Goal: Task Accomplishment & Management: Use online tool/utility

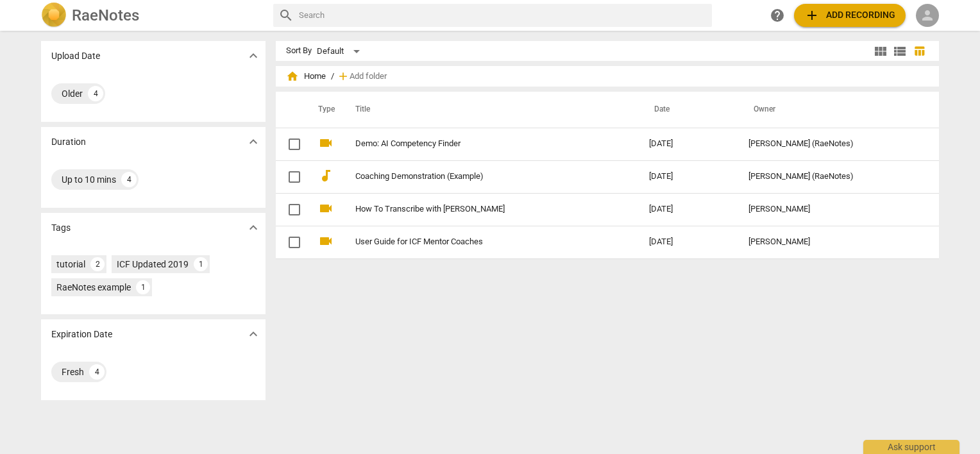
click at [920, 13] on span "person" at bounding box center [927, 15] width 15 height 15
click at [927, 27] on li "Login" at bounding box center [939, 30] width 46 height 31
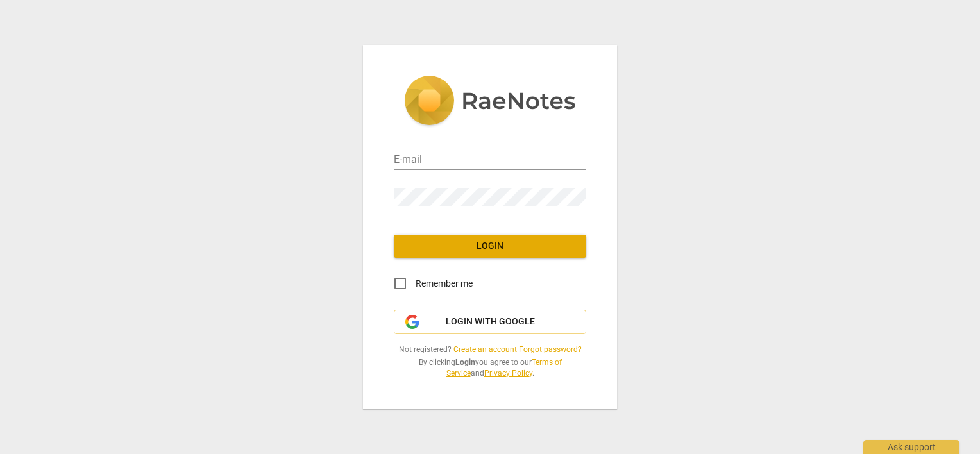
type input "[PERSON_NAME][EMAIL_ADDRESS][DOMAIN_NAME]"
drag, startPoint x: 403, startPoint y: 287, endPoint x: 418, endPoint y: 265, distance: 26.9
click at [403, 285] on input "Remember me" at bounding box center [400, 283] width 31 height 31
checkbox input "true"
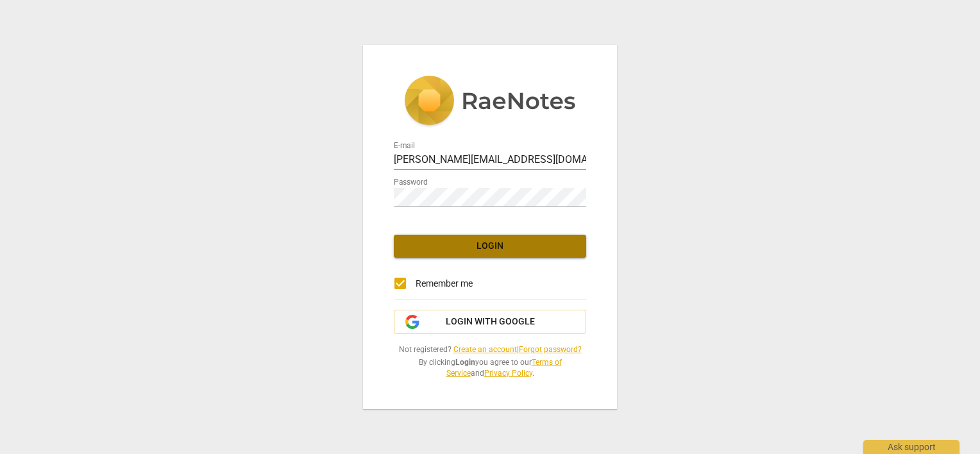
click at [432, 243] on span "Login" at bounding box center [490, 246] width 172 height 13
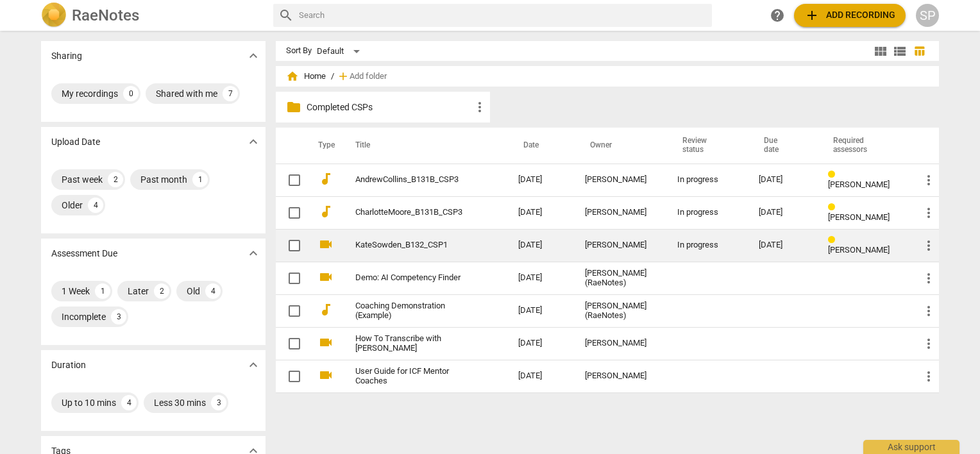
click at [423, 244] on link "KateSowden_B132_CSP1" at bounding box center [413, 245] width 117 height 10
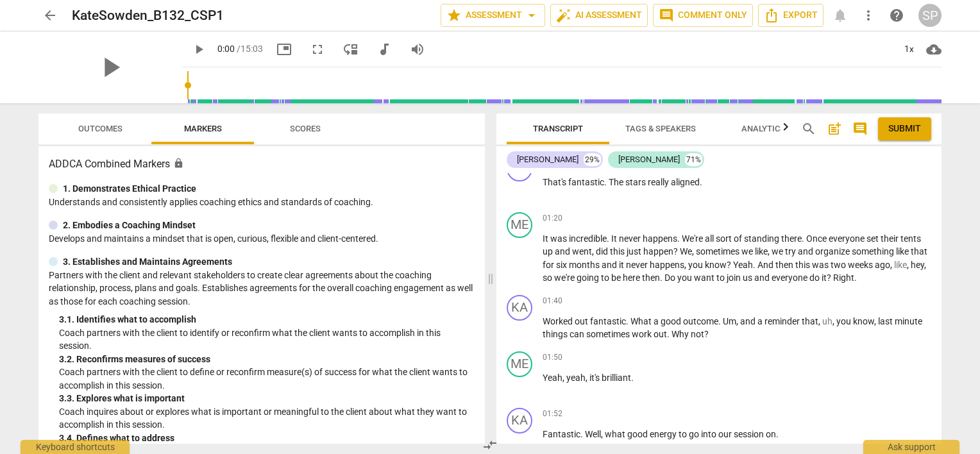
scroll to position [513, 0]
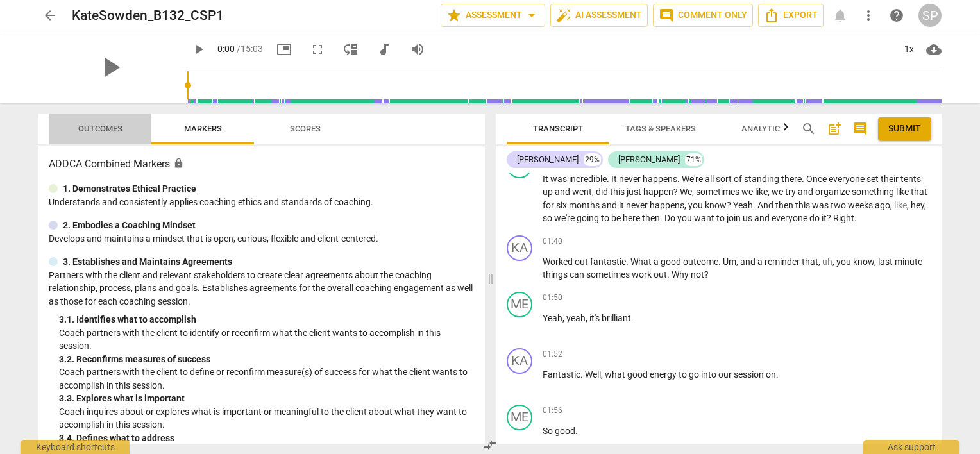
click at [101, 128] on span "Outcomes" at bounding box center [100, 129] width 44 height 10
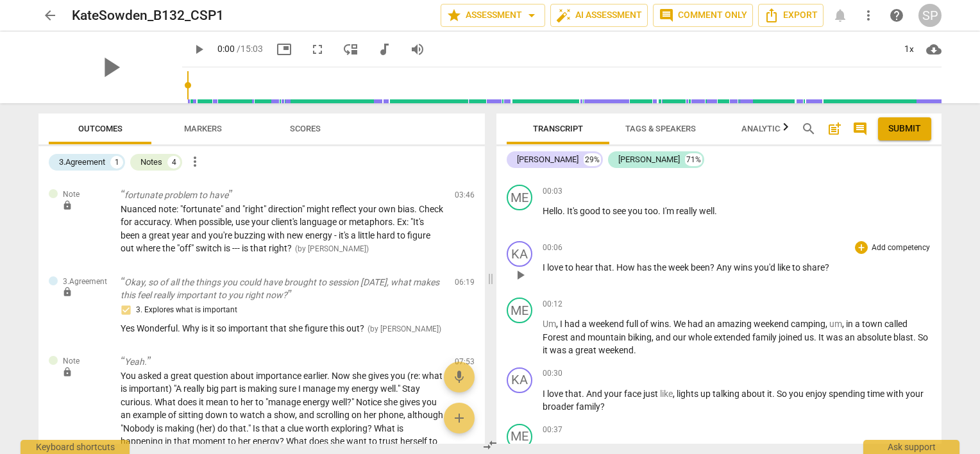
scroll to position [0, 0]
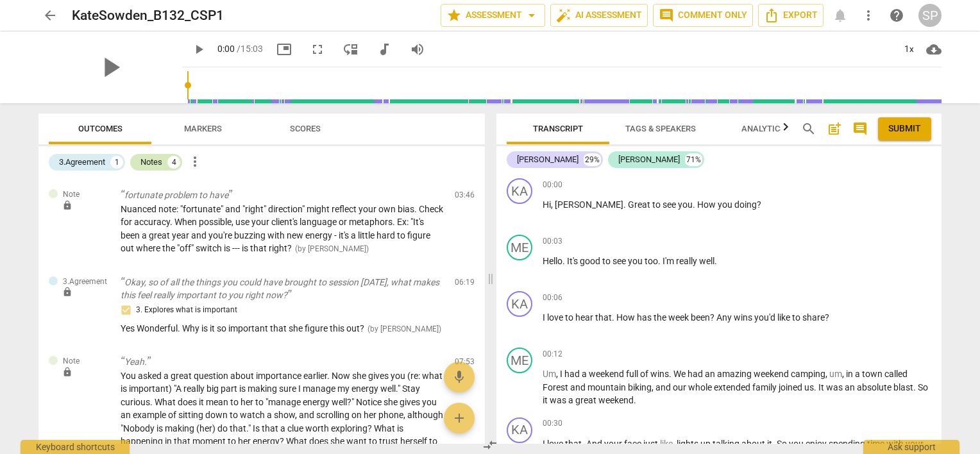
click at [154, 164] on div "Notes" at bounding box center [151, 162] width 22 height 13
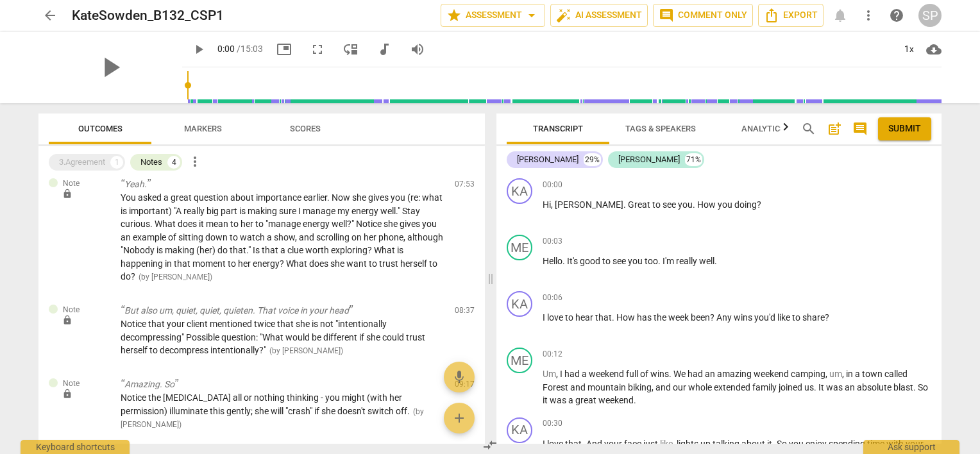
scroll to position [128, 0]
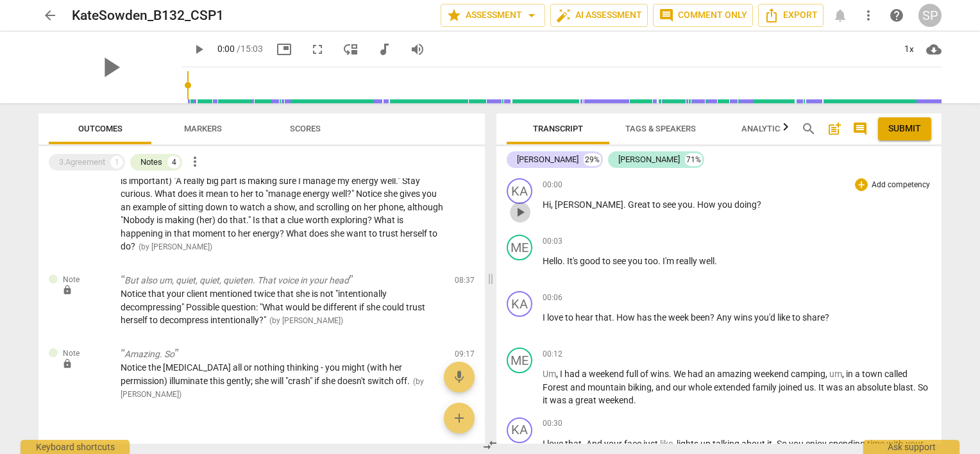
click at [524, 210] on span "play_arrow" at bounding box center [519, 212] width 15 height 15
click at [523, 210] on span "pause" at bounding box center [519, 212] width 15 height 15
type input "3"
drag, startPoint x: 644, startPoint y: 203, endPoint x: 718, endPoint y: 203, distance: 74.4
click at [718, 203] on p "Hi , [PERSON_NAME] . Great to see you . How you doing ?" at bounding box center [736, 204] width 389 height 13
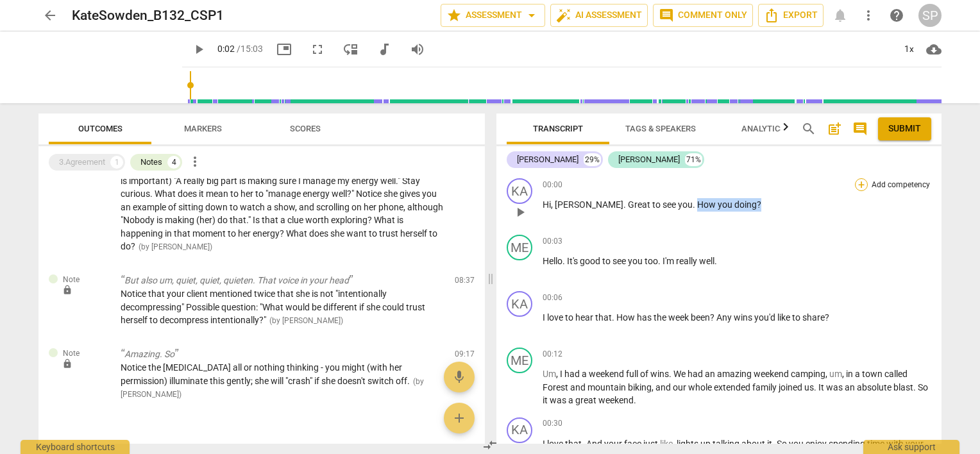
click at [859, 185] on div "+" at bounding box center [861, 184] width 13 height 13
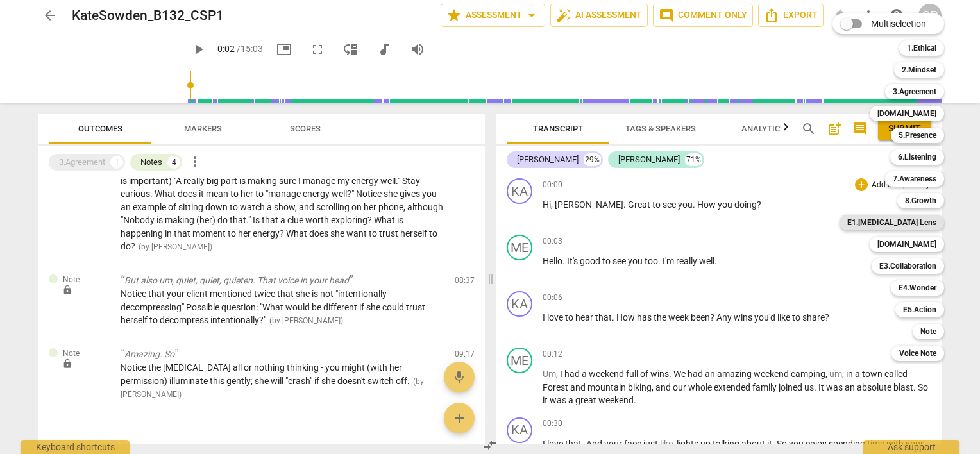
click at [899, 223] on b "E1.[MEDICAL_DATA] Lens" at bounding box center [891, 222] width 89 height 15
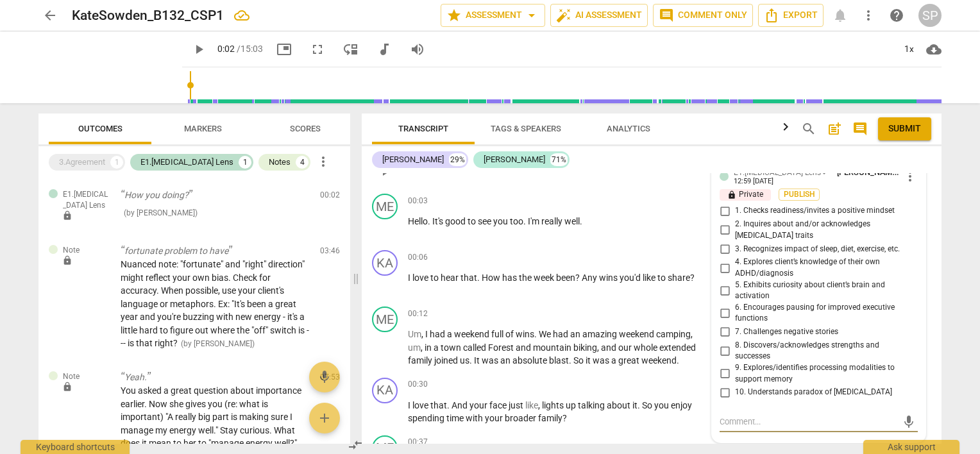
scroll to position [0, 0]
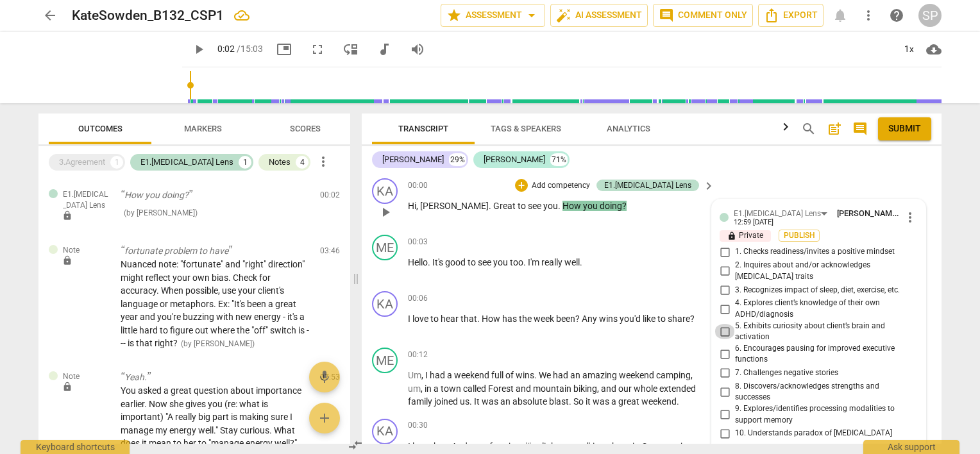
click at [718, 325] on input "5. Exhibits curiosity about client’s brain and activation" at bounding box center [724, 331] width 21 height 15
checkbox input "true"
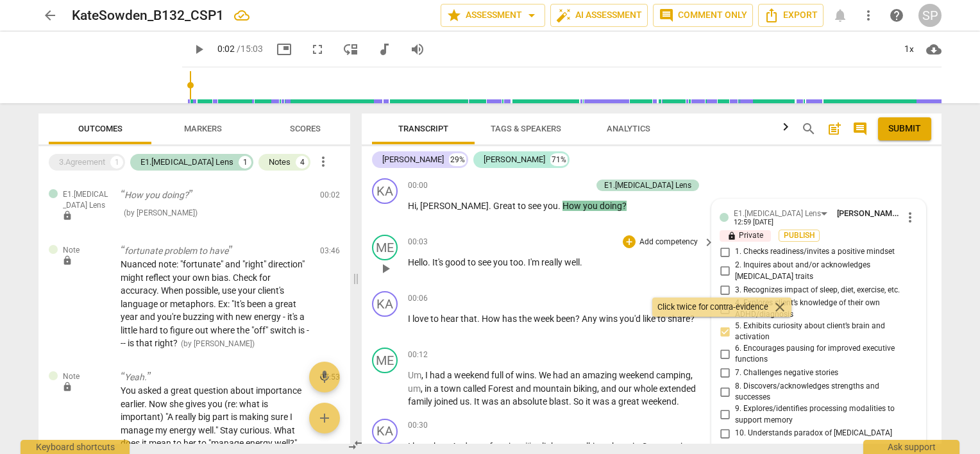
click at [557, 235] on div "00:03 + Add competency keyboard_arrow_right" at bounding box center [562, 242] width 308 height 14
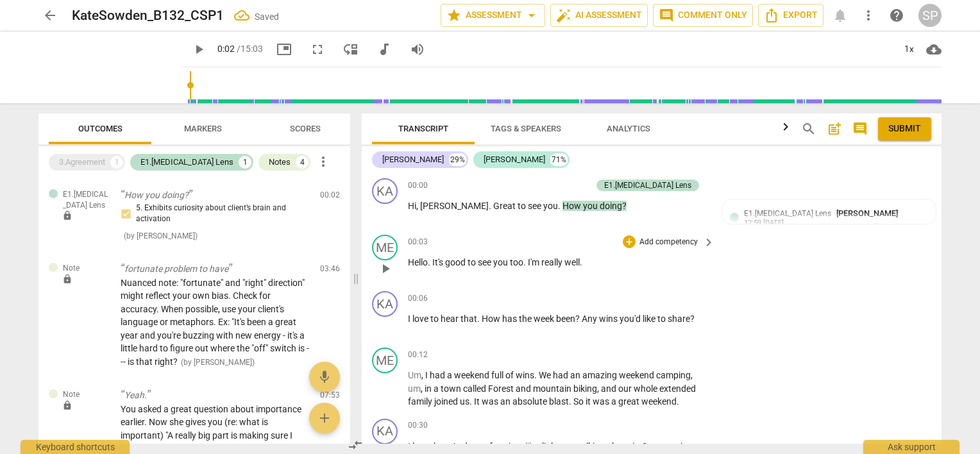
click at [385, 265] on span "play_arrow" at bounding box center [385, 268] width 15 height 15
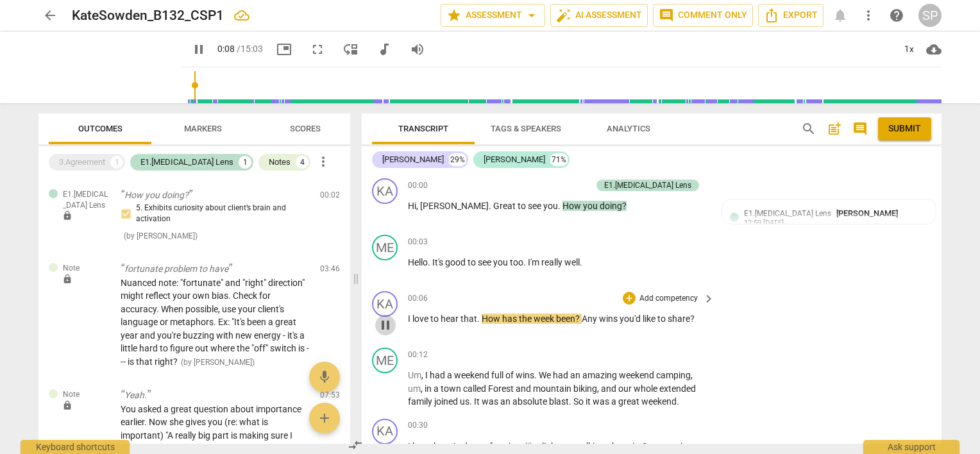
click at [387, 323] on span "pause" at bounding box center [385, 324] width 15 height 15
type input "9"
drag, startPoint x: 480, startPoint y: 317, endPoint x: 671, endPoint y: 312, distance: 190.5
click at [694, 323] on p "I love to hear that . How has the week been ? Any wins you'd like to share ?" at bounding box center [558, 318] width 300 height 13
click at [626, 296] on div "+" at bounding box center [629, 298] width 13 height 13
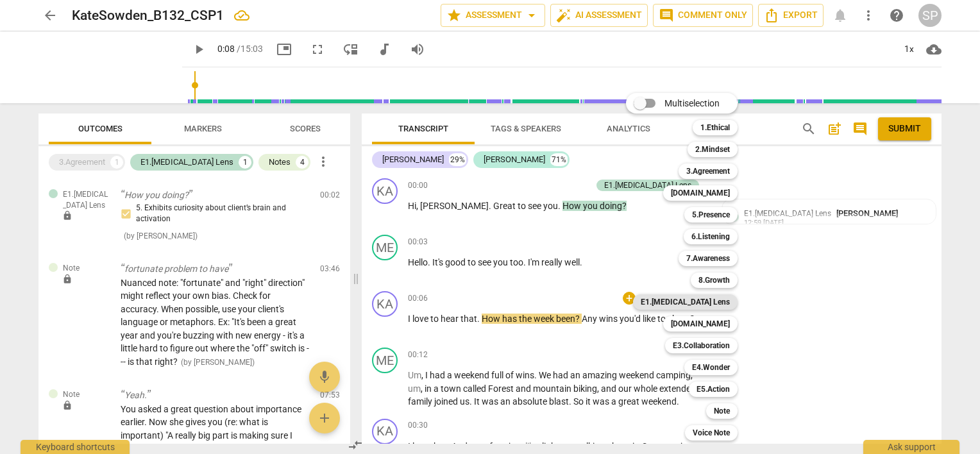
click at [702, 303] on b "E1.[MEDICAL_DATA] Lens" at bounding box center [685, 301] width 89 height 15
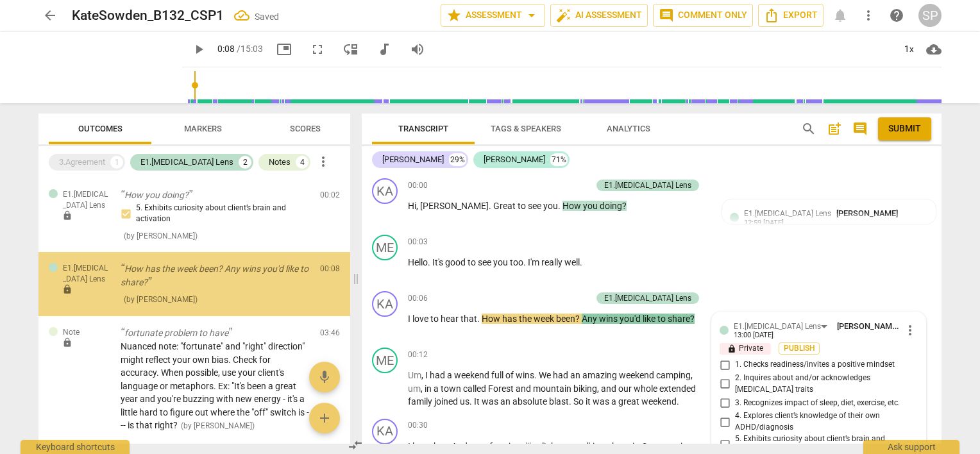
scroll to position [259, 0]
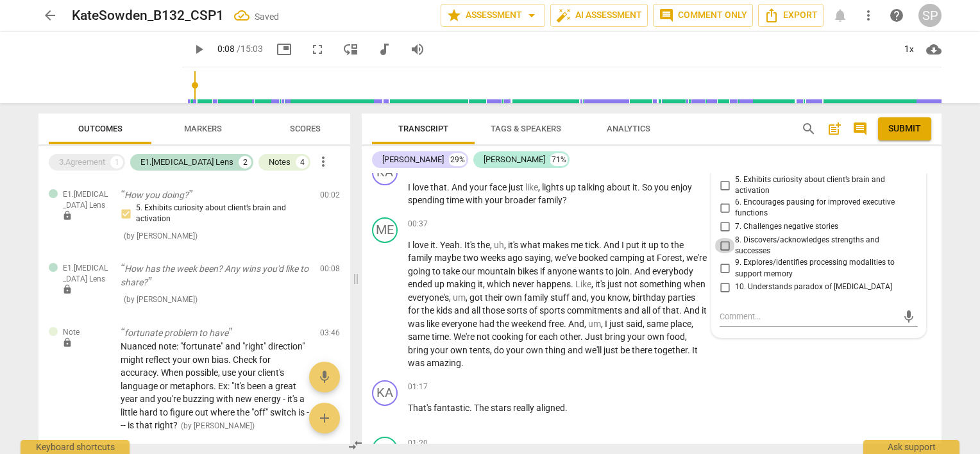
click at [721, 238] on input "8. Discovers/acknowledges strengths and successes" at bounding box center [724, 245] width 21 height 15
checkbox input "true"
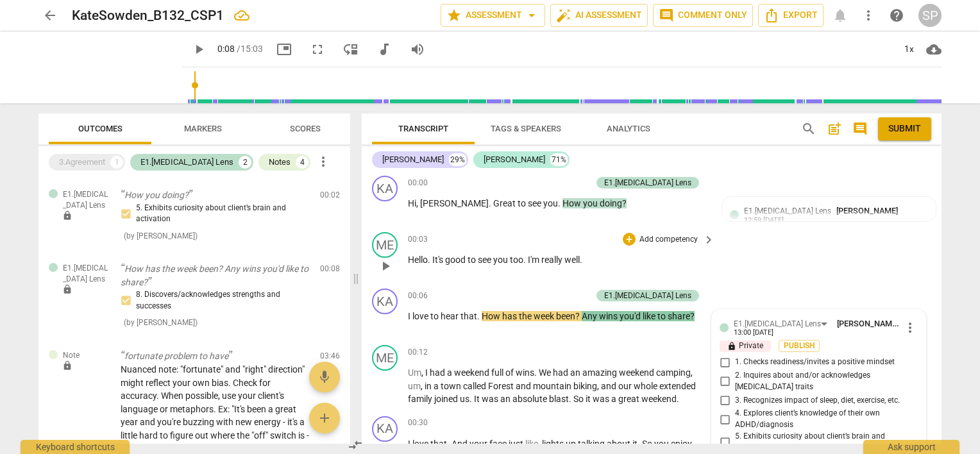
scroll to position [67, 0]
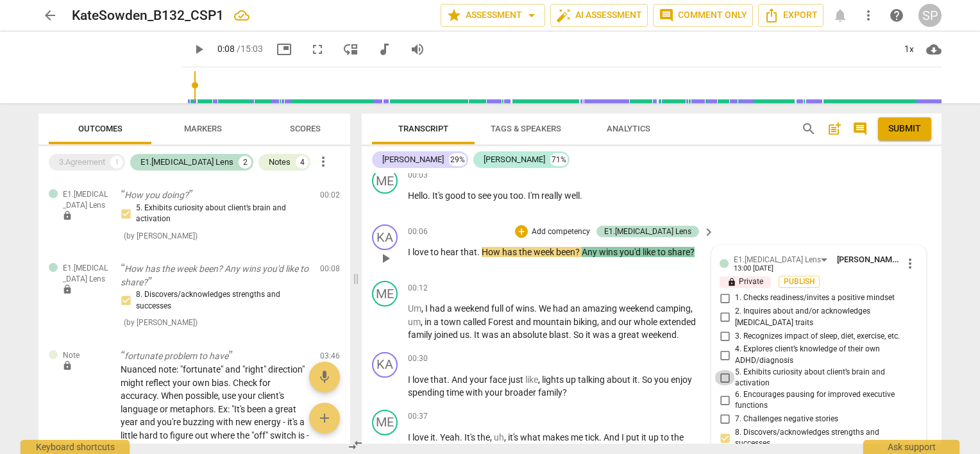
click at [723, 370] on input "5. Exhibits curiosity about client’s brain and activation" at bounding box center [724, 377] width 21 height 15
checkbox input "true"
click at [478, 278] on div "ME play_arrow pause 00:12 + Add competency keyboard_arrow_right Um , I had a we…" at bounding box center [652, 311] width 580 height 71
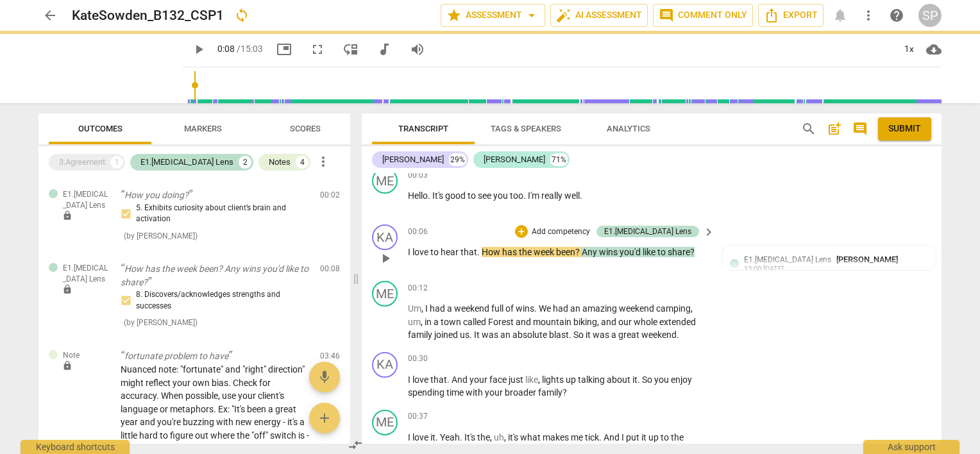
click at [405, 247] on div "KA play_arrow pause" at bounding box center [390, 247] width 36 height 46
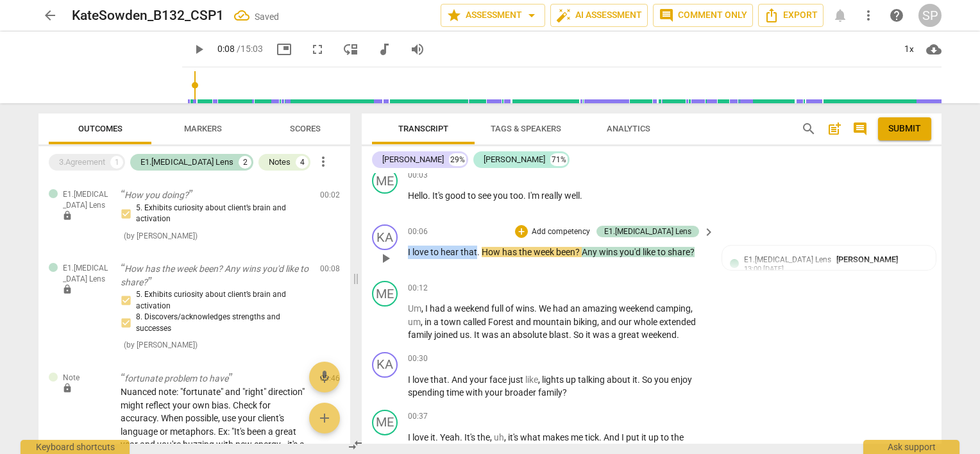
drag, startPoint x: 405, startPoint y: 247, endPoint x: 464, endPoint y: 253, distance: 60.0
click at [464, 253] on div "KA play_arrow pause 00:06 + Add competency E1.[MEDICAL_DATA] Lens keyboard_arro…" at bounding box center [652, 247] width 580 height 56
click at [528, 226] on div "+" at bounding box center [521, 231] width 13 height 13
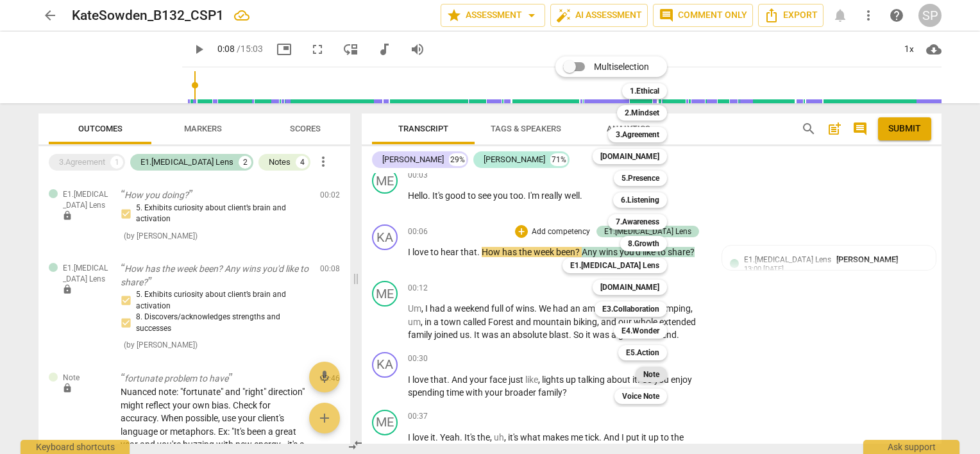
click at [650, 378] on b "Note" at bounding box center [651, 374] width 16 height 15
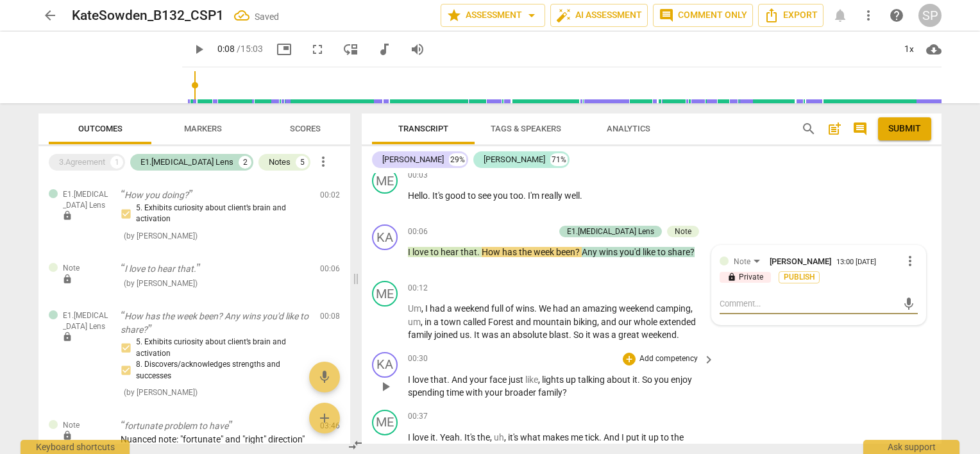
type textarea "T"
type textarea "Tr"
type textarea "Try"
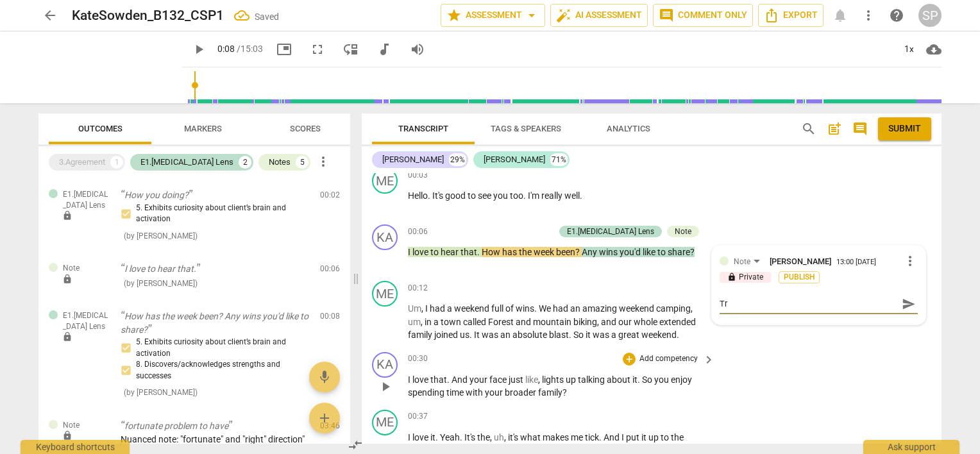
type textarea "Try"
type textarea "Try t"
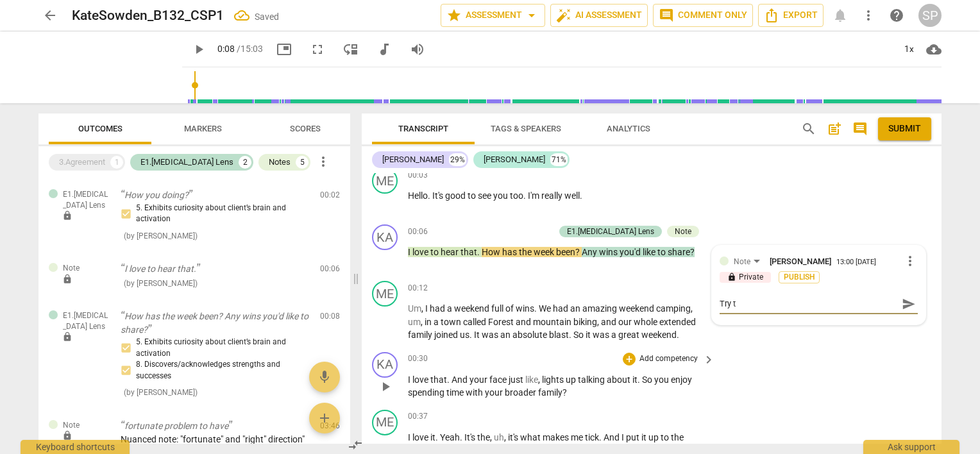
type textarea "Try to"
type textarea "Try to a"
type textarea "Try to av"
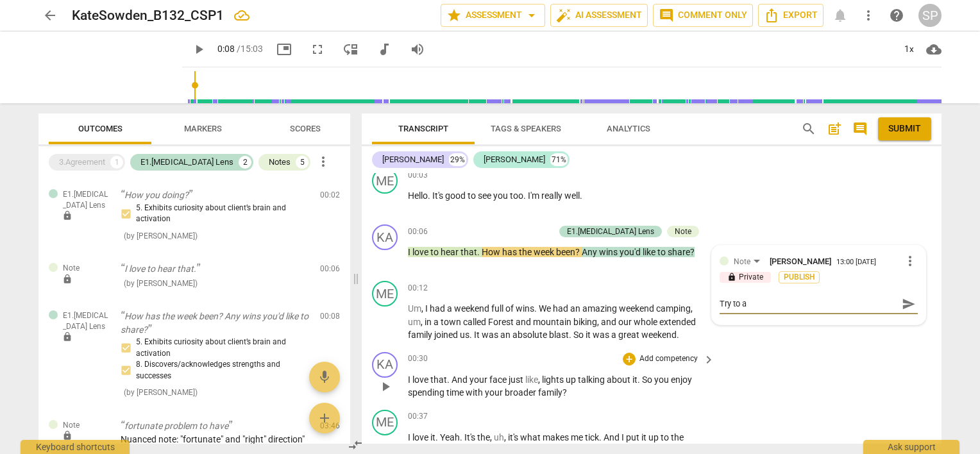
type textarea "Try to av"
type textarea "Try to avo"
type textarea "Try to avoi"
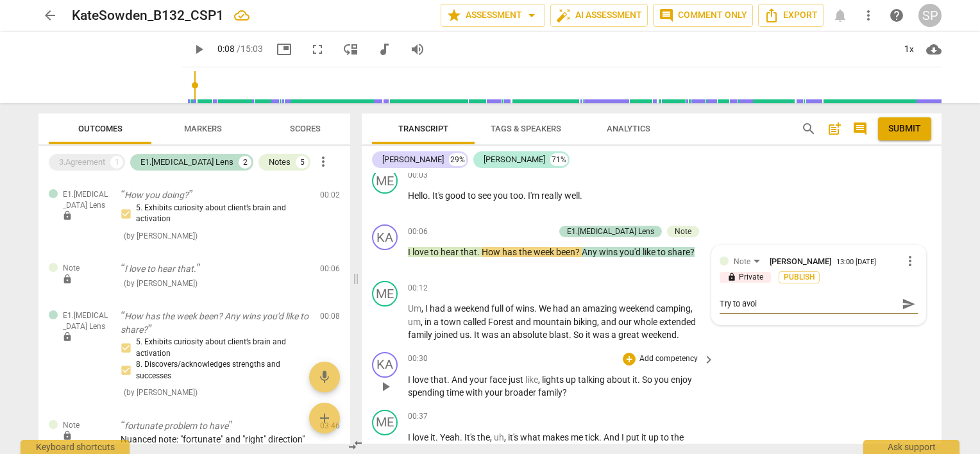
type textarea "Try to avoid"
type textarea "Try to avoid ""
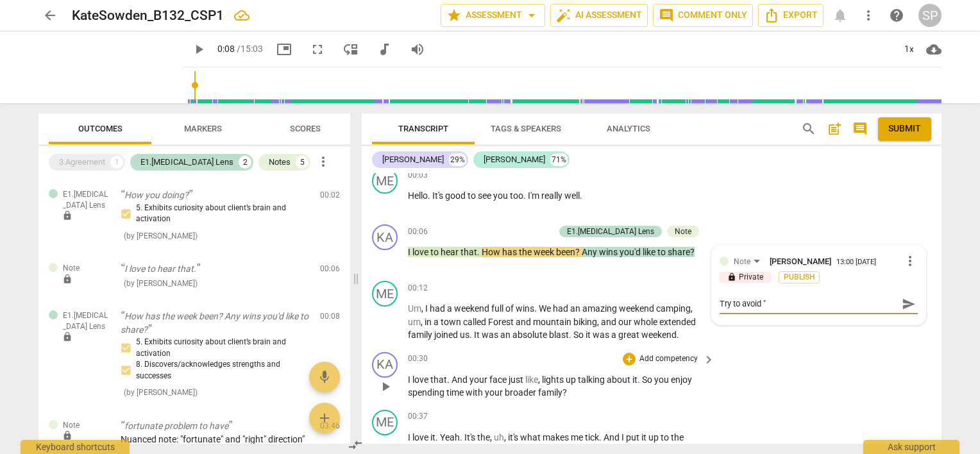
type textarea "Try to avoid "I"
type textarea "Try to avoid "I""
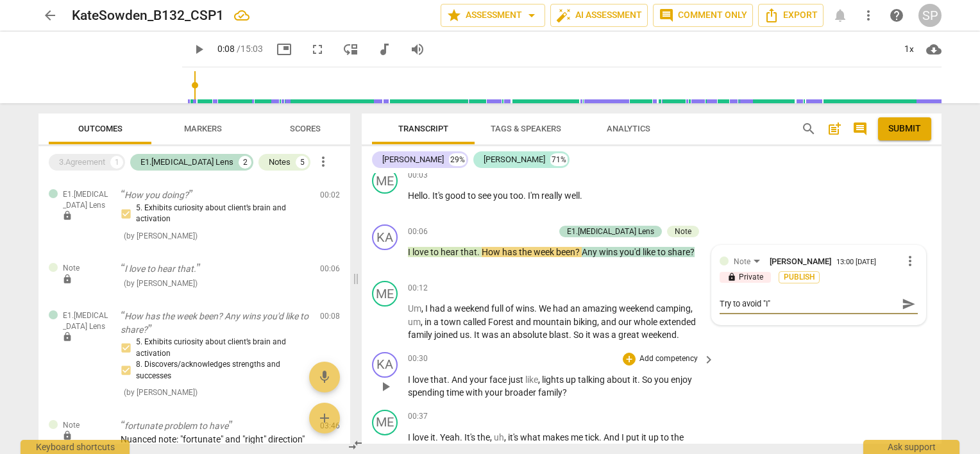
type textarea "Try to avoid "I" s"
type textarea "Try to avoid "I" st"
type textarea "Try to avoid "I" sta"
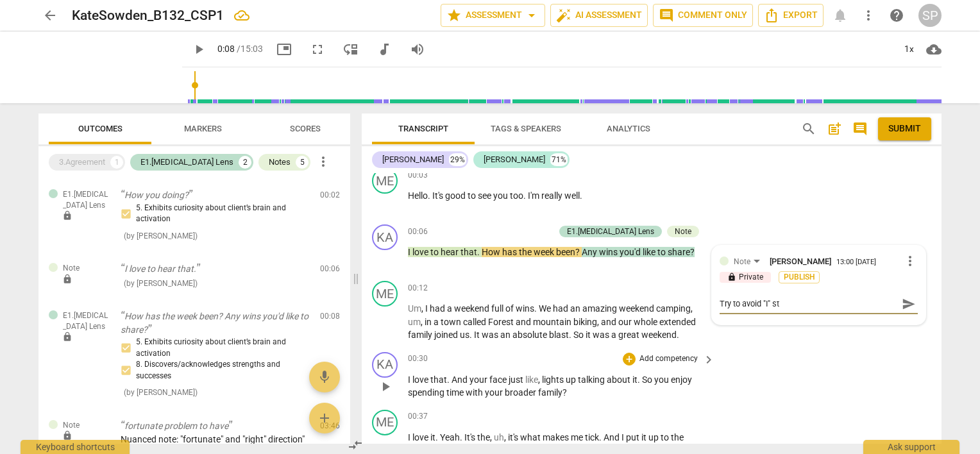
type textarea "Try to avoid "I" sta"
type textarea "Try to avoid "I" stat"
type textarea "Try to avoid "I" state"
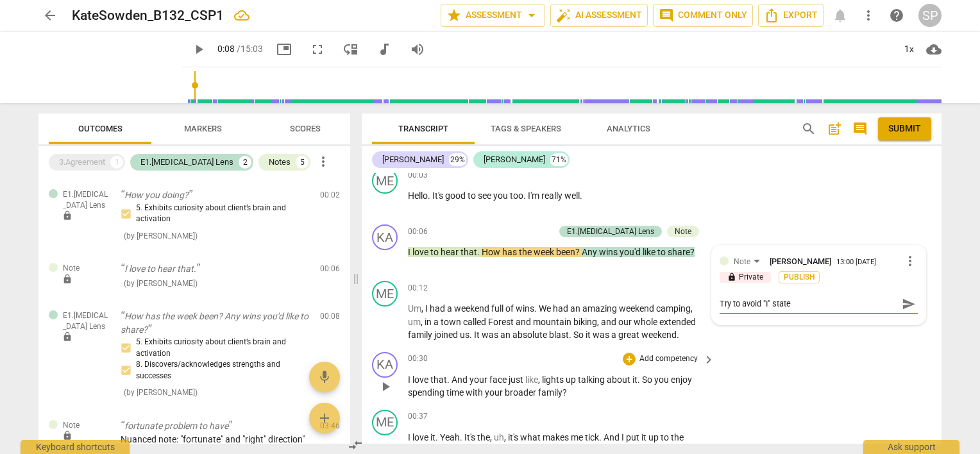
type textarea "Try to avoid "I" statem"
type textarea "Try to avoid "I" stateme"
type textarea "Try to avoid "I" statemen"
type textarea "Try to avoid "I" statement"
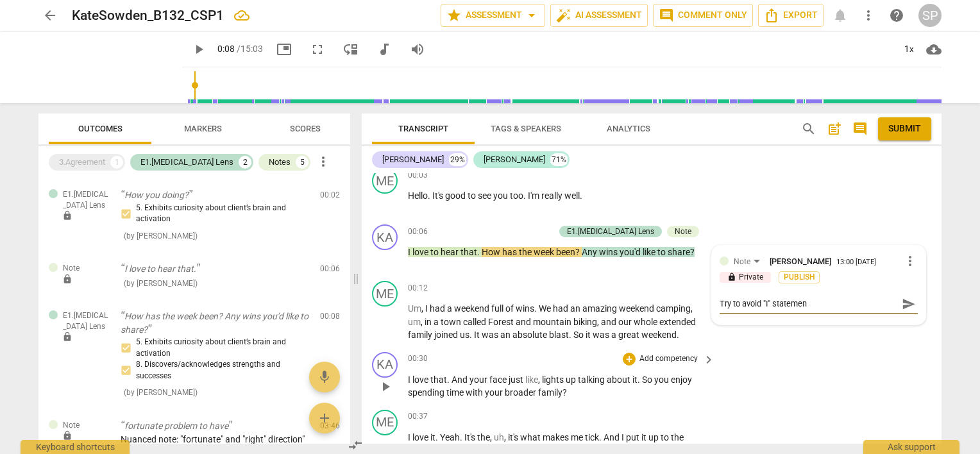
type textarea "Try to avoid "I" statement"
type textarea "Try to avoid "I" statements"
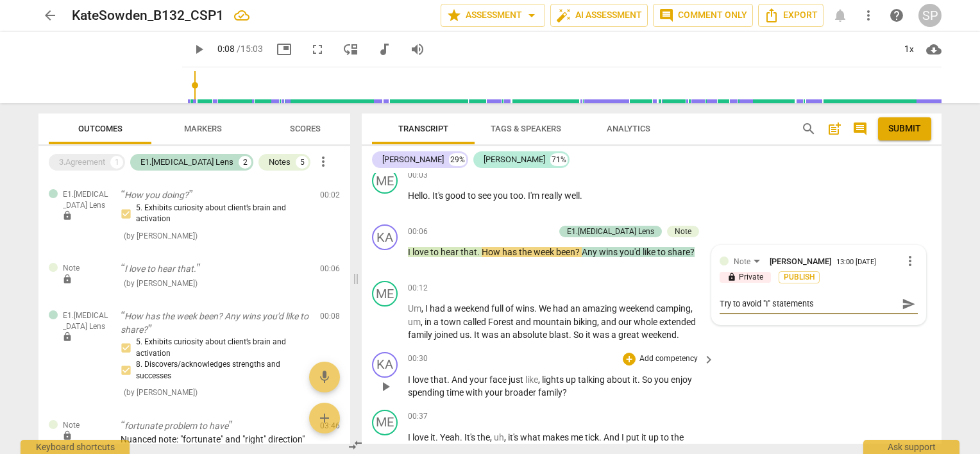
type textarea "Try to avoid "I" statements ("
type textarea "Try to avoid "I" statements (k"
type textarea "Try to avoid "I" statements (ke"
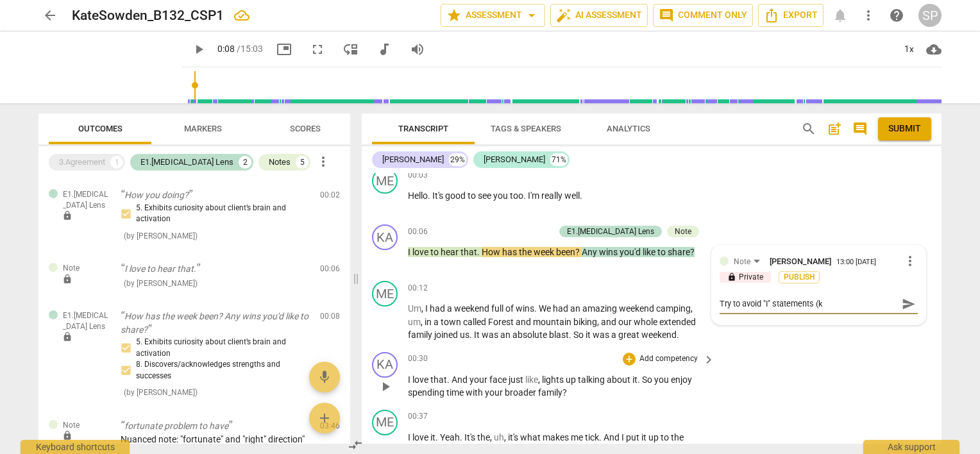
type textarea "Try to avoid "I" statements (ke"
type textarea "Try to avoid "I" statements ([PERSON_NAME]"
type textarea "Try to avoid "I" statements (keep"
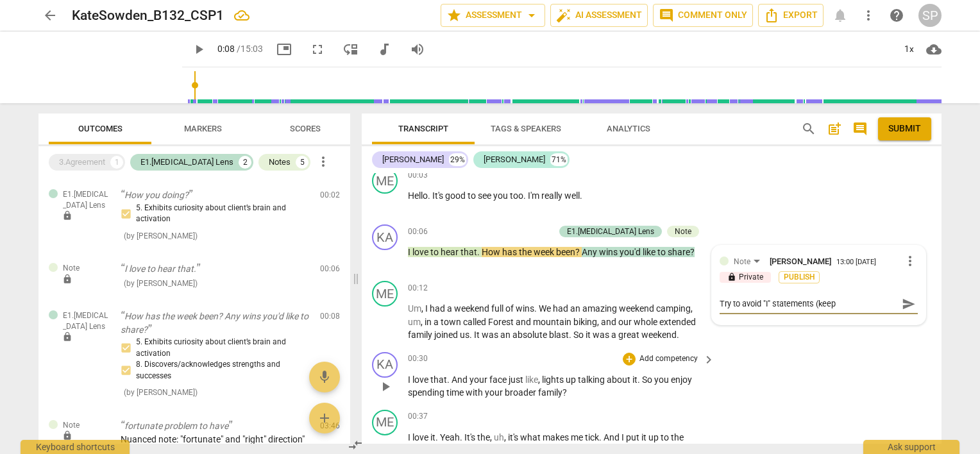
type textarea "Try to avoid "I" statements (keep"
type textarea "Try to avoid "I" statements (keep y"
type textarea "Try to avoid "I" statements (keep yo"
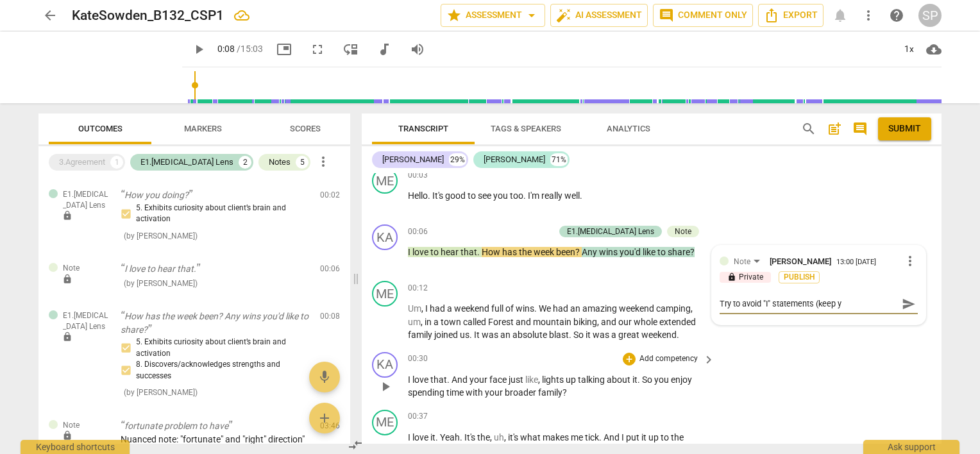
type textarea "Try to avoid "I" statements (keep yo"
type textarea "Try to avoid "I" statements (keep you"
type textarea "Try to avoid "I" statements (keep your"
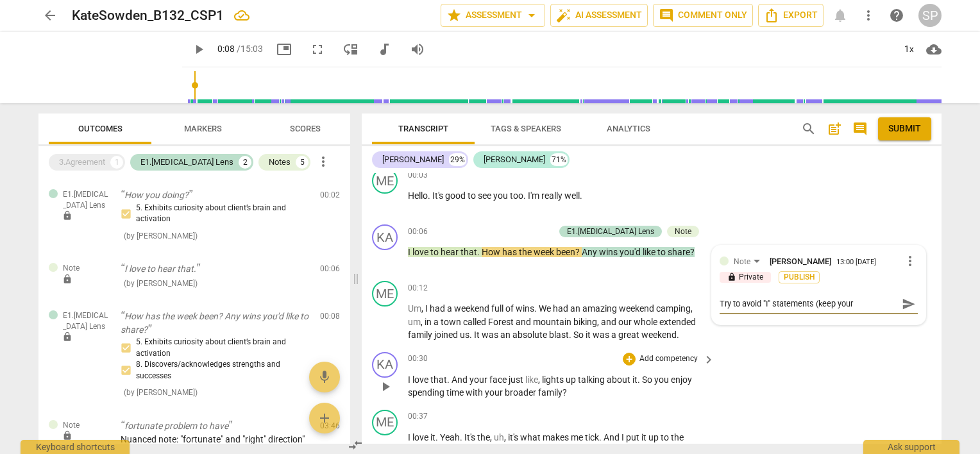
type textarea "Try to avoid "I" statements (keep your"
type textarea "Try to avoid "I" statements (keep your o"
type textarea "Try to avoid "I" statements (keep your ow"
type textarea "Try to avoid "I" statements (keep your own"
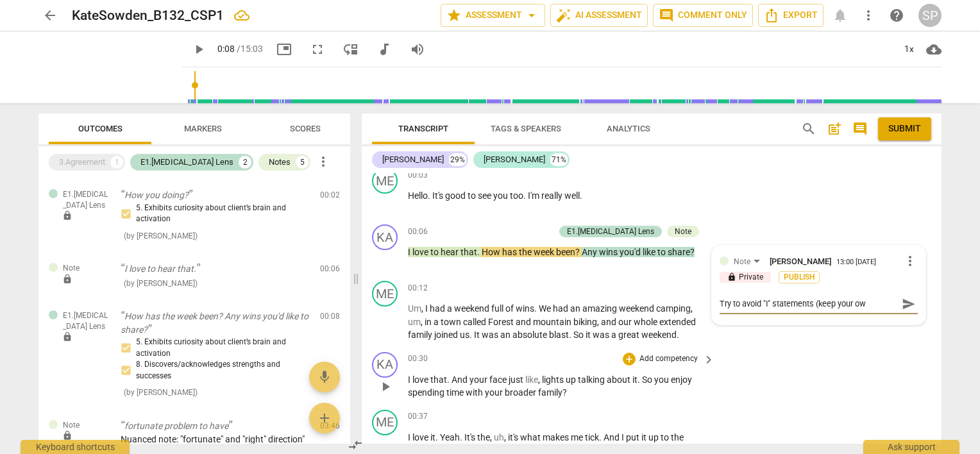
type textarea "Try to avoid "I" statements (keep your own"
type textarea "Try to avoid "I" statements (keep your ow"
type textarea "Try to avoid "I" statements (keep your o"
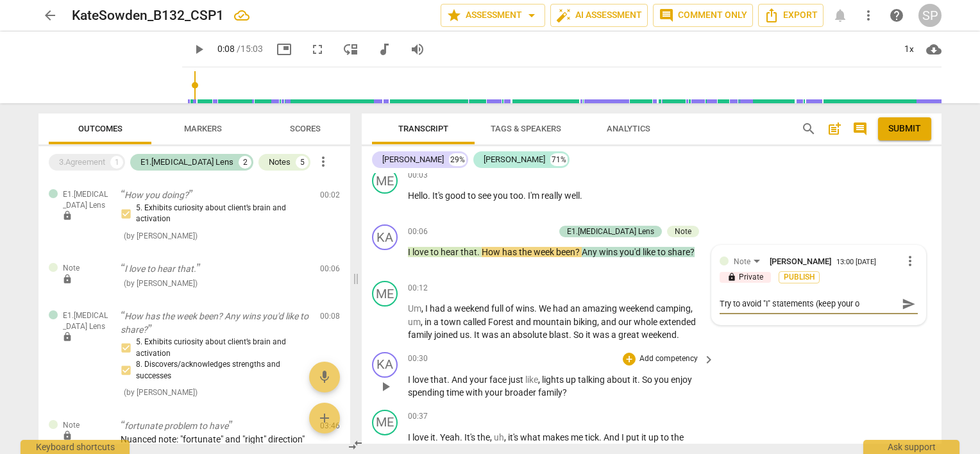
type textarea "Try to avoid "I" statements (keep your"
type textarea "Try to avoid "I" statements (keep yours"
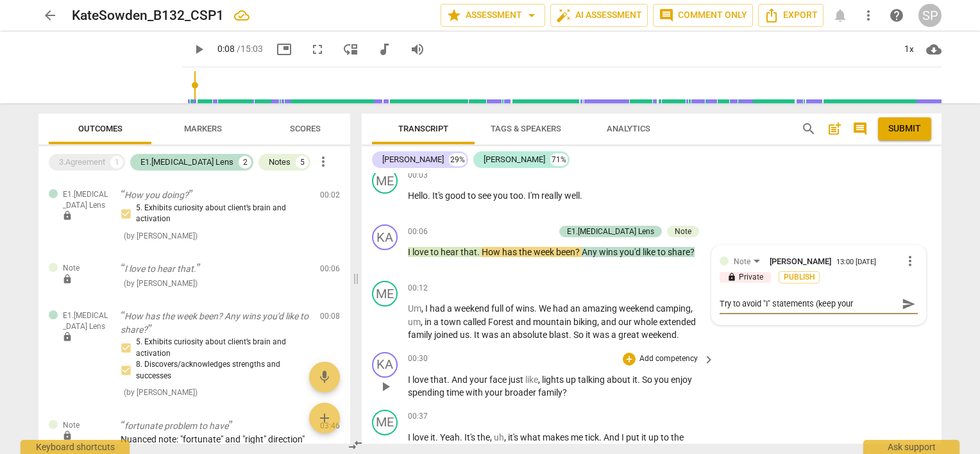
type textarea "Try to avoid "I" statements (keep yours"
type textarea "Try to avoid "I" statements (keep yourse"
type textarea "Try to avoid "I" statements (keep yoursel"
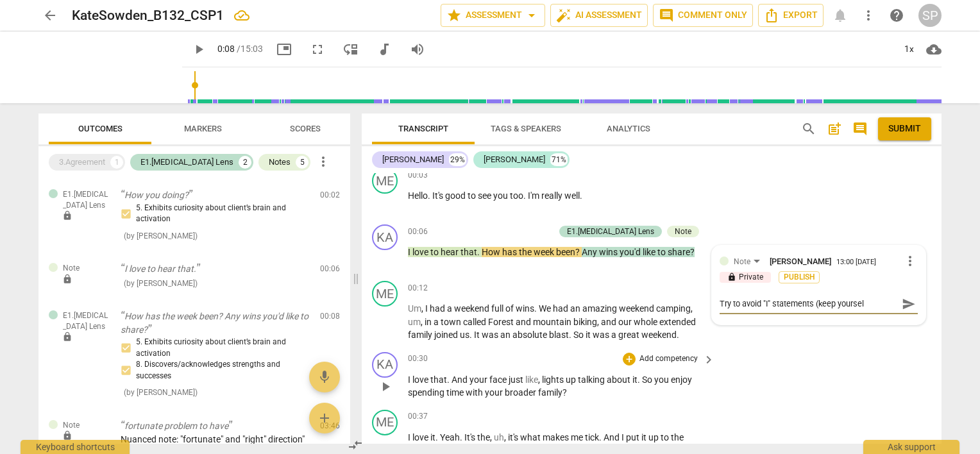
type textarea "Try to avoid "I" statements (keep yourself"
type textarea "Try to avoid "I" statements (keep yourself n"
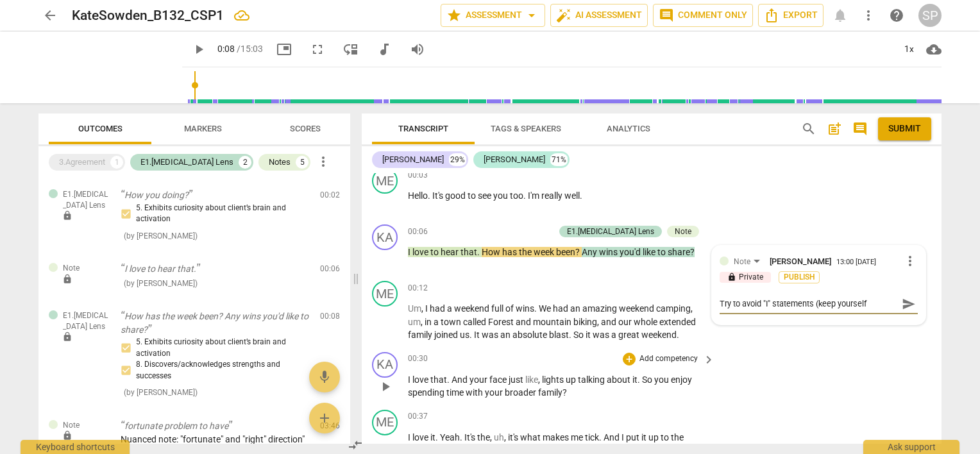
type textarea "Try to avoid "I" statements (keep yourself n"
type textarea "Try to avoid "I" statements (keep yourself ne"
type textarea "Try to avoid "I" statements (keep yourself neu"
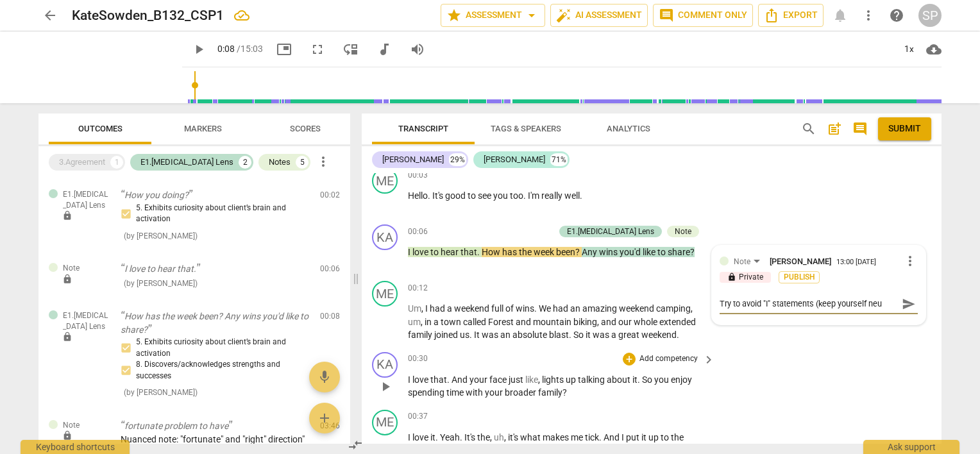
type textarea "Try to avoid "I" statements (keep yourself neut"
type textarea "Try to avoid "I" statements (keep yourself neutr"
type textarea "Try to avoid "I" statements (keep yourself neutra"
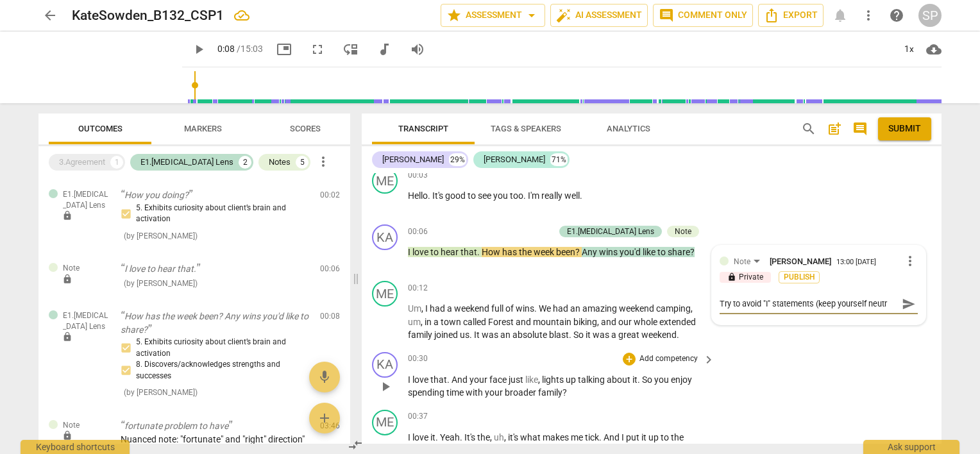
type textarea "Try to avoid "I" statements (keep yourself neutra"
type textarea "Try to avoid "I" statements (keep yourself neutral"
type textarea "Try to avoid "I" statements (keep yourself neutral."
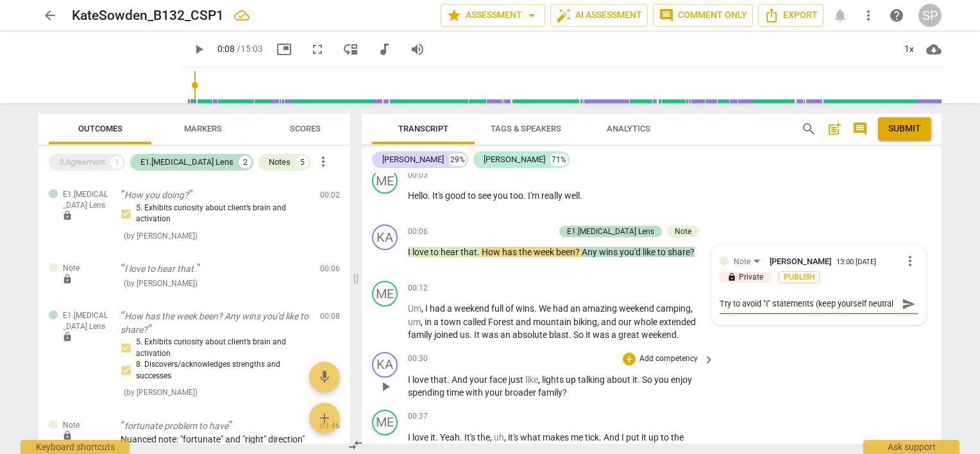
type textarea "Try to avoid "I" statements (keep yourself neutral."
type textarea "Try to avoid "I" statements (keep yourself neutral.)"
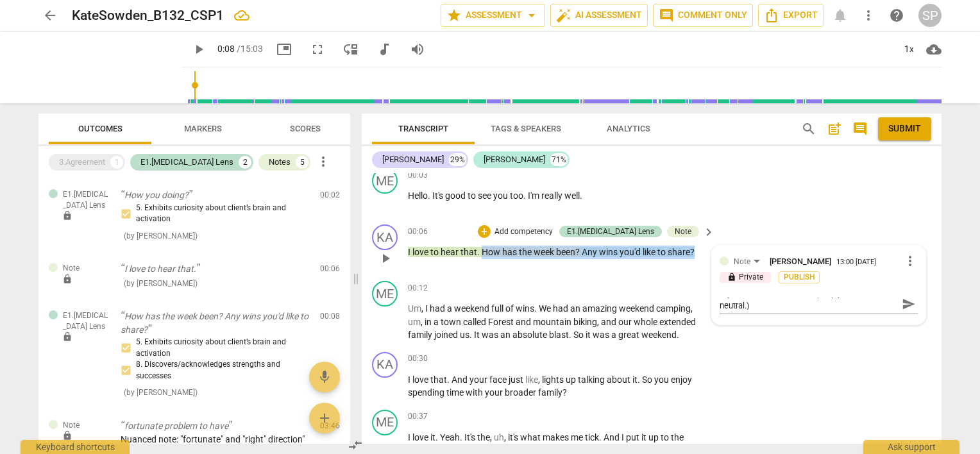
drag, startPoint x: 482, startPoint y: 251, endPoint x: 695, endPoint y: 252, distance: 212.9
click at [695, 252] on p "I love to hear that . How has the week been ? Any wins you'd like to share ?" at bounding box center [558, 252] width 300 height 13
click at [491, 231] on div "+" at bounding box center [484, 231] width 13 height 13
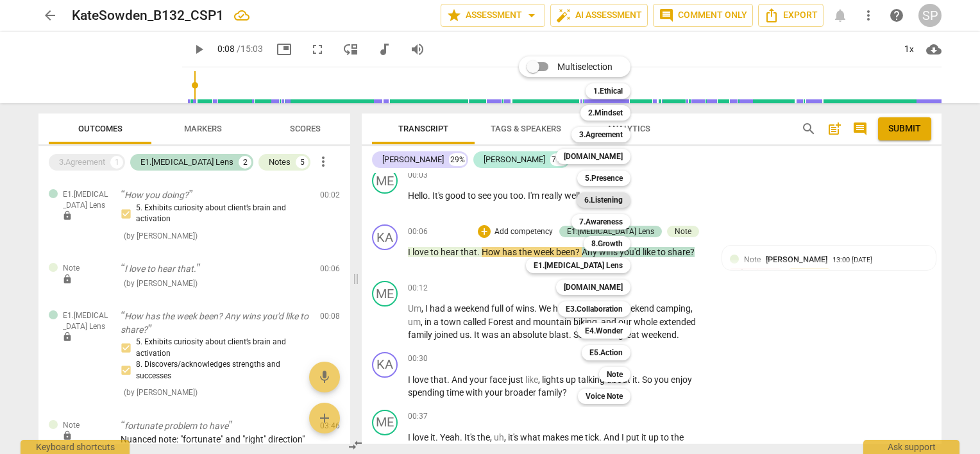
click at [605, 199] on b "6.Listening" at bounding box center [603, 199] width 38 height 15
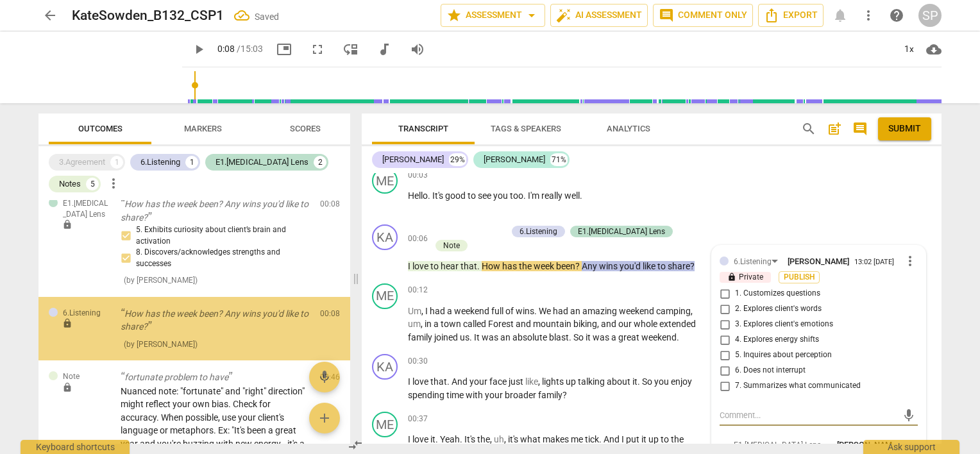
scroll to position [141, 0]
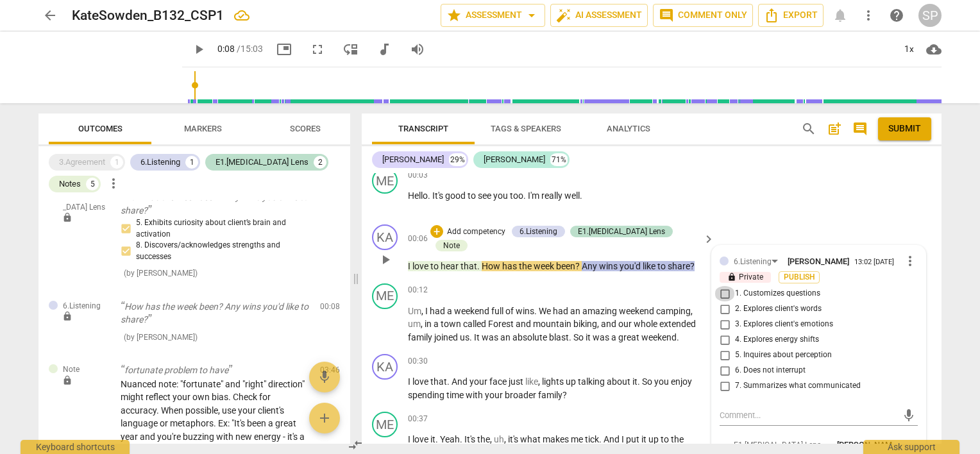
click at [719, 290] on input "1. Customizes questions" at bounding box center [724, 293] width 21 height 15
checkbox input "true"
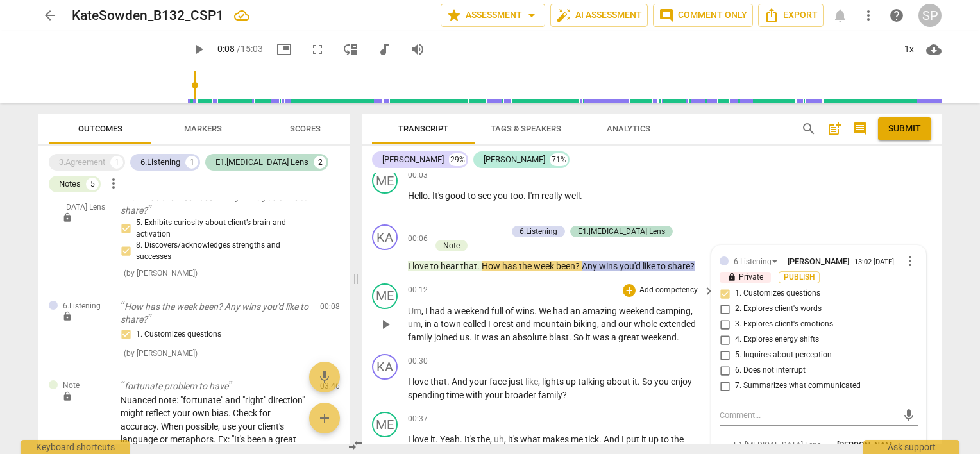
click at [532, 298] on div "00:12 + Add competency keyboard_arrow_right Um , I had a weekend full of wins .…" at bounding box center [562, 313] width 308 height 61
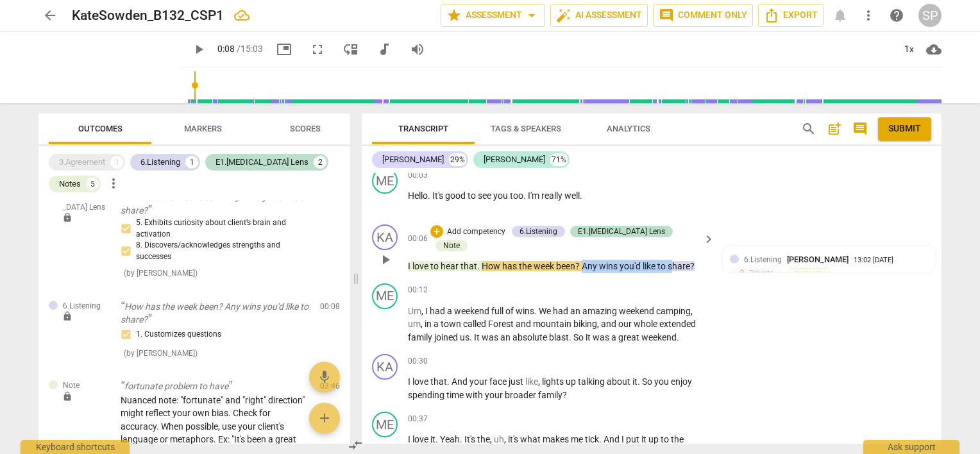
drag, startPoint x: 581, startPoint y: 252, endPoint x: 675, endPoint y: 246, distance: 94.5
click at [675, 260] on p "I love to hear that . How has the week been ? Any wins you'd like to share ?" at bounding box center [558, 266] width 300 height 13
click at [607, 283] on div "00:12 + Add competency keyboard_arrow_right" at bounding box center [562, 290] width 308 height 14
click at [495, 278] on div "ME play_arrow pause 00:12 + Add competency keyboard_arrow_right Um , I had a we…" at bounding box center [652, 313] width 580 height 71
drag, startPoint x: 480, startPoint y: 250, endPoint x: 580, endPoint y: 255, distance: 100.1
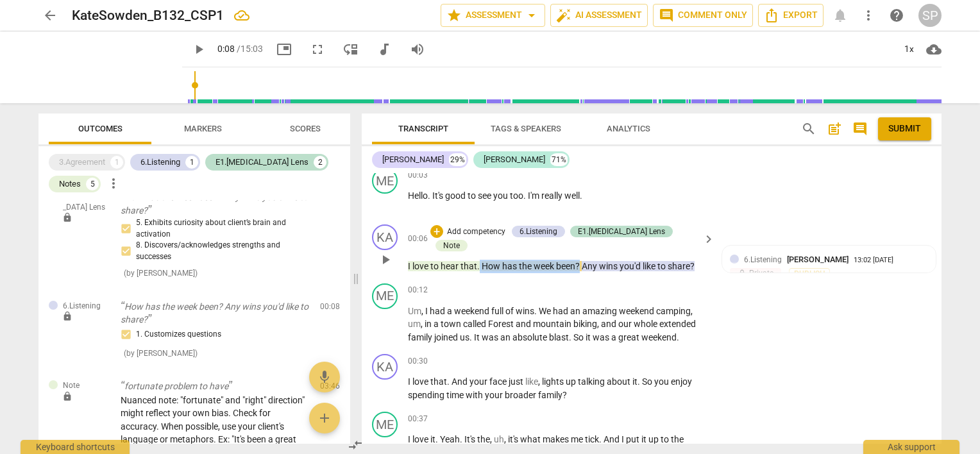
click at [580, 260] on p "I love to hear that . How has the week been ? Any wins you'd like to share ?" at bounding box center [558, 266] width 300 height 13
click at [443, 230] on div "+" at bounding box center [436, 231] width 13 height 13
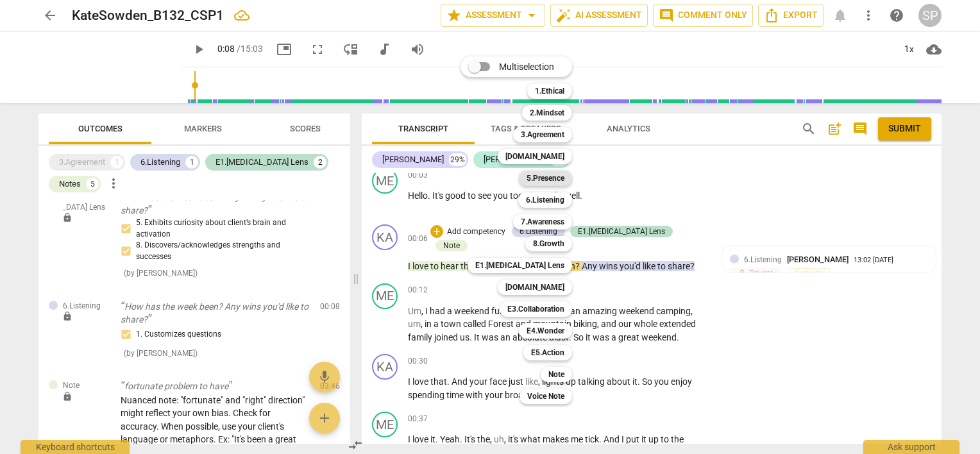
click at [542, 178] on b "5.Presence" at bounding box center [545, 178] width 38 height 15
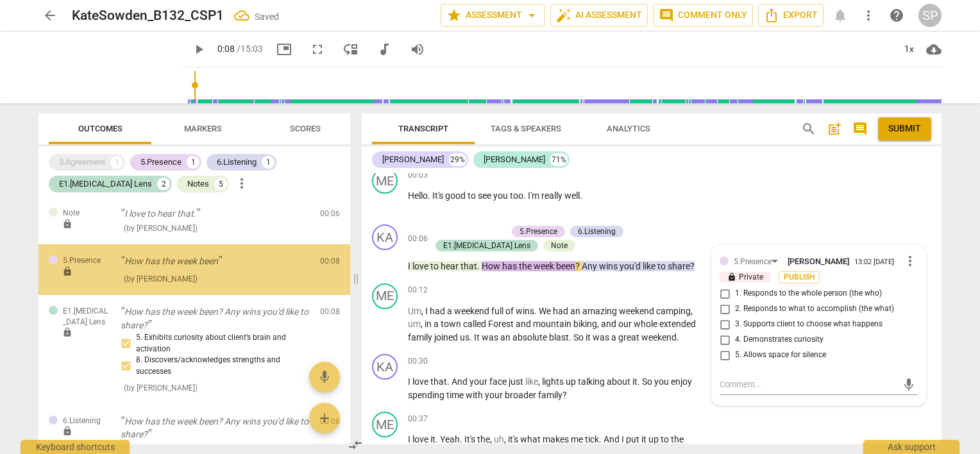
scroll to position [25, 0]
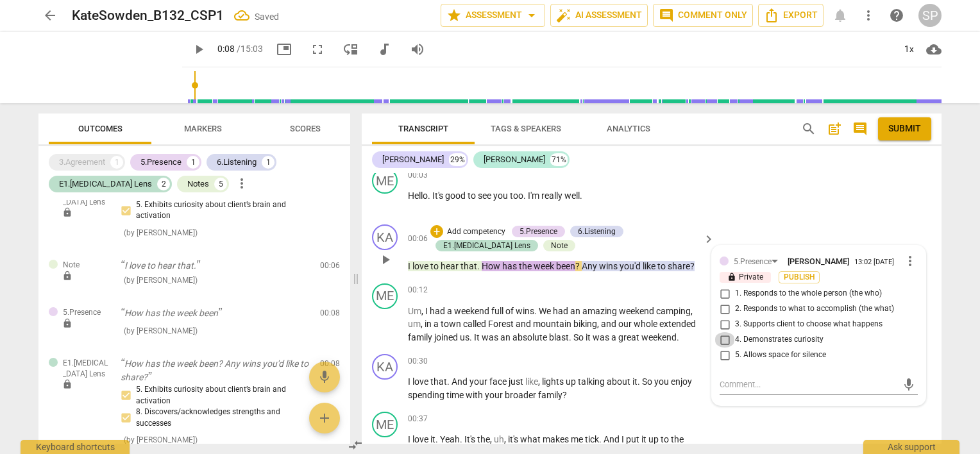
click at [720, 337] on input "4. Demonstrates curiosity" at bounding box center [724, 339] width 21 height 15
checkbox input "true"
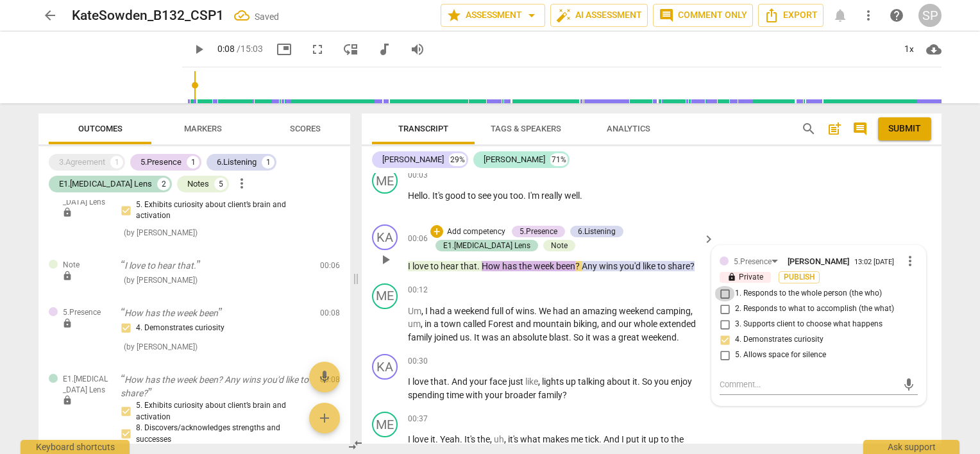
click at [723, 292] on input "1. Responds to the whole person (the who)" at bounding box center [724, 293] width 21 height 15
checkbox input "true"
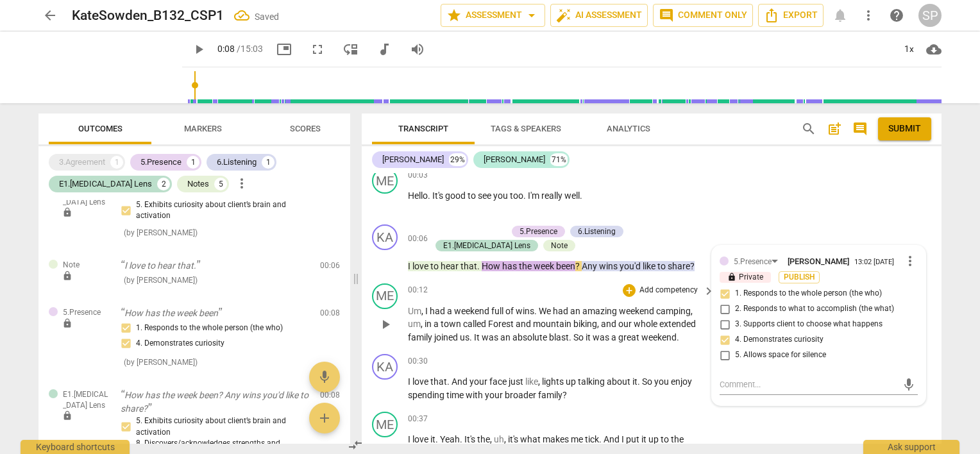
click at [474, 290] on div "00:12 + Add competency keyboard_arrow_right" at bounding box center [562, 290] width 308 height 14
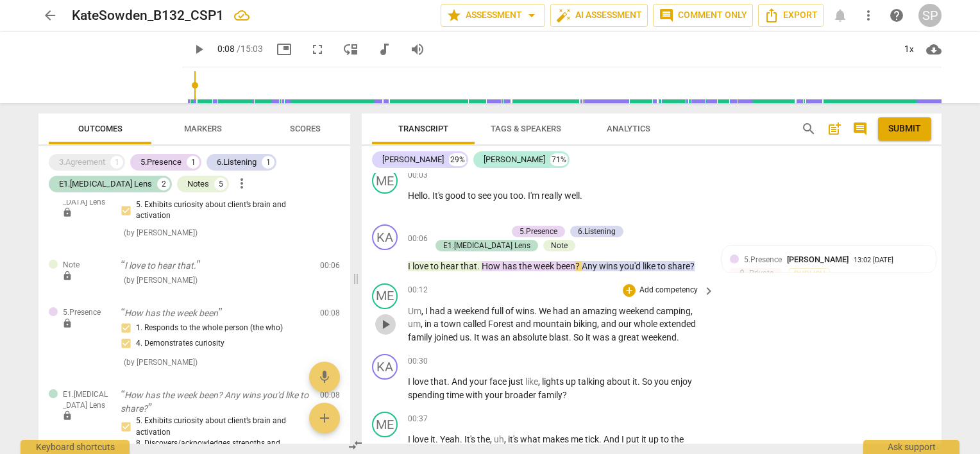
click at [388, 324] on span "play_arrow" at bounding box center [385, 324] width 15 height 15
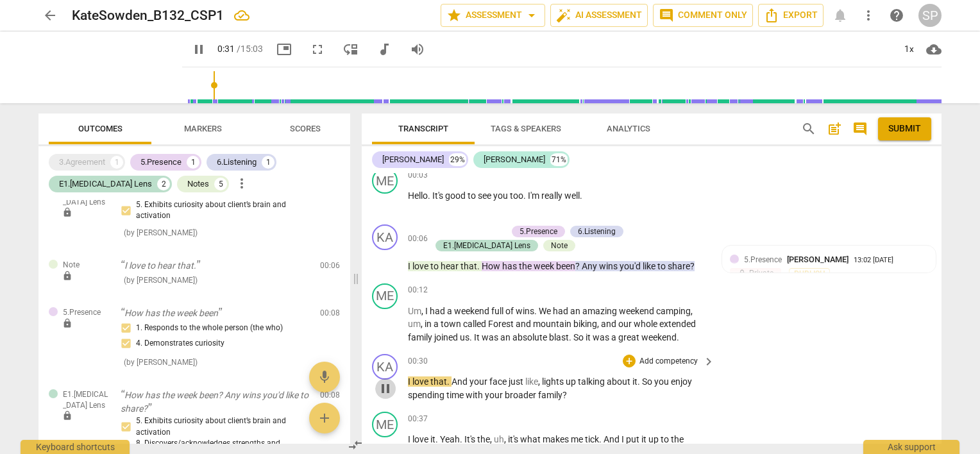
click at [383, 387] on span "pause" at bounding box center [385, 388] width 15 height 15
type input "31"
drag, startPoint x: 407, startPoint y: 380, endPoint x: 448, endPoint y: 380, distance: 40.4
click at [448, 380] on p "I love that . And your face just like , lights up talking about it . So you enj…" at bounding box center [558, 388] width 300 height 26
click at [630, 360] on div "+" at bounding box center [629, 361] width 13 height 13
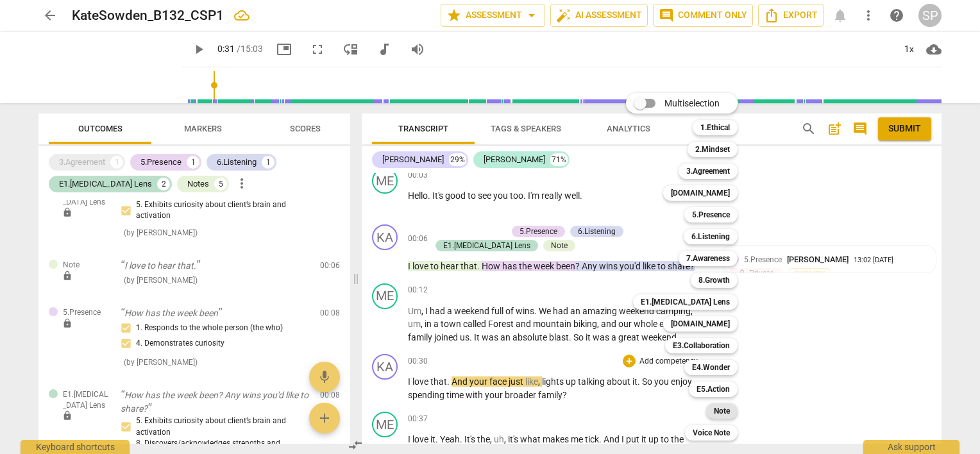
click at [719, 412] on b "Note" at bounding box center [722, 410] width 16 height 15
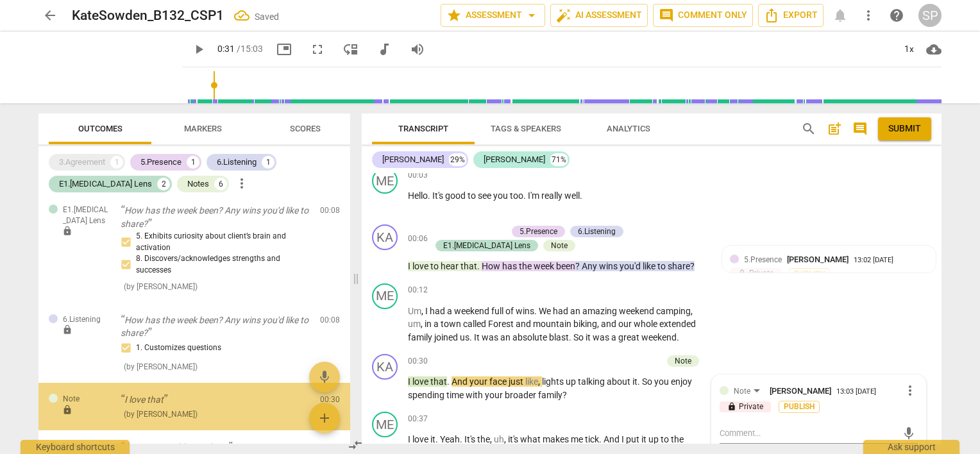
scroll to position [295, 0]
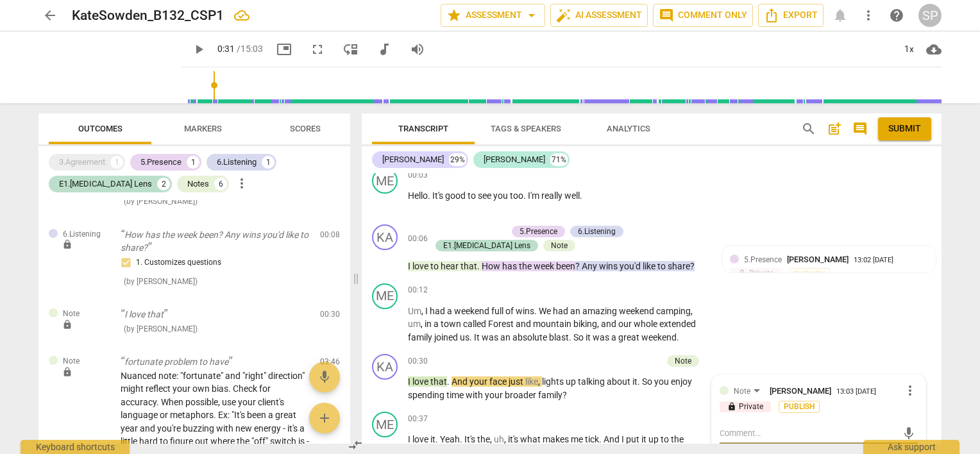
type textarea """
type textarea "Y"
type textarea "Yo"
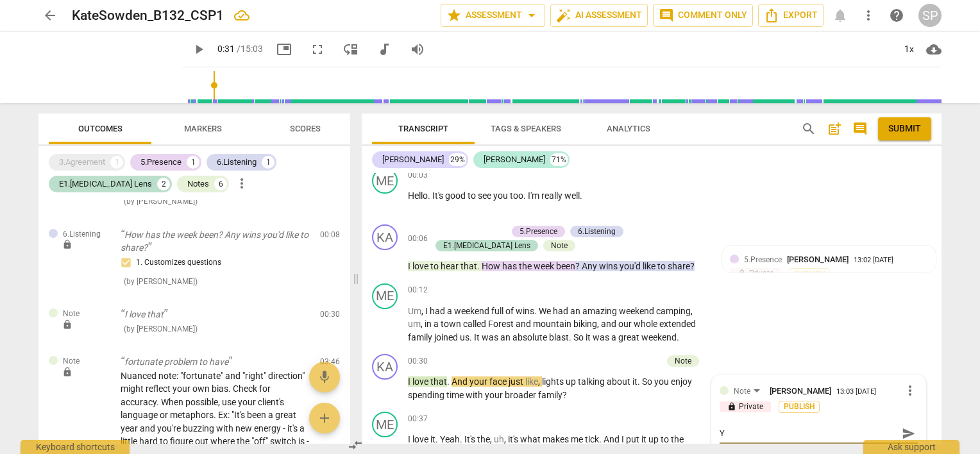
type textarea "Yo"
type textarea "You"
type textarea "Your"
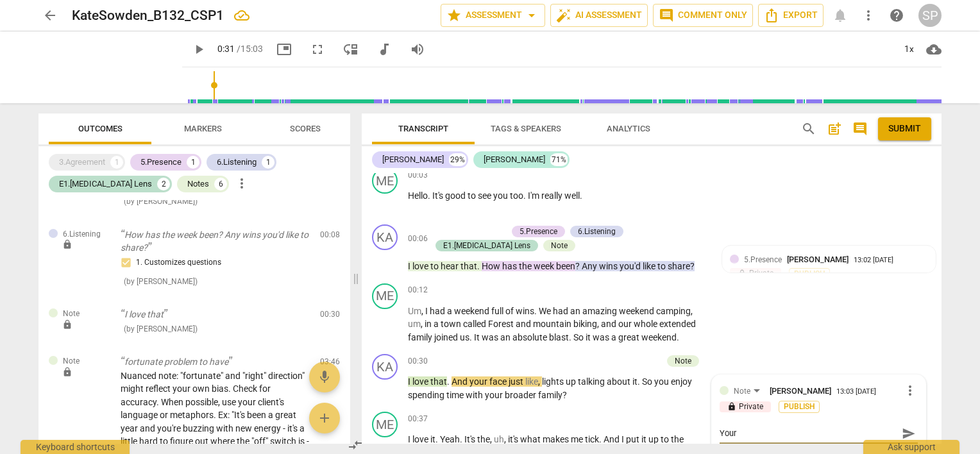
type textarea "Your"
type textarea "Your ""
type textarea "Your"
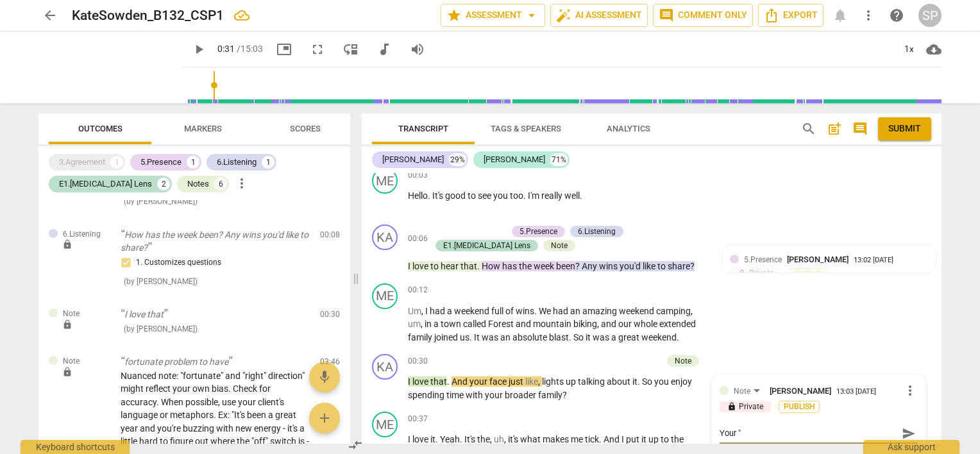
type textarea "Your"
type textarea "Your o"
type textarea "Your ob"
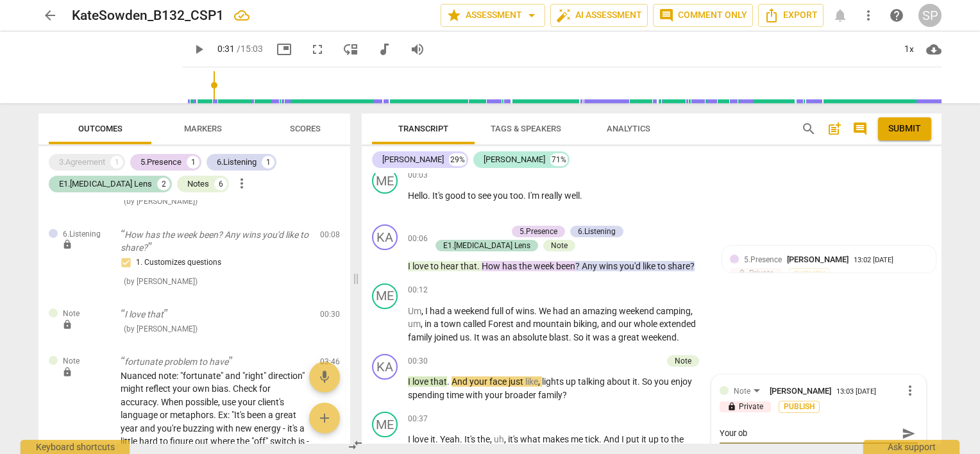
type textarea "Your obs"
type textarea "Your obse"
type textarea "Your obser"
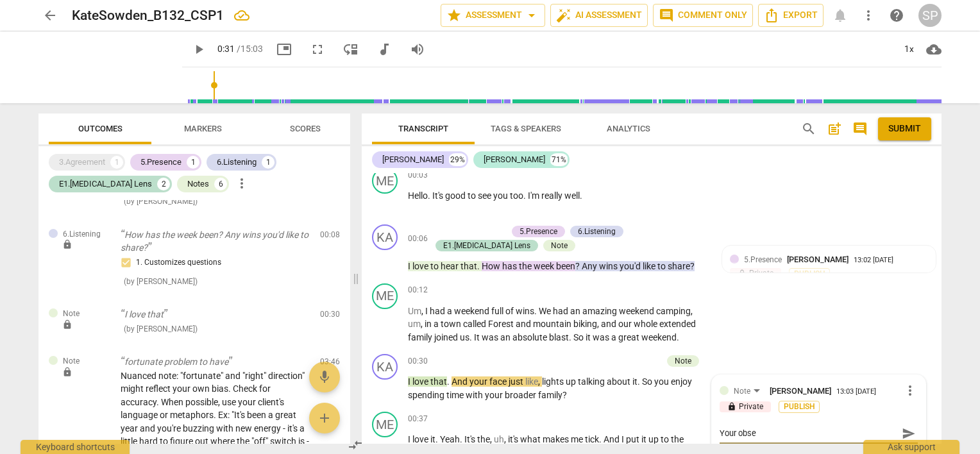
type textarea "Your obser"
type textarea "Your observ"
type textarea "Your observa"
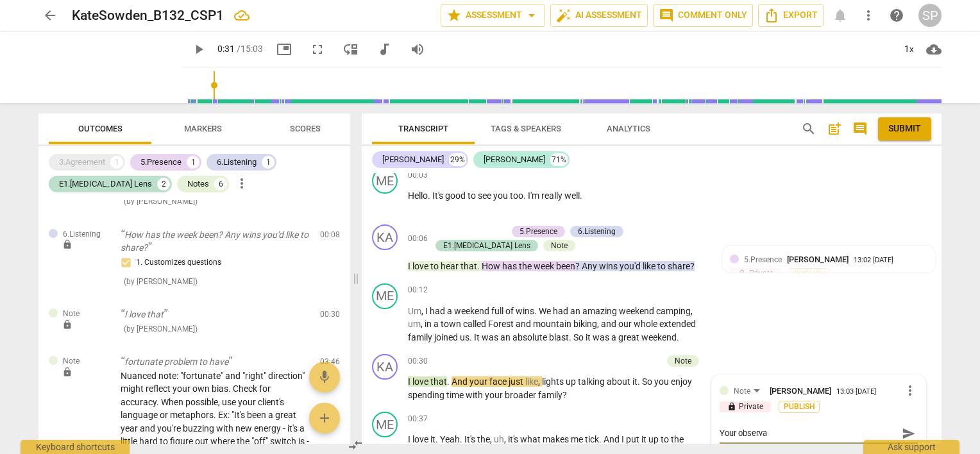
type textarea "Your observat"
type textarea "Your observati"
type textarea "Your observatio"
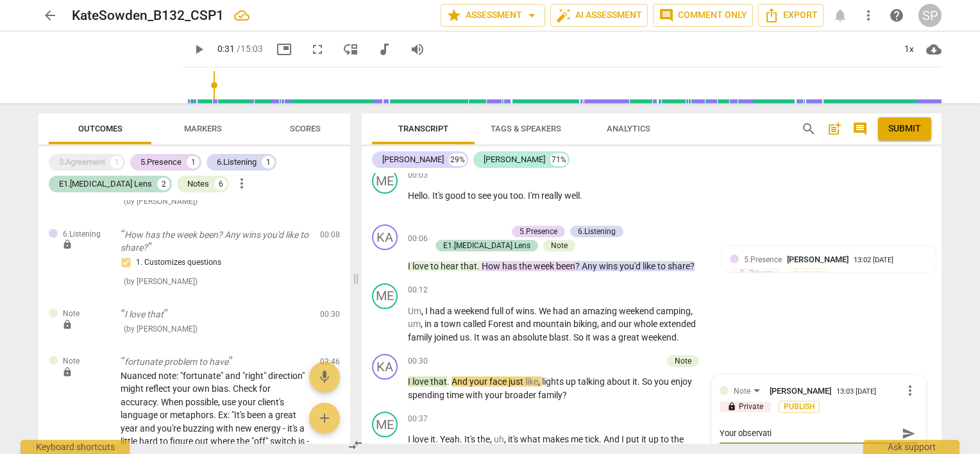
type textarea "Your observatio"
type textarea "Your observation"
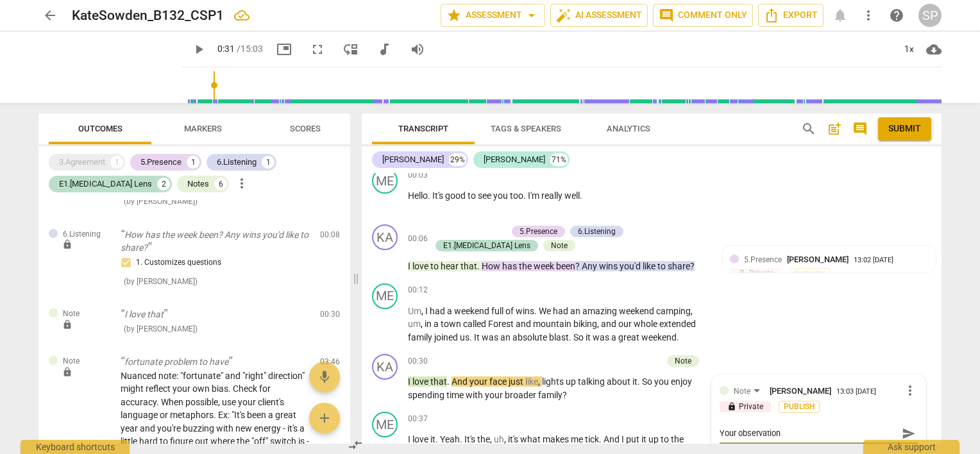
type textarea "Your observation i"
type textarea "Your observation"
type textarea "Your observation a"
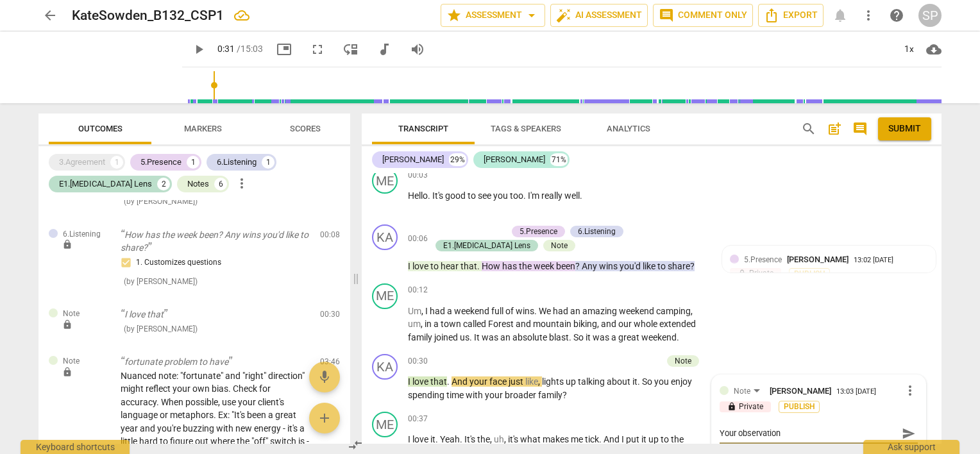
type textarea "Your observation a"
type textarea "Your observation al"
type textarea "Your observation alo"
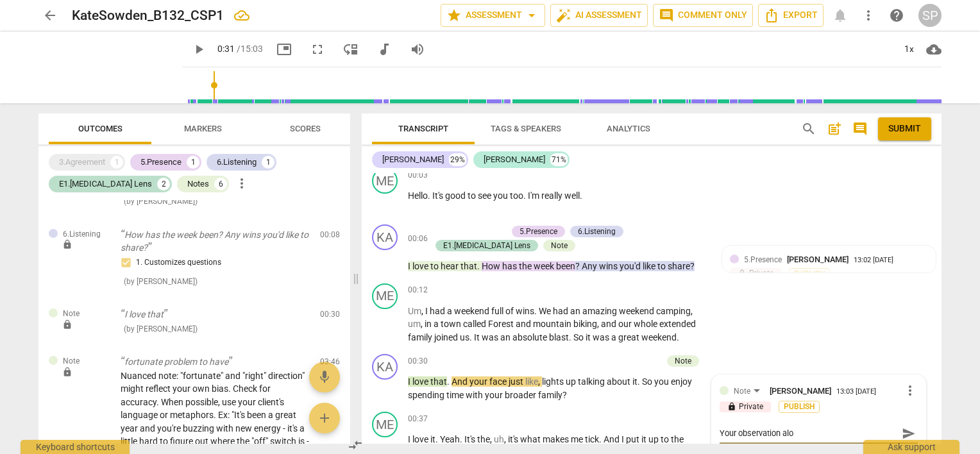
type textarea "Your observation alon"
type textarea "Your observation along"
type textarea "Your observation alon"
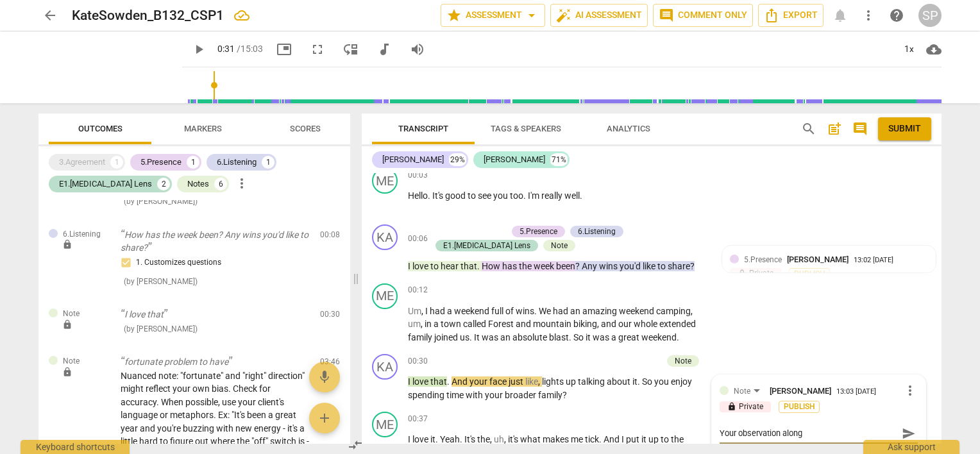
type textarea "Your observation alon"
type textarea "Your observation alone"
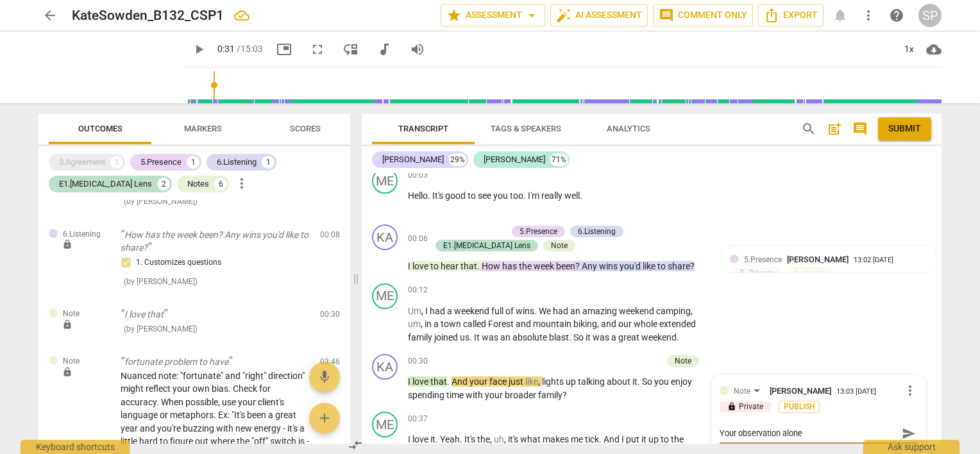
type textarea "Your observation alone ""
type textarea "Your observation alone "W"
type textarea "Your observation alone "Wn"
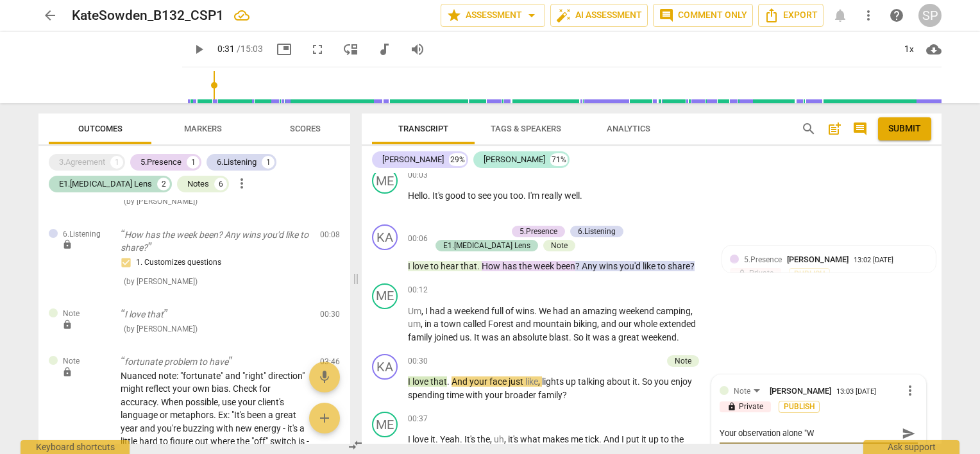
type textarea "Your observation alone "Wn"
type textarea "Your observation alone "W"
type textarea "Your observation alone ""
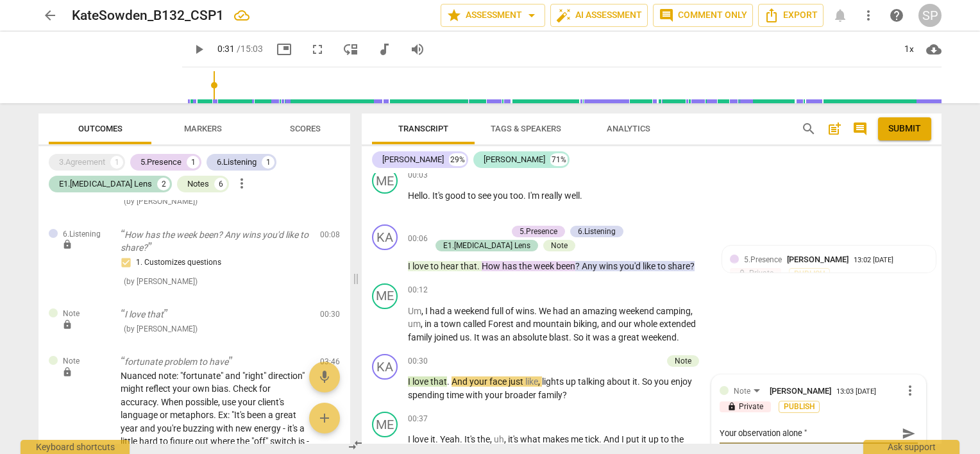
type textarea "Your observation alone "A"
type textarea "Your observation alone "An"
type textarea "Your observation alone "And"
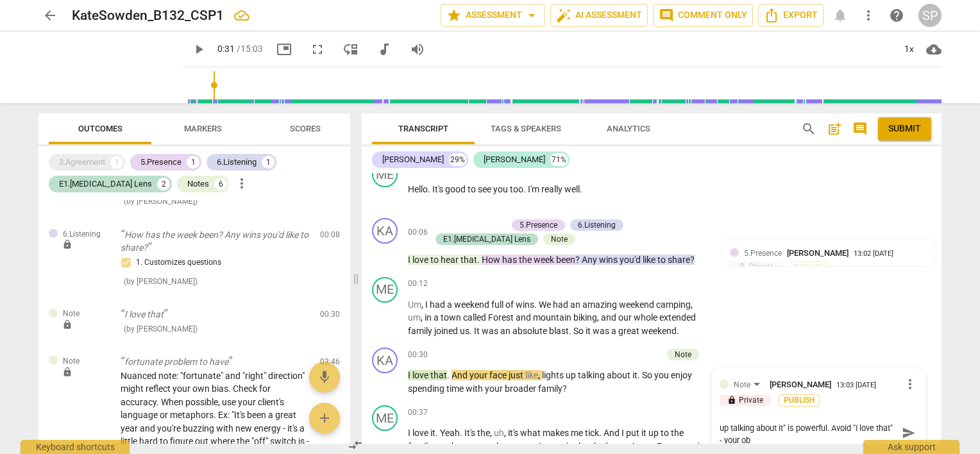
scroll to position [0, 0]
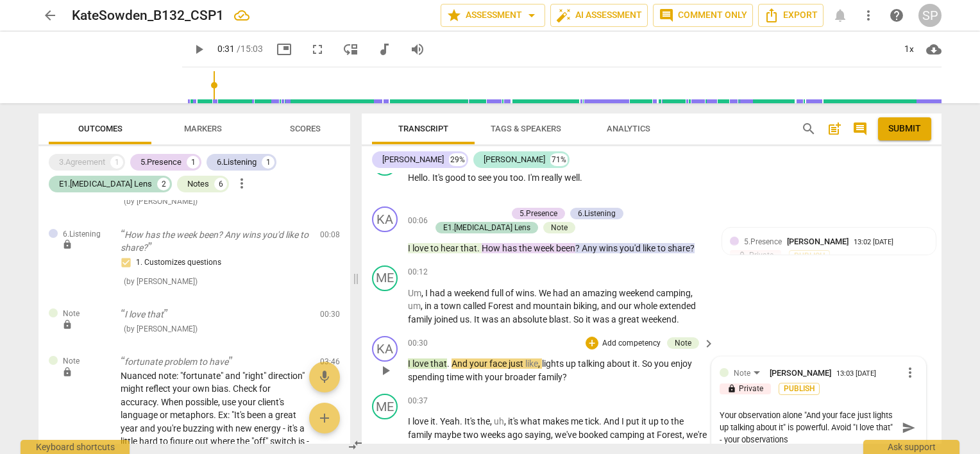
click at [739, 437] on textarea "Your observation alone "And your face just lights up talking about it" is power…" at bounding box center [808, 427] width 178 height 37
click at [805, 439] on textarea "Your observation alone "And your face just lights up talking about it" is power…" at bounding box center [808, 427] width 178 height 37
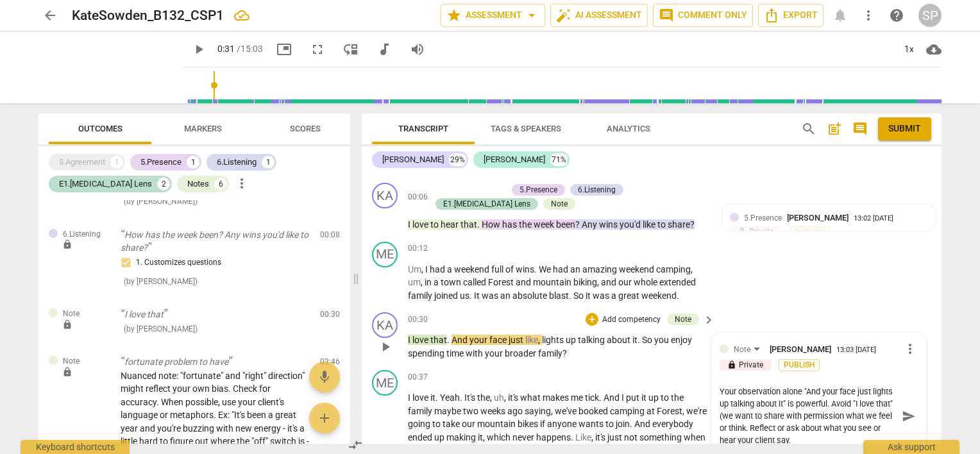
click at [786, 413] on textarea "Your observation alone "And your face just lights up talking about it" is power…" at bounding box center [808, 415] width 178 height 61
click at [805, 423] on textarea "Your observation alone "And your face just lights up talking about it" is power…" at bounding box center [808, 409] width 178 height 49
click at [800, 389] on textarea "Your observation alone "And your face just lights up talking about it" is power…" at bounding box center [808, 415] width 178 height 61
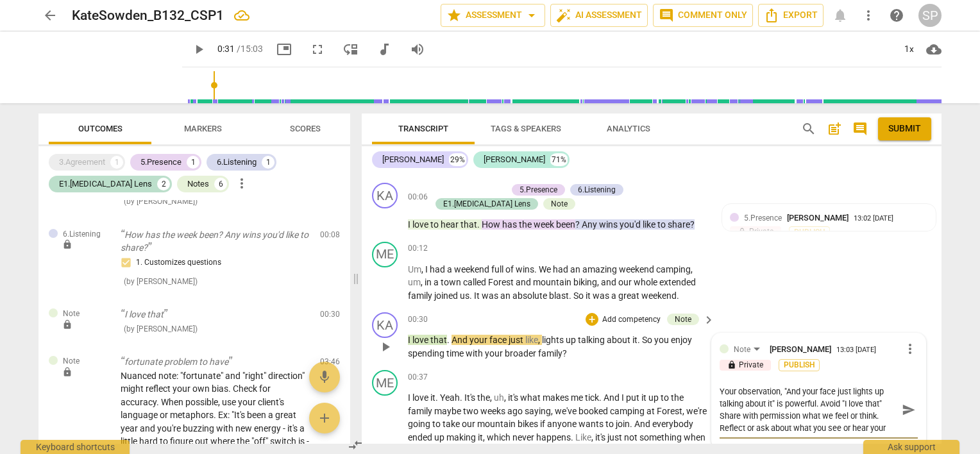
click at [829, 415] on textarea "Your observation, "And your face just lights up talking about it" is powerful. …" at bounding box center [808, 409] width 178 height 49
click at [880, 415] on textarea "Your observation, "And your face just lights up talking about it" is powerful. …" at bounding box center [808, 415] width 178 height 61
click at [909, 341] on span "more_vert" at bounding box center [909, 348] width 15 height 15
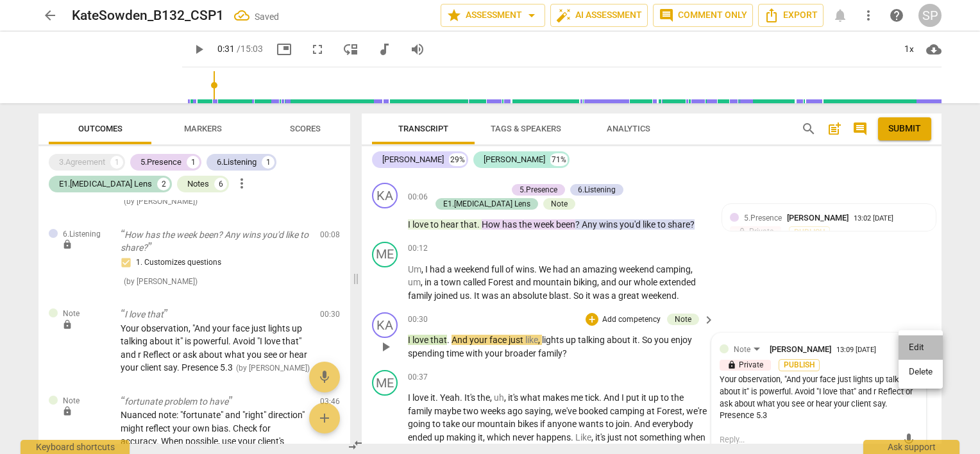
click at [909, 341] on li "Edit" at bounding box center [920, 347] width 44 height 24
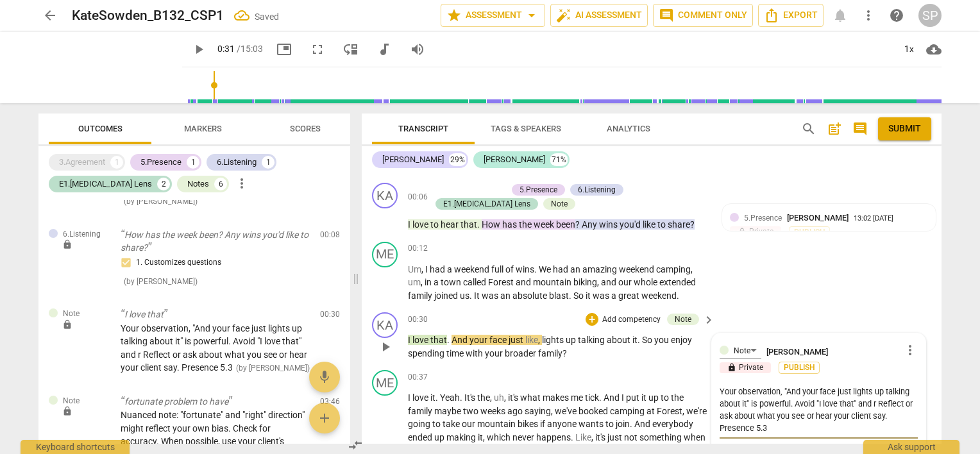
click at [884, 402] on textarea "Your observation, "And your face just lights up talking about it" is powerful. …" at bounding box center [818, 409] width 198 height 49
click at [900, 403] on textarea "Your observation, "And your face just lights up talking about it" is powerful. …" at bounding box center [818, 409] width 198 height 49
click at [866, 415] on textarea "Your observation, "And your face just lights up talking about it" is powerful. …" at bounding box center [818, 409] width 198 height 49
click at [864, 415] on textarea "Your observation, "And your face just lights up talking about it" is powerful. …" at bounding box center [818, 403] width 198 height 37
click at [843, 414] on textarea "Your observation, "And your face just lights up talking about it" is powerful. …" at bounding box center [818, 403] width 198 height 37
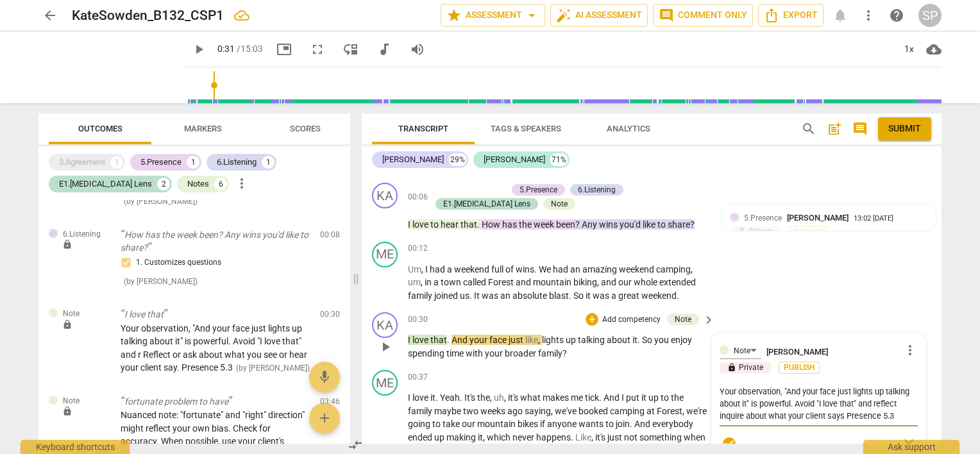
click at [789, 399] on textarea "Your observation, "And your face just lights up talking about it" is powerful. …" at bounding box center [818, 403] width 198 height 37
click at [868, 415] on textarea "Your observation, "And your face just lights up talking about it" is powerful b…" at bounding box center [818, 409] width 198 height 49
click at [728, 424] on textarea "Your observation, "And your face just lights up talking about it" is powerful b…" at bounding box center [818, 409] width 198 height 49
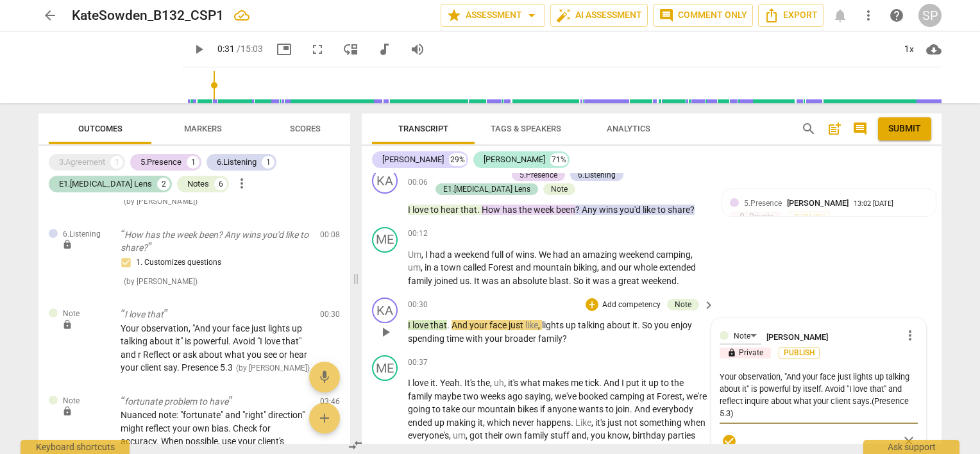
scroll to position [108, 0]
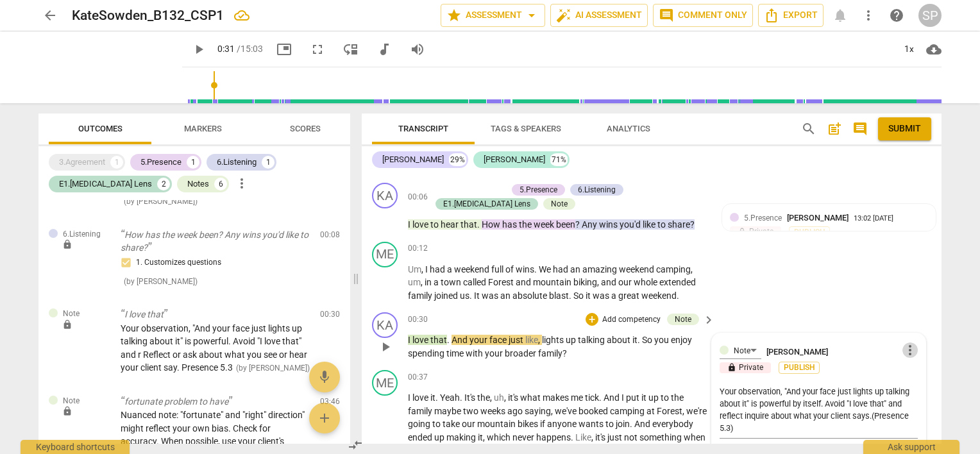
click at [903, 348] on span "more_vert" at bounding box center [909, 349] width 15 height 15
click at [908, 348] on li "Edit" at bounding box center [920, 349] width 44 height 24
click at [719, 387] on textarea "Your observation, "And your face just lights up talking about it" is powerful b…" at bounding box center [818, 409] width 198 height 49
click at [749, 405] on textarea "Okay to clarify if you enjoys being with her family; however your observation, …" at bounding box center [818, 415] width 198 height 61
drag, startPoint x: 748, startPoint y: 402, endPoint x: 859, endPoint y: 414, distance: 111.6
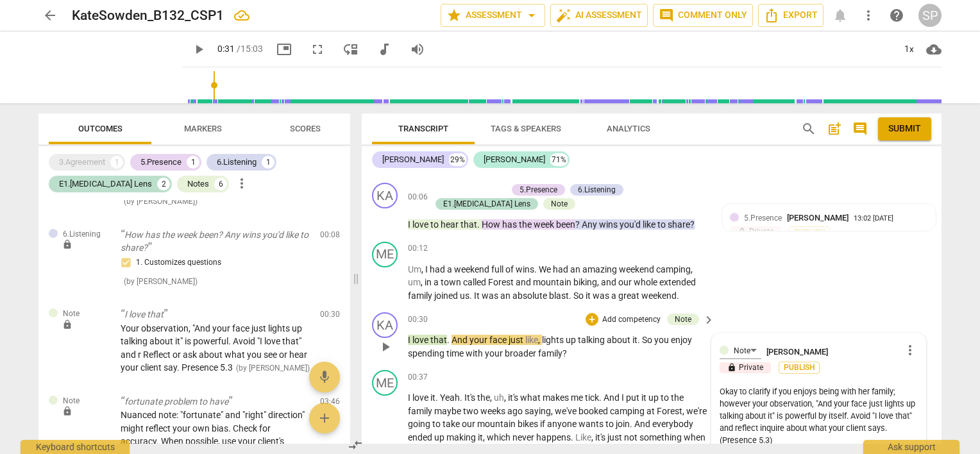
click at [859, 414] on textarea "Okay to clarify if you enjoys being with her family; however your observation, …" at bounding box center [818, 415] width 198 height 61
paste textarea "your observation, "And your face just lights up talking about it" is powerful b…"
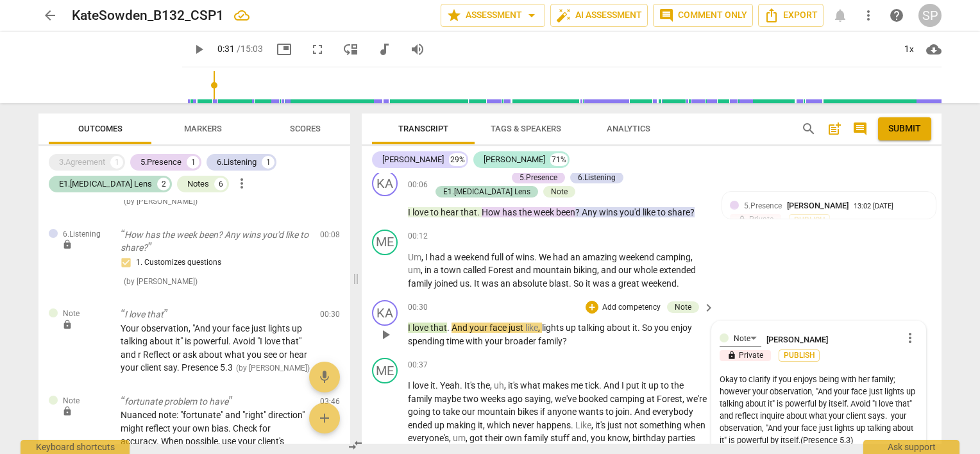
drag, startPoint x: 750, startPoint y: 392, endPoint x: 859, endPoint y: 403, distance: 109.5
click at [859, 403] on textarea "Okay to clarify if you enjoys being with her family; however your observation, …" at bounding box center [818, 409] width 198 height 73
click at [855, 387] on textarea "Okay to clarify if you enjoys being with her family; however, avoid "I love tha…" at bounding box center [818, 403] width 198 height 61
click at [905, 390] on textarea "Okay to clarify if you enjoys being with her family; however, avoid "I love tha…" at bounding box center [818, 403] width 198 height 61
click at [804, 403] on textarea "Okay to clarify if you enjoys being with her family; however, avoid "I love tha…" at bounding box center [818, 403] width 198 height 61
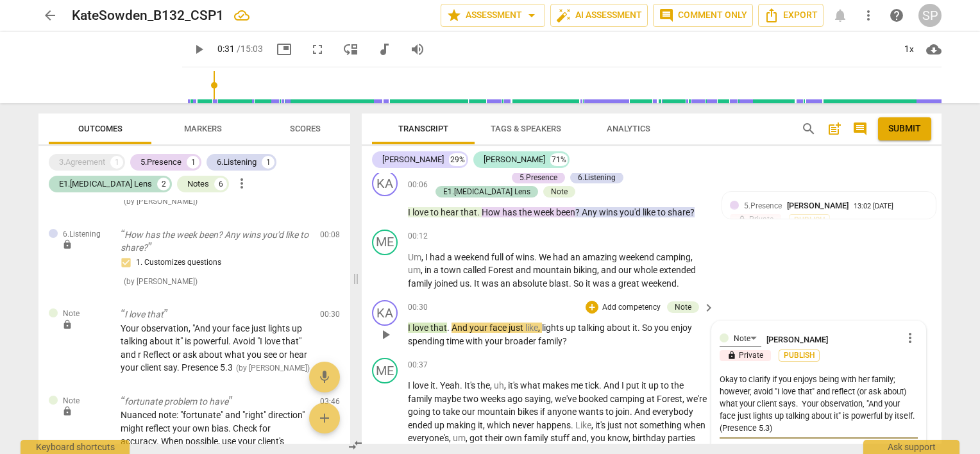
click at [843, 412] on textarea "Okay to clarify if you enjoys being with her family; however, avoid "I love tha…" at bounding box center [818, 403] width 198 height 61
click at [851, 415] on textarea "Okay to clarify if you enjoys being with her family; however, avoid "I love tha…" at bounding box center [818, 403] width 198 height 61
click at [721, 378] on textarea "Okay to clarify if you enjoys being with her family; however, avoid "I love tha…" at bounding box center [818, 403] width 198 height 61
click at [744, 376] on textarea "It is [PERSON_NAME] to clarify if you enjoys being with her family; however, av…" at bounding box center [818, 403] width 198 height 61
click at [795, 377] on textarea "You may clarify if you enjoys being with her family; however, avoid "I love tha…" at bounding box center [818, 403] width 198 height 61
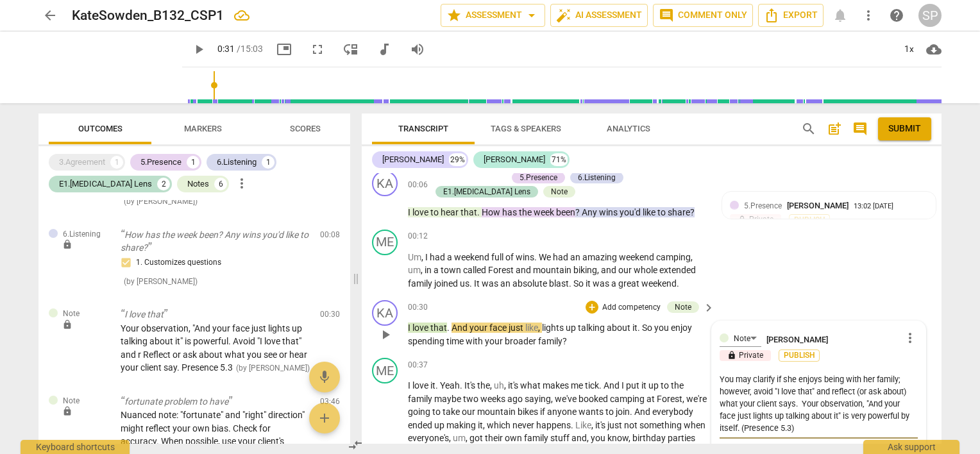
click at [770, 390] on textarea "You may clarify if she enjoys being with her family; however, avoid "I love tha…" at bounding box center [818, 403] width 198 height 61
click at [870, 391] on textarea "You may clarify if she enjoys being with her family; however, avoid "I" stateme…" at bounding box center [818, 403] width 198 height 61
click at [846, 401] on textarea "You may clarify if she enjoys being with her family; however, avoid "I" stateme…" at bounding box center [818, 403] width 198 height 61
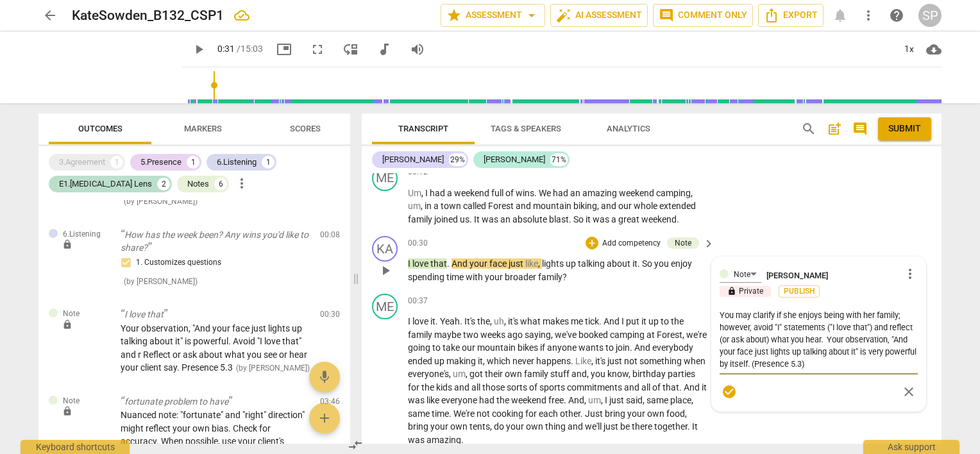
scroll to position [185, 0]
click at [898, 313] on textarea "You may clarify if she enjoys being with her family; however, avoid "I" stateme…" at bounding box center [818, 339] width 198 height 61
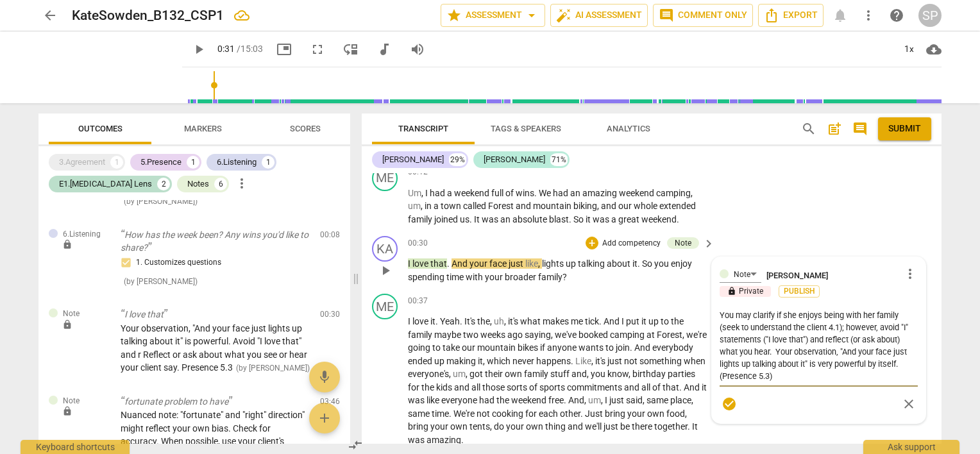
click at [802, 338] on textarea "You may clarify if she enjoys being with her family (seek to understand the cli…" at bounding box center [818, 345] width 198 height 73
click at [830, 337] on textarea "You may clarify if she enjoys being with her family (seek to understand the cli…" at bounding box center [818, 345] width 198 height 73
click at [862, 338] on textarea "You may clarify if she enjoys being with her family (seek to understand the cli…" at bounding box center [818, 345] width 198 height 73
click at [752, 351] on textarea "You may clarify if she enjoys being with her family (seek to understand the cli…" at bounding box center [818, 345] width 198 height 73
click at [864, 366] on textarea "You may clarify if she enjoys being with her family (seek to understand the cli…" at bounding box center [818, 345] width 198 height 73
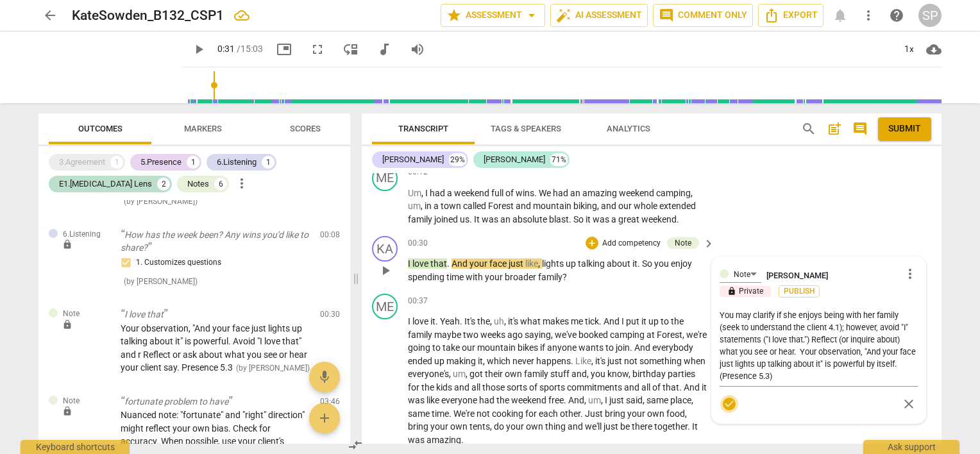
click at [729, 403] on span "check_circle" at bounding box center [728, 403] width 15 height 15
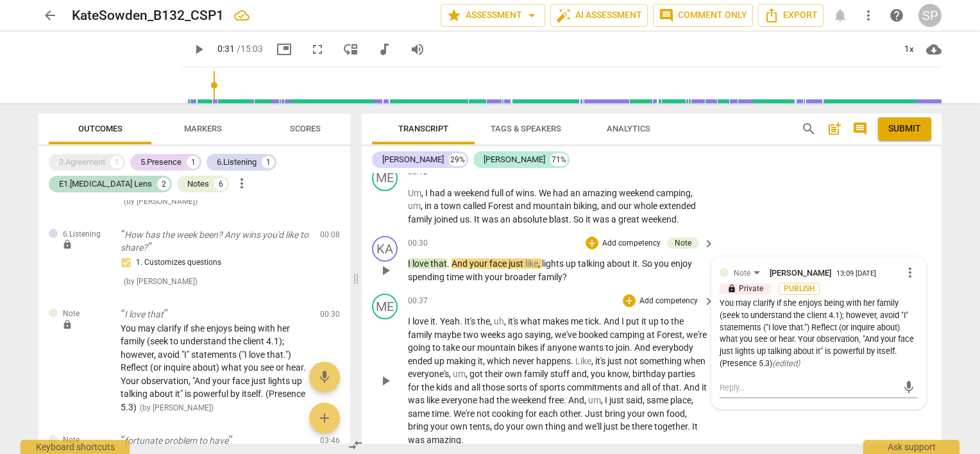
scroll to position [249, 0]
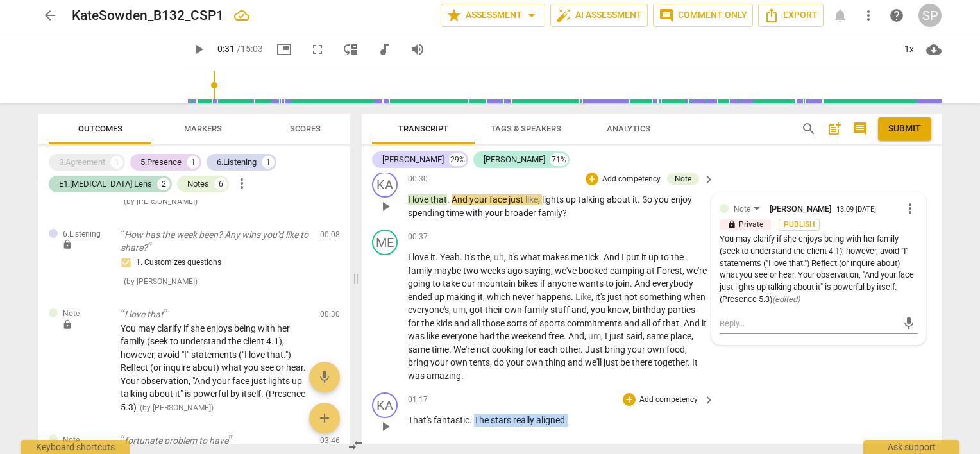
drag, startPoint x: 475, startPoint y: 419, endPoint x: 568, endPoint y: 420, distance: 93.6
click at [568, 420] on p "That's fantastic . The stars really aligned ." at bounding box center [558, 420] width 300 height 13
click at [626, 399] on div "+" at bounding box center [629, 399] width 13 height 13
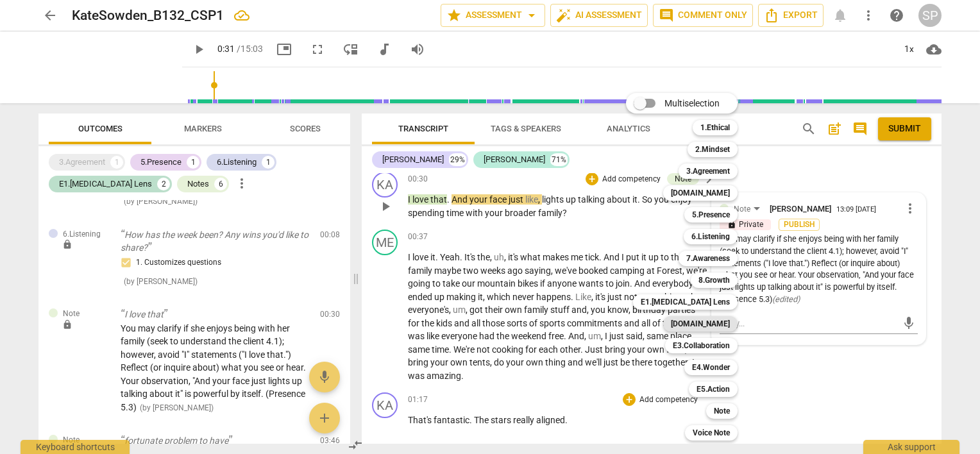
click at [707, 323] on b "[DOMAIN_NAME]" at bounding box center [700, 323] width 59 height 15
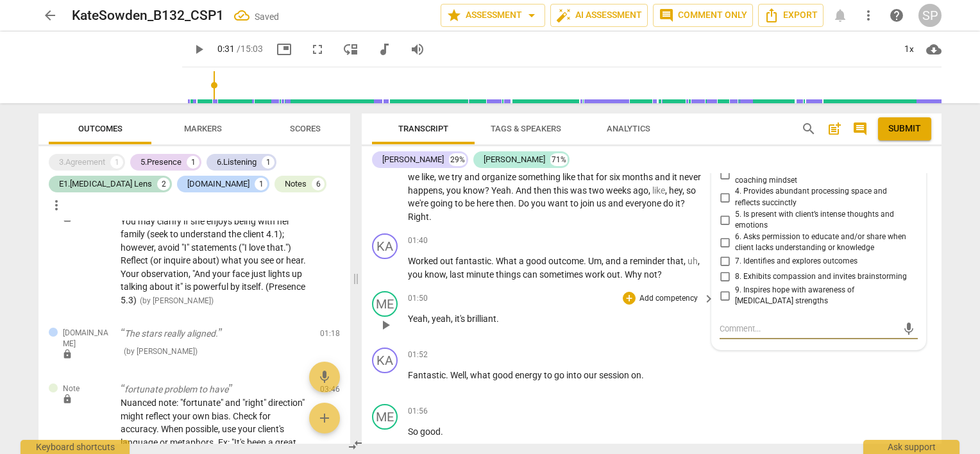
scroll to position [382, 0]
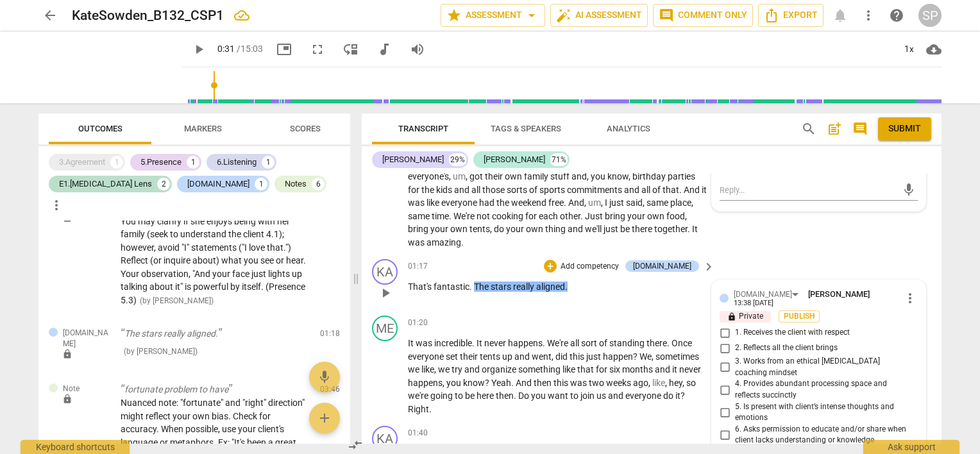
click at [721, 343] on input "2. Reflects all the client brings" at bounding box center [724, 347] width 21 height 15
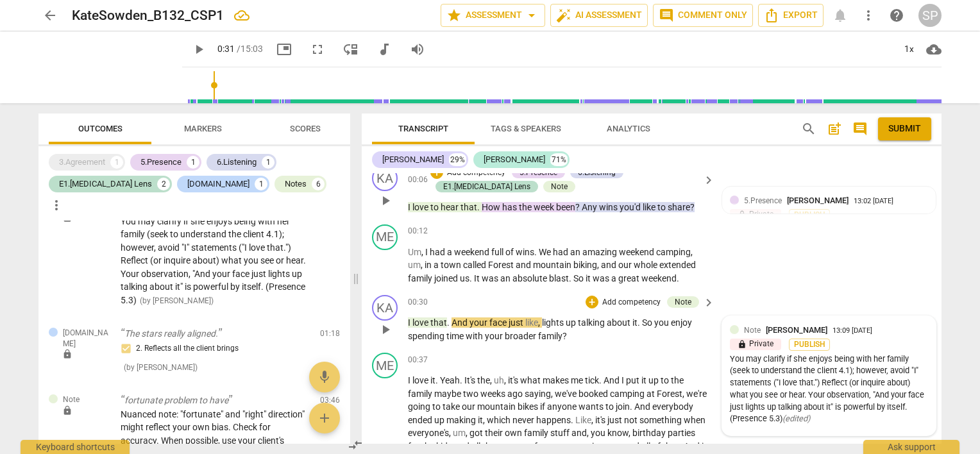
scroll to position [128, 0]
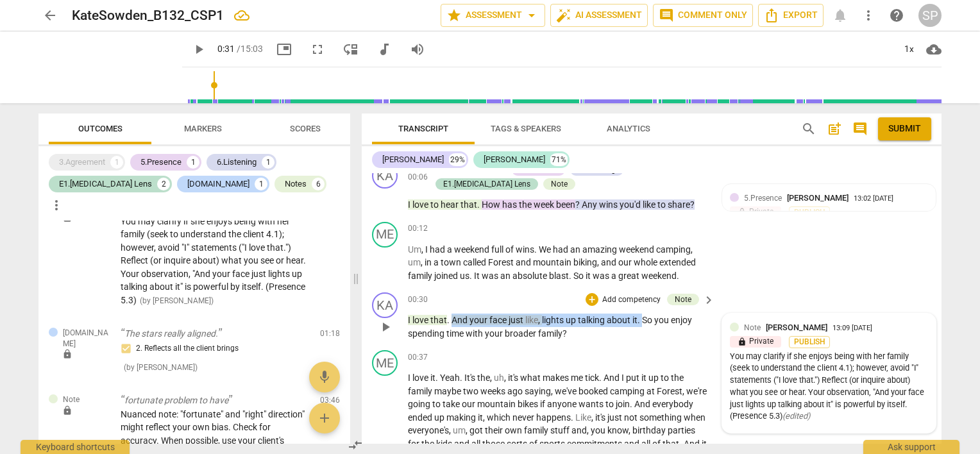
drag, startPoint x: 450, startPoint y: 316, endPoint x: 642, endPoint y: 323, distance: 192.5
click at [642, 323] on p "I love that . And your face just like , lights up talking about it . So you enj…" at bounding box center [558, 327] width 300 height 26
click at [586, 299] on div "+" at bounding box center [591, 299] width 13 height 13
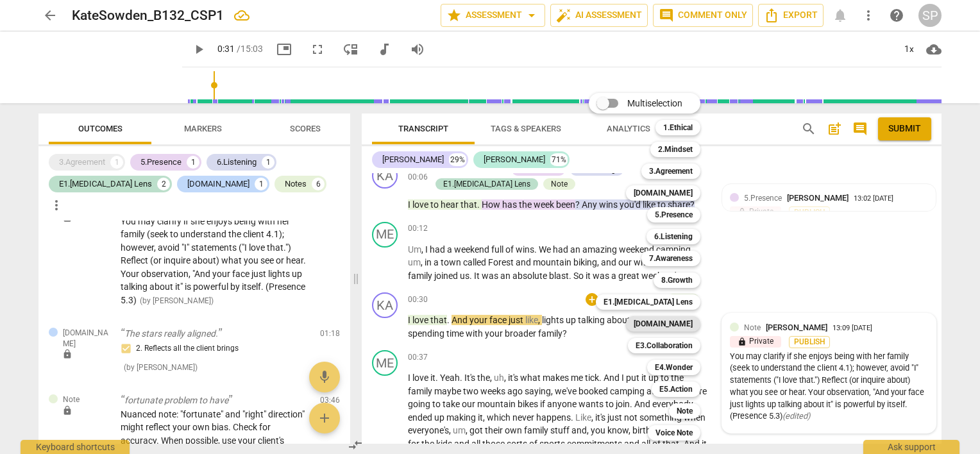
click at [672, 326] on b "[DOMAIN_NAME]" at bounding box center [663, 323] width 59 height 15
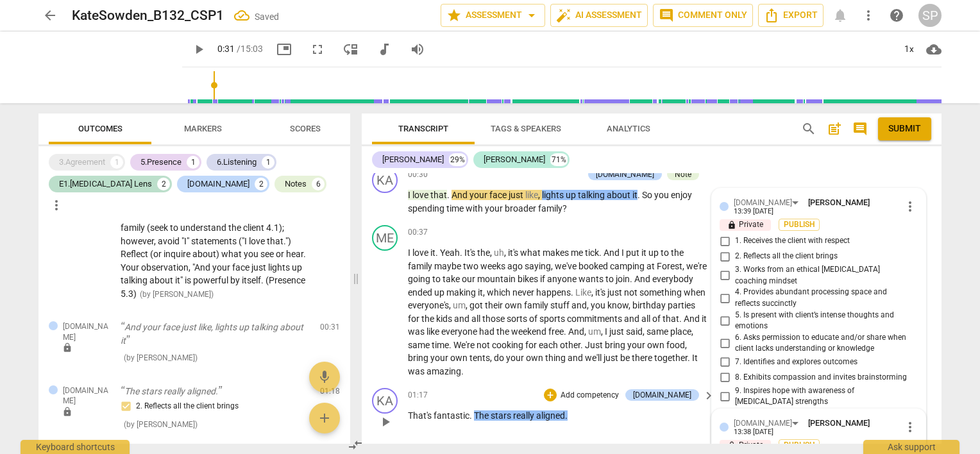
scroll to position [226, 0]
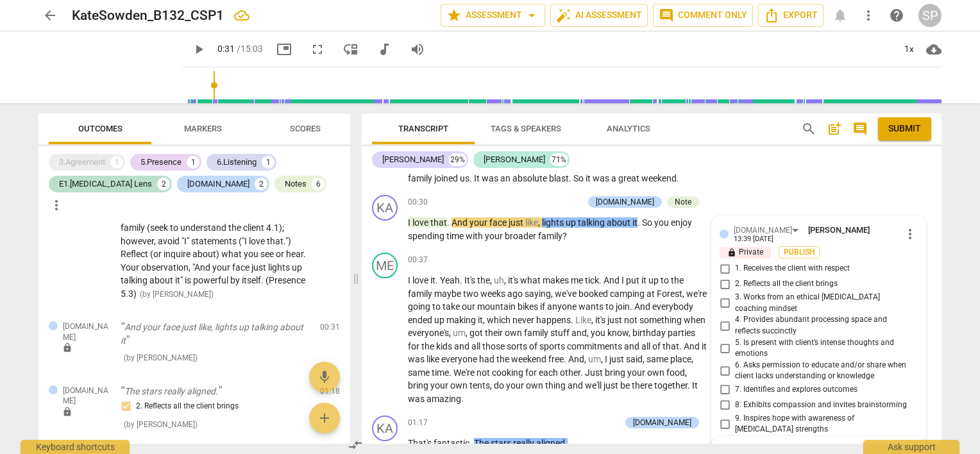
click at [723, 278] on input "2. Reflects all the client brings" at bounding box center [724, 283] width 21 height 15
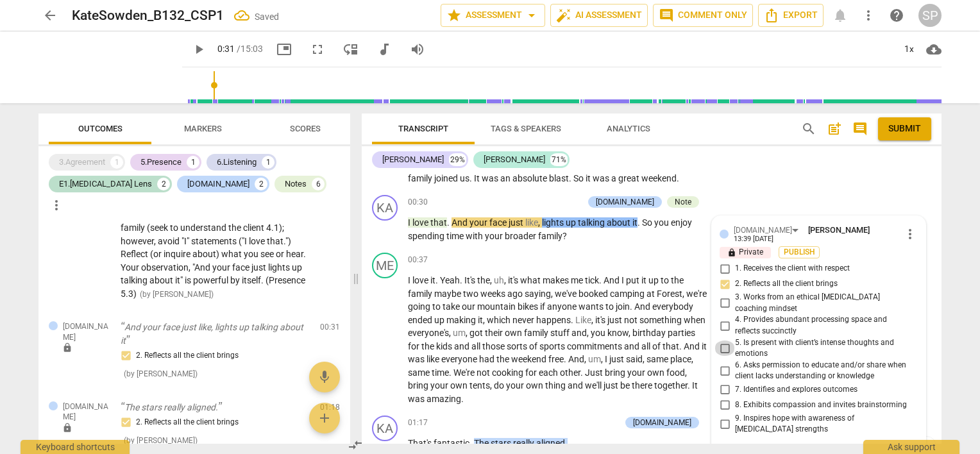
click at [721, 340] on input "5. Is present with client’s intense thoughts and emotions" at bounding box center [724, 347] width 21 height 15
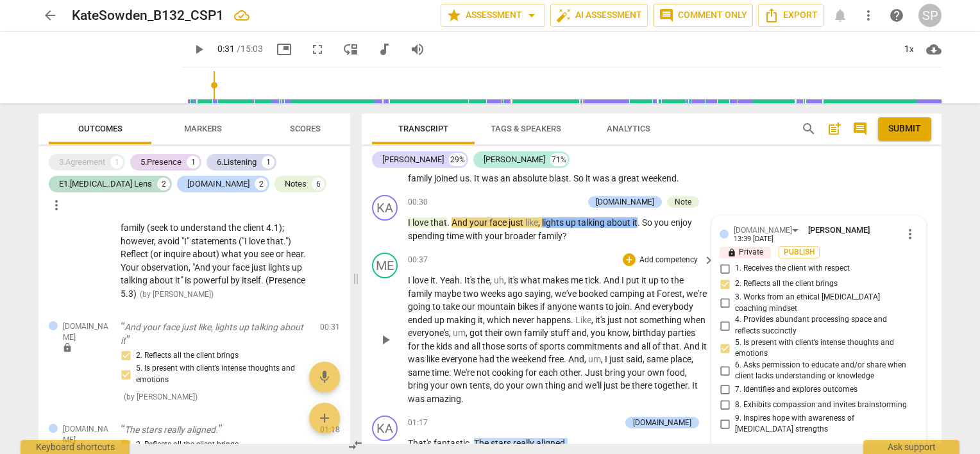
click at [598, 248] on div "ME play_arrow pause 00:37 + Add competency keyboard_arrow_right I love it . Yea…" at bounding box center [652, 329] width 580 height 163
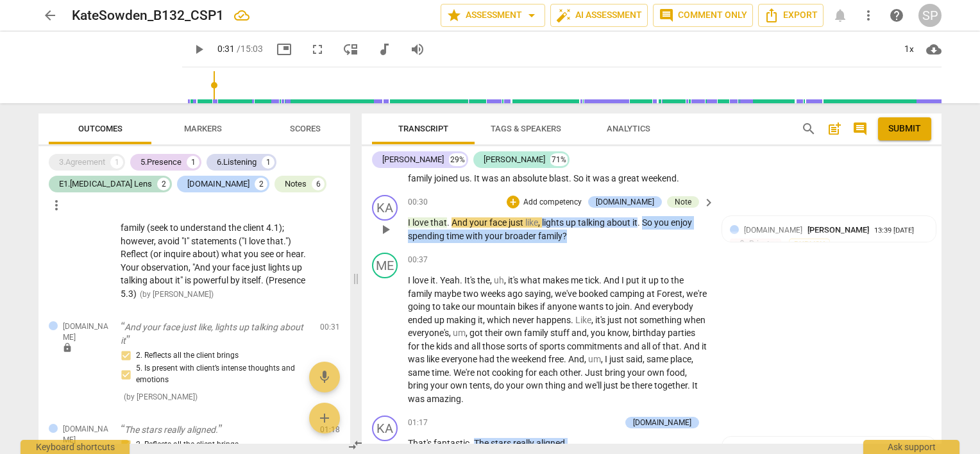
drag, startPoint x: 643, startPoint y: 219, endPoint x: 647, endPoint y: 229, distance: 10.6
click at [647, 229] on p "I love that . And your face just like , lights up talking about it . So you enj…" at bounding box center [558, 229] width 300 height 26
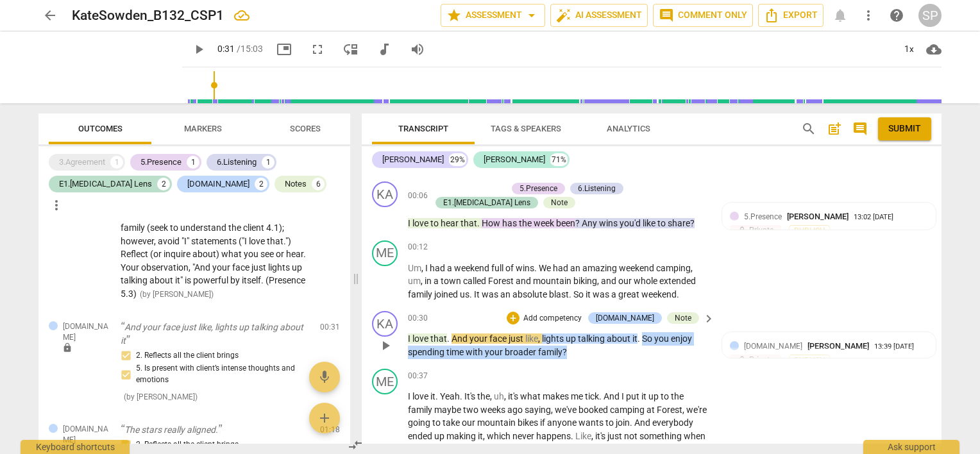
scroll to position [97, 0]
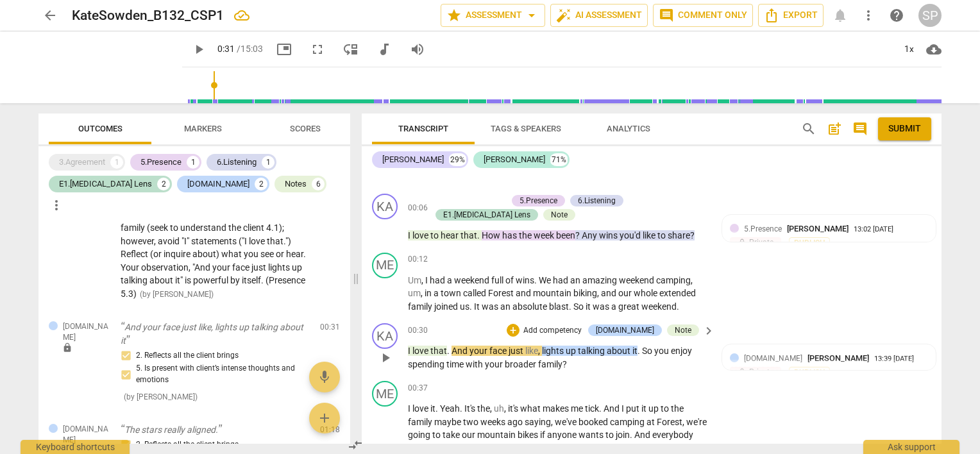
click at [505, 321] on div "KA play_arrow pause 00:30 + Add competency [DOMAIN_NAME] Note keyboard_arrow_ri…" at bounding box center [652, 347] width 580 height 58
drag, startPoint x: 450, startPoint y: 348, endPoint x: 639, endPoint y: 347, distance: 188.5
click at [639, 347] on p "I love that . And your face just like , lights up talking about it . So you enj…" at bounding box center [558, 357] width 300 height 26
click at [519, 330] on div "+" at bounding box center [513, 330] width 13 height 13
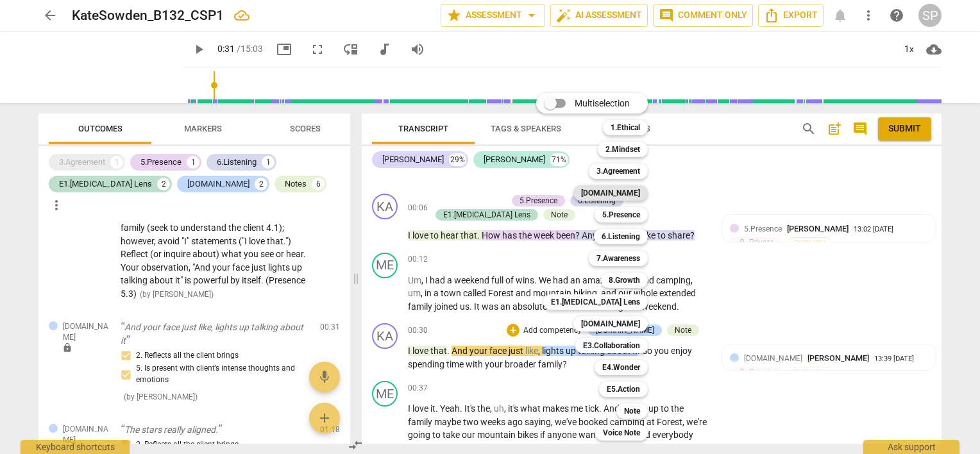
click at [616, 187] on b "[DOMAIN_NAME]" at bounding box center [610, 192] width 59 height 15
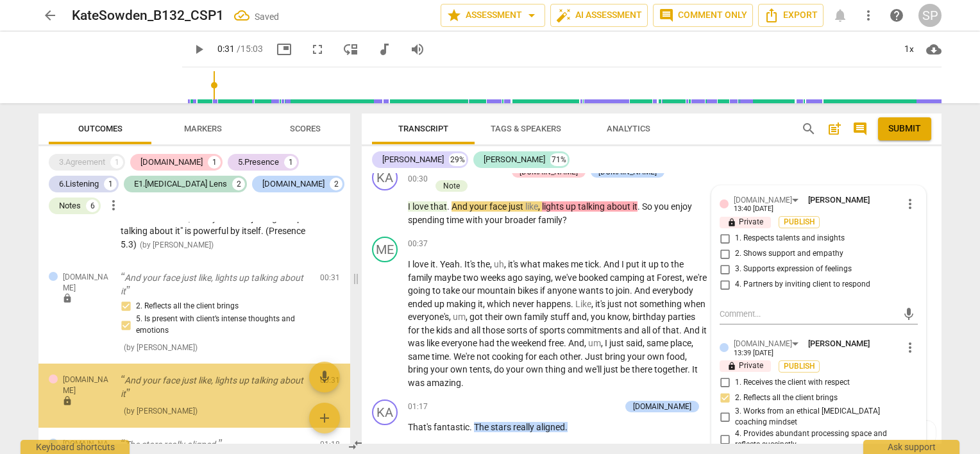
scroll to position [531, 0]
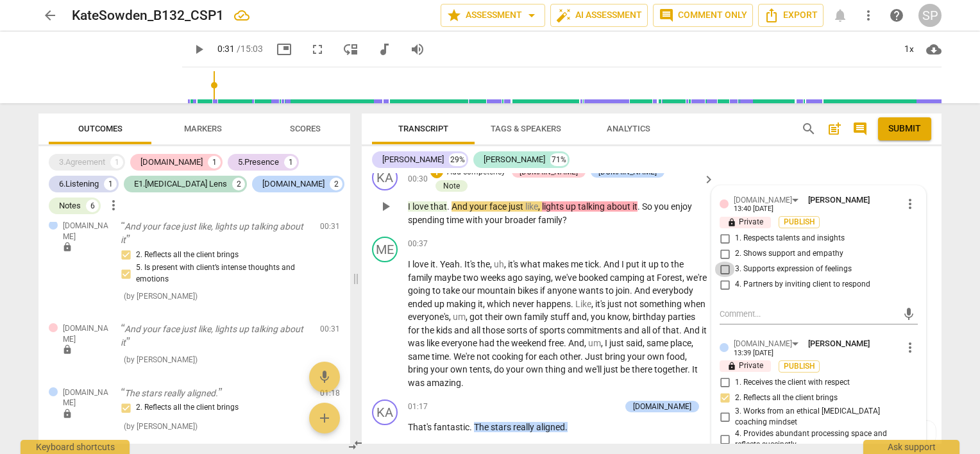
click at [721, 262] on input "3. Supports expression of feelings" at bounding box center [724, 269] width 21 height 15
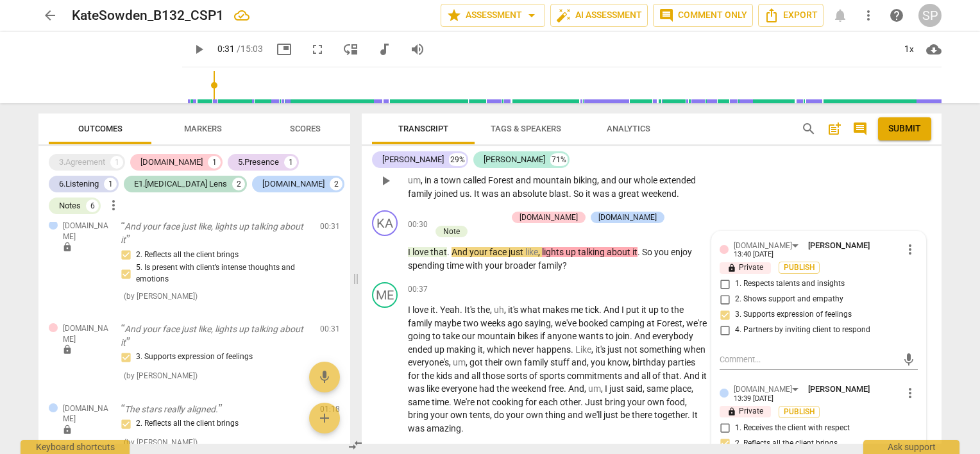
scroll to position [192, 0]
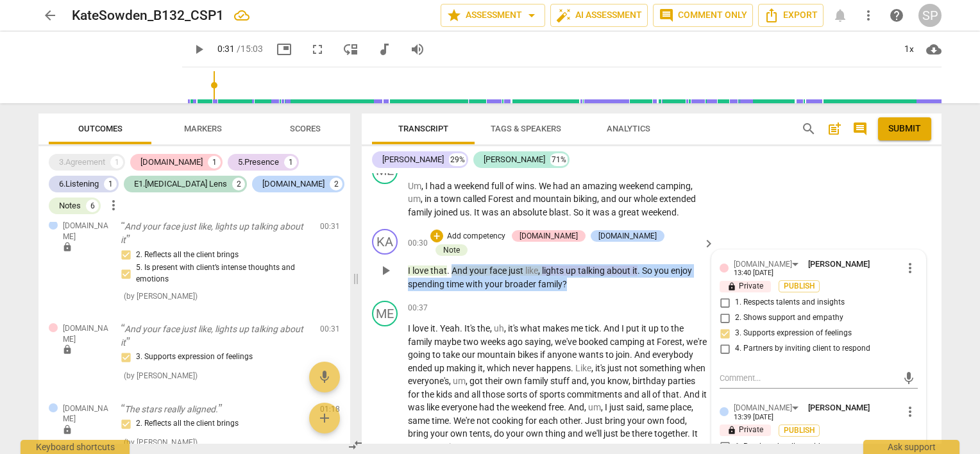
drag, startPoint x: 451, startPoint y: 254, endPoint x: 567, endPoint y: 271, distance: 117.3
click at [567, 271] on p "I love that . And your face just like , lights up talking about it . So you enj…" at bounding box center [558, 277] width 300 height 26
click at [443, 239] on div "+" at bounding box center [436, 236] width 13 height 13
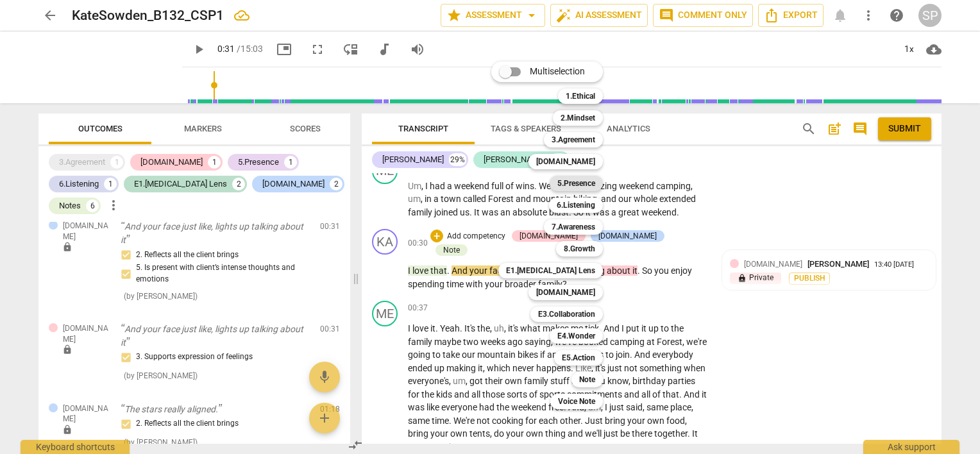
click at [578, 183] on b "5.Presence" at bounding box center [576, 183] width 38 height 15
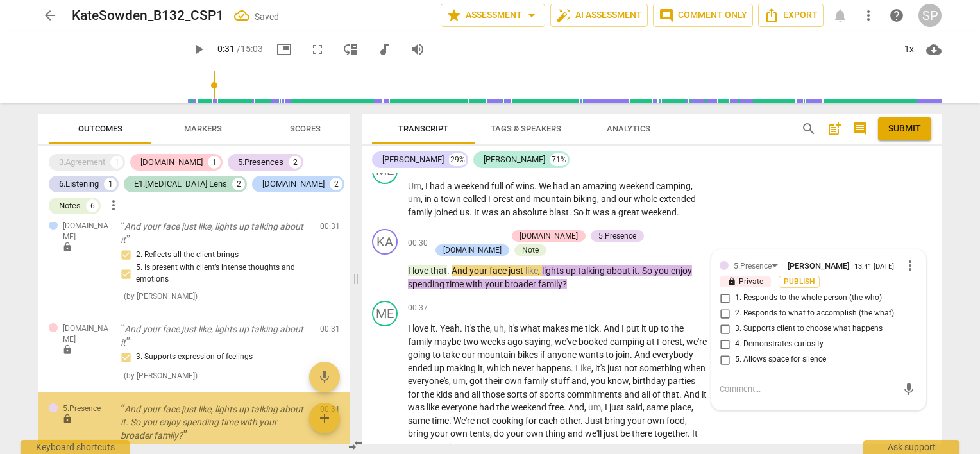
scroll to position [618, 0]
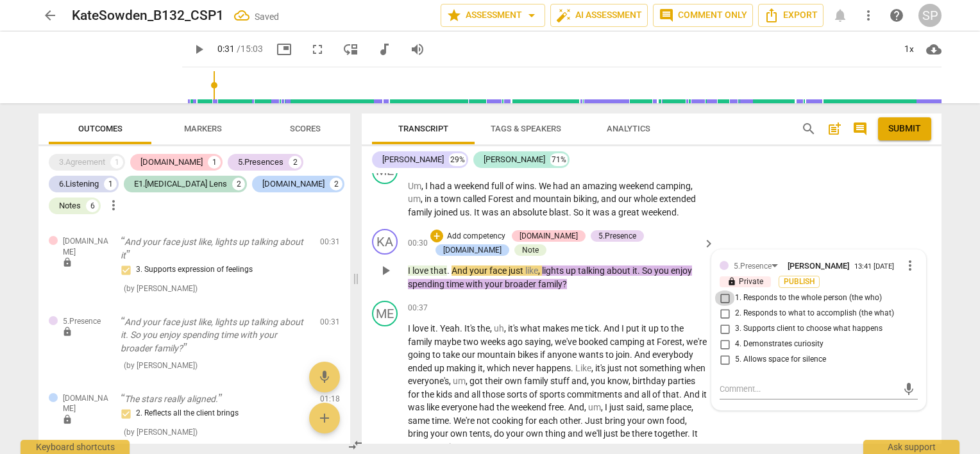
click at [726, 294] on input "1. Responds to the whole person (the who)" at bounding box center [724, 297] width 21 height 15
click at [719, 344] on input "4. Demonstrates curiosity" at bounding box center [724, 344] width 21 height 15
click at [593, 301] on div "00:37 + Add competency keyboard_arrow_right" at bounding box center [562, 308] width 308 height 14
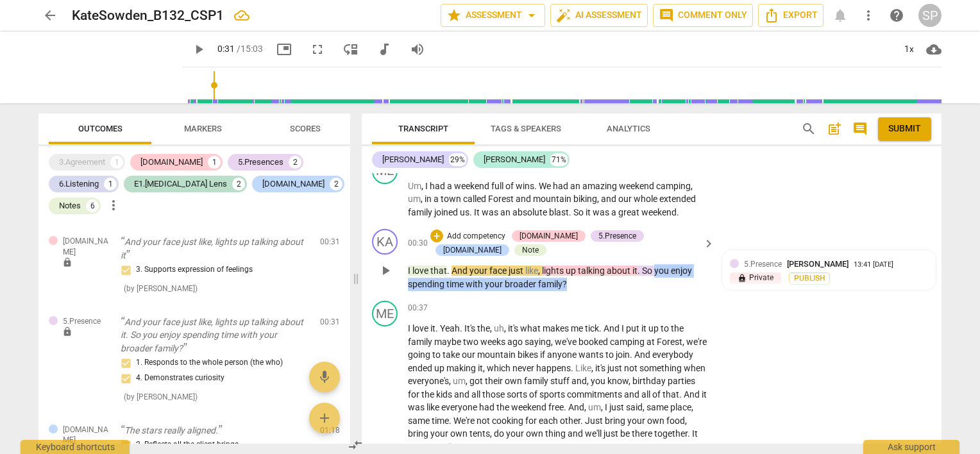
drag, startPoint x: 656, startPoint y: 266, endPoint x: 660, endPoint y: 279, distance: 13.4
click at [660, 279] on p "I love that . And your face just like , lights up talking about it . So you enj…" at bounding box center [558, 277] width 300 height 26
click at [438, 237] on div "+" at bounding box center [436, 236] width 13 height 13
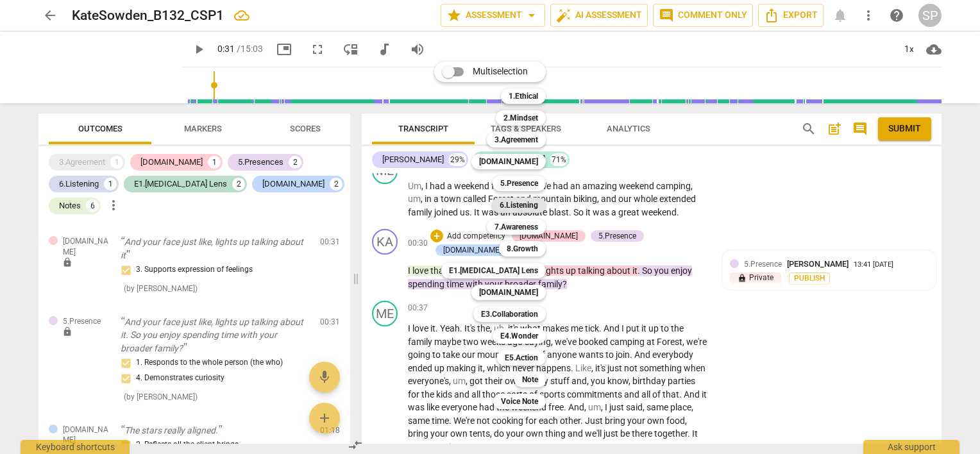
click at [531, 205] on b "6.Listening" at bounding box center [519, 205] width 38 height 15
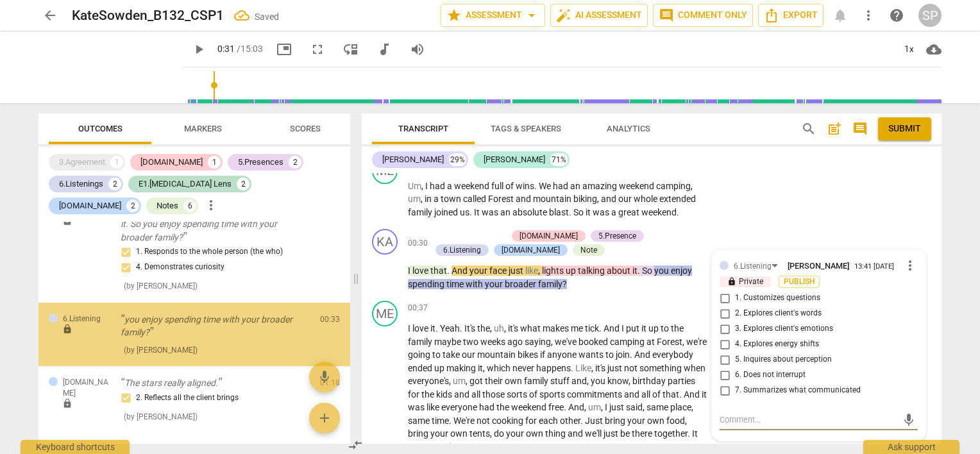
scroll to position [730, 0]
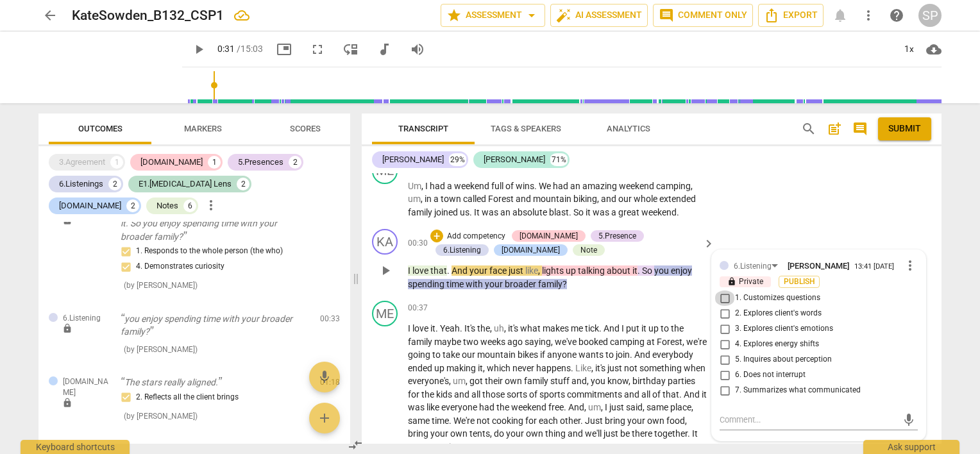
click at [720, 298] on input "1. Customizes questions" at bounding box center [724, 297] width 21 height 15
click at [636, 298] on div "ME play_arrow pause 00:37 + Add competency keyboard_arrow_right I love it . Yea…" at bounding box center [652, 377] width 580 height 163
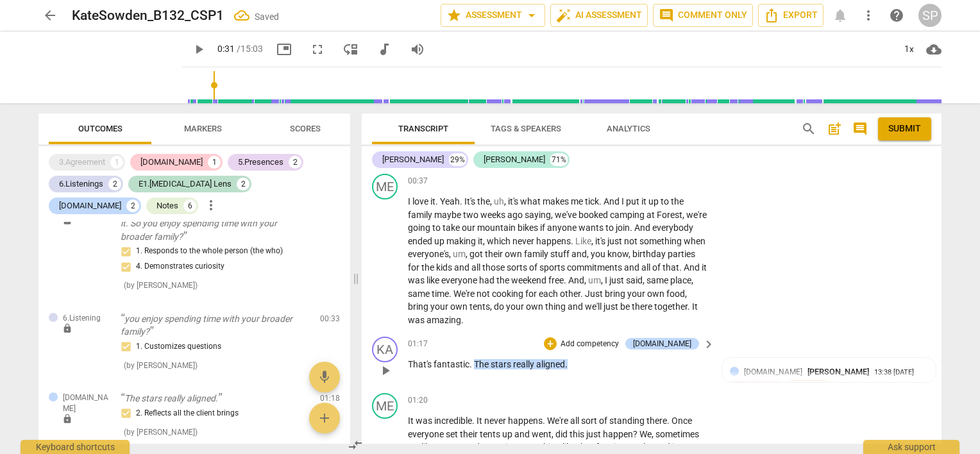
scroll to position [320, 0]
click at [410, 361] on span "That's" at bounding box center [421, 363] width 26 height 10
click at [410, 344] on span "01:17" at bounding box center [418, 342] width 20 height 11
click at [487, 336] on div "01:17 + Add competency [DOMAIN_NAME] keyboard_arrow_right" at bounding box center [562, 342] width 308 height 14
click at [390, 367] on span "pause" at bounding box center [385, 369] width 15 height 15
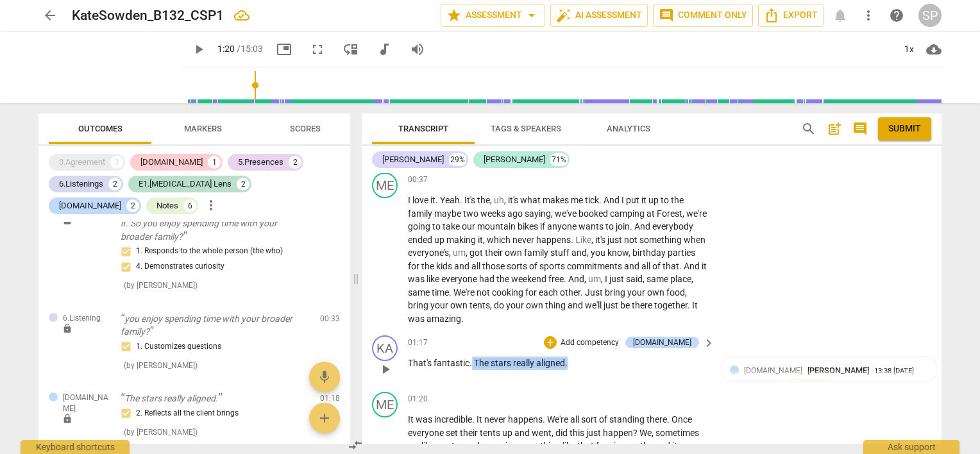
drag, startPoint x: 471, startPoint y: 357, endPoint x: 570, endPoint y: 355, distance: 98.8
click at [570, 357] on p "That's fantastic . The stars really aligned ." at bounding box center [558, 363] width 300 height 13
click at [557, 342] on div "+" at bounding box center [550, 342] width 13 height 13
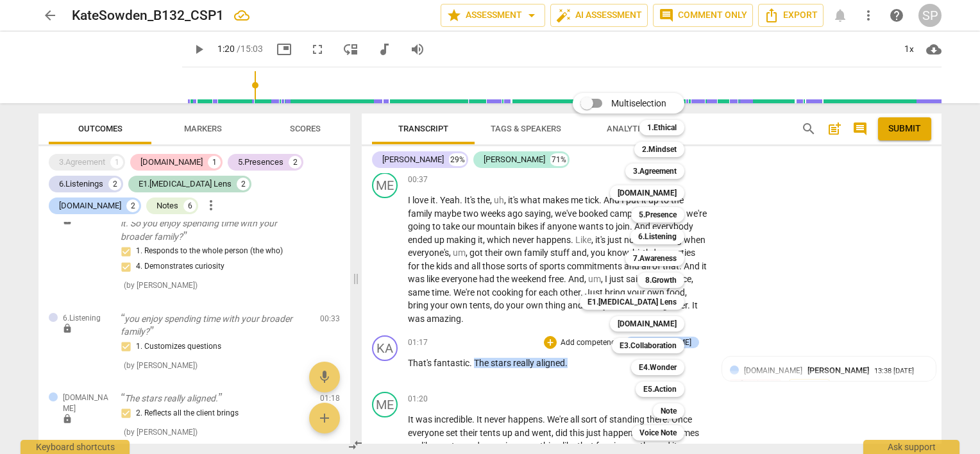
click at [616, 369] on div "Multiselection m 1.Ethical 1 2.Mindset 2 3.Agreement 3 [DOMAIN_NAME] 4 5.Presen…" at bounding box center [637, 267] width 141 height 354
click at [863, 324] on div at bounding box center [490, 227] width 980 height 454
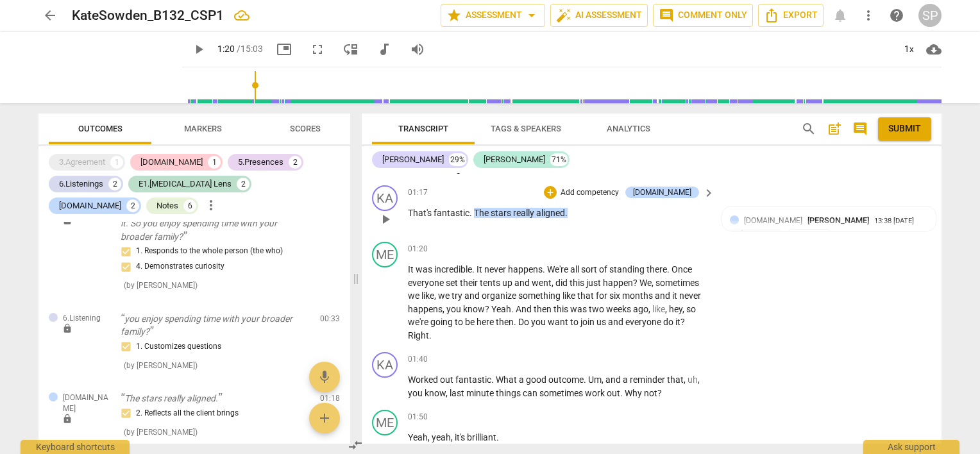
scroll to position [448, 0]
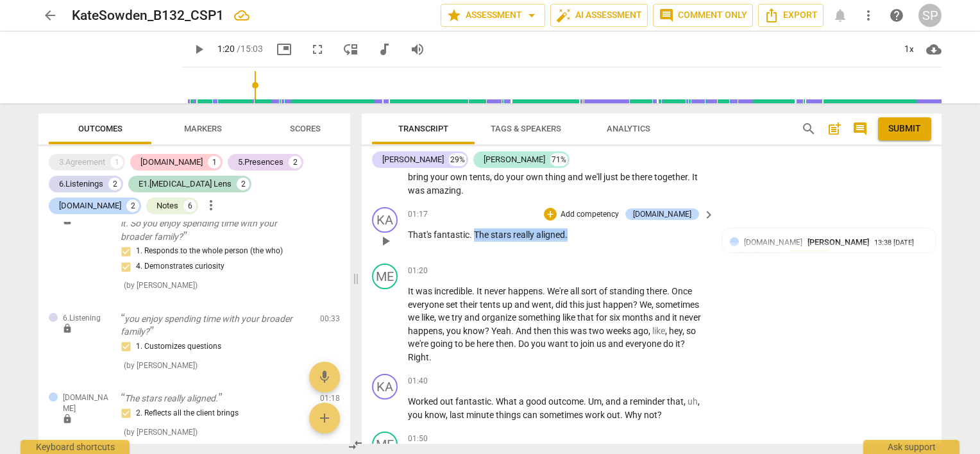
drag, startPoint x: 474, startPoint y: 233, endPoint x: 569, endPoint y: 235, distance: 95.6
click at [569, 235] on p "That's fantastic . The stars really aligned ." at bounding box center [558, 234] width 300 height 13
click at [557, 215] on div "+" at bounding box center [550, 214] width 13 height 13
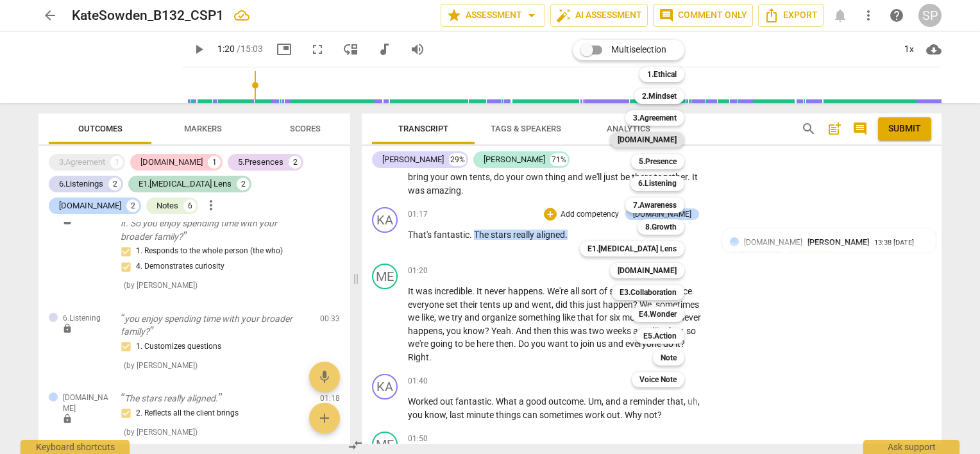
click at [662, 143] on b "[DOMAIN_NAME]" at bounding box center [647, 139] width 59 height 15
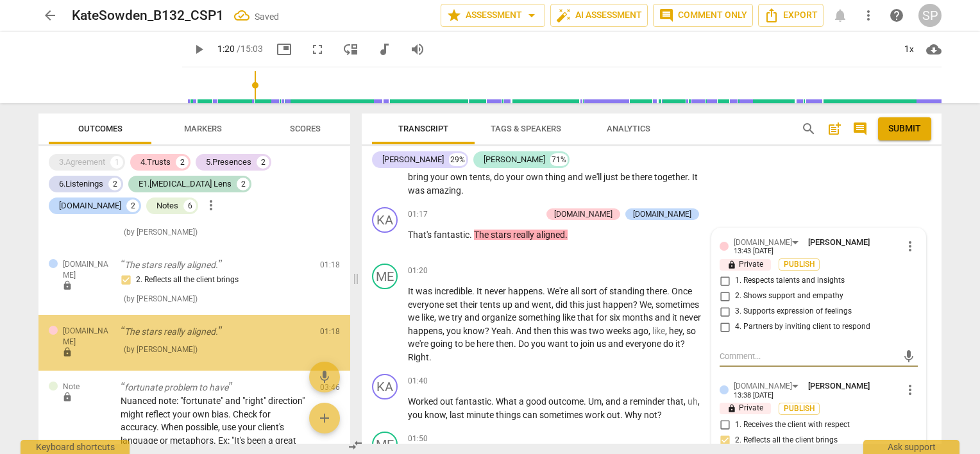
scroll to position [870, 0]
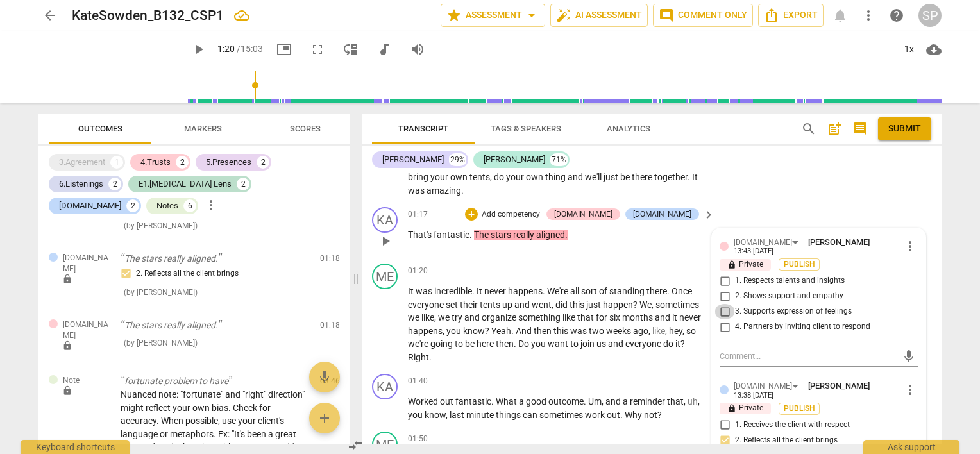
click at [722, 305] on input "3. Supports expression of feelings" at bounding box center [724, 311] width 21 height 15
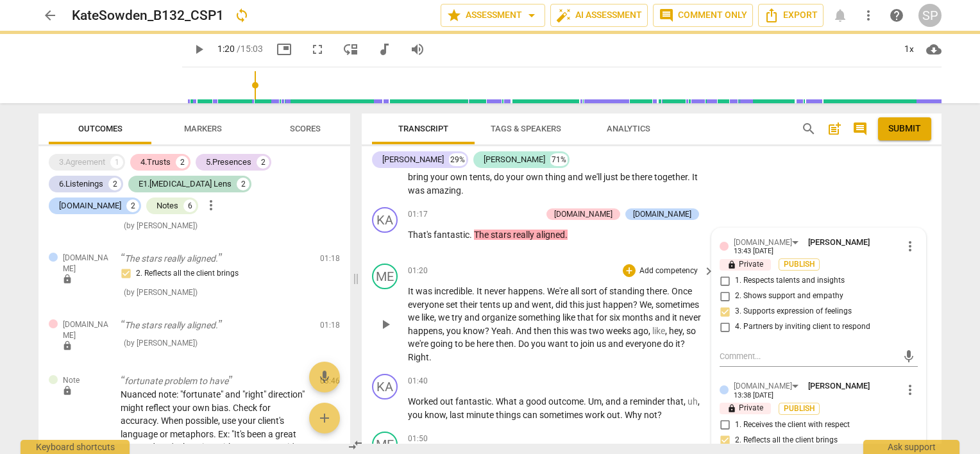
click at [382, 318] on span "play_arrow" at bounding box center [385, 324] width 15 height 15
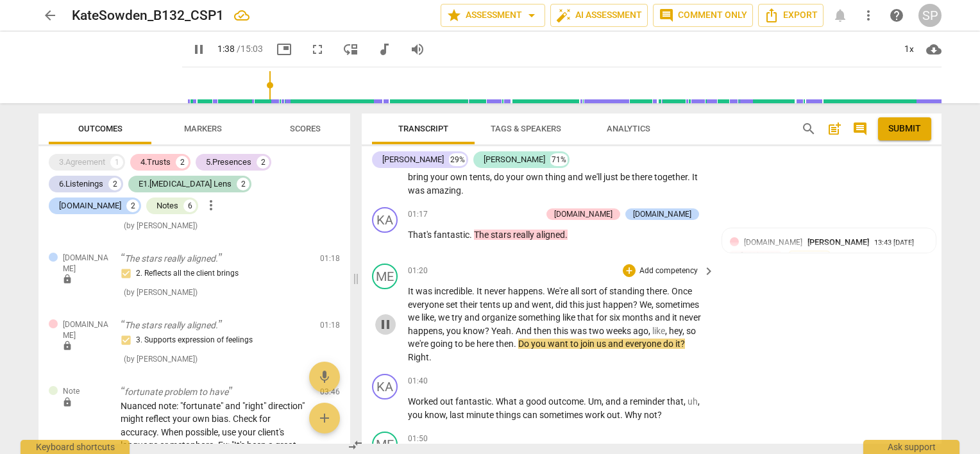
click at [382, 319] on span "pause" at bounding box center [385, 324] width 15 height 15
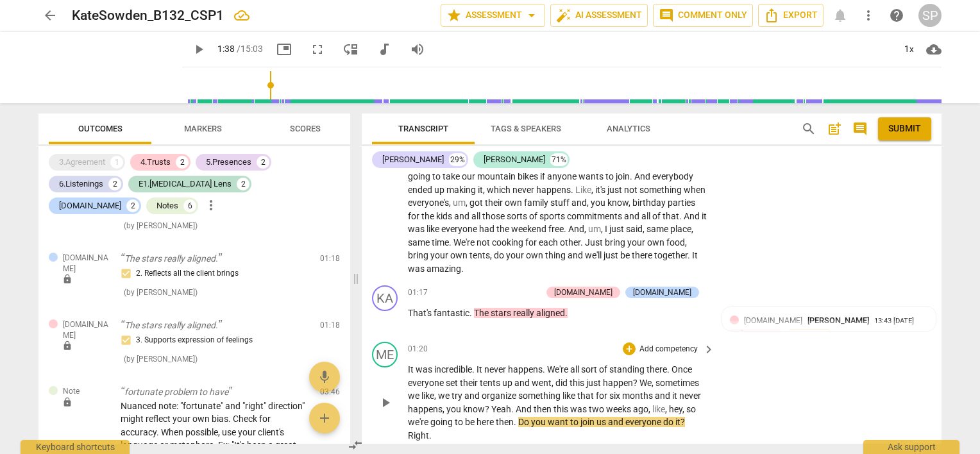
scroll to position [320, 0]
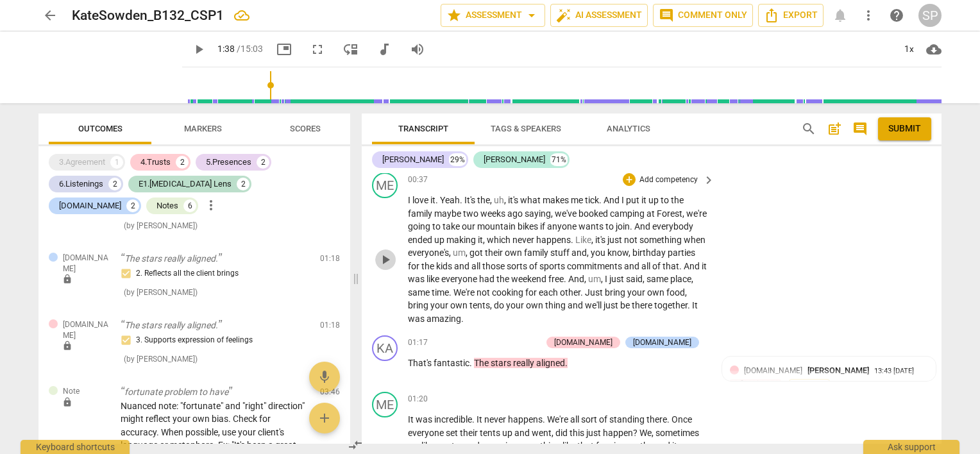
click at [385, 260] on span "play_arrow" at bounding box center [385, 259] width 15 height 15
click at [390, 255] on span "pause" at bounding box center [385, 259] width 15 height 15
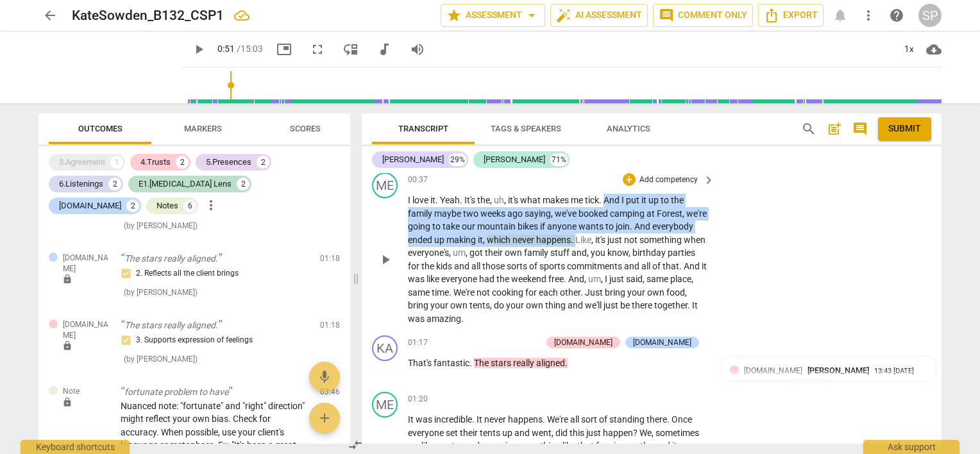
drag, startPoint x: 607, startPoint y: 198, endPoint x: 620, endPoint y: 236, distance: 40.2
click at [620, 236] on p "I love it . Yeah . It's the , uh , it's what makes me tick . And I put it up to…" at bounding box center [558, 259] width 300 height 131
copy p "And I put it up to the family maybe [DATE] saying , we've booked camping at [GE…"
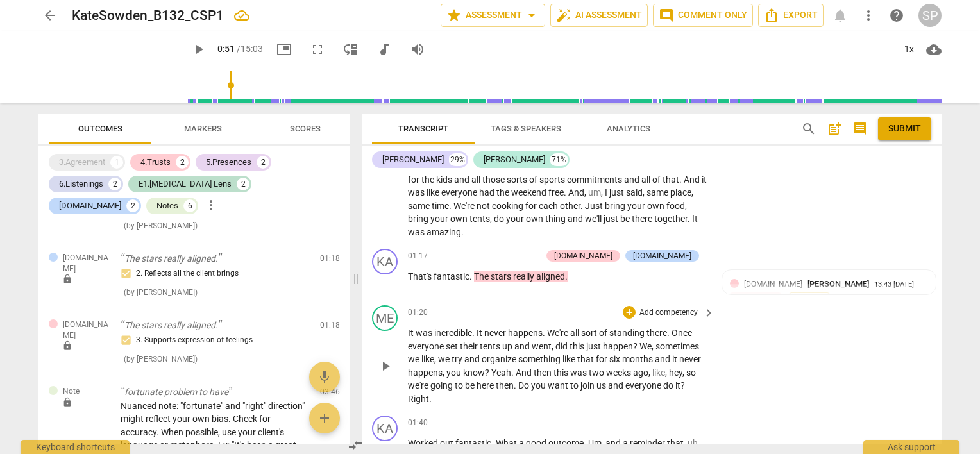
scroll to position [448, 0]
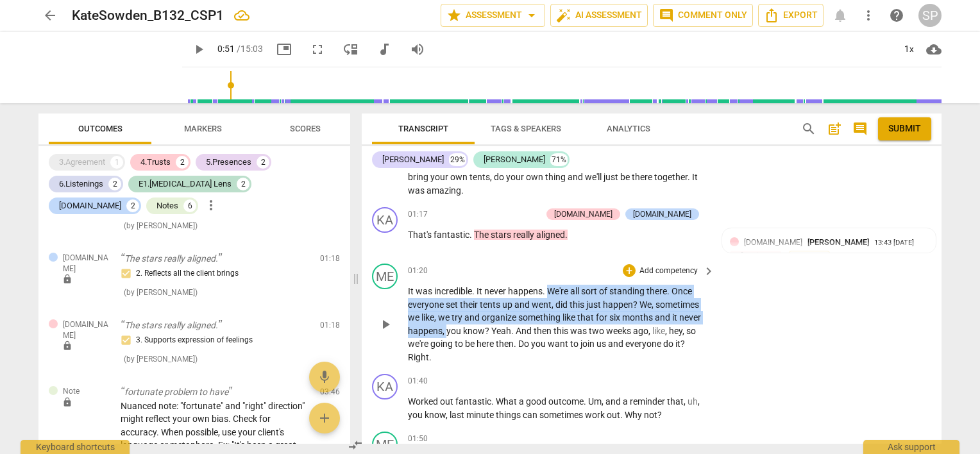
drag, startPoint x: 546, startPoint y: 287, endPoint x: 446, endPoint y: 326, distance: 107.4
click at [446, 326] on p "It was incredible . It never happens . We're all sort of standing there . Once …" at bounding box center [558, 324] width 300 height 79
copy p "We're all sort of standing there . Once everyone set their tents up and went , …"
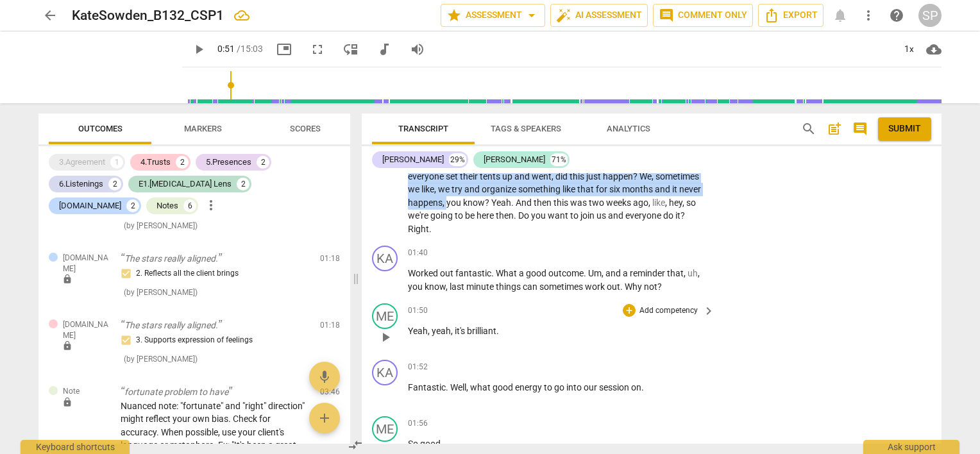
scroll to position [512, 0]
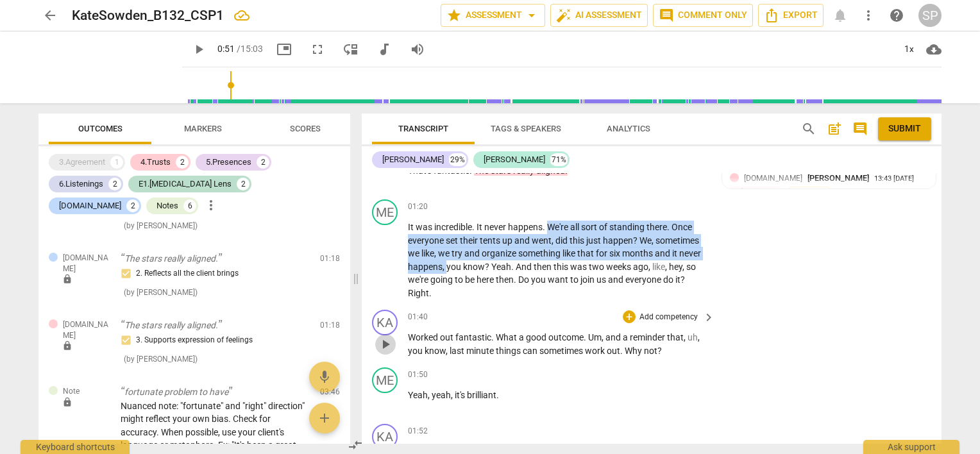
click at [387, 338] on span "play_arrow" at bounding box center [385, 344] width 15 height 15
click at [382, 346] on span "pause" at bounding box center [385, 344] width 15 height 15
click at [382, 346] on span "play_arrow" at bounding box center [385, 344] width 15 height 15
click at [386, 341] on span "pause" at bounding box center [385, 344] width 15 height 15
click at [385, 341] on span "play_arrow" at bounding box center [385, 344] width 15 height 15
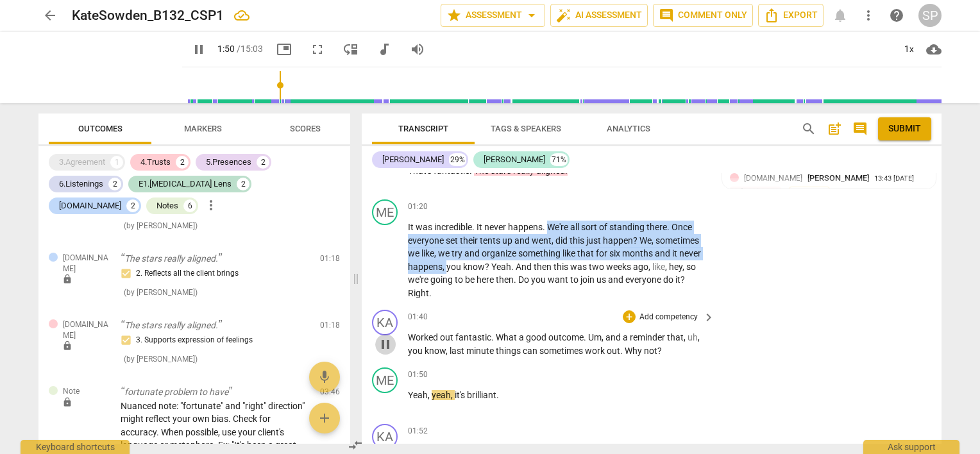
click at [383, 339] on span "pause" at bounding box center [385, 344] width 15 height 15
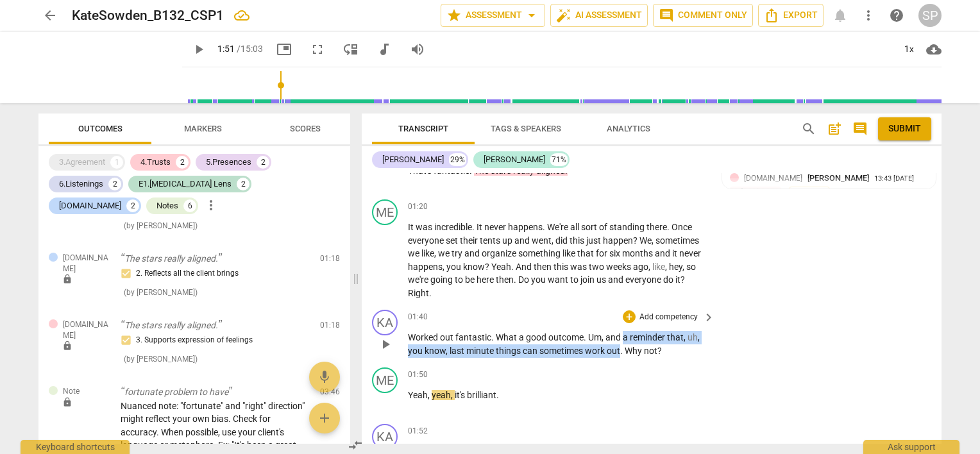
drag, startPoint x: 622, startPoint y: 335, endPoint x: 621, endPoint y: 351, distance: 16.1
click at [621, 351] on p "Worked out fantastic . What a good outcome . Um , and a reminder that , uh , yo…" at bounding box center [558, 344] width 300 height 26
copy p "a reminder that , uh , you know , last minute things can sometimes work out"
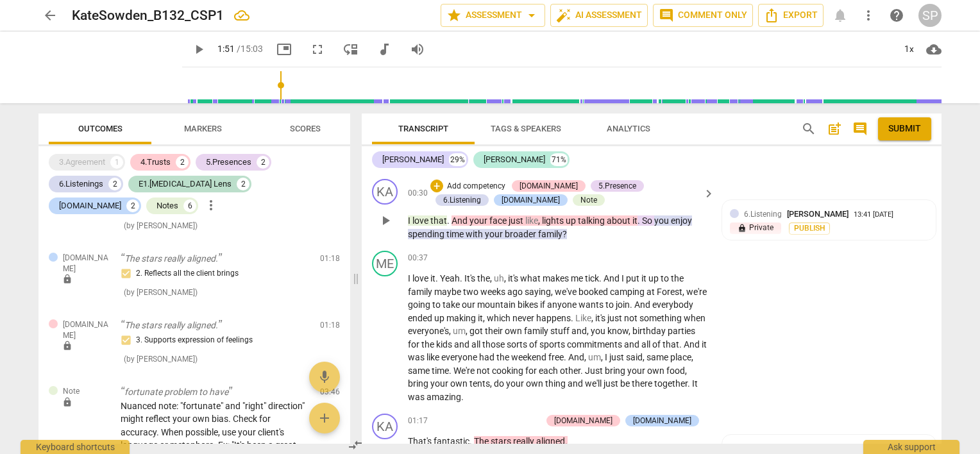
scroll to position [256, 0]
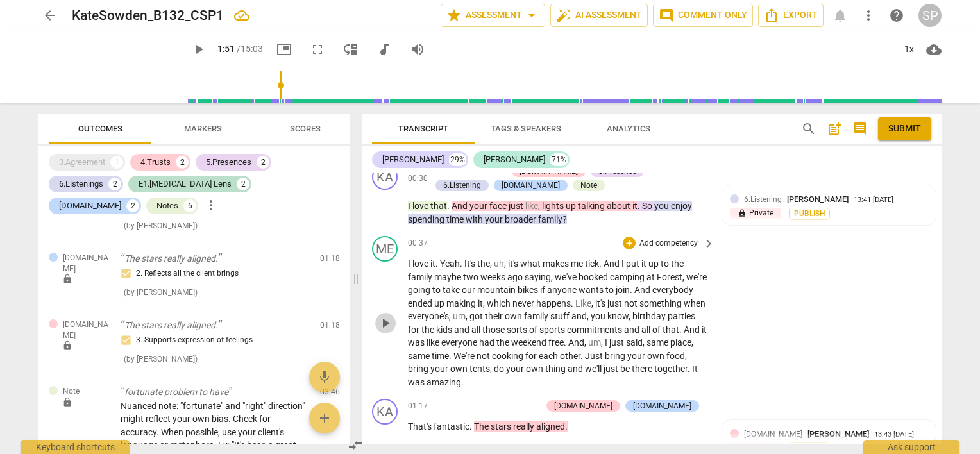
click at [387, 321] on span "play_arrow" at bounding box center [385, 322] width 15 height 15
click at [383, 323] on span "pause" at bounding box center [385, 322] width 15 height 15
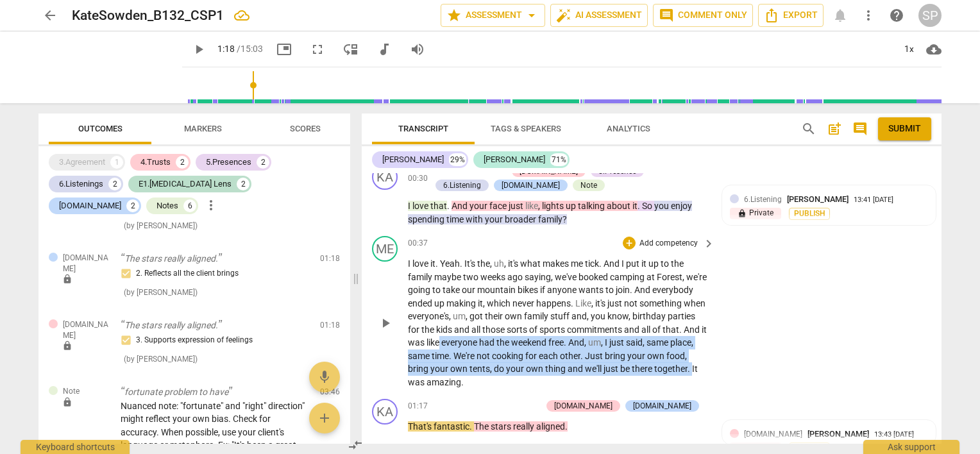
drag, startPoint x: 525, startPoint y: 341, endPoint x: 480, endPoint y: 376, distance: 57.6
click at [480, 376] on p "I love it . Yeah . It's the , uh , it's what makes me tick . And I put it up to…" at bounding box center [558, 322] width 300 height 131
copy p "everyone had the weekend free . And , um , I just said , same place , same time…"
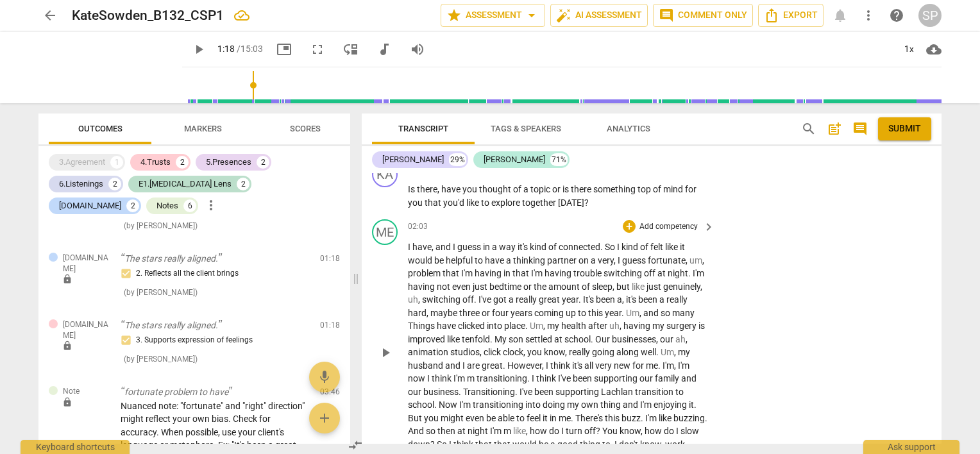
scroll to position [898, 0]
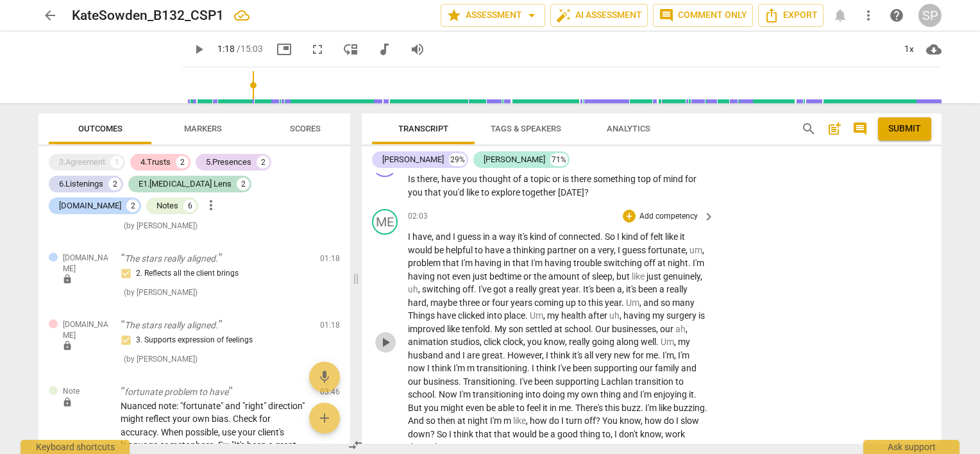
click at [383, 337] on span "play_arrow" at bounding box center [385, 342] width 15 height 15
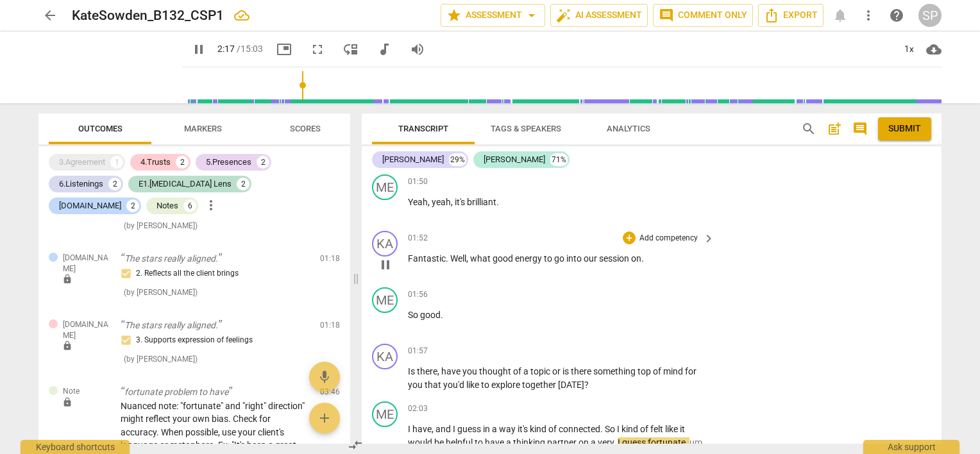
scroll to position [513, 0]
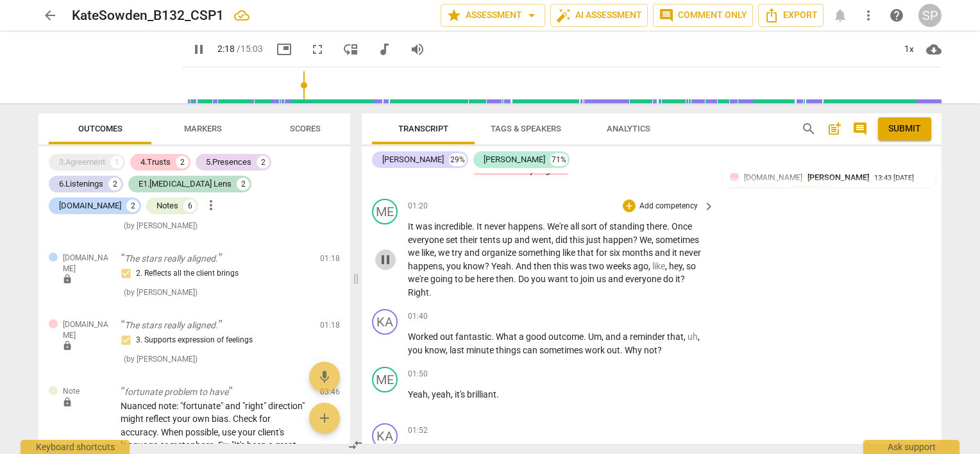
click at [389, 261] on span "pause" at bounding box center [385, 259] width 15 height 15
click at [389, 261] on span "play_arrow" at bounding box center [385, 259] width 15 height 15
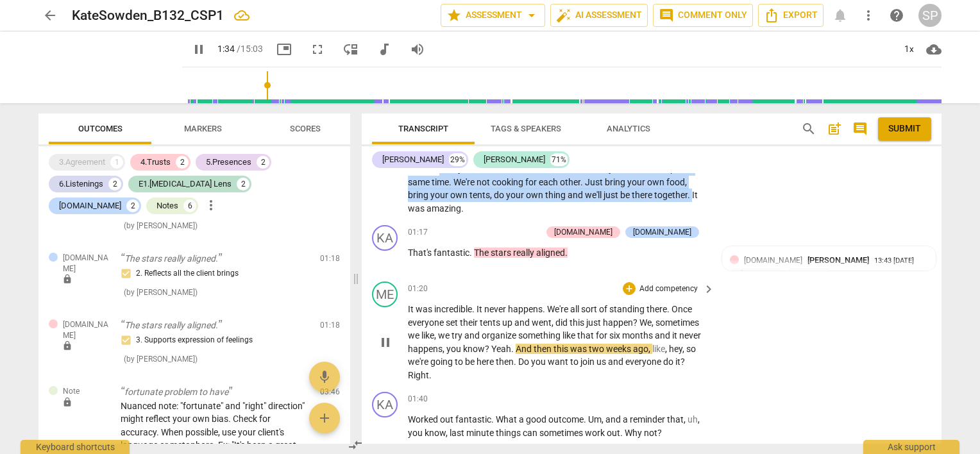
scroll to position [449, 0]
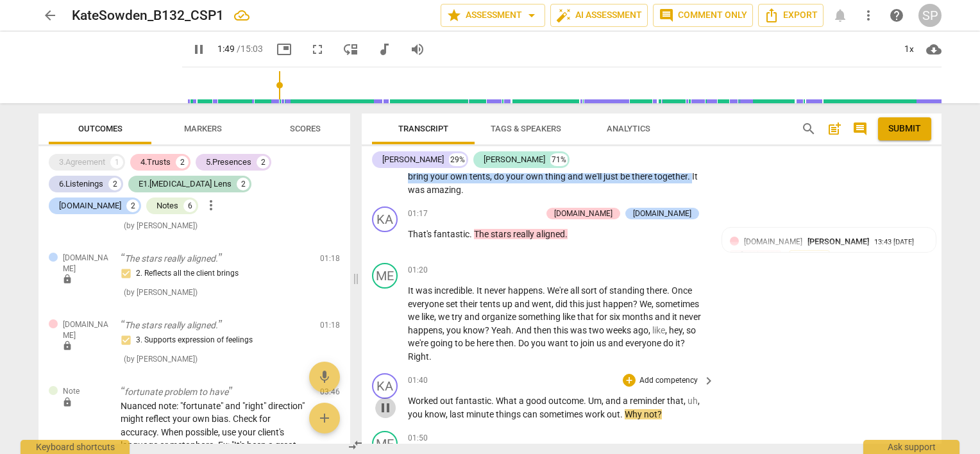
click at [387, 403] on span "pause" at bounding box center [385, 407] width 15 height 15
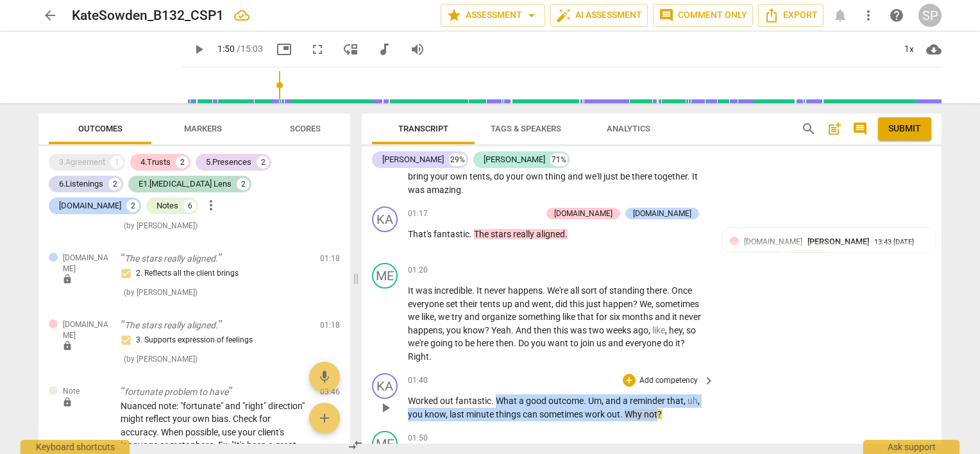
drag, startPoint x: 495, startPoint y: 396, endPoint x: 648, endPoint y: 400, distance: 153.3
click at [654, 408] on p "Worked out fantastic . What a good outcome . Um , and a reminder that , uh , yo…" at bounding box center [558, 407] width 300 height 26
click at [626, 383] on div "+" at bounding box center [629, 380] width 13 height 13
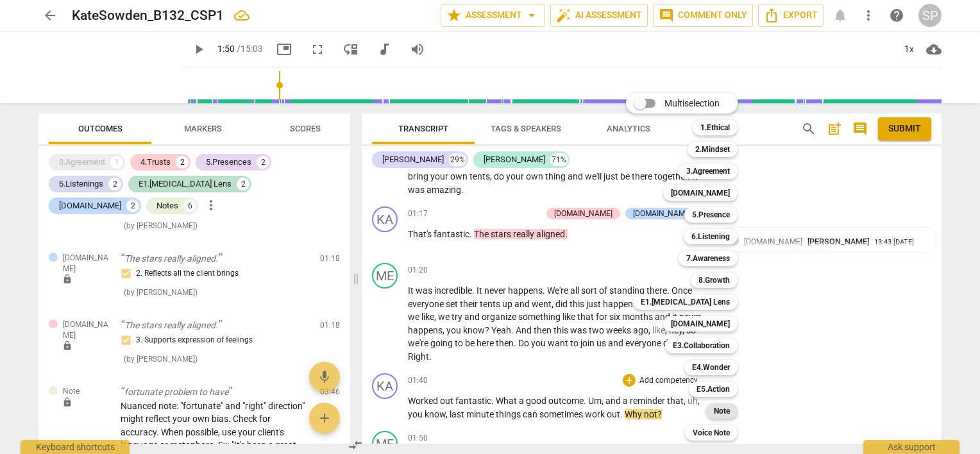
click at [728, 408] on b "Note" at bounding box center [722, 410] width 16 height 15
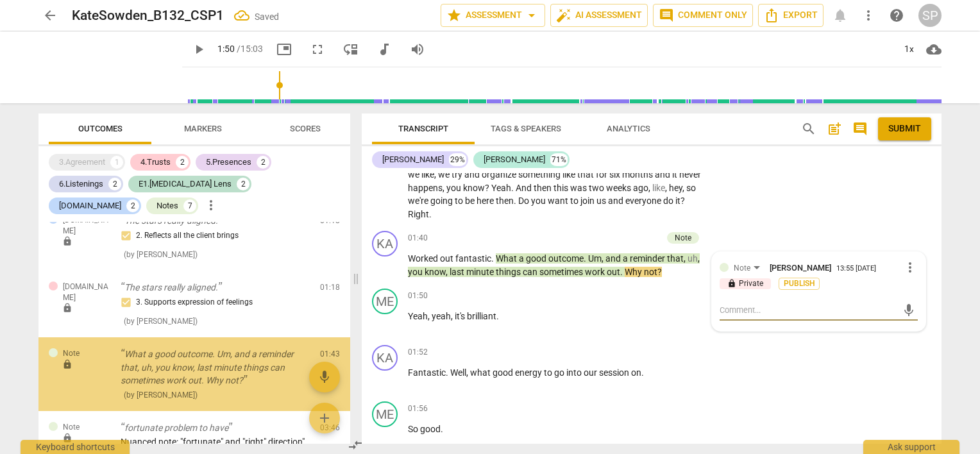
scroll to position [948, 0]
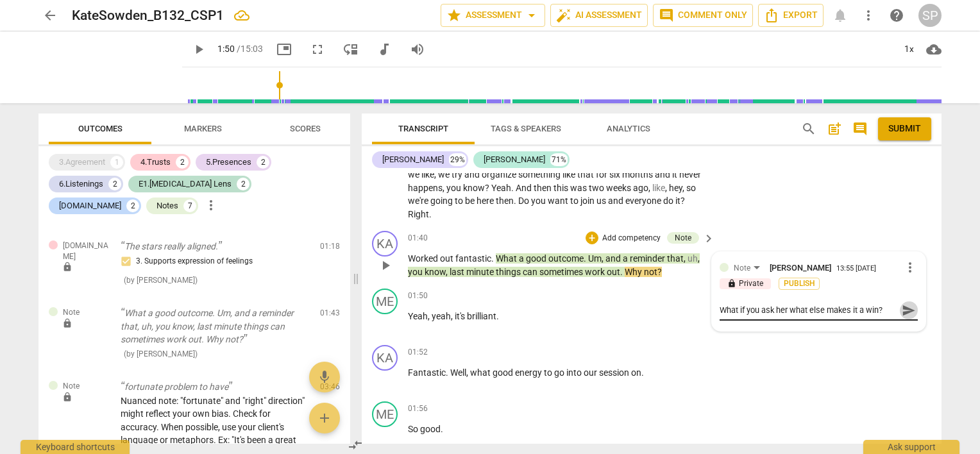
click at [902, 308] on span "send" at bounding box center [909, 310] width 14 height 14
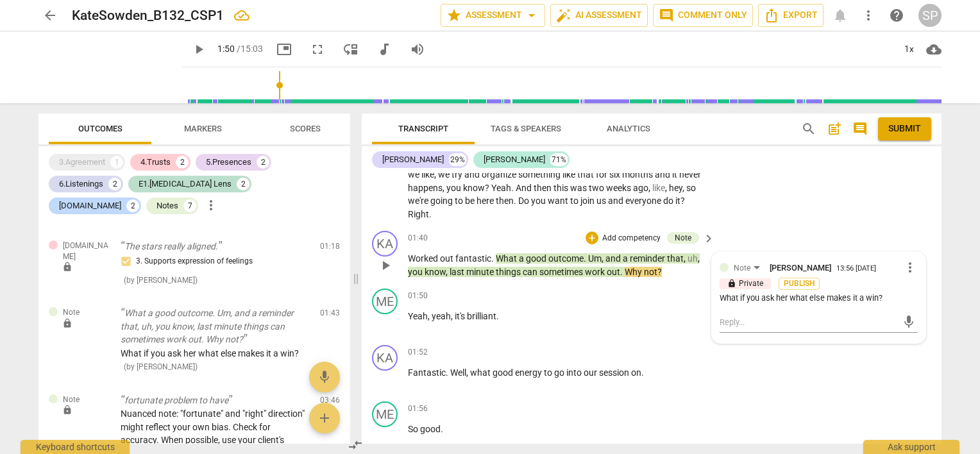
click at [903, 267] on span "more_vert" at bounding box center [909, 267] width 15 height 15
click at [910, 265] on li "Edit" at bounding box center [920, 265] width 44 height 24
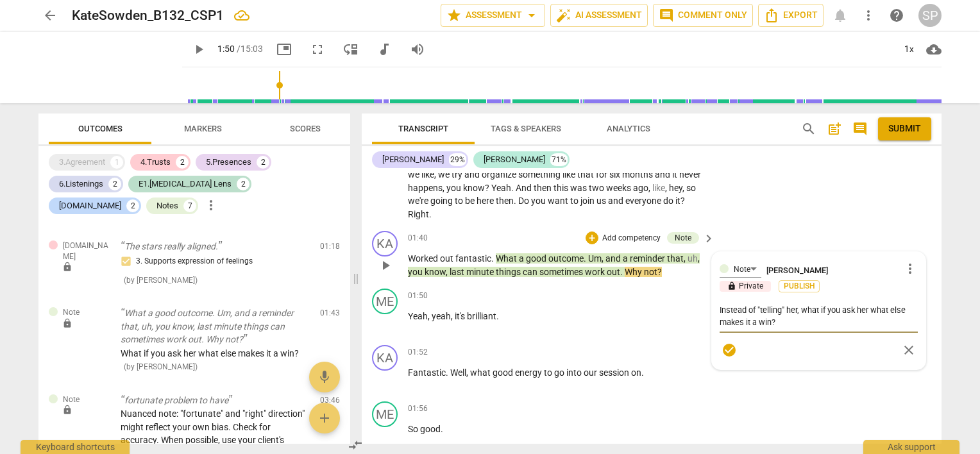
click at [769, 321] on textarea "Instead of "telling" her, what if you ask her what else makes it a win?" at bounding box center [818, 316] width 198 height 24
click at [728, 346] on span "check_circle" at bounding box center [728, 349] width 15 height 15
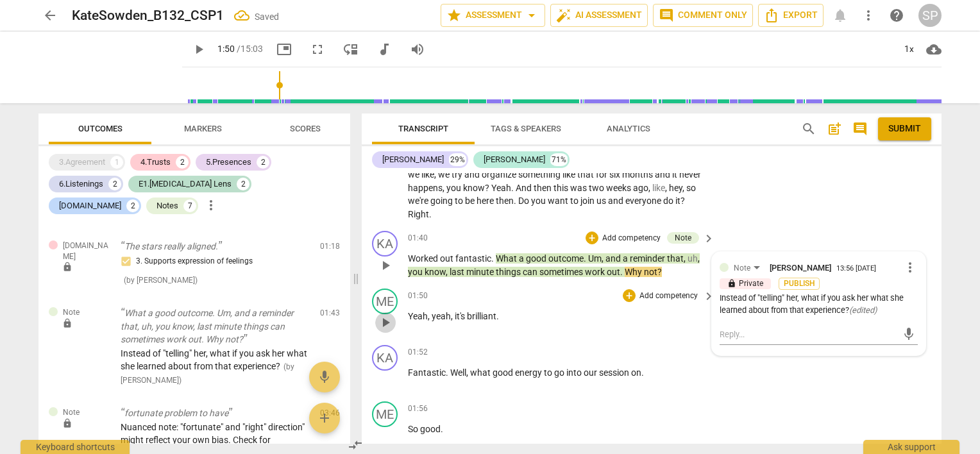
click at [386, 315] on span "play_arrow" at bounding box center [385, 322] width 15 height 15
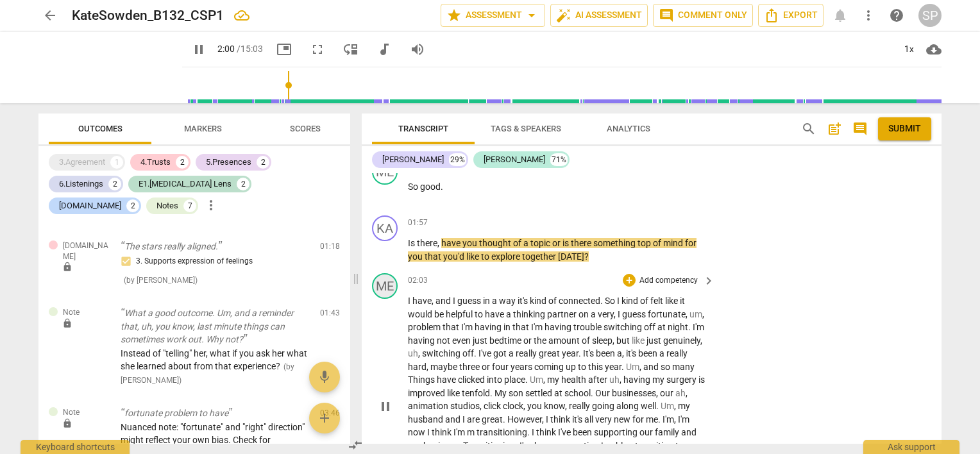
scroll to position [831, 0]
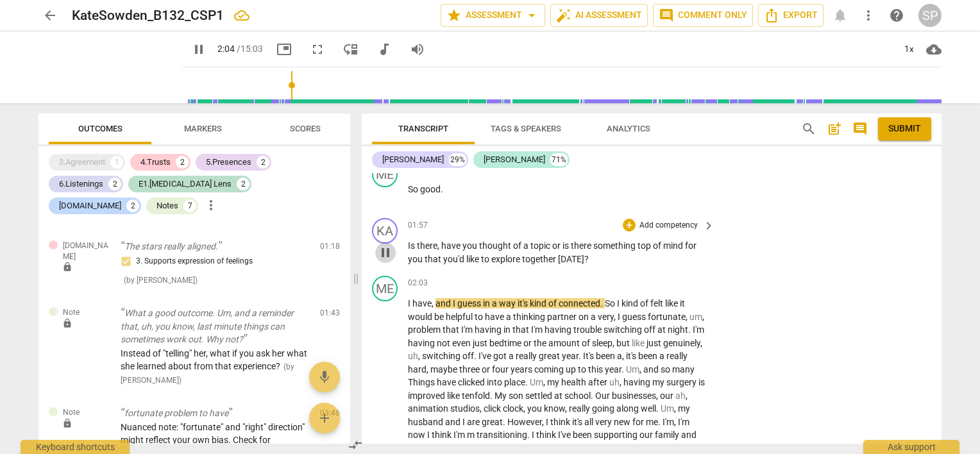
click at [388, 248] on span "pause" at bounding box center [385, 252] width 15 height 15
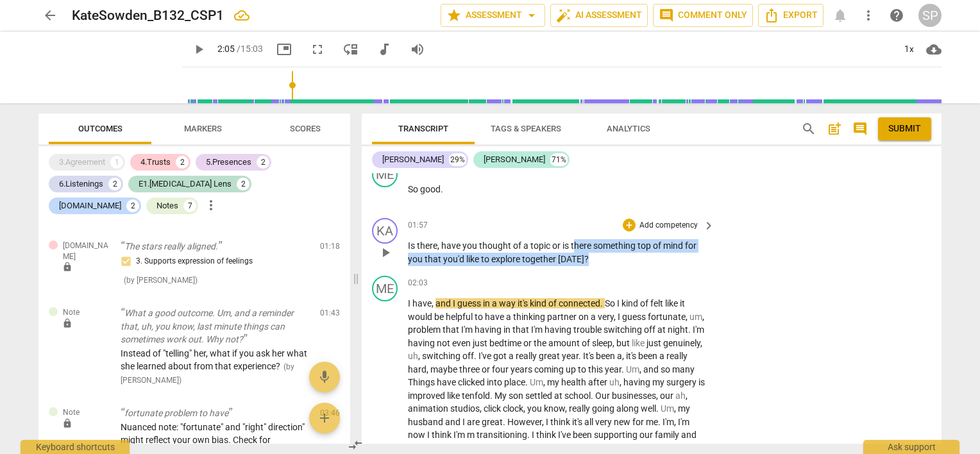
drag, startPoint x: 572, startPoint y: 242, endPoint x: 603, endPoint y: 264, distance: 37.7
click at [603, 264] on div "KA play_arrow pause 01:57 + Add competency keyboard_arrow_right Is there , have…" at bounding box center [652, 242] width 580 height 58
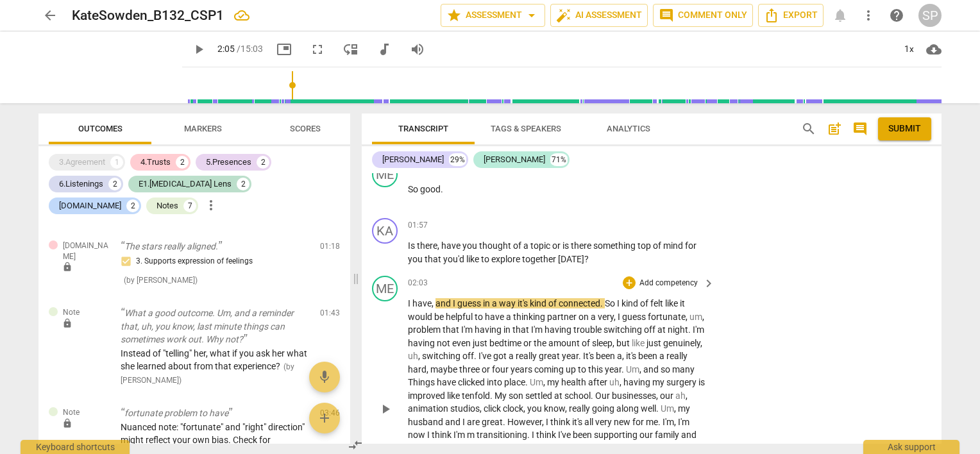
click at [603, 271] on div "ME play_arrow pause 02:03 + Add competency keyboard_arrow_right I have , and I …" at bounding box center [652, 398] width 580 height 255
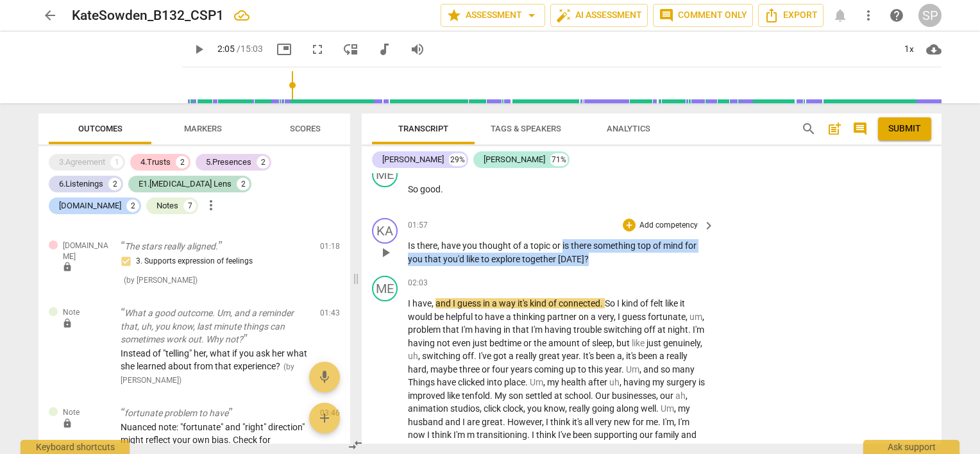
drag, startPoint x: 562, startPoint y: 239, endPoint x: 585, endPoint y: 251, distance: 26.4
click at [585, 251] on p "Is there , have you thought of a topic or is there something top of mind for yo…" at bounding box center [558, 252] width 300 height 26
click at [624, 224] on div "+" at bounding box center [629, 225] width 13 height 13
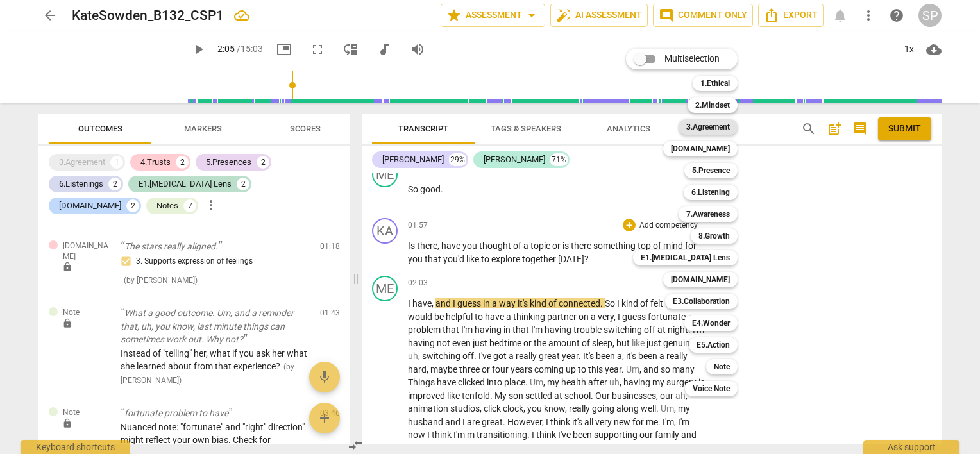
click at [705, 128] on b "3.Agreement" at bounding box center [708, 126] width 44 height 15
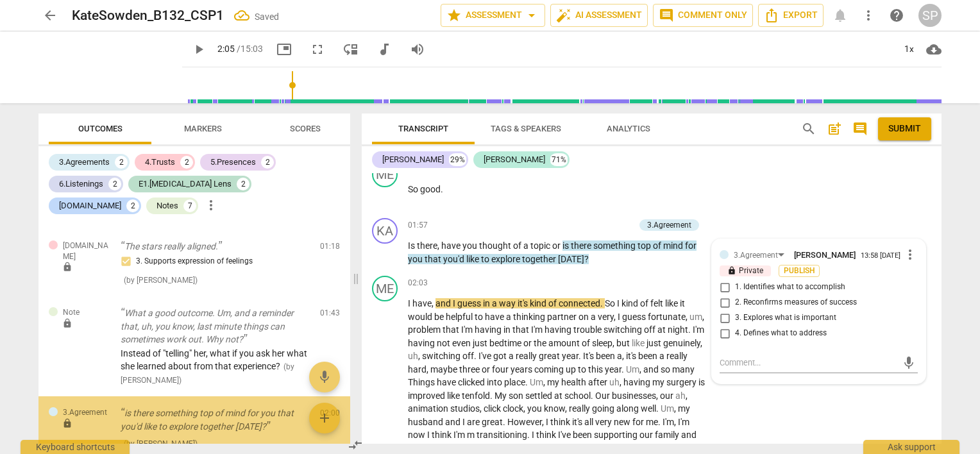
scroll to position [1043, 0]
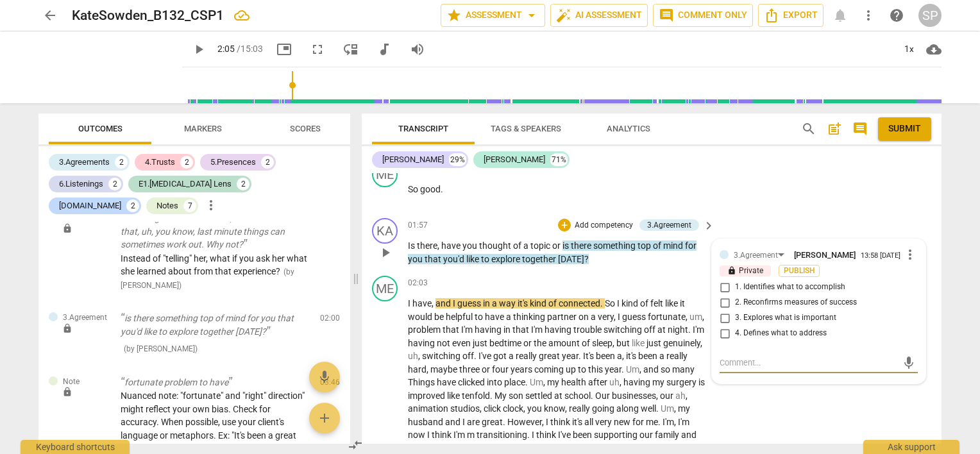
click at [723, 284] on input "1. Identifies what to accomplish" at bounding box center [724, 287] width 21 height 15
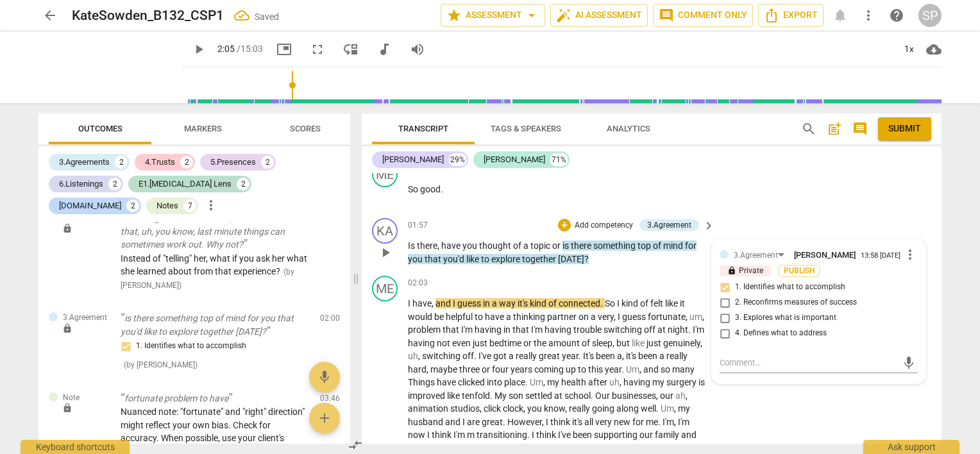
click at [485, 219] on div "01:57 + Add competency 3.Agreement keyboard_arrow_right" at bounding box center [562, 225] width 308 height 14
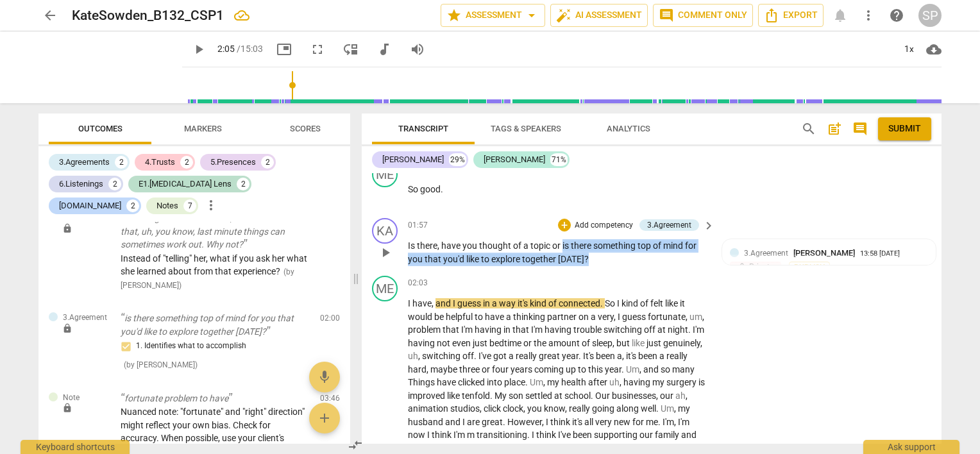
drag, startPoint x: 562, startPoint y: 238, endPoint x: 592, endPoint y: 259, distance: 36.8
click at [592, 259] on p "Is there , have you thought of a topic or is there something top of mind for yo…" at bounding box center [558, 252] width 300 height 26
click at [560, 221] on div "+" at bounding box center [564, 225] width 13 height 13
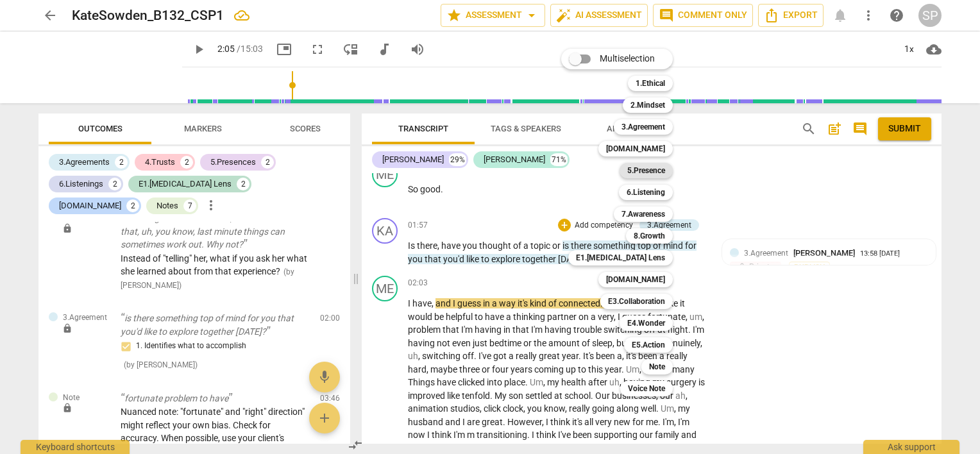
click at [664, 174] on b "5.Presence" at bounding box center [646, 170] width 38 height 15
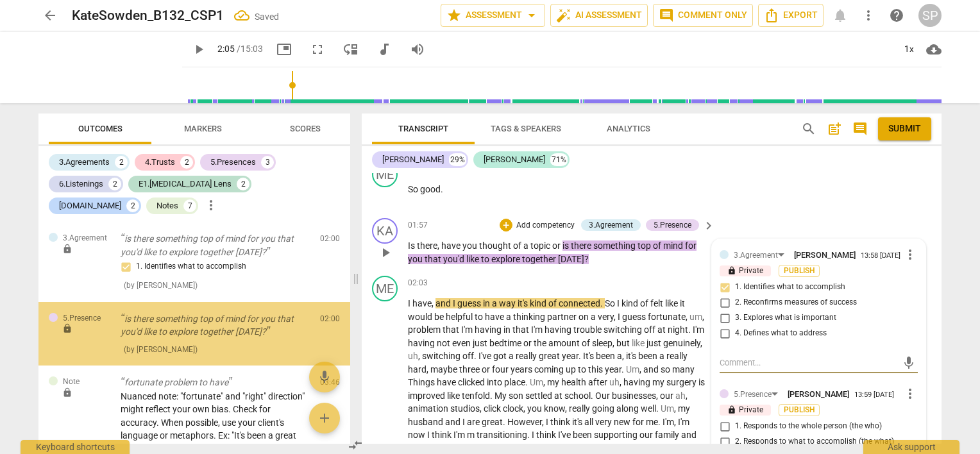
scroll to position [895, 0]
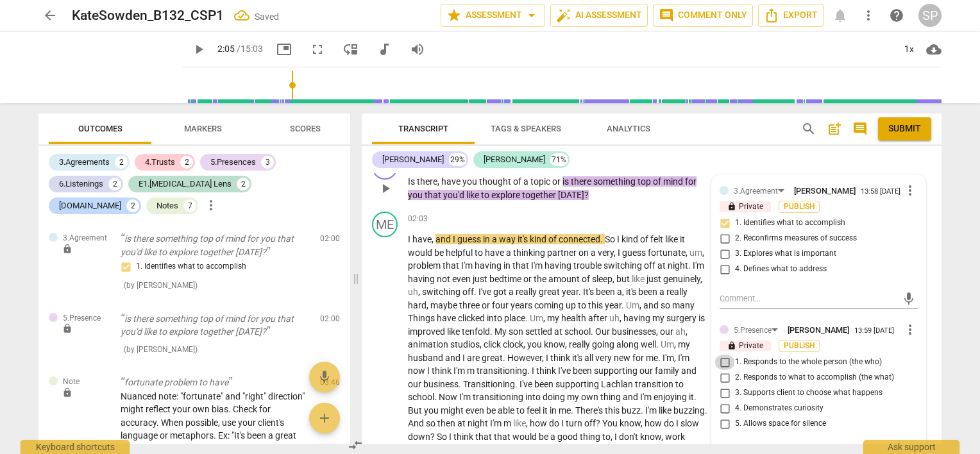
click at [725, 358] on input "1. Responds to the whole person (the who)" at bounding box center [724, 362] width 21 height 15
click at [721, 373] on input "2. Responds to what to accomplish (the what)" at bounding box center [724, 377] width 21 height 15
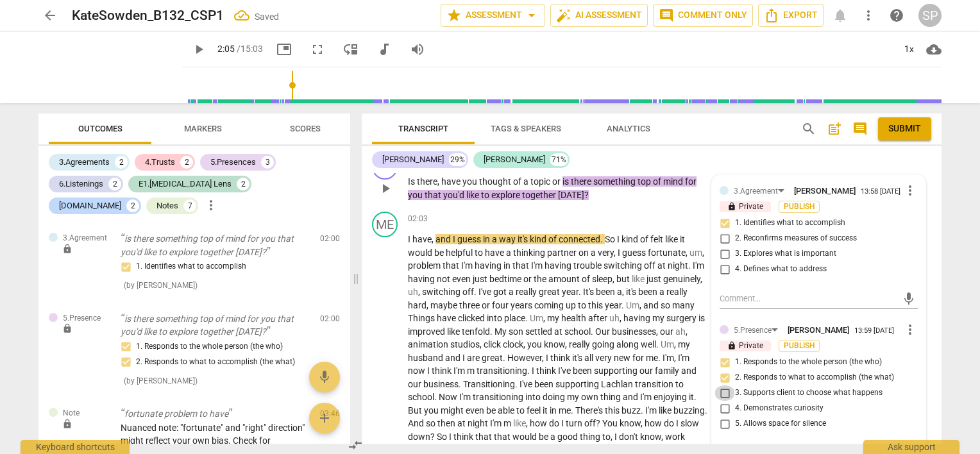
click at [721, 386] on input "3. Supports client to choose what happens" at bounding box center [724, 392] width 21 height 15
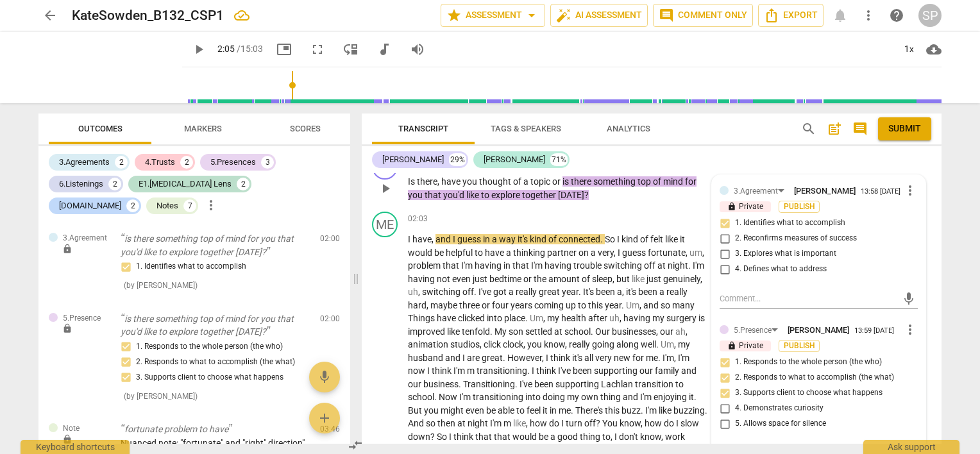
click at [723, 405] on input "4. Demonstrates curiosity" at bounding box center [724, 408] width 21 height 15
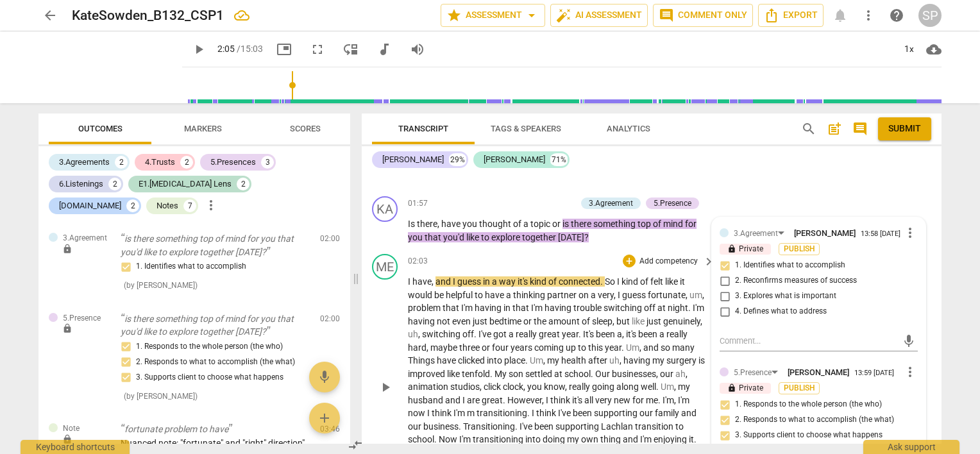
scroll to position [831, 0]
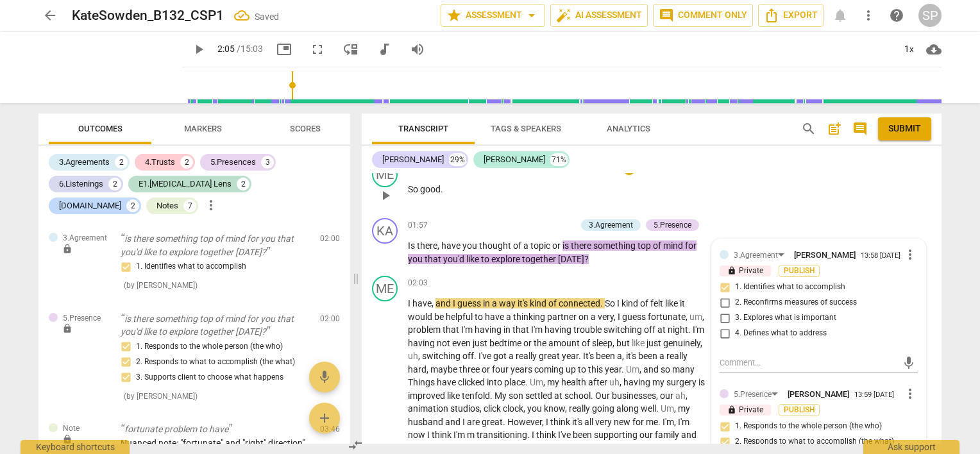
click at [525, 198] on div "01:56 + Add competency keyboard_arrow_right So good ." at bounding box center [562, 185] width 308 height 46
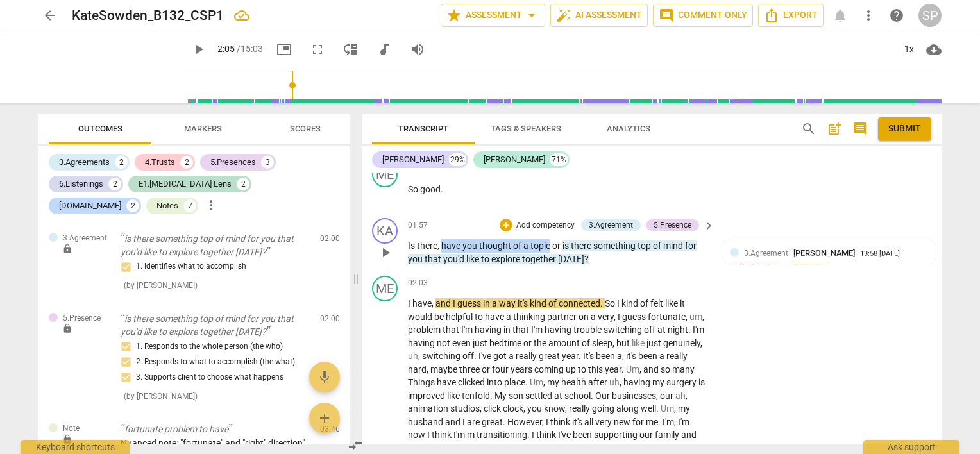
drag, startPoint x: 441, startPoint y: 243, endPoint x: 550, endPoint y: 242, distance: 108.4
click at [550, 242] on p "Is there , have you thought of a topic or is there something top of mind for yo…" at bounding box center [558, 252] width 300 height 26
click at [500, 221] on div "+" at bounding box center [506, 225] width 13 height 13
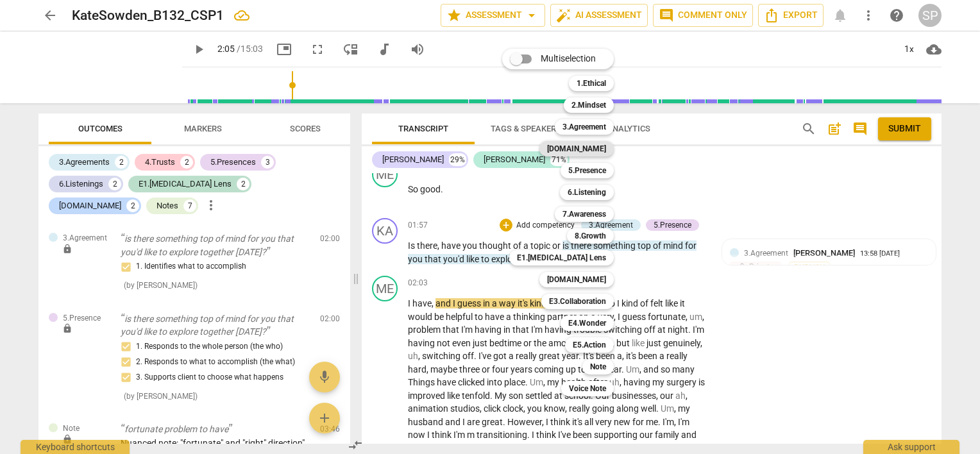
click at [590, 146] on b "[DOMAIN_NAME]" at bounding box center [576, 148] width 59 height 15
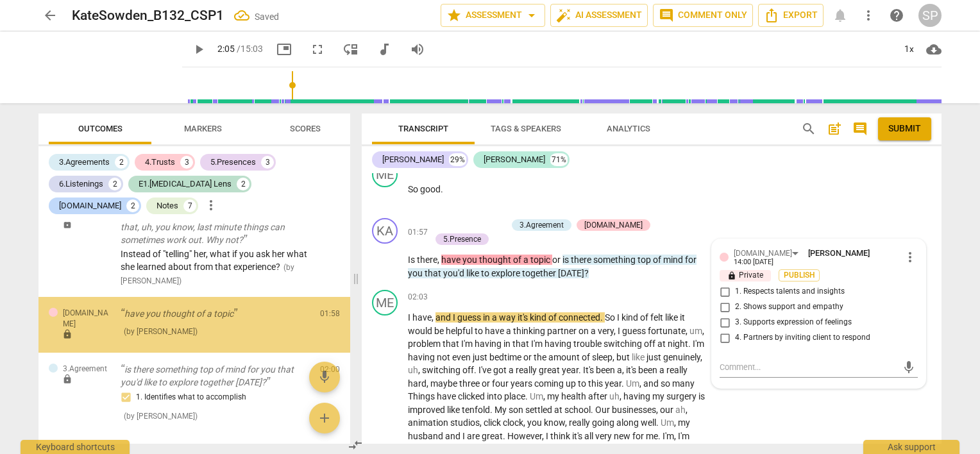
scroll to position [1036, 0]
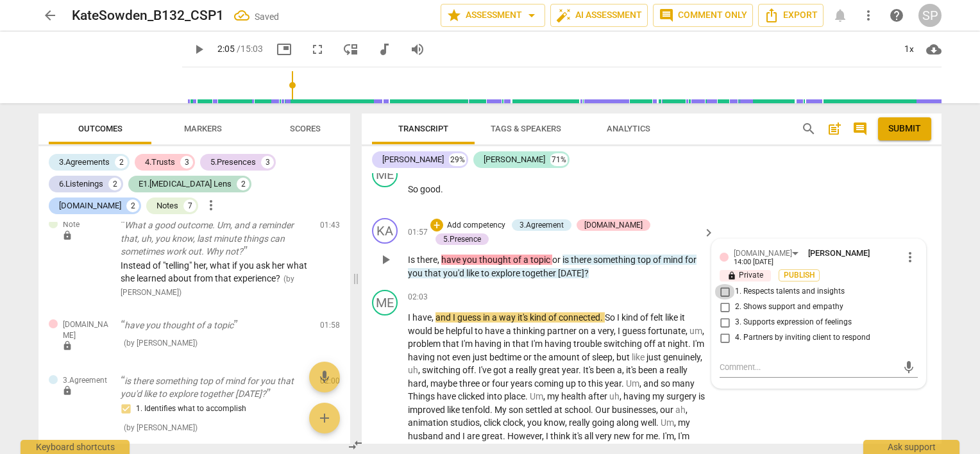
click at [723, 284] on input "1. Respects talents and insights" at bounding box center [724, 291] width 21 height 15
click at [528, 195] on div "01:56 + Add competency keyboard_arrow_right So good ." at bounding box center [562, 185] width 308 height 46
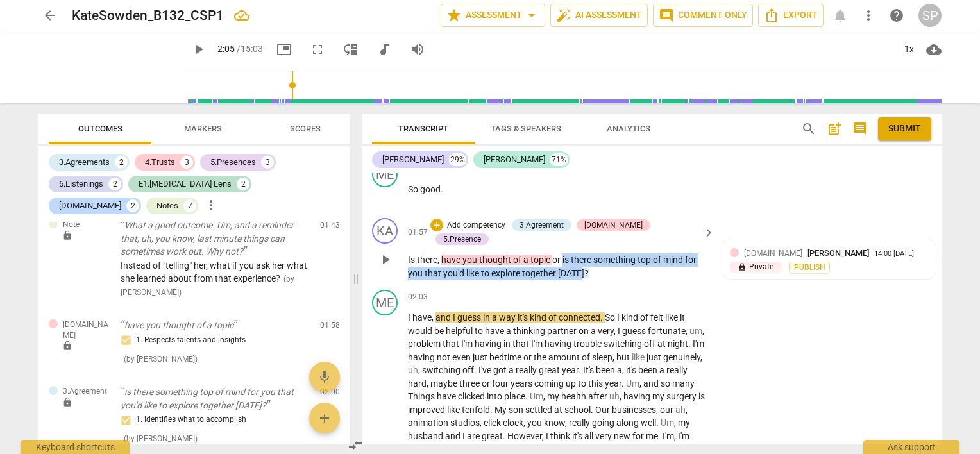
drag, startPoint x: 561, startPoint y: 241, endPoint x: 580, endPoint y: 257, distance: 25.0
click at [580, 257] on p "Is there , have you thought of a topic or is there something top of mind for yo…" at bounding box center [558, 266] width 300 height 26
click at [443, 225] on div "+" at bounding box center [436, 225] width 13 height 13
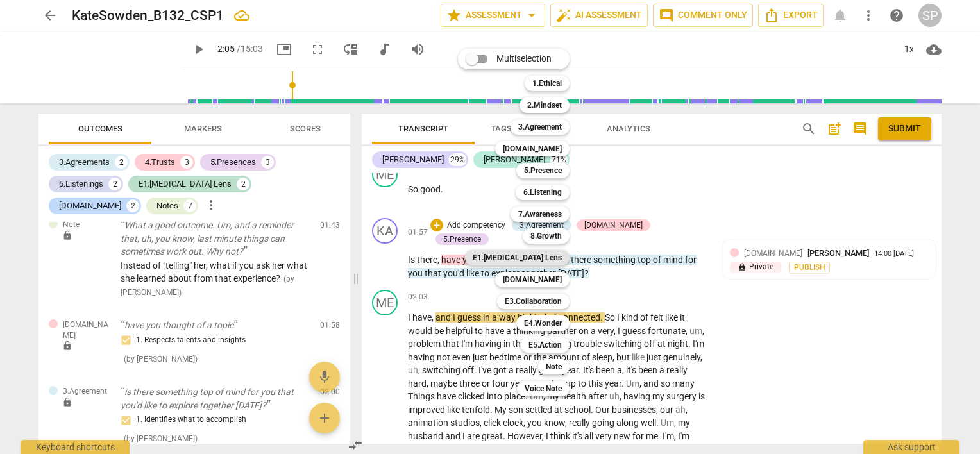
click at [541, 259] on b "E1.[MEDICAL_DATA] Lens" at bounding box center [517, 257] width 89 height 15
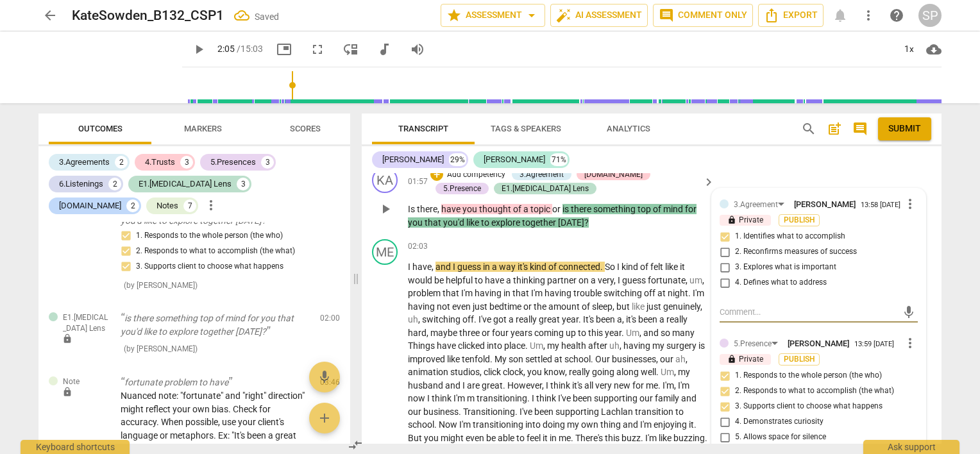
scroll to position [1088, 0]
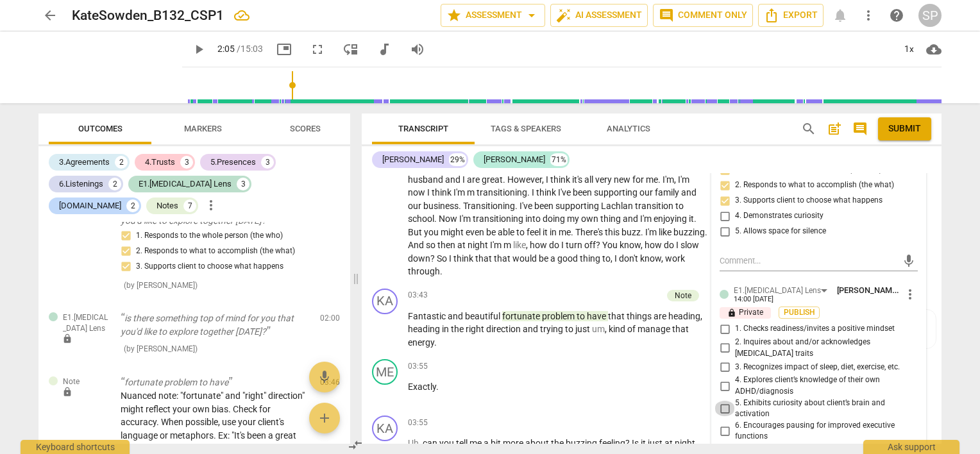
click at [723, 401] on input "5. Exhibits curiosity about client’s brain and activation" at bounding box center [724, 408] width 21 height 15
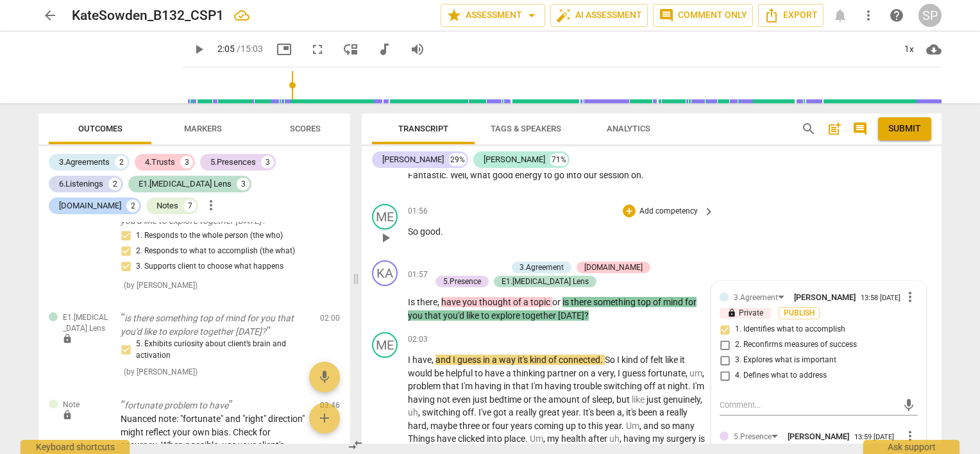
scroll to position [767, 0]
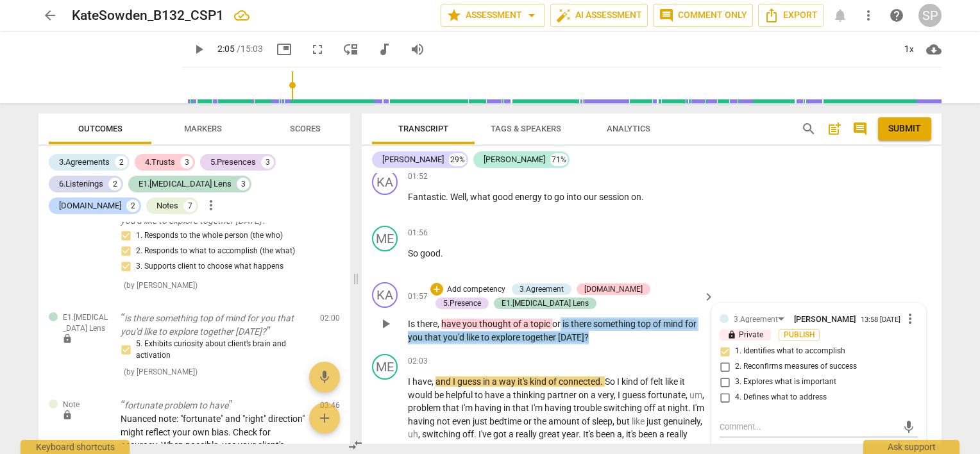
drag, startPoint x: 560, startPoint y: 318, endPoint x: 582, endPoint y: 332, distance: 26.2
click at [582, 332] on p "Is there , have you thought of a topic or is there something top of mind for yo…" at bounding box center [558, 330] width 300 height 26
click at [433, 285] on div "+" at bounding box center [436, 289] width 13 height 13
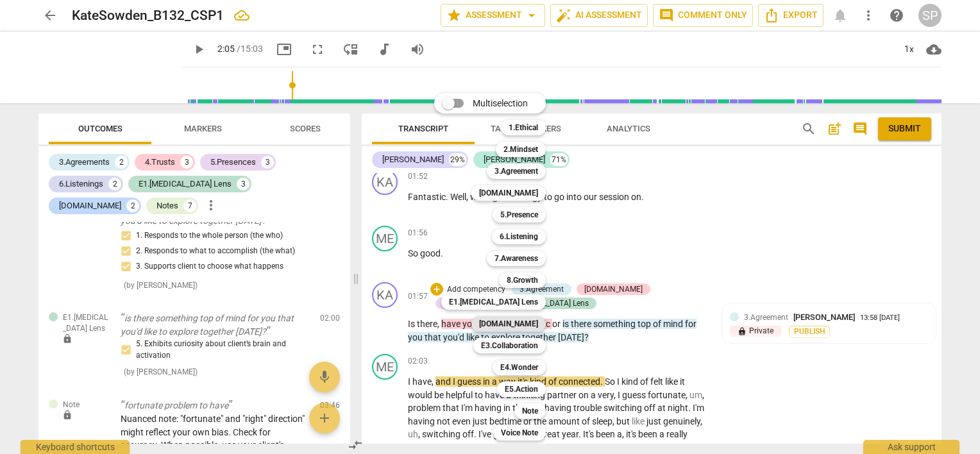
click at [515, 326] on b "[DOMAIN_NAME]" at bounding box center [508, 323] width 59 height 15
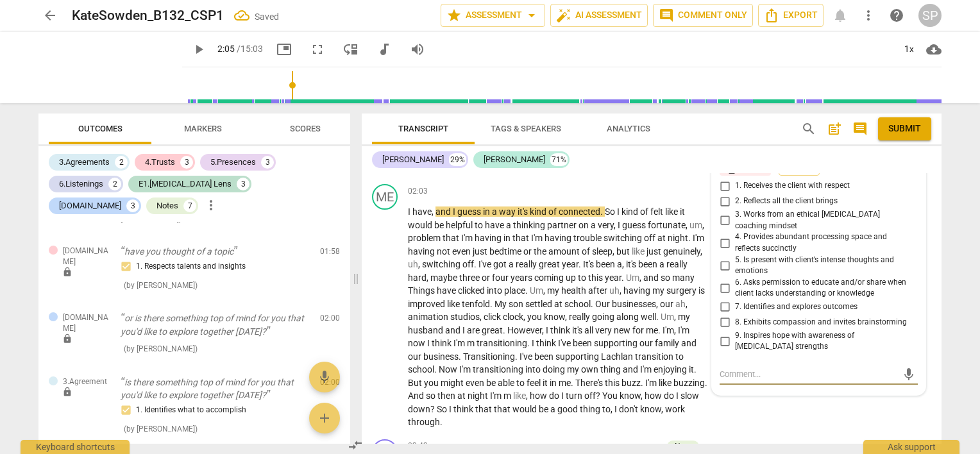
scroll to position [916, 0]
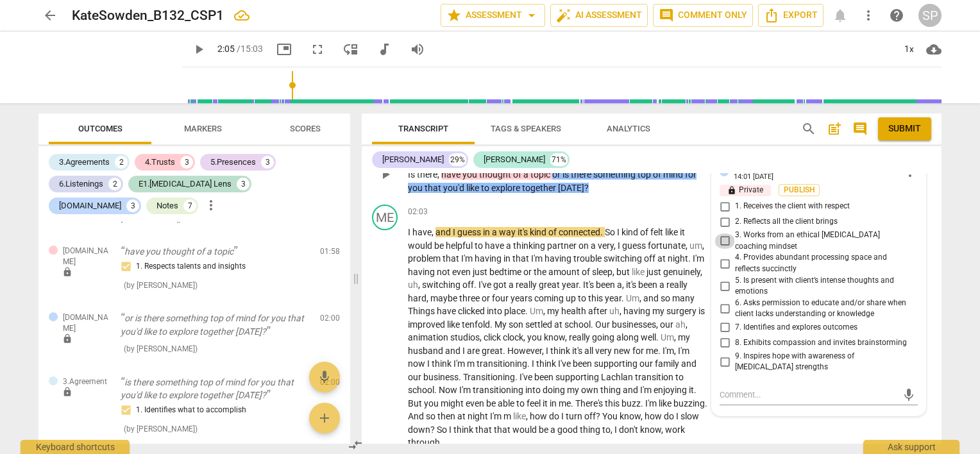
click at [721, 233] on input "3. Works from an ethical [MEDICAL_DATA] coaching mindset" at bounding box center [724, 240] width 21 height 15
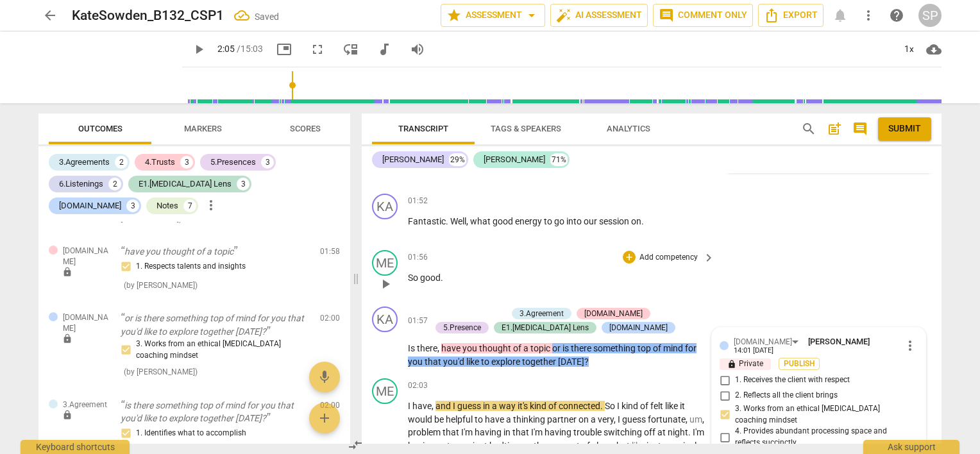
scroll to position [724, 0]
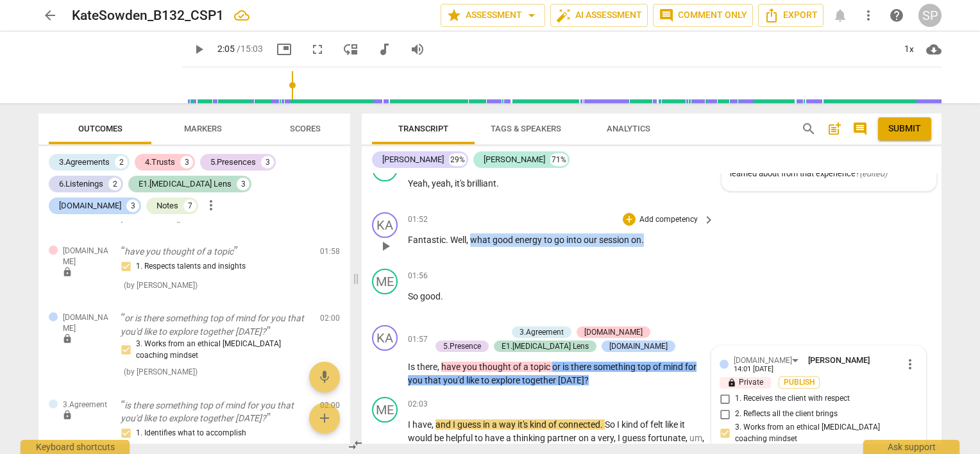
drag, startPoint x: 469, startPoint y: 236, endPoint x: 672, endPoint y: 240, distance: 202.7
click at [672, 240] on p "Fantastic . Well , what good energy to go into our session on ." at bounding box center [558, 239] width 300 height 13
click at [626, 218] on div "+" at bounding box center [629, 219] width 13 height 13
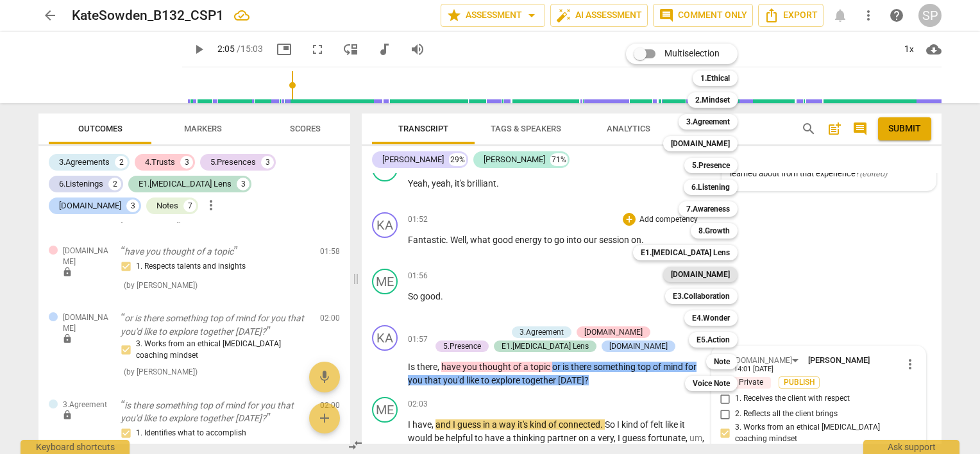
click at [710, 270] on b "[DOMAIN_NAME]" at bounding box center [700, 274] width 59 height 15
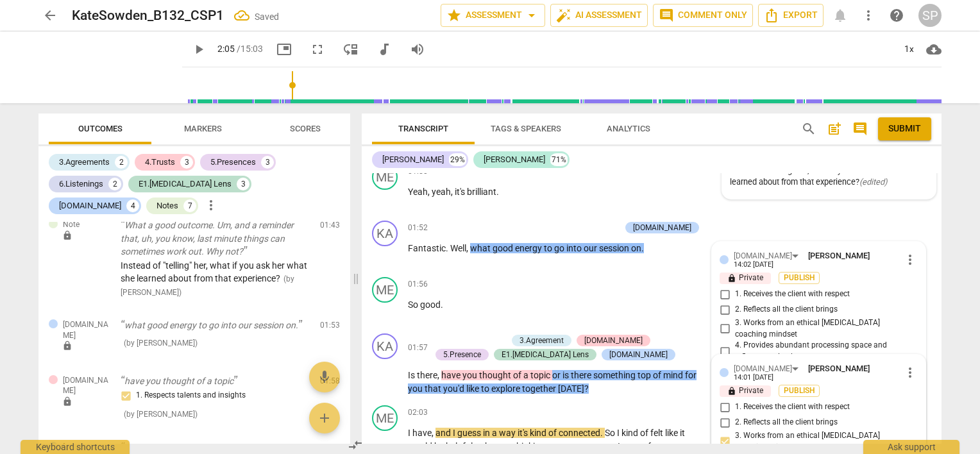
scroll to position [677, 0]
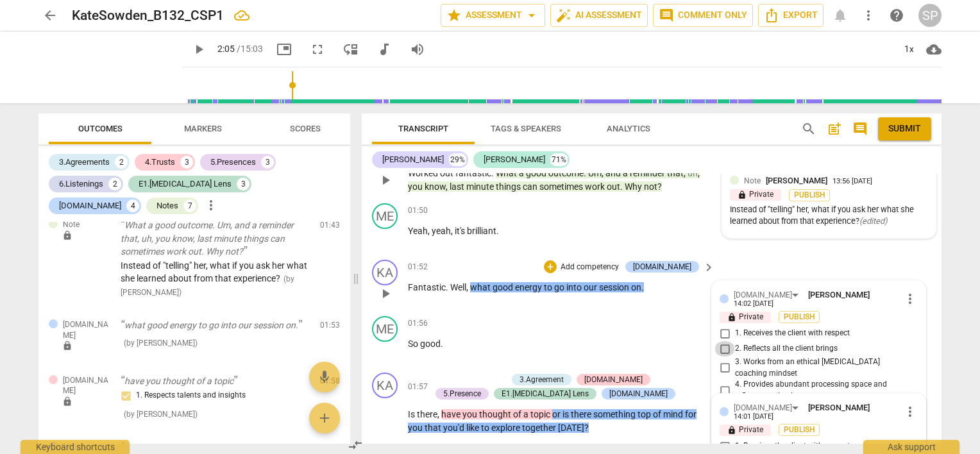
click at [721, 342] on input "2. Reflects all the client brings" at bounding box center [724, 348] width 21 height 15
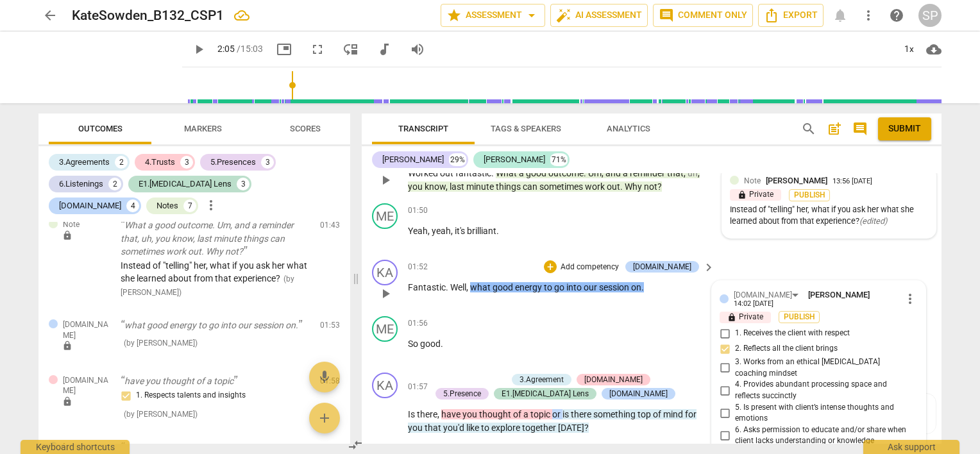
scroll to position [741, 0]
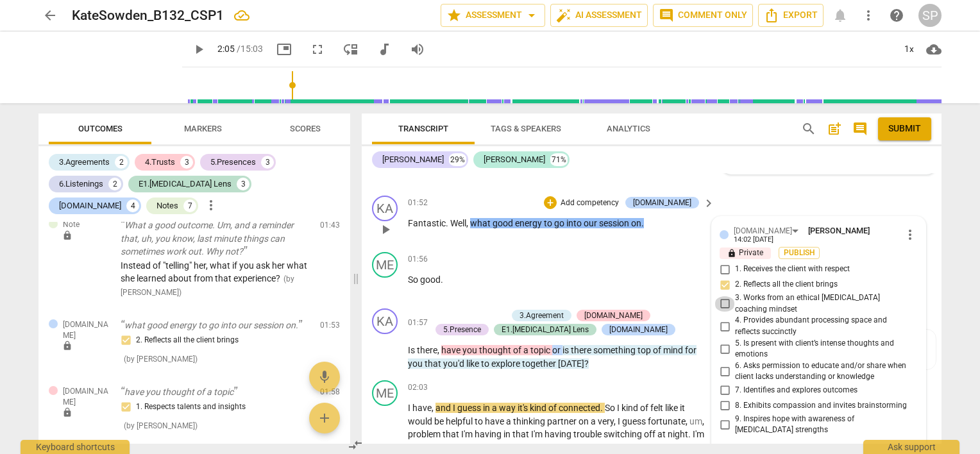
click at [723, 296] on input "3. Works from an ethical [MEDICAL_DATA] coaching mindset" at bounding box center [724, 303] width 21 height 15
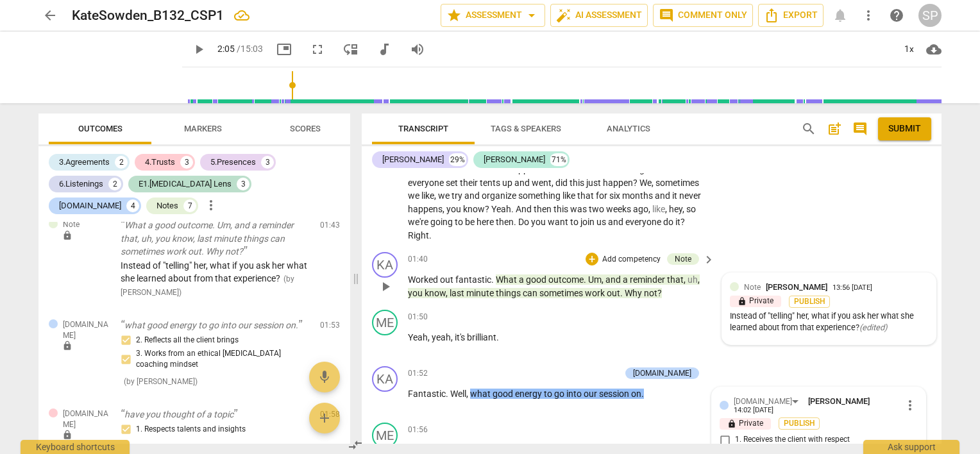
scroll to position [548, 0]
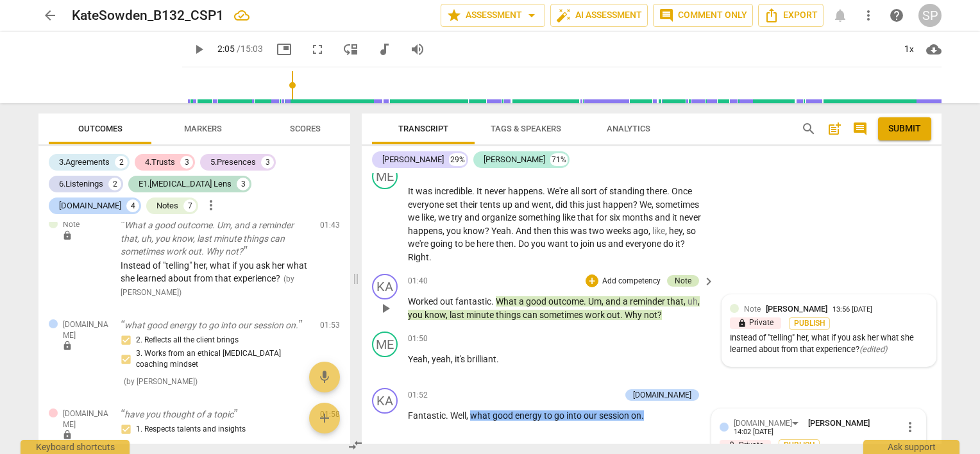
click at [680, 277] on div "Note" at bounding box center [683, 281] width 17 height 12
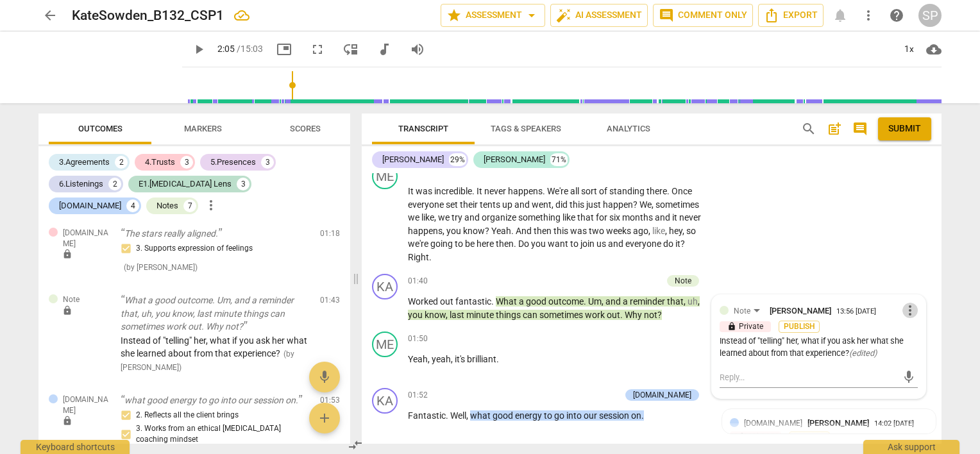
click at [903, 303] on span "more_vert" at bounding box center [909, 310] width 15 height 15
click at [908, 307] on li "Edit" at bounding box center [920, 309] width 44 height 24
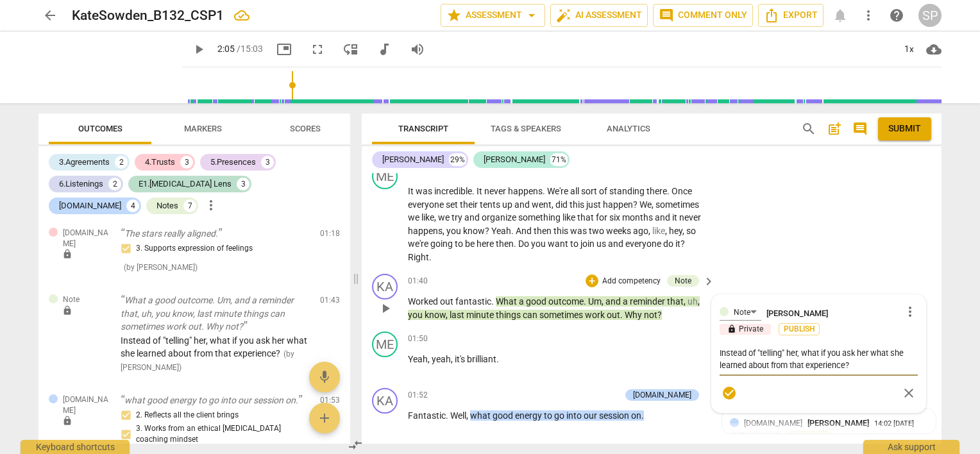
click at [768, 363] on textarea "Instead of "telling" her, what if you ask her what she learned about from that …" at bounding box center [818, 359] width 198 height 24
click at [893, 364] on textarea "Instead of "telling" her, what if you ask her what she learned about herself fr…" at bounding box center [818, 359] width 198 height 24
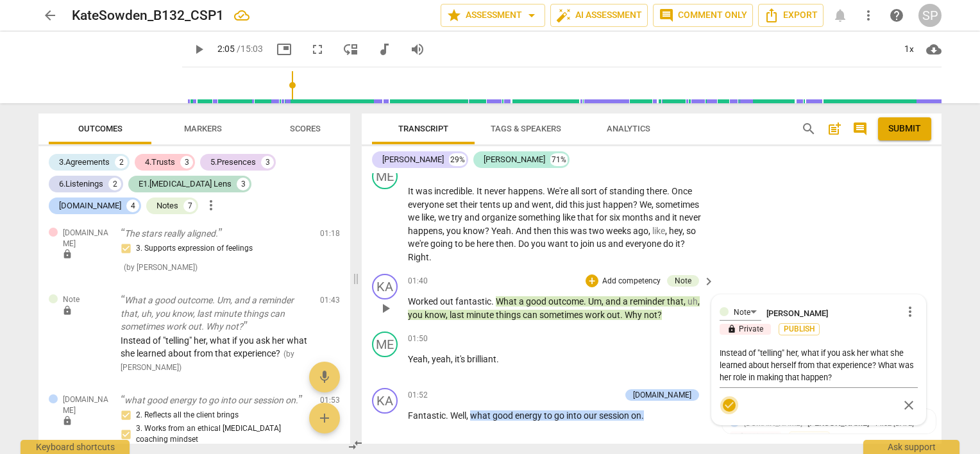
click at [730, 405] on span "check_circle" at bounding box center [728, 405] width 15 height 15
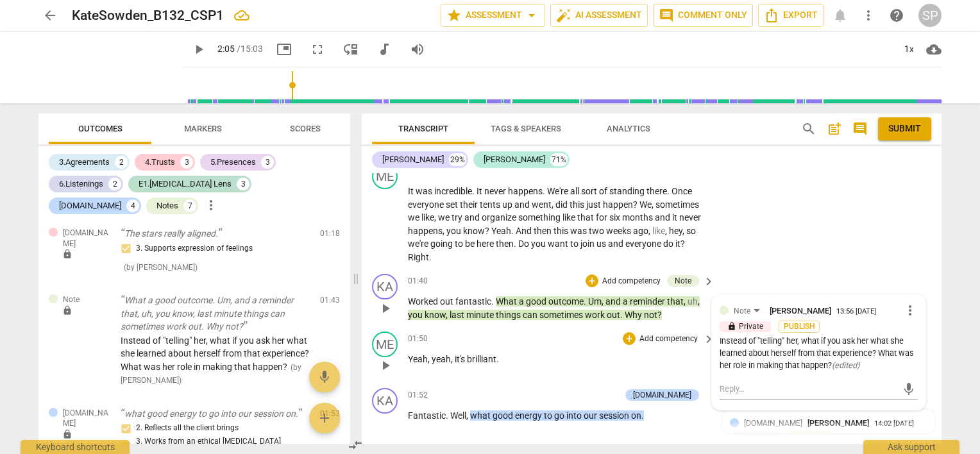
click at [389, 362] on span "play_arrow" at bounding box center [385, 365] width 15 height 15
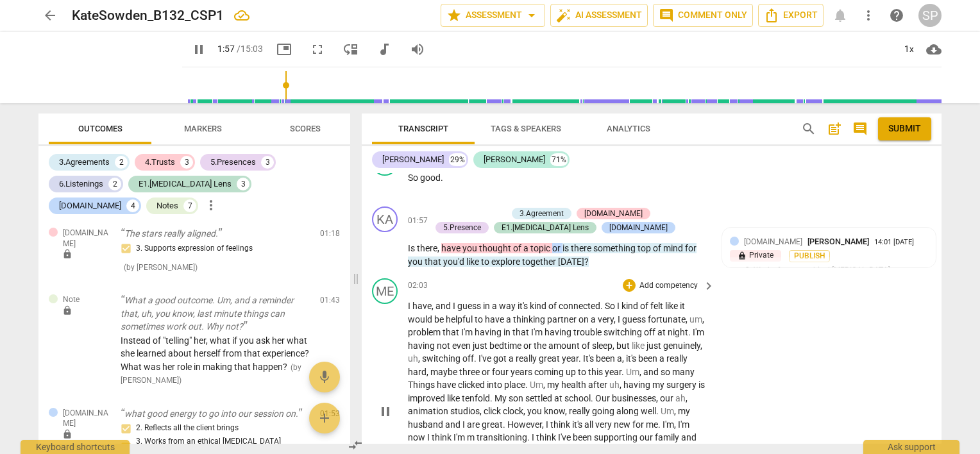
scroll to position [933, 0]
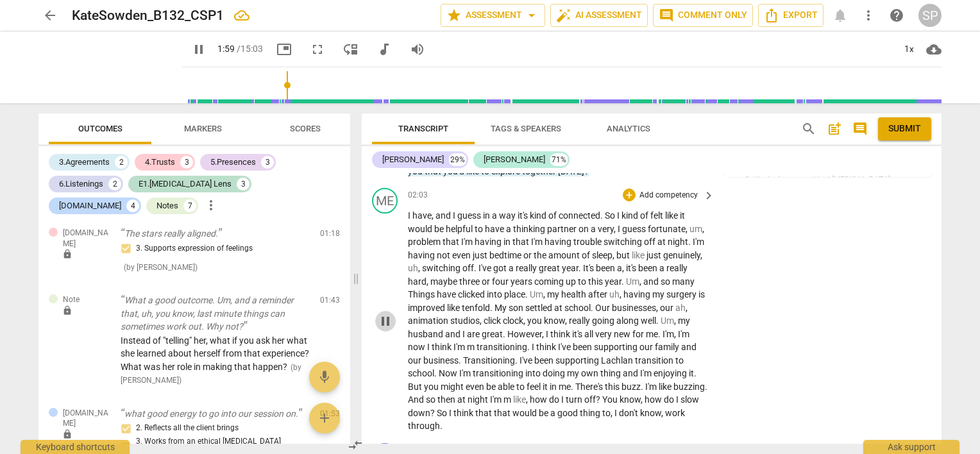
click at [382, 316] on span "pause" at bounding box center [385, 321] width 15 height 15
click at [382, 316] on span "play_arrow" at bounding box center [385, 321] width 15 height 15
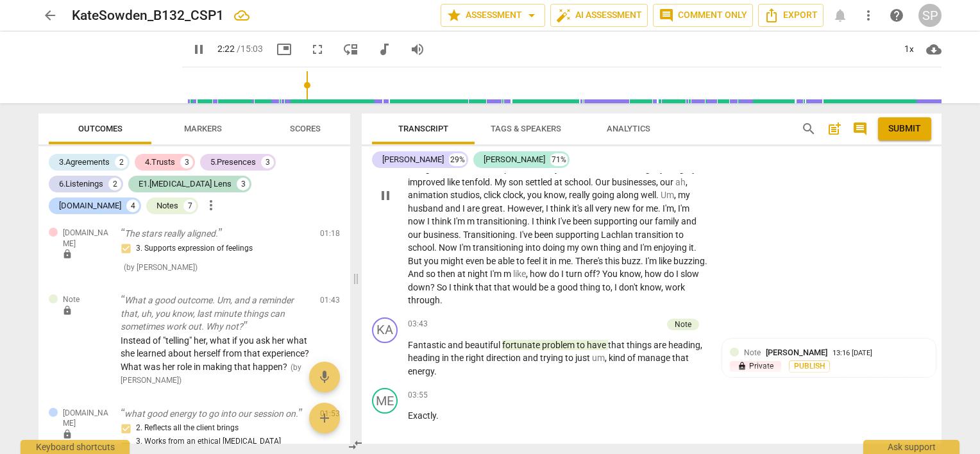
scroll to position [1061, 0]
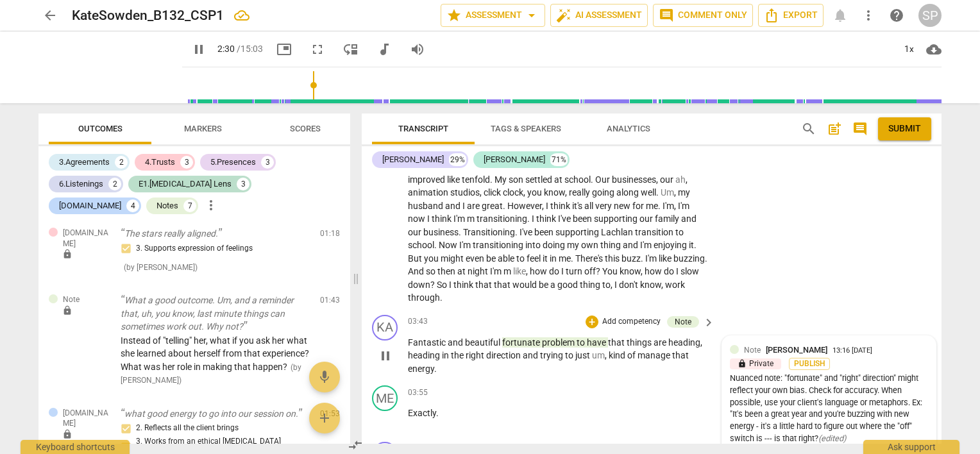
click at [877, 350] on div "Note [PERSON_NAME] 13:16 [DATE]" at bounding box center [836, 350] width 184 height 12
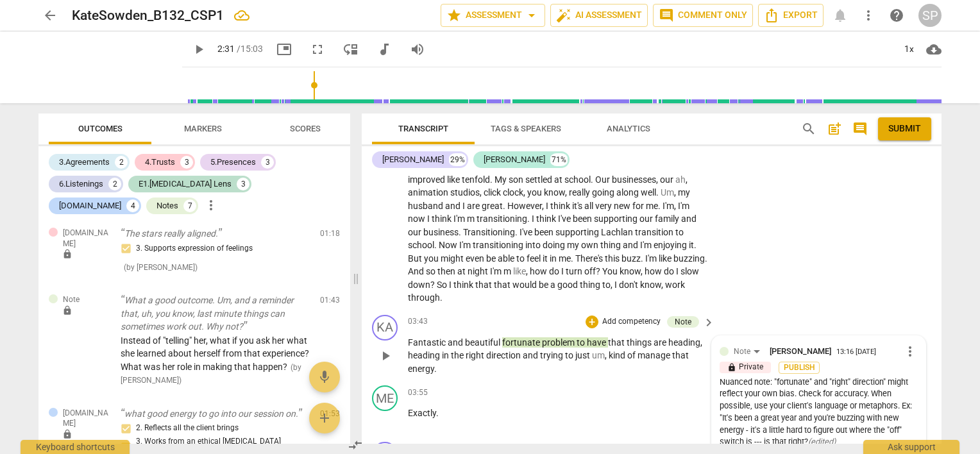
click at [903, 349] on span "more_vert" at bounding box center [909, 351] width 15 height 15
click at [906, 369] on li "Delete" at bounding box center [920, 372] width 44 height 24
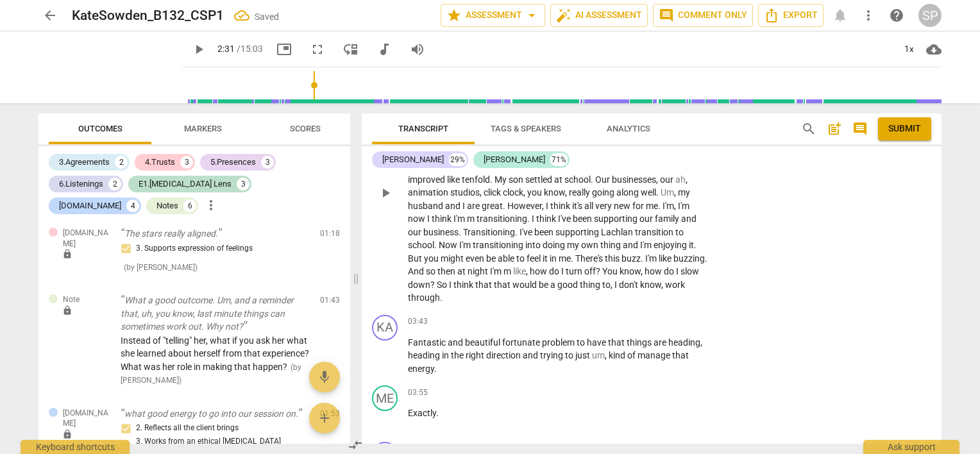
click at [387, 186] on span "play_arrow" at bounding box center [385, 192] width 15 height 15
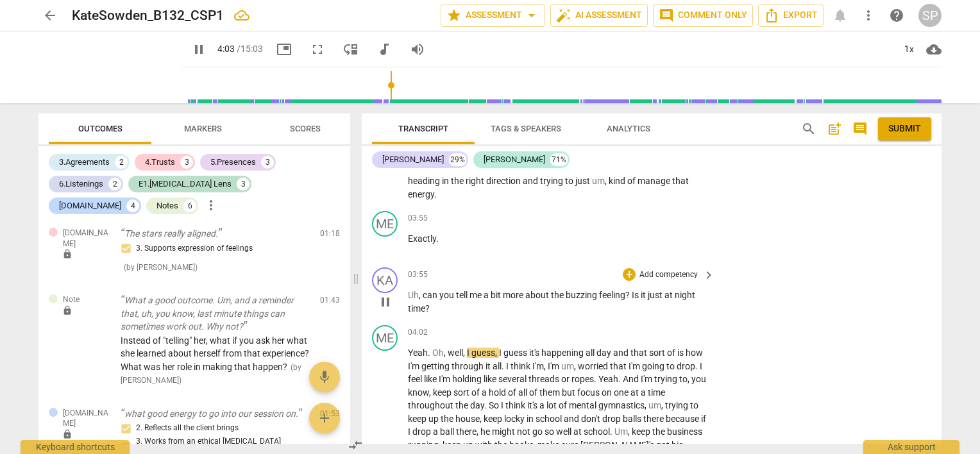
scroll to position [1254, 0]
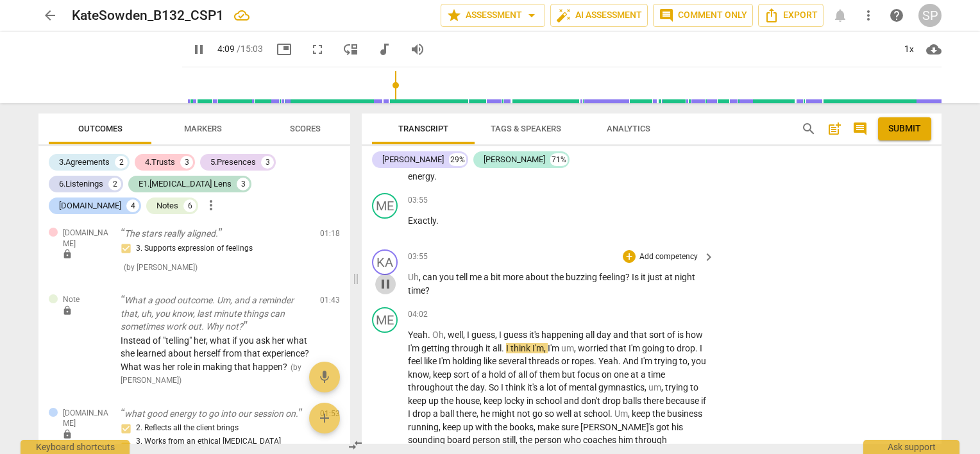
click at [385, 276] on span "pause" at bounding box center [385, 283] width 15 height 15
drag, startPoint x: 426, startPoint y: 274, endPoint x: 630, endPoint y: 276, distance: 203.9
click at [630, 277] on p "Uh , can you tell me a bit more about the buzzing feeling ? Is it just at night…" at bounding box center [558, 284] width 300 height 26
click at [626, 253] on div "+" at bounding box center [629, 256] width 13 height 13
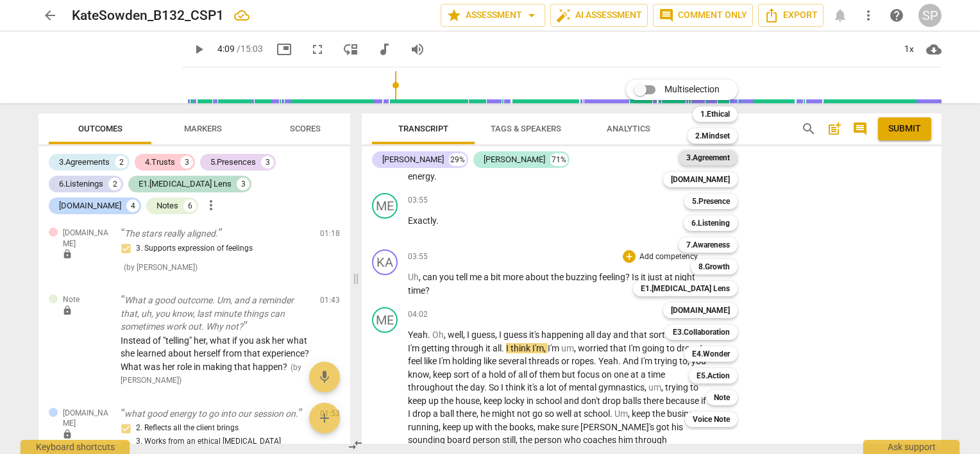
click at [711, 161] on b "3.Agreement" at bounding box center [708, 157] width 44 height 15
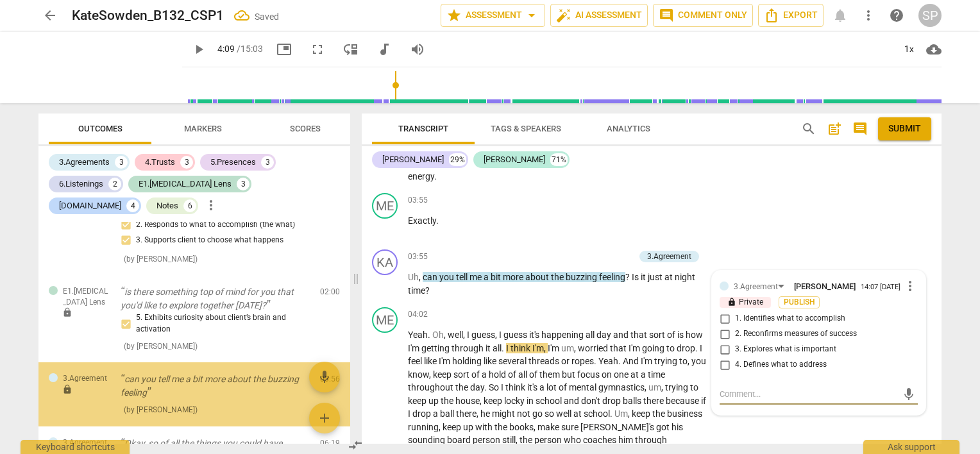
scroll to position [1577, 0]
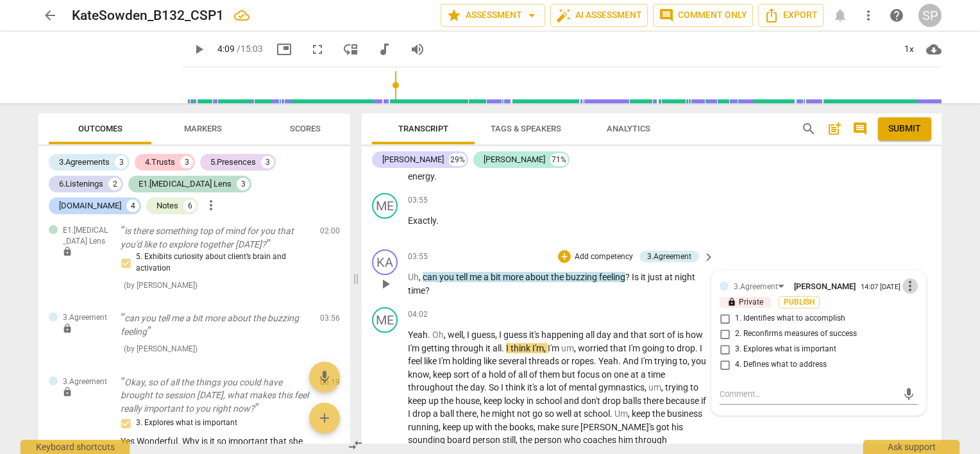
click at [902, 281] on span "more_vert" at bounding box center [909, 285] width 15 height 15
click at [915, 299] on li "Delete" at bounding box center [920, 306] width 44 height 24
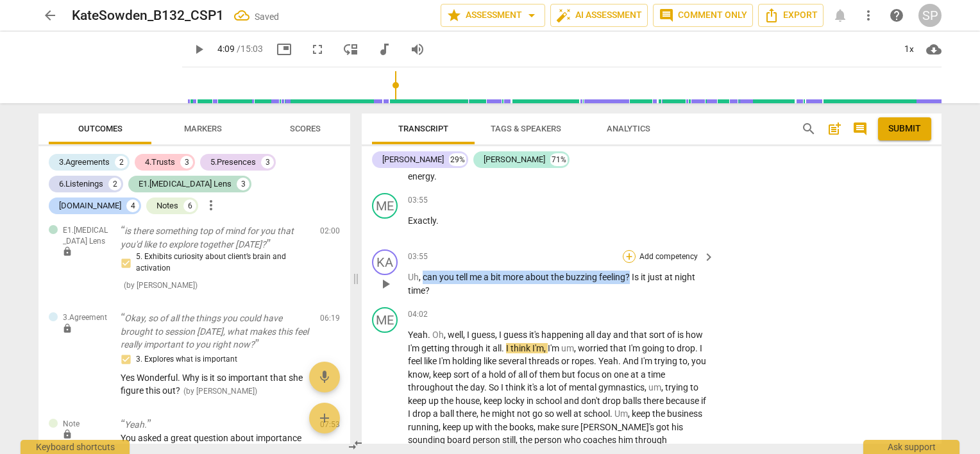
drag, startPoint x: 427, startPoint y: 274, endPoint x: 628, endPoint y: 251, distance: 202.7
click at [629, 255] on div "03:55 + Add competency keyboard_arrow_right Uh , can you tell me a bit more abo…" at bounding box center [562, 272] width 308 height 47
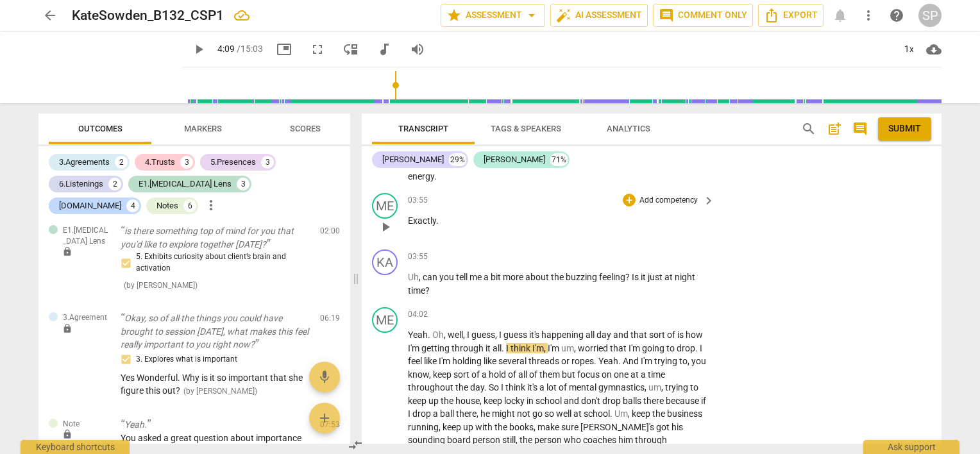
click at [551, 223] on p "Exactly ." at bounding box center [558, 220] width 300 height 13
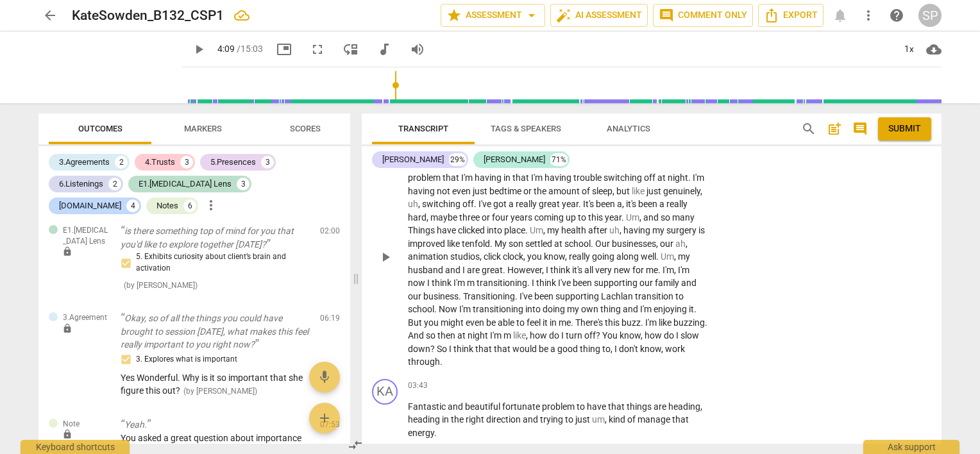
scroll to position [933, 0]
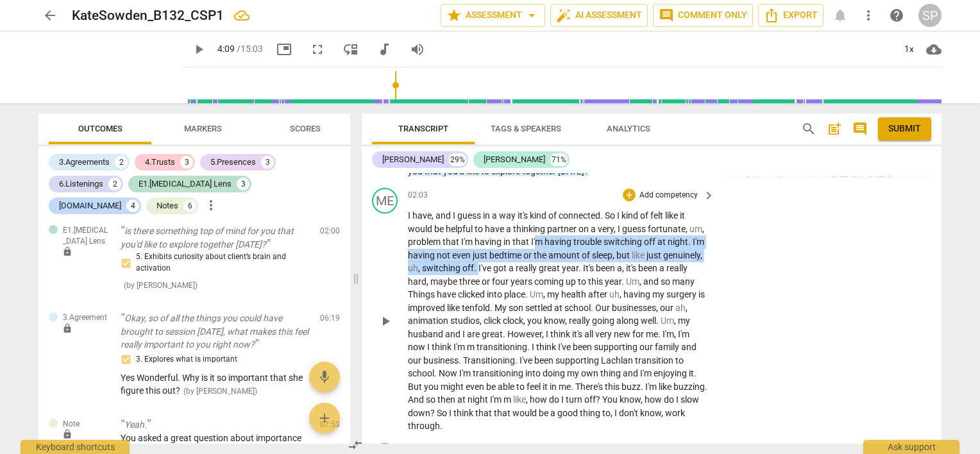
drag, startPoint x: 536, startPoint y: 238, endPoint x: 519, endPoint y: 262, distance: 29.9
click at [519, 262] on p "I have , and I guess in a way it's kind of connected . So I kind of felt like i…" at bounding box center [558, 321] width 300 height 224
copy p "m having trouble switching off at night . I'm having not even just bedtime or t…"
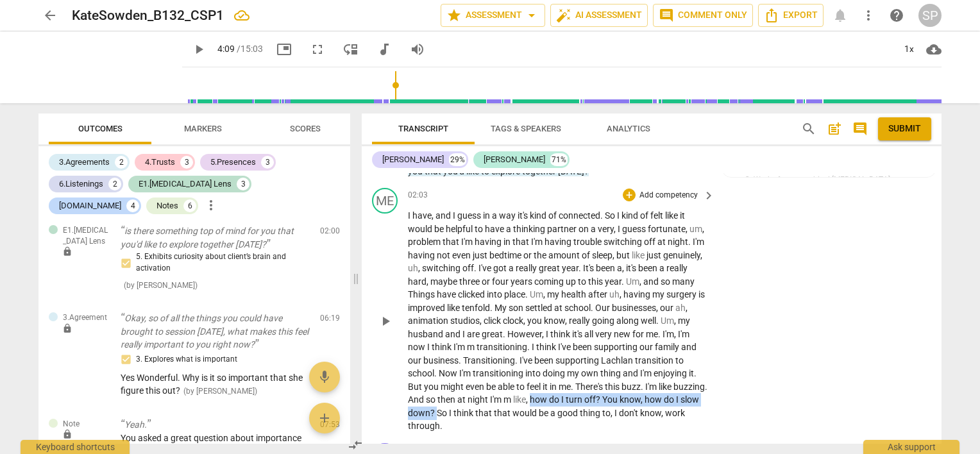
drag, startPoint x: 597, startPoint y: 398, endPoint x: 519, endPoint y: 408, distance: 78.8
click at [519, 408] on p "I have , and I guess in a way it's kind of connected . So I kind of felt like i…" at bounding box center [558, 321] width 300 height 224
copy p "how do I turn off ? You know , how do I slow down ?"
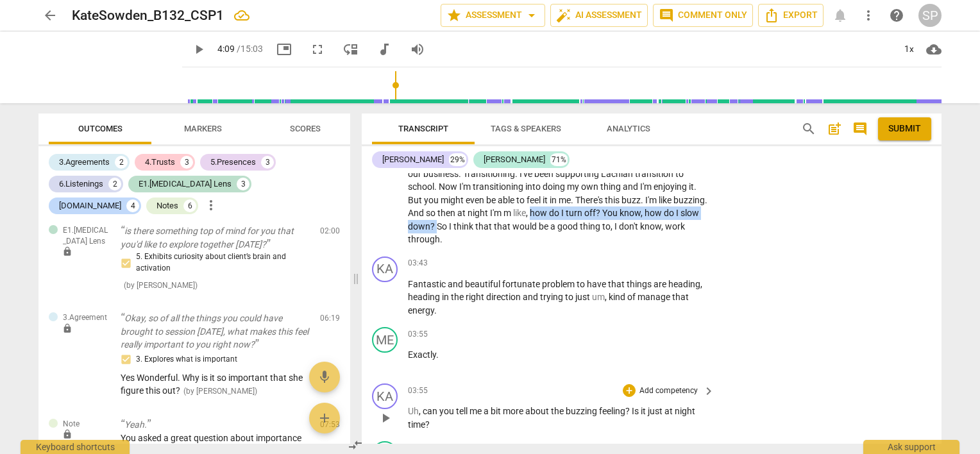
scroll to position [1125, 0]
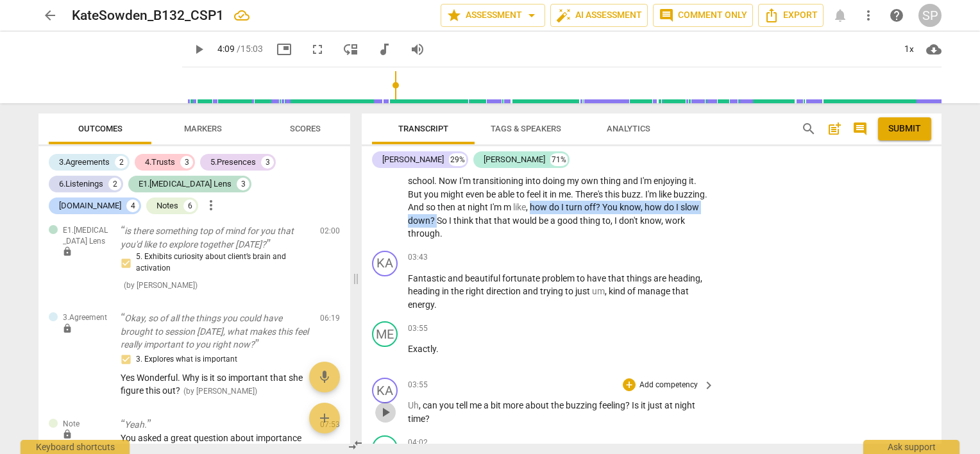
click at [387, 407] on span "play_arrow" at bounding box center [385, 412] width 15 height 15
click at [385, 290] on span "pause" at bounding box center [385, 291] width 15 height 15
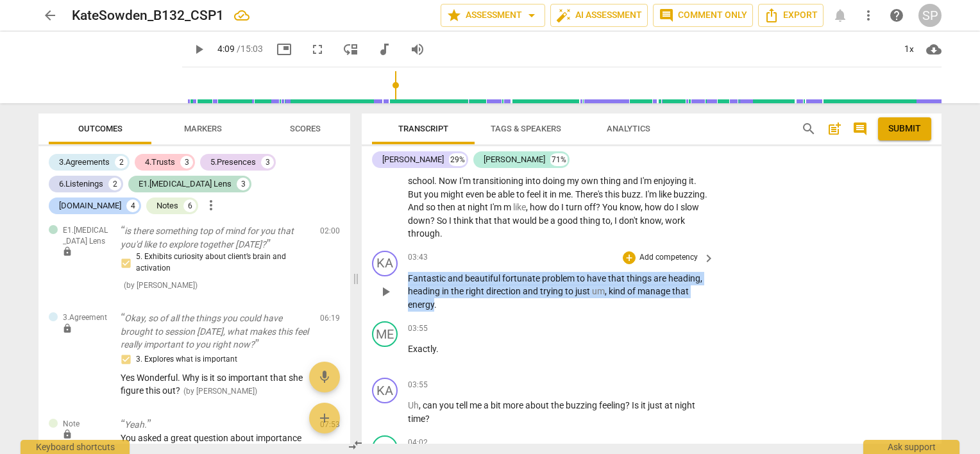
drag, startPoint x: 408, startPoint y: 274, endPoint x: 433, endPoint y: 299, distance: 35.4
click at [433, 299] on p "Fantastic and beautiful fortunate problem to have that things are heading , hea…" at bounding box center [558, 292] width 300 height 40
click at [623, 258] on div "+" at bounding box center [629, 257] width 13 height 13
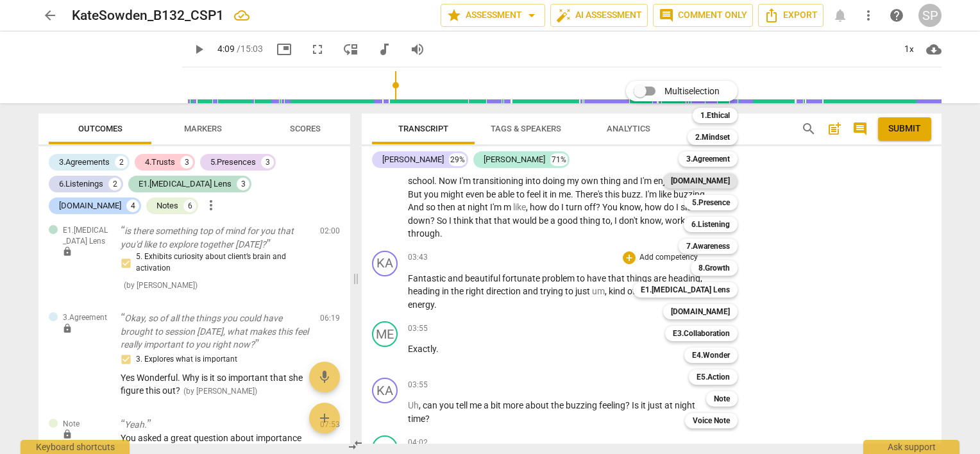
click at [718, 178] on b "[DOMAIN_NAME]" at bounding box center [700, 180] width 59 height 15
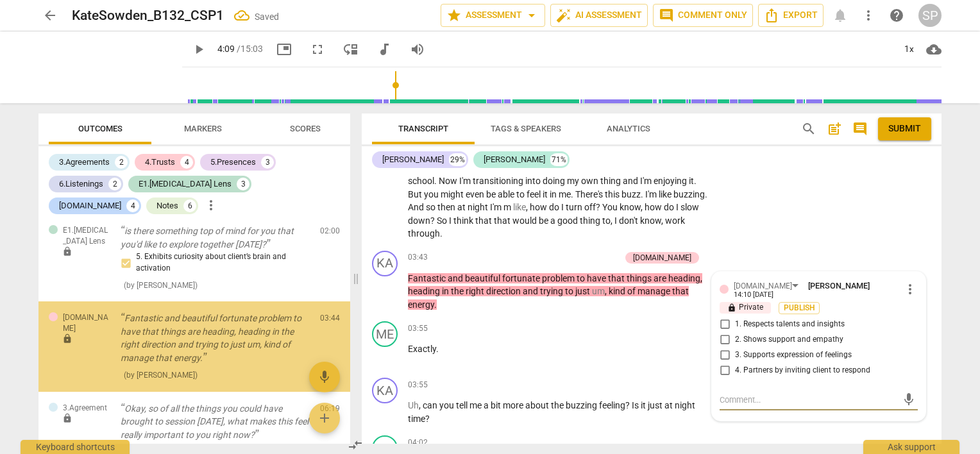
scroll to position [1590, 0]
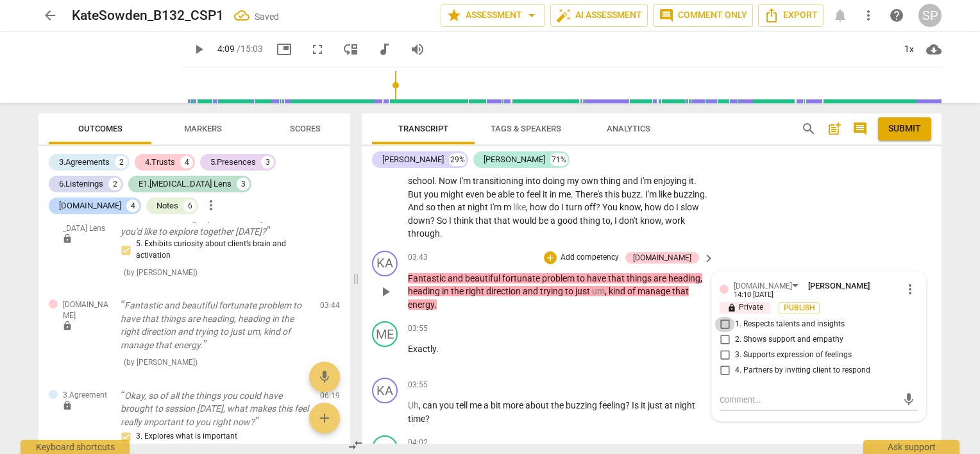
click at [723, 317] on input "1. Respects talents and insights" at bounding box center [724, 324] width 21 height 15
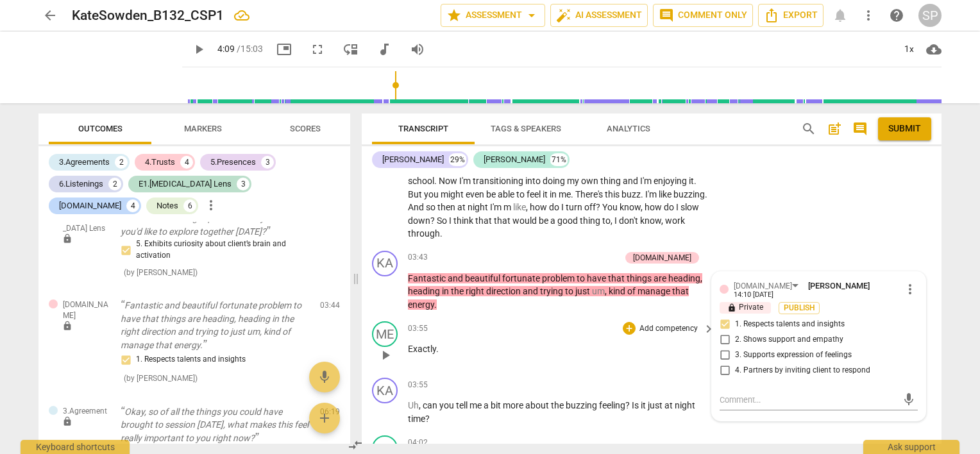
click at [538, 330] on div "03:55 + Add competency keyboard_arrow_right" at bounding box center [562, 328] width 308 height 14
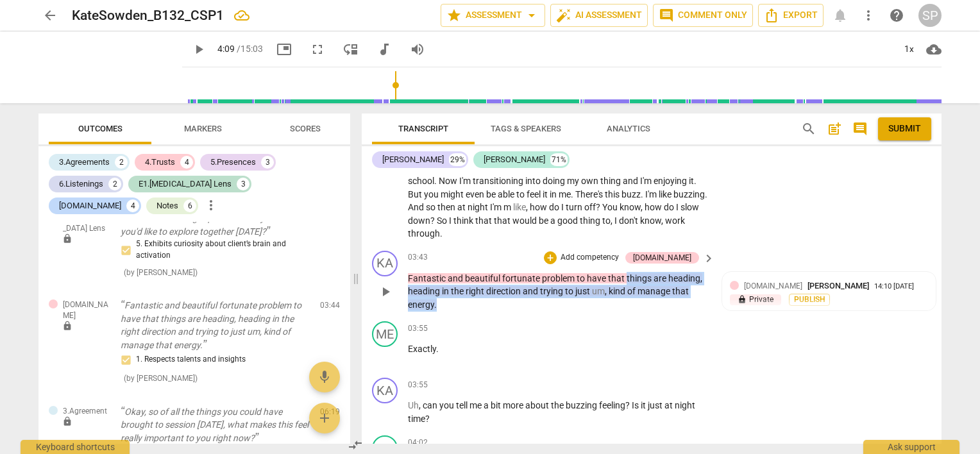
drag, startPoint x: 623, startPoint y: 272, endPoint x: 630, endPoint y: 300, distance: 29.1
click at [630, 300] on p "Fantastic and beautiful fortunate problem to have that things are heading , hea…" at bounding box center [558, 292] width 300 height 40
click at [557, 256] on div "+" at bounding box center [550, 257] width 13 height 13
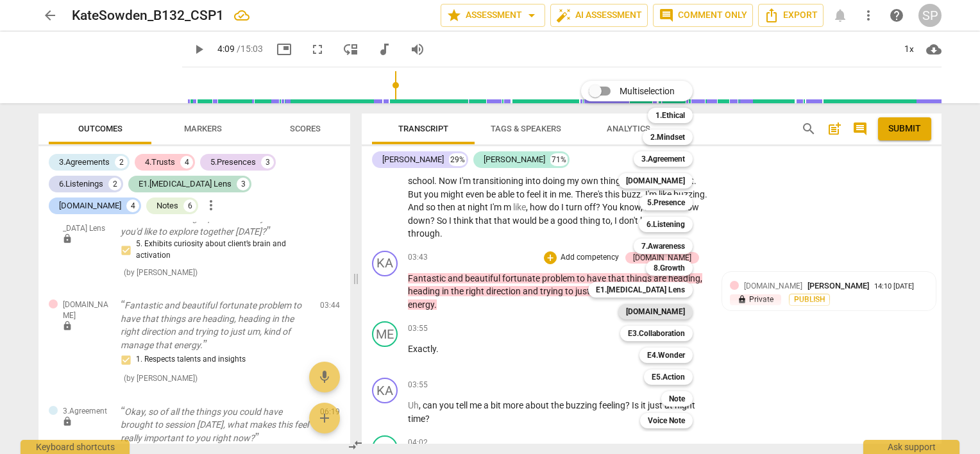
click at [675, 311] on b "[DOMAIN_NAME]" at bounding box center [655, 311] width 59 height 15
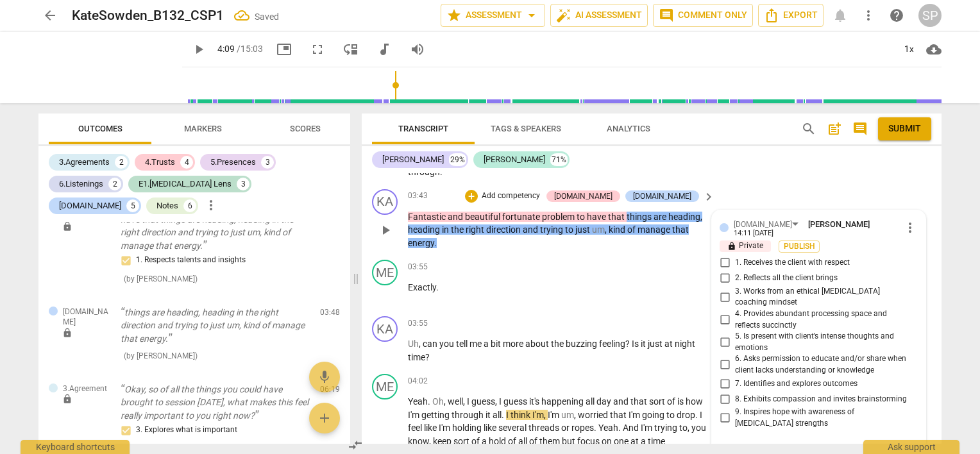
scroll to position [1179, 0]
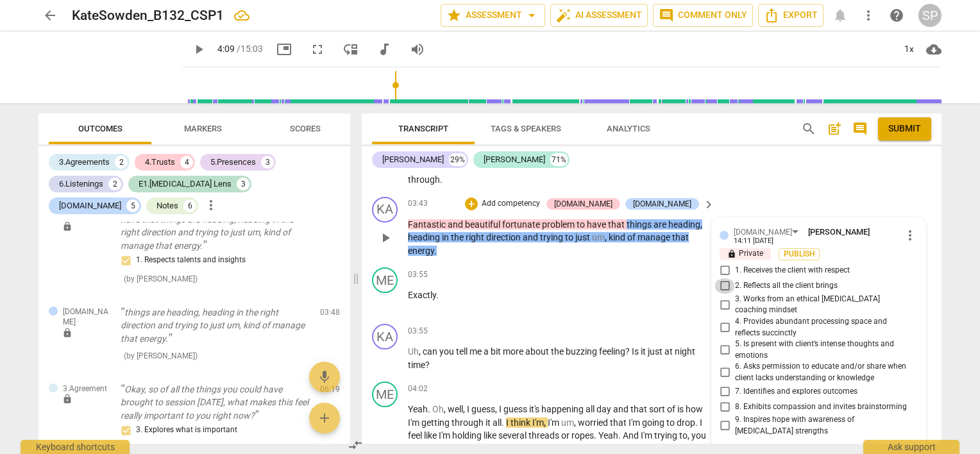
click at [723, 278] on input "2. Reflects all the client brings" at bounding box center [724, 285] width 21 height 15
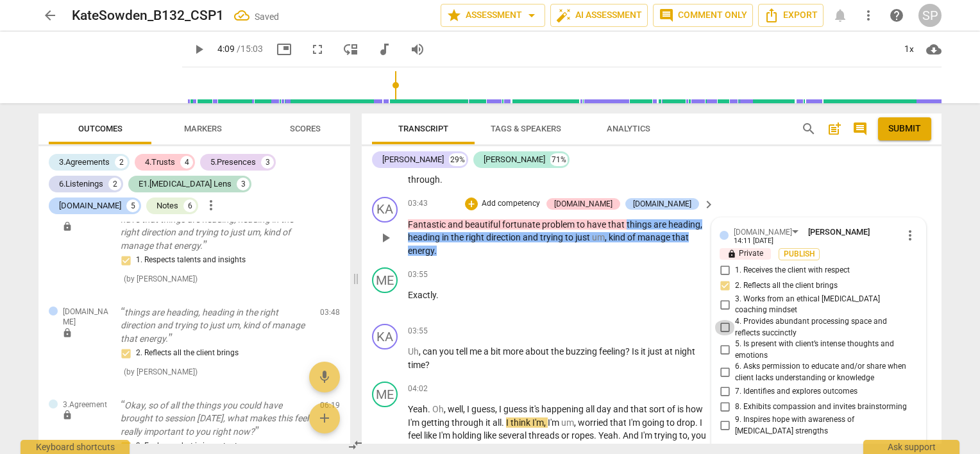
click at [723, 320] on input "4. Provides abundant processing space and reflects succinctly" at bounding box center [724, 327] width 21 height 15
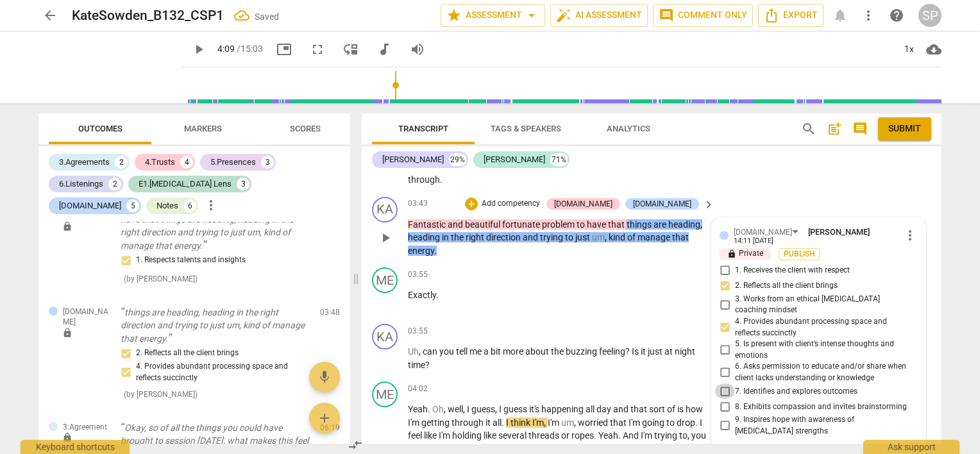
click at [719, 383] on input "7. Identifies and explores outcomes" at bounding box center [724, 390] width 21 height 15
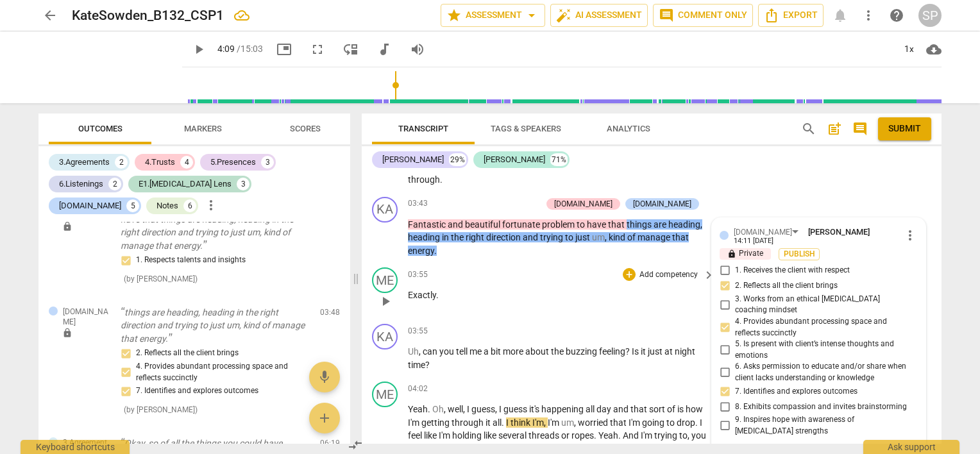
click at [489, 267] on div "03:55 + Add competency keyboard_arrow_right" at bounding box center [562, 274] width 308 height 14
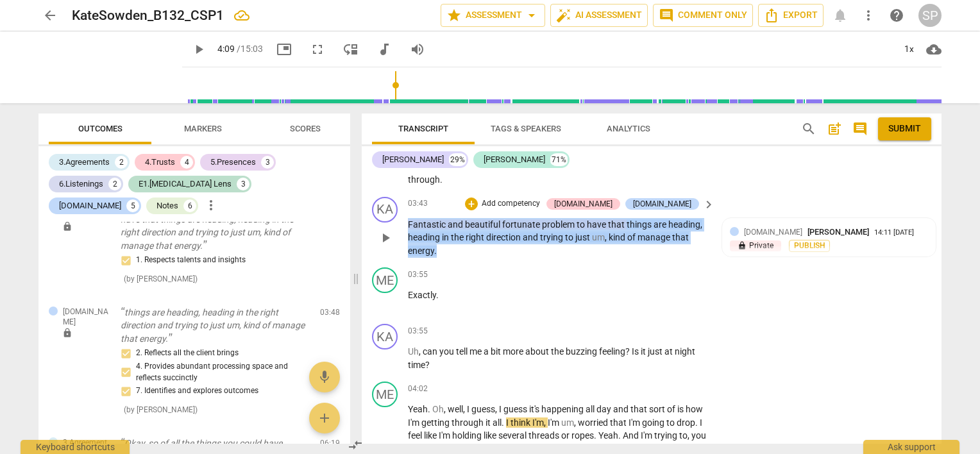
drag, startPoint x: 408, startPoint y: 218, endPoint x: 489, endPoint y: 248, distance: 86.0
click at [489, 248] on p "Fantastic and beautiful fortunate problem to have that things are heading , hea…" at bounding box center [558, 238] width 300 height 40
click at [478, 199] on div "+" at bounding box center [471, 204] width 13 height 13
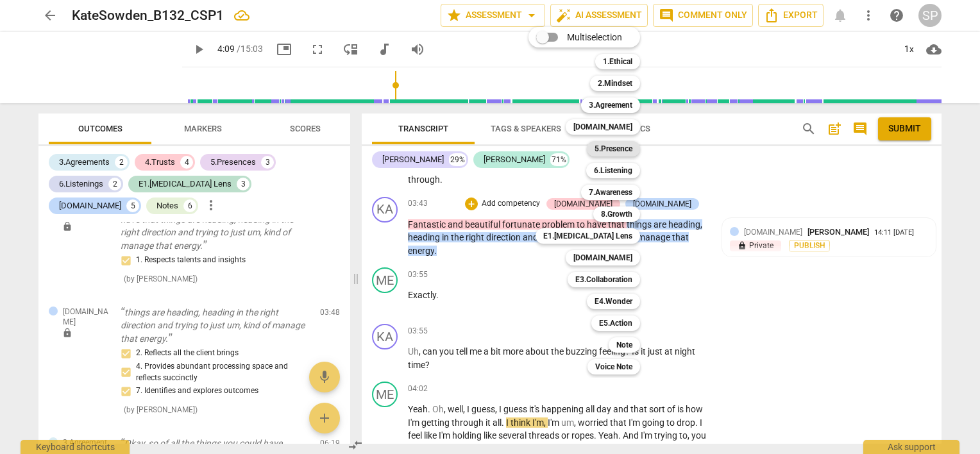
click at [613, 149] on b "5.Presence" at bounding box center [613, 148] width 38 height 15
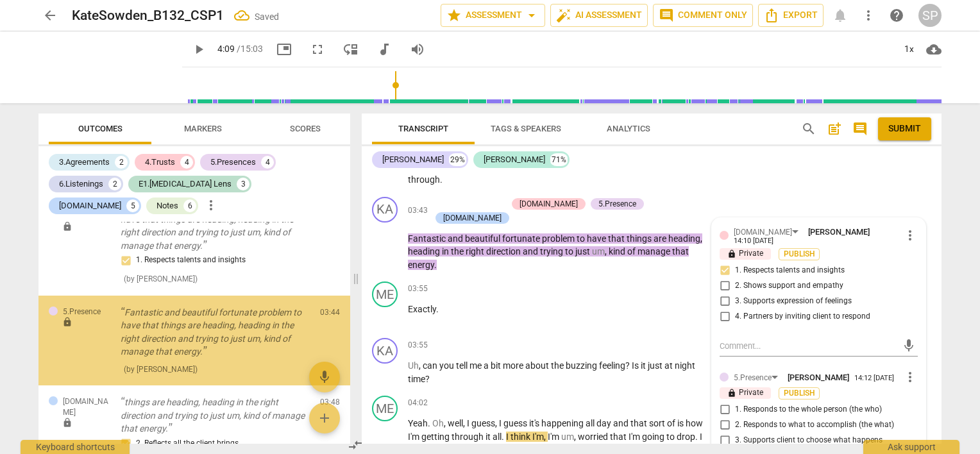
scroll to position [1695, 0]
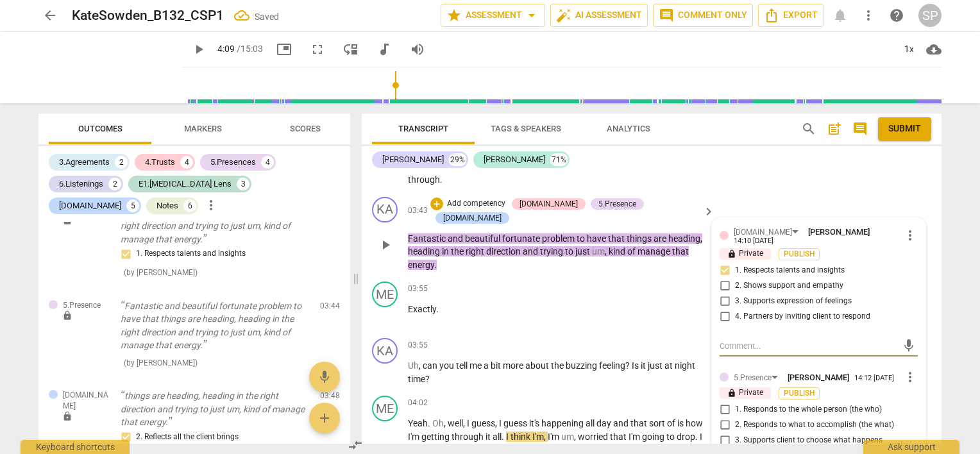
click at [723, 403] on input "1. Responds to the whole person (the who)" at bounding box center [724, 409] width 21 height 15
click at [722, 417] on input "2. Responds to what to accomplish (the what)" at bounding box center [724, 424] width 21 height 15
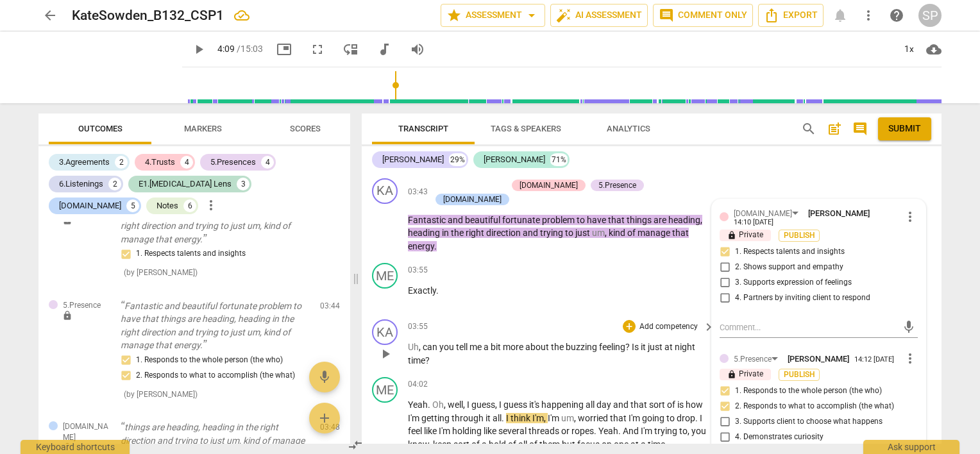
scroll to position [1179, 0]
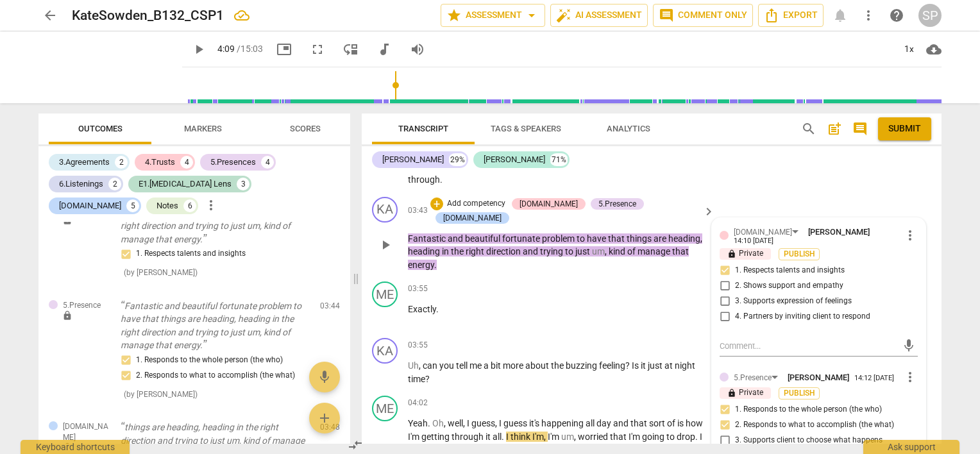
click at [723, 433] on input "3. Supports client to choose what happens" at bounding box center [724, 440] width 21 height 15
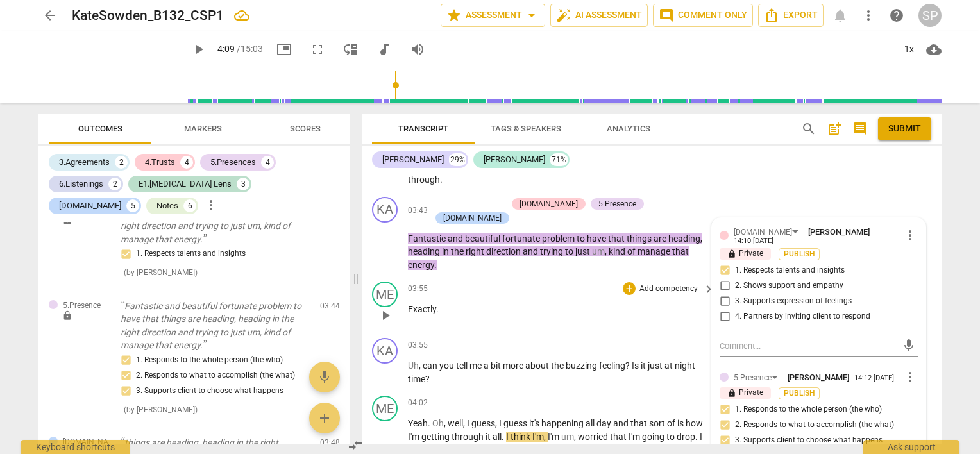
click at [479, 282] on div "03:55 + Add competency keyboard_arrow_right" at bounding box center [562, 289] width 308 height 14
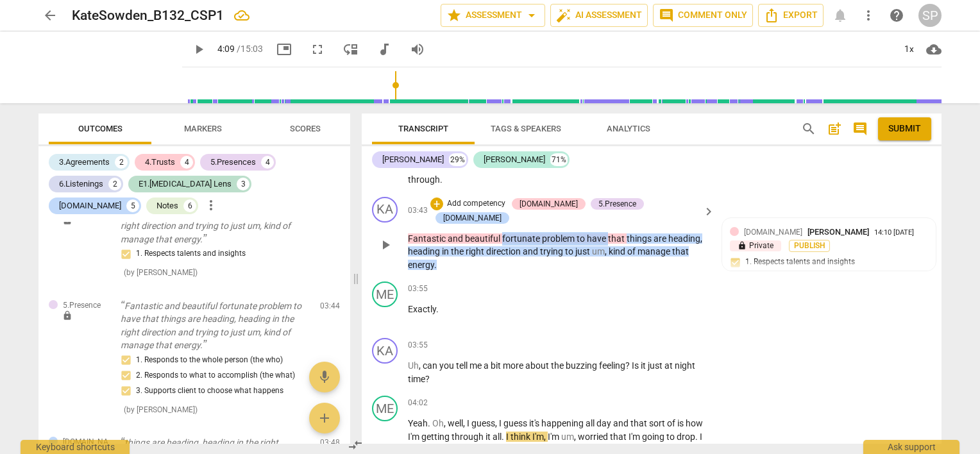
drag, startPoint x: 501, startPoint y: 216, endPoint x: 607, endPoint y: 224, distance: 106.1
click at [607, 232] on p "Fantastic and beautiful fortunate problem to have that things are heading , hea…" at bounding box center [558, 252] width 300 height 40
click at [443, 201] on div "+" at bounding box center [436, 204] width 13 height 13
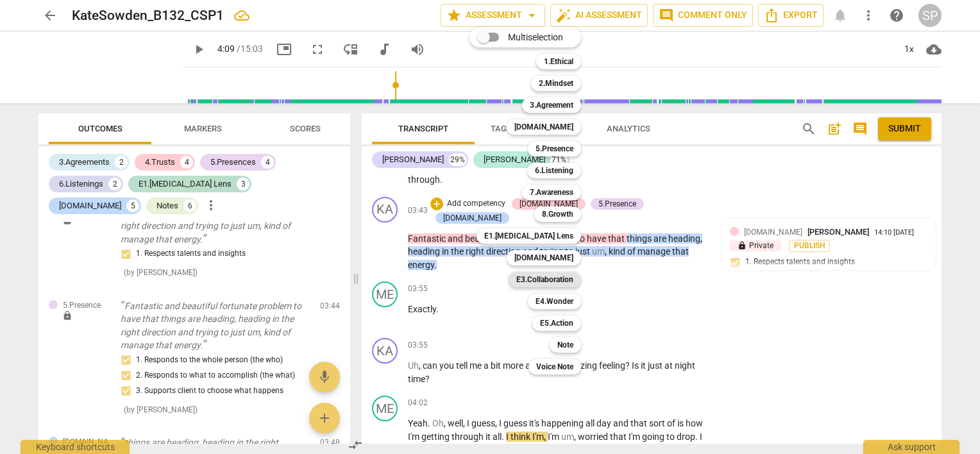
click at [549, 280] on b "E3.Collaboration" at bounding box center [544, 279] width 57 height 15
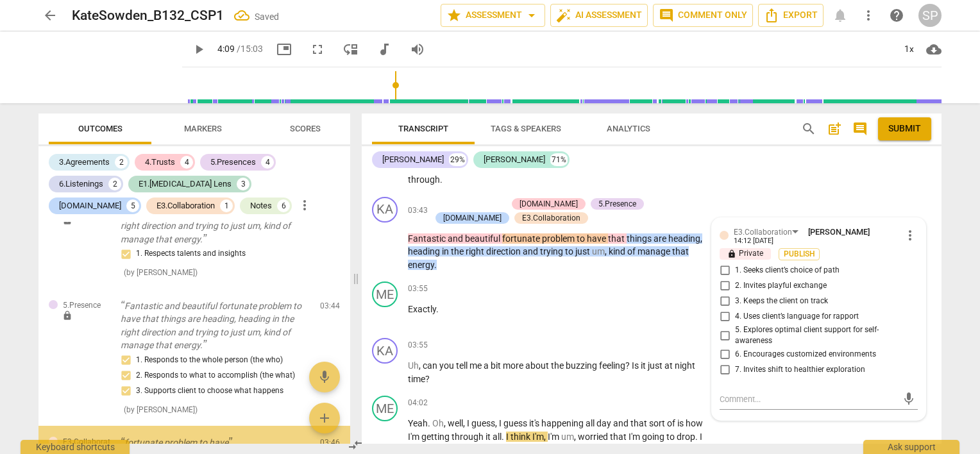
scroll to position [1816, 0]
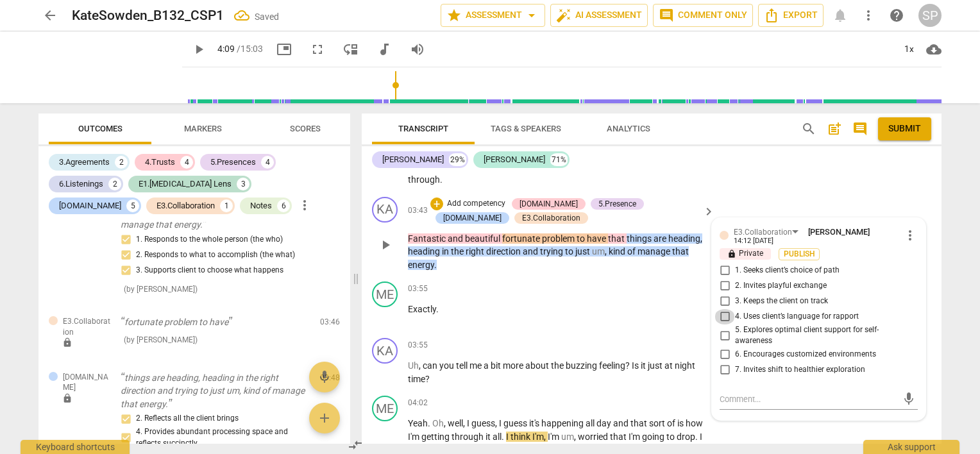
click at [721, 314] on input "4. Uses client’s language for rapport" at bounding box center [724, 316] width 21 height 15
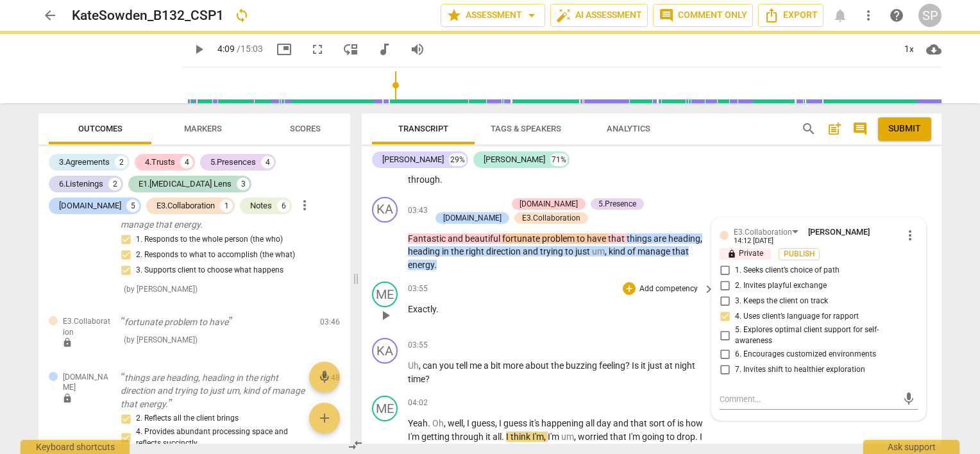
click at [550, 303] on p "Exactly ." at bounding box center [558, 309] width 300 height 13
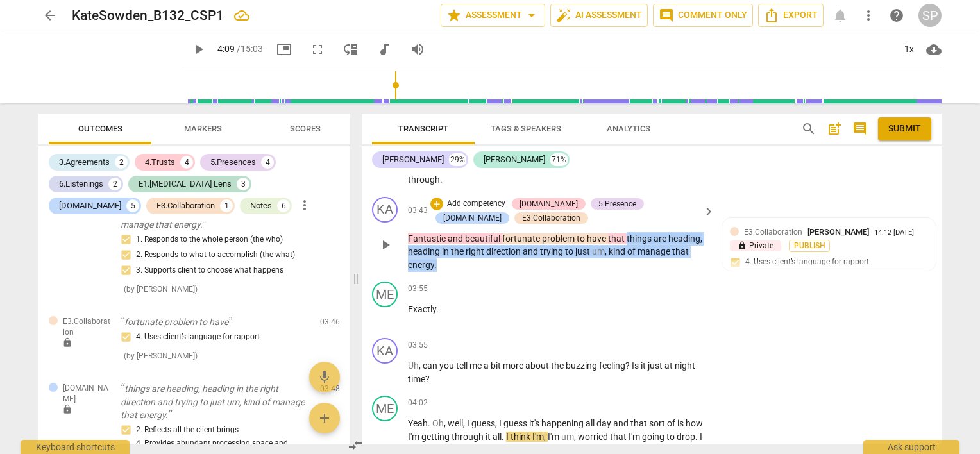
drag, startPoint x: 623, startPoint y: 231, endPoint x: 630, endPoint y: 260, distance: 29.6
click at [630, 260] on p "Fantastic and beautiful fortunate problem to have that things are heading , hea…" at bounding box center [558, 252] width 300 height 40
click at [437, 203] on div "+" at bounding box center [436, 204] width 13 height 13
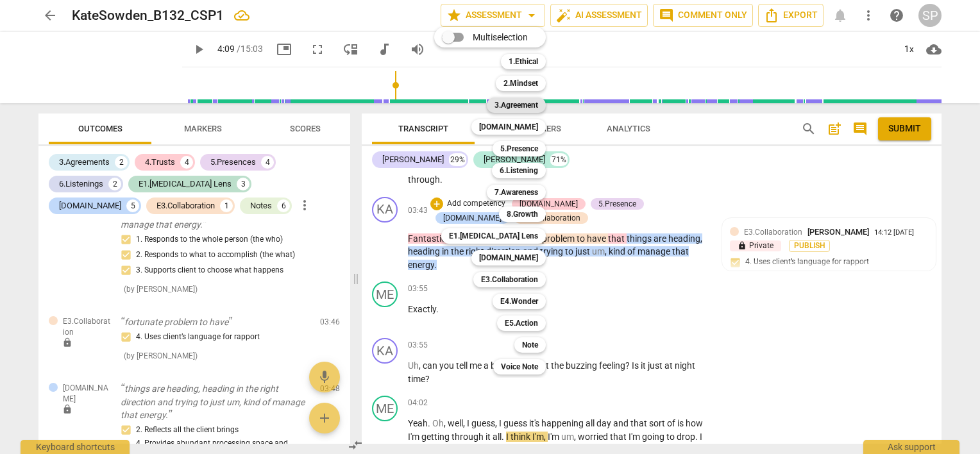
click at [534, 108] on b "3.Agreement" at bounding box center [516, 104] width 44 height 15
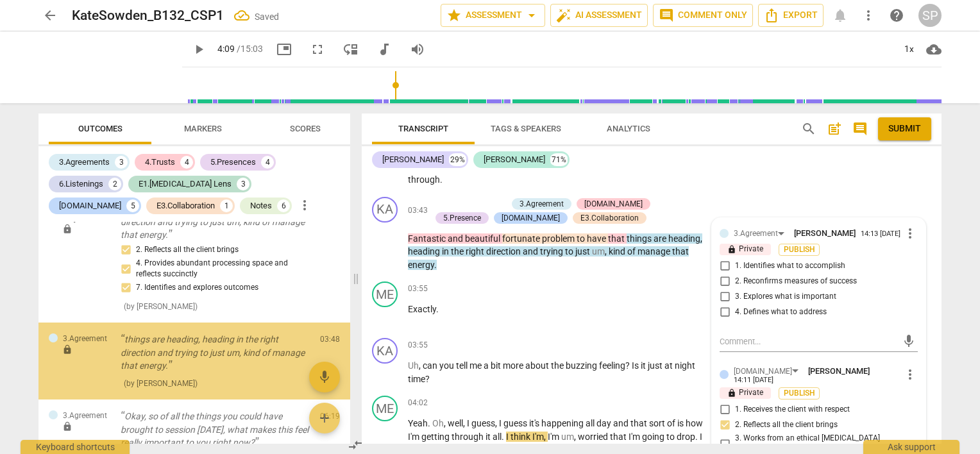
scroll to position [2024, 0]
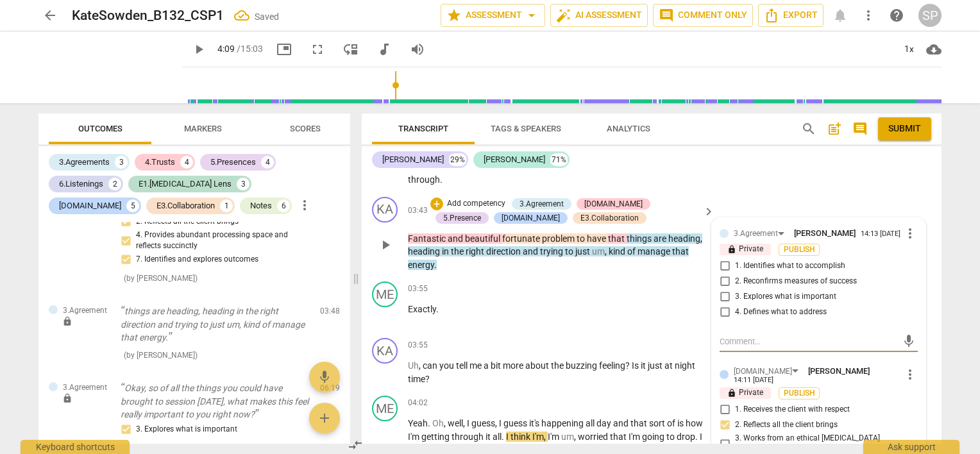
click at [721, 260] on input "1. Identifies what to accomplish" at bounding box center [724, 265] width 21 height 15
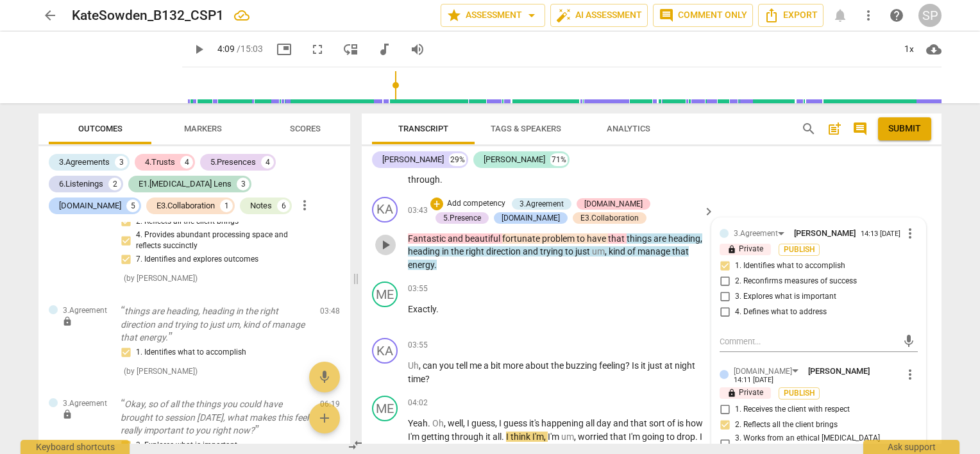
click at [382, 241] on span "play_arrow" at bounding box center [385, 244] width 15 height 15
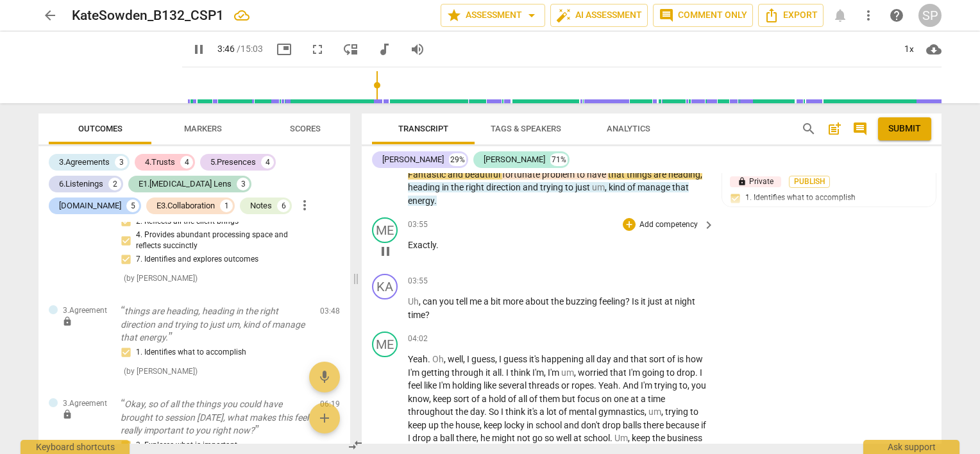
scroll to position [1307, 0]
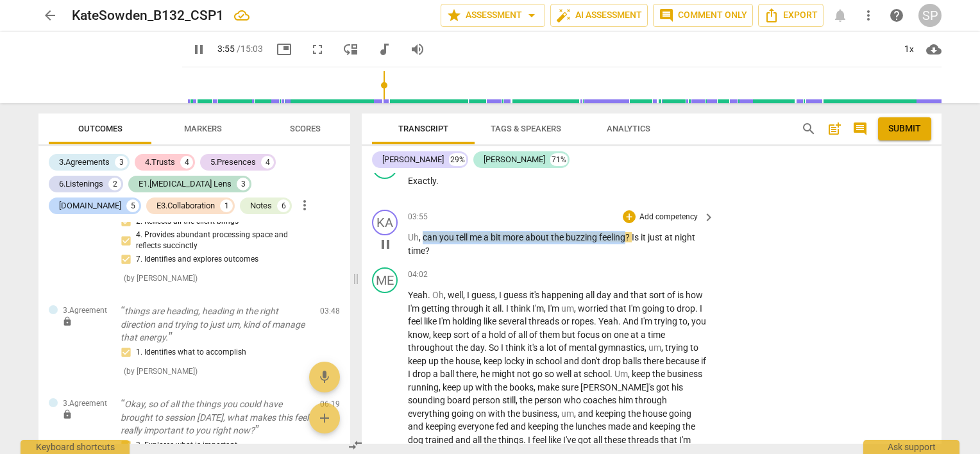
drag, startPoint x: 423, startPoint y: 235, endPoint x: 625, endPoint y: 237, distance: 202.6
click at [625, 237] on p "Uh , can you tell me a bit more about the buzzing feeling ? Is it just at night…" at bounding box center [558, 244] width 300 height 26
click at [624, 216] on div "+" at bounding box center [629, 216] width 13 height 13
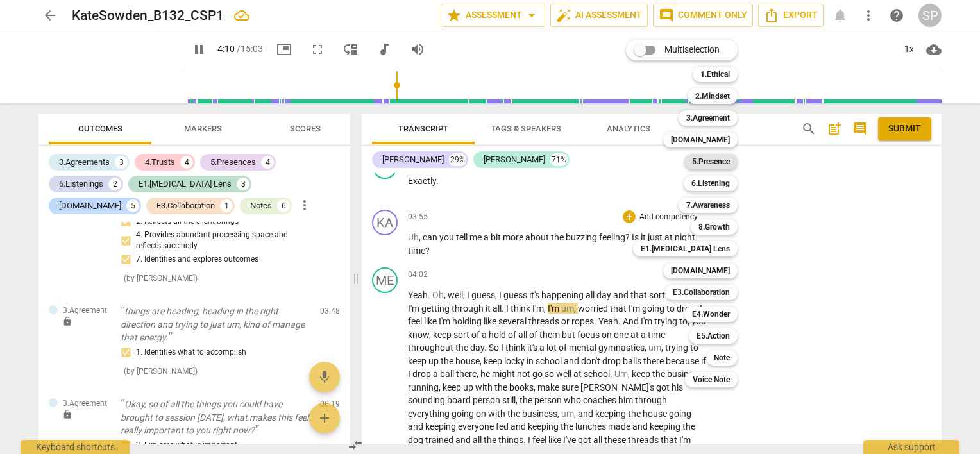
click at [728, 162] on b "5.Presence" at bounding box center [711, 161] width 38 height 15
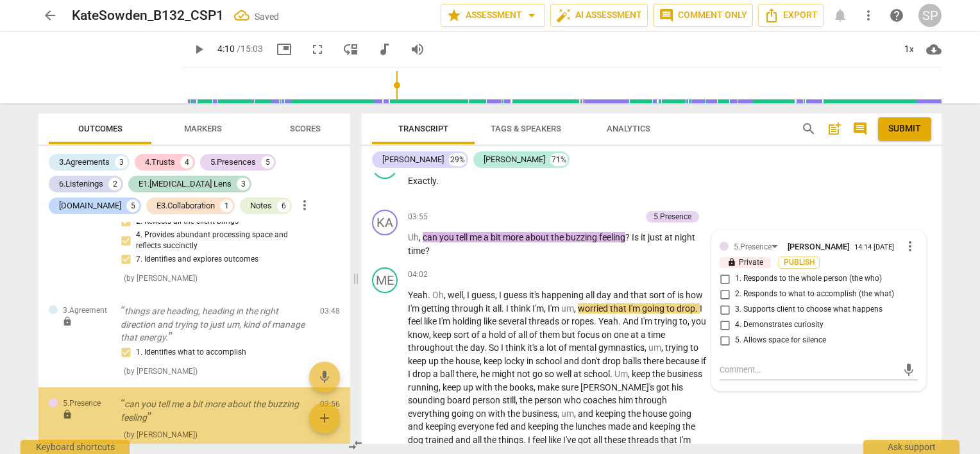
scroll to position [2111, 0]
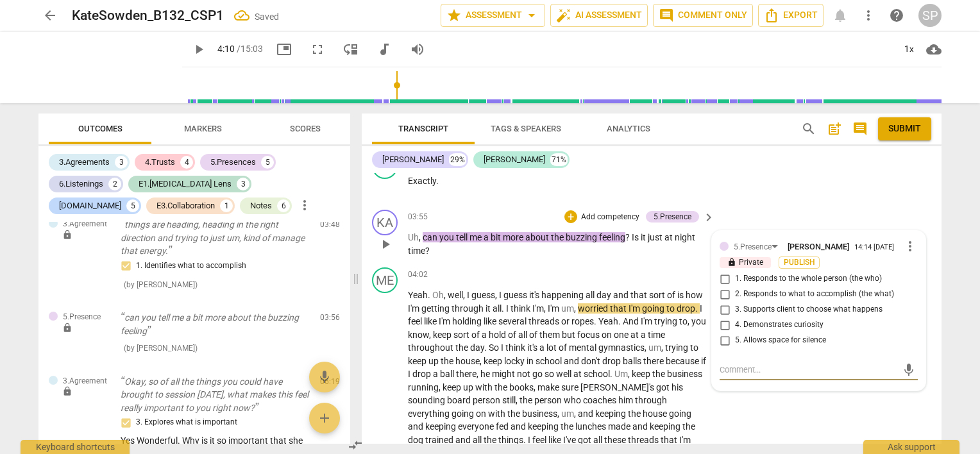
click at [725, 319] on input "4. Demonstrates curiosity" at bounding box center [724, 324] width 21 height 15
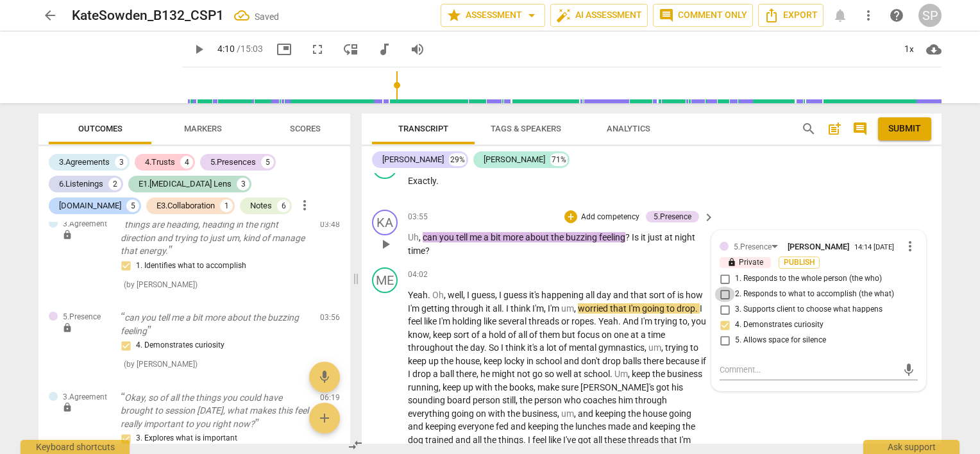
click at [723, 287] on input "2. Responds to what to accomplish (the what)" at bounding box center [724, 294] width 21 height 15
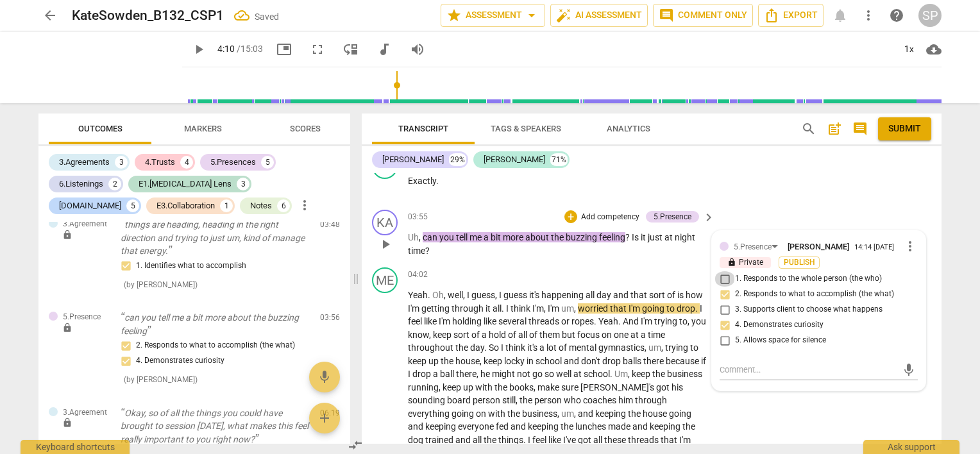
click at [721, 273] on input "1. Responds to the whole person (the who)" at bounding box center [724, 278] width 21 height 15
click at [515, 195] on div "03:55 + Add competency keyboard_arrow_right Exactly ." at bounding box center [562, 176] width 308 height 46
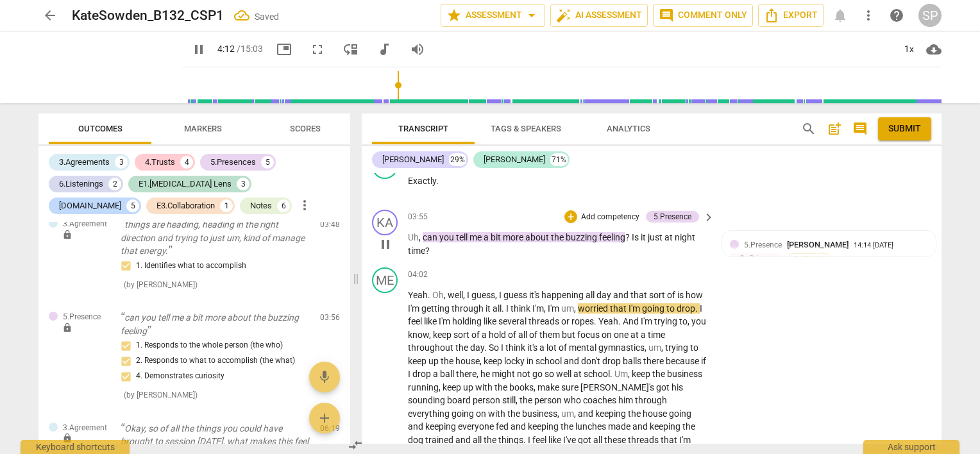
click at [387, 241] on span "pause" at bounding box center [385, 244] width 15 height 15
drag, startPoint x: 421, startPoint y: 231, endPoint x: 630, endPoint y: 235, distance: 208.4
click at [630, 235] on p "Uh , can you tell me a bit more about the buzzing feeling ? Is it just at night…" at bounding box center [558, 244] width 300 height 26
click at [571, 212] on div "+" at bounding box center [570, 216] width 13 height 13
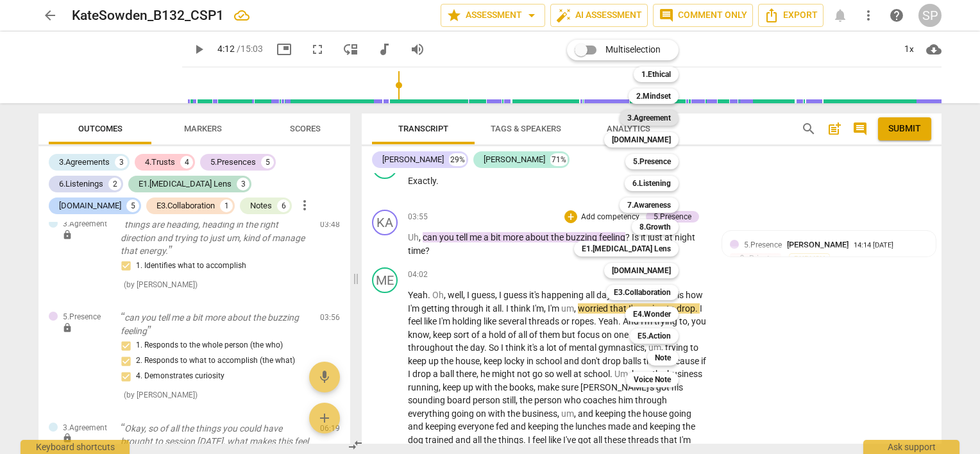
click at [661, 113] on b "3.Agreement" at bounding box center [649, 117] width 44 height 15
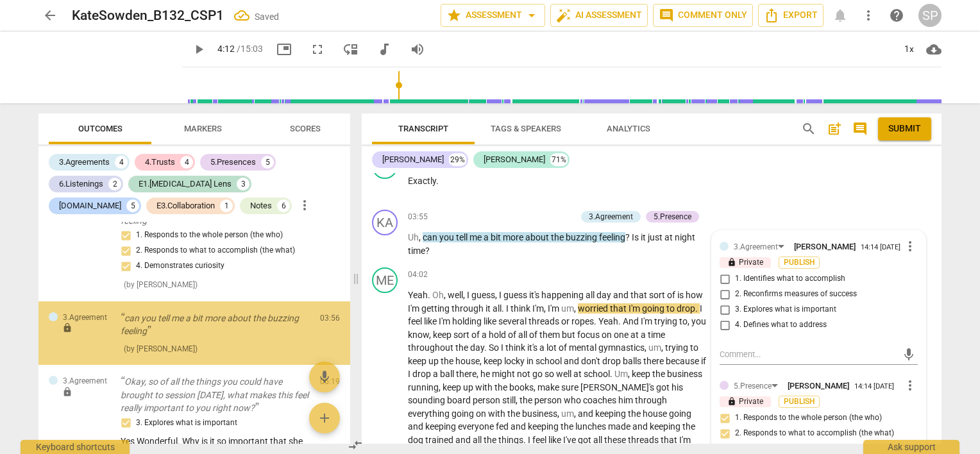
scroll to position [2221, 0]
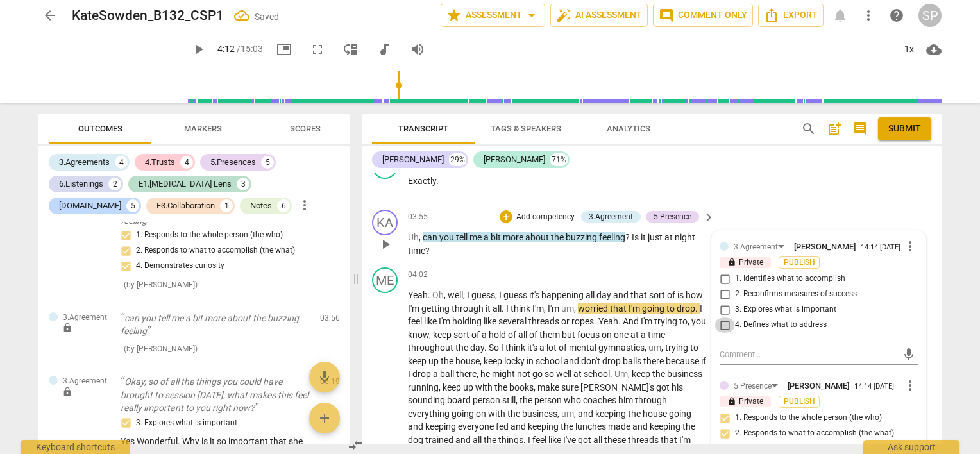
click at [724, 321] on input "4. Defines what to address" at bounding box center [724, 324] width 21 height 15
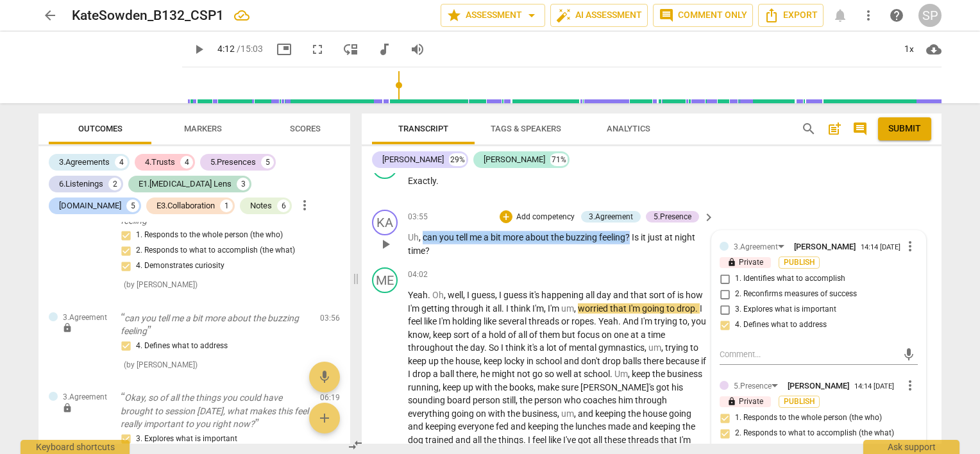
drag, startPoint x: 421, startPoint y: 232, endPoint x: 630, endPoint y: 234, distance: 209.1
click at [630, 234] on p "Uh , can you tell me a bit more about the buzzing feeling ? Is it just at night…" at bounding box center [558, 244] width 300 height 26
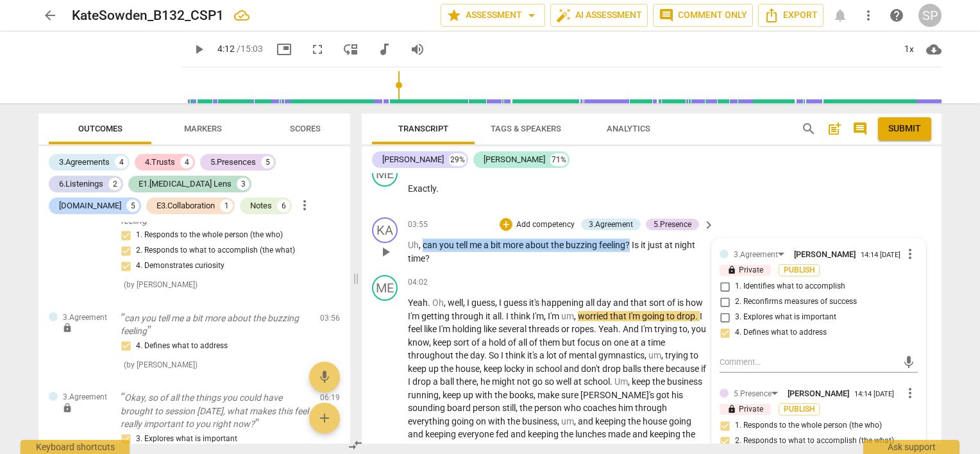
scroll to position [1243, 0]
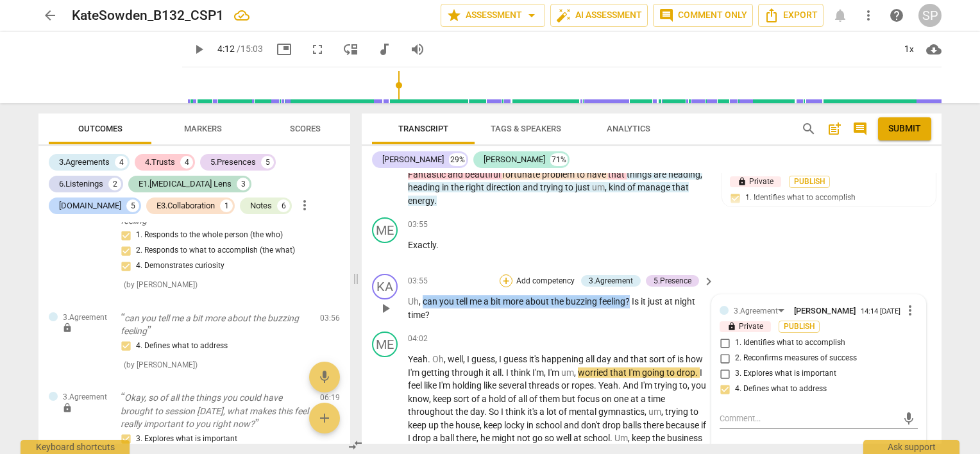
click at [501, 274] on div "+" at bounding box center [506, 280] width 13 height 13
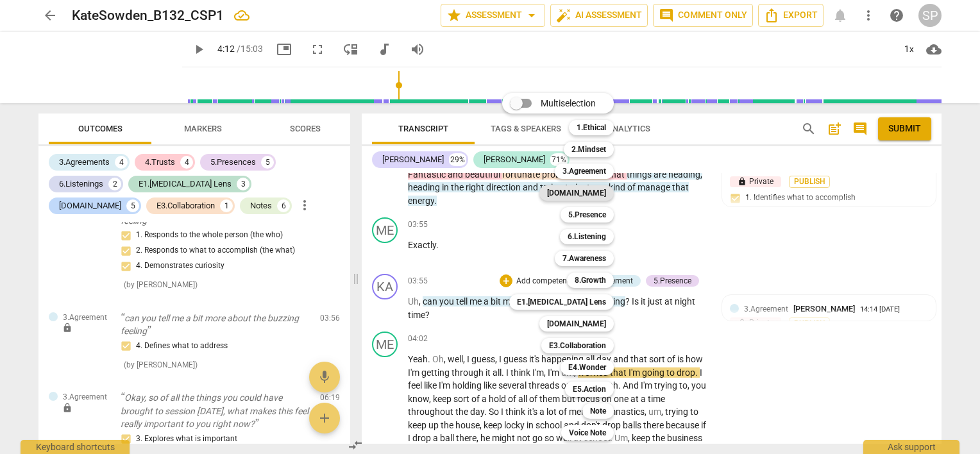
click at [591, 194] on b "[DOMAIN_NAME]" at bounding box center [576, 192] width 59 height 15
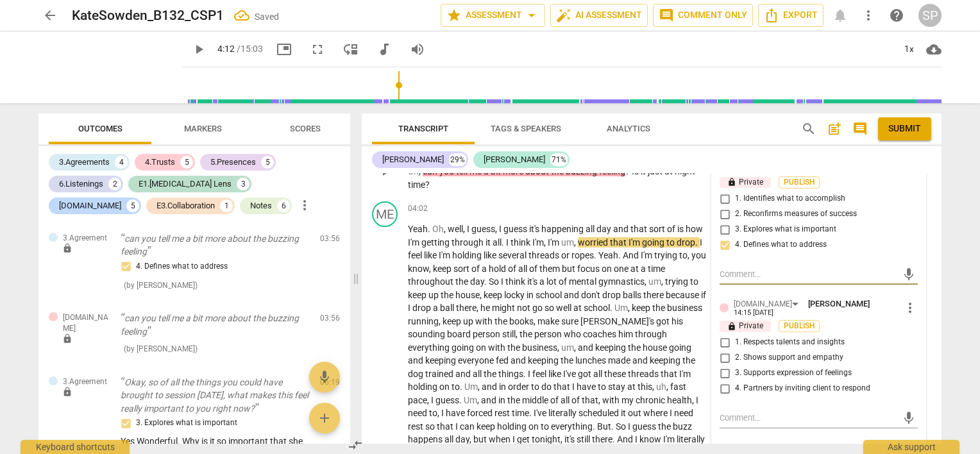
scroll to position [1436, 0]
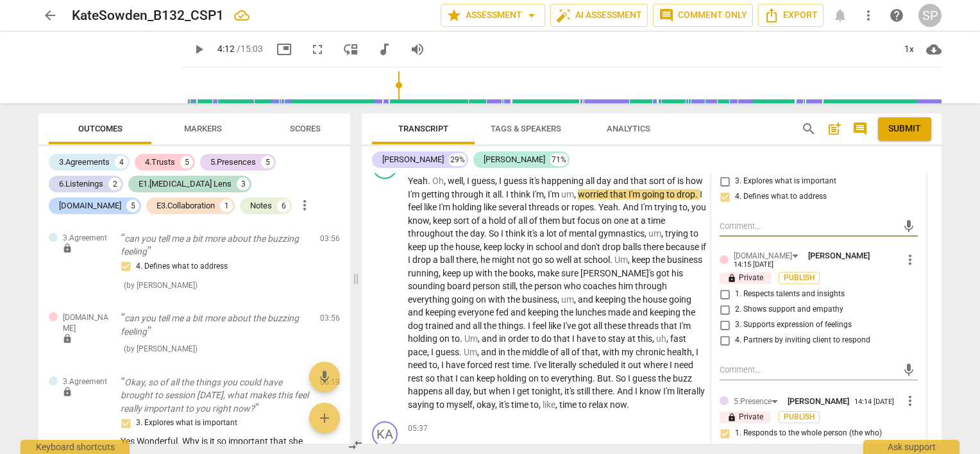
click at [723, 287] on input "1. Respects talents and insights" at bounding box center [724, 294] width 21 height 15
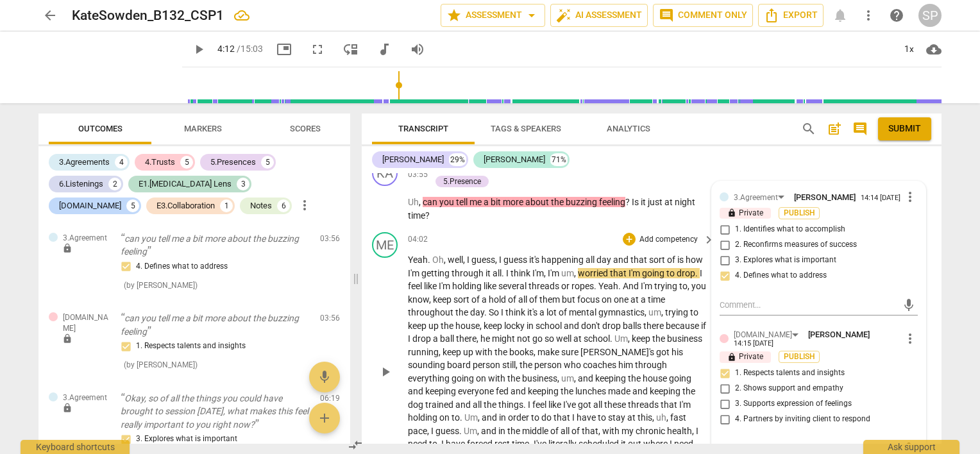
scroll to position [1243, 0]
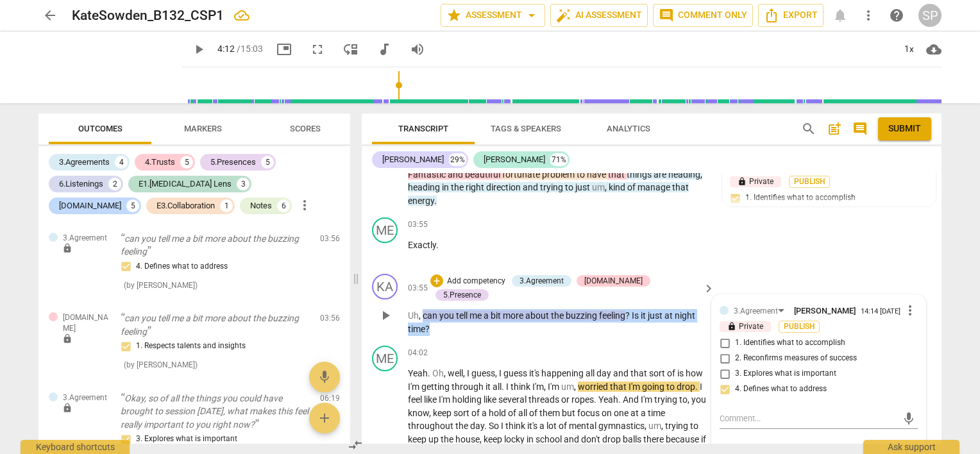
drag, startPoint x: 423, startPoint y: 295, endPoint x: 493, endPoint y: 308, distance: 71.8
click at [493, 309] on p "Uh , can you tell me a bit more about the buzzing feeling ? Is it just at night…" at bounding box center [558, 322] width 300 height 26
click at [443, 280] on div "+" at bounding box center [436, 280] width 13 height 13
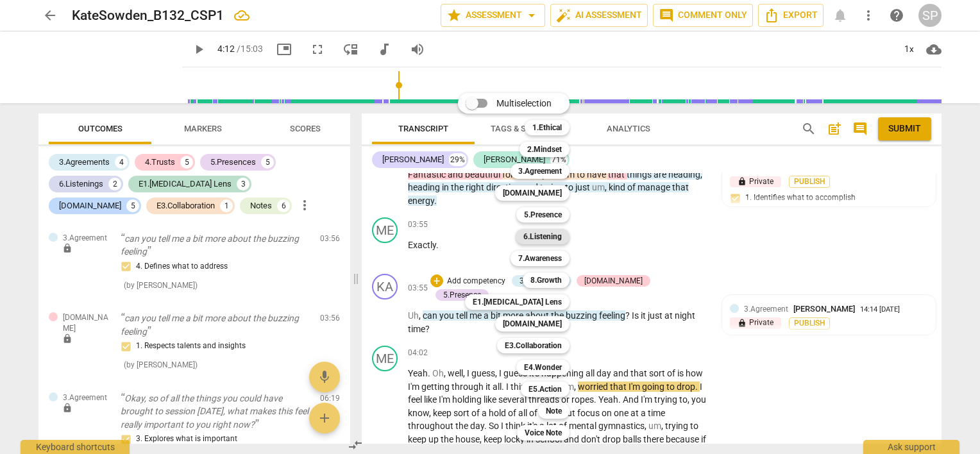
click at [551, 239] on b "6.Listening" at bounding box center [542, 236] width 38 height 15
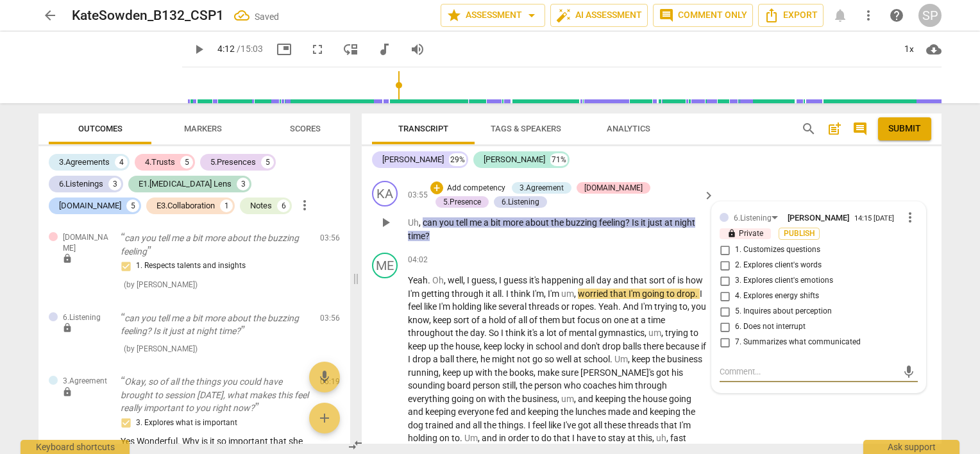
scroll to position [1268, 0]
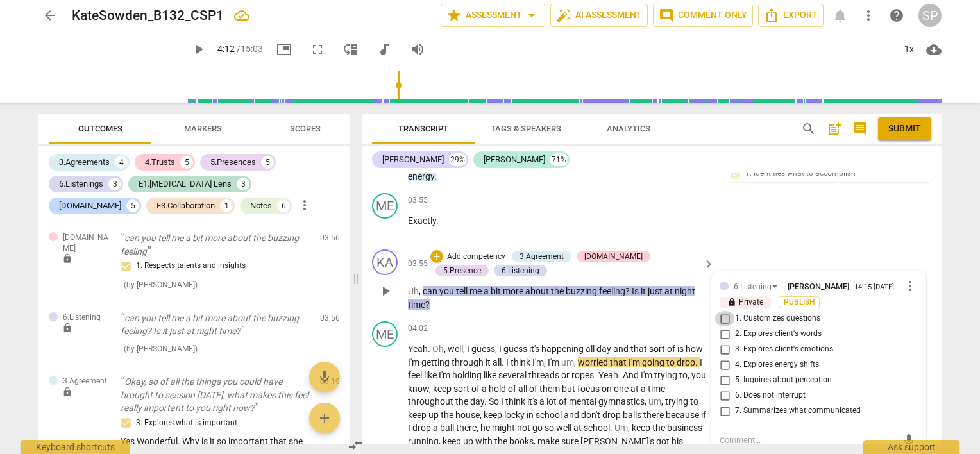
click at [722, 315] on input "1. Customizes questions" at bounding box center [724, 318] width 21 height 15
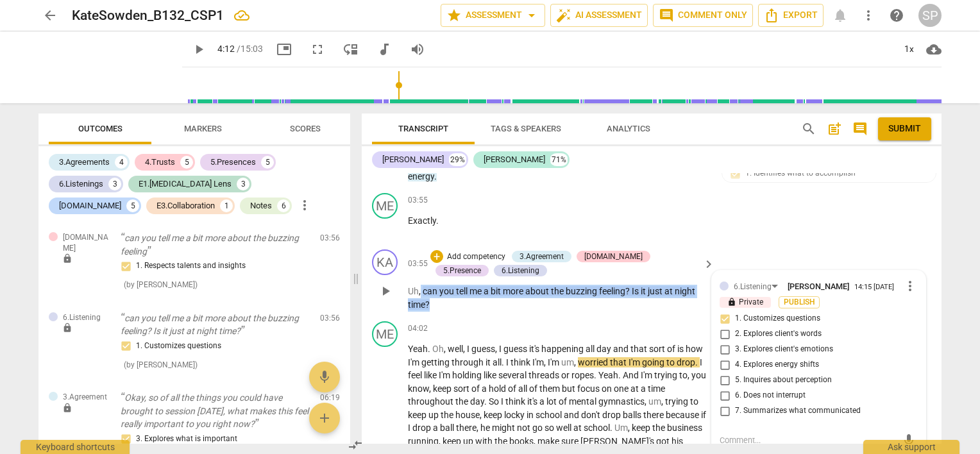
drag, startPoint x: 421, startPoint y: 284, endPoint x: 441, endPoint y: 295, distance: 22.7
click at [436, 303] on p "Uh , can you tell me a bit more about the buzzing feeling ? Is it just at night…" at bounding box center [558, 298] width 300 height 26
click at [435, 252] on div "+" at bounding box center [436, 256] width 13 height 13
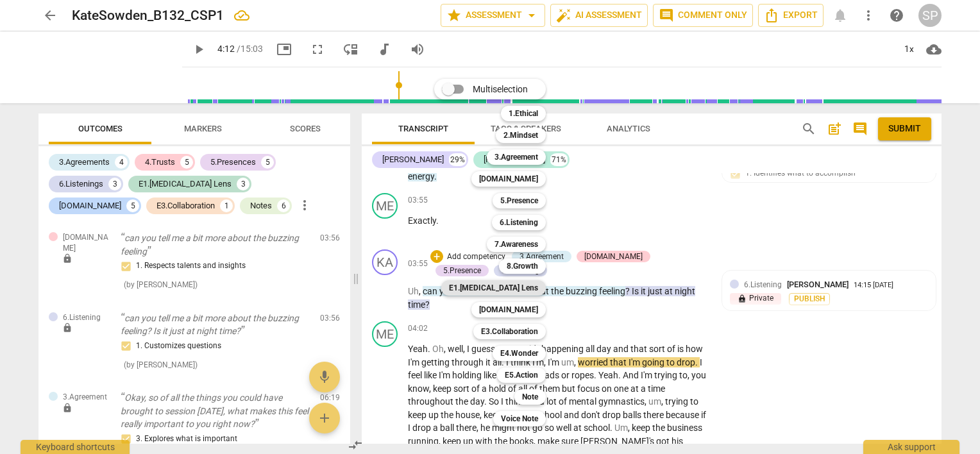
click at [517, 285] on b "E1.[MEDICAL_DATA] Lens" at bounding box center [493, 287] width 89 height 15
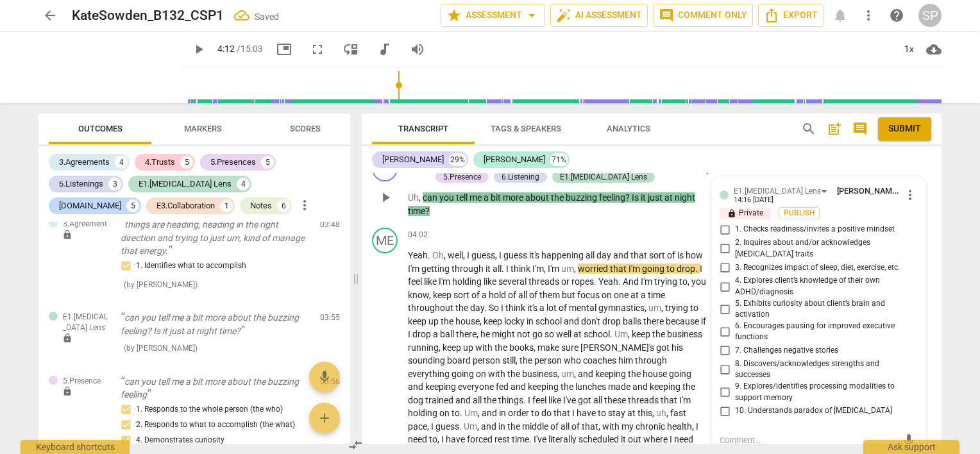
scroll to position [1354, 0]
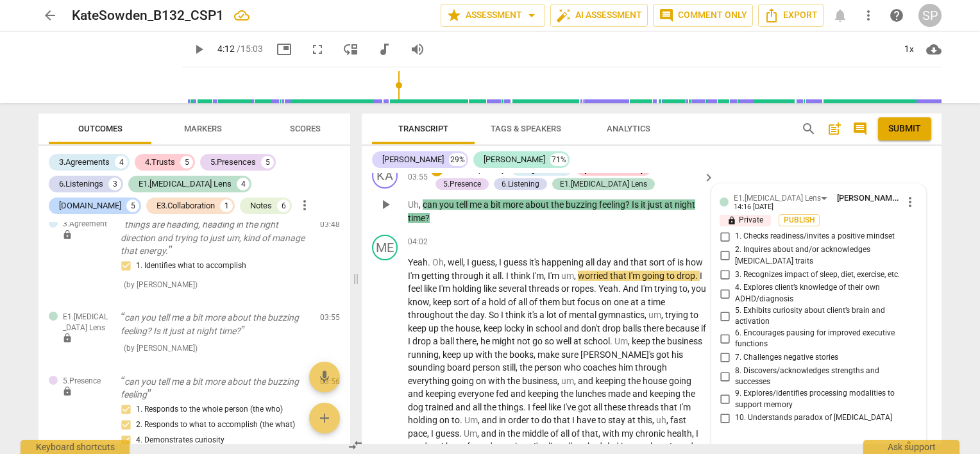
click at [722, 308] on input "5. Exhibits curiosity about client’s brain and activation" at bounding box center [724, 315] width 21 height 15
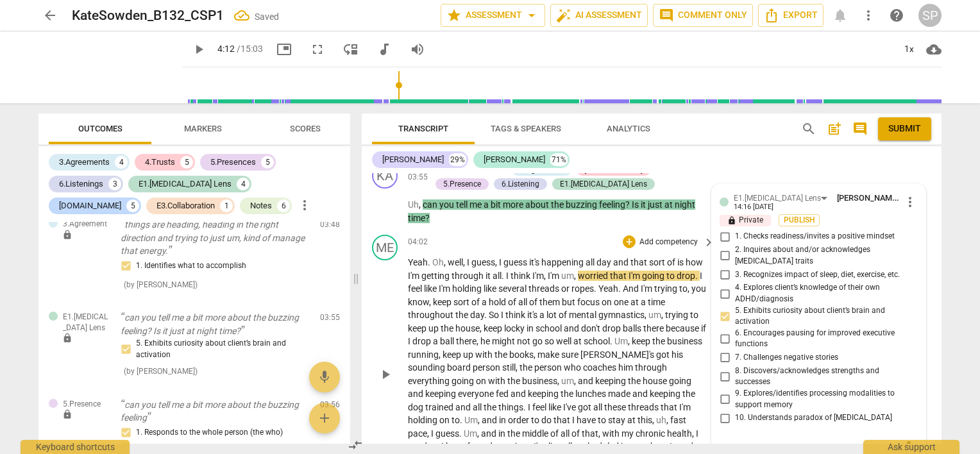
click at [534, 243] on div "04:02 + Add competency keyboard_arrow_right" at bounding box center [562, 242] width 308 height 14
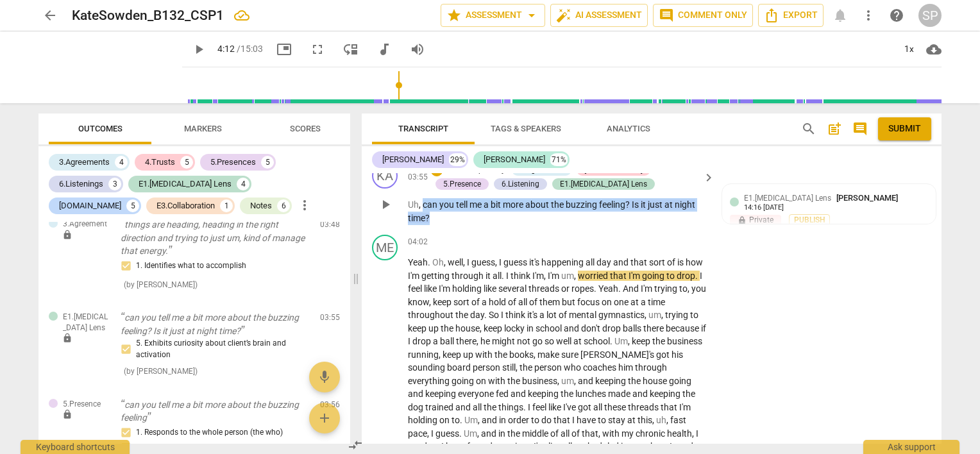
drag, startPoint x: 424, startPoint y: 199, endPoint x: 431, endPoint y: 221, distance: 22.3
click at [431, 221] on div "KA play_arrow pause 03:55 + Add competency 3.Agreement [DOMAIN_NAME] 5.Presence…" at bounding box center [652, 194] width 580 height 72
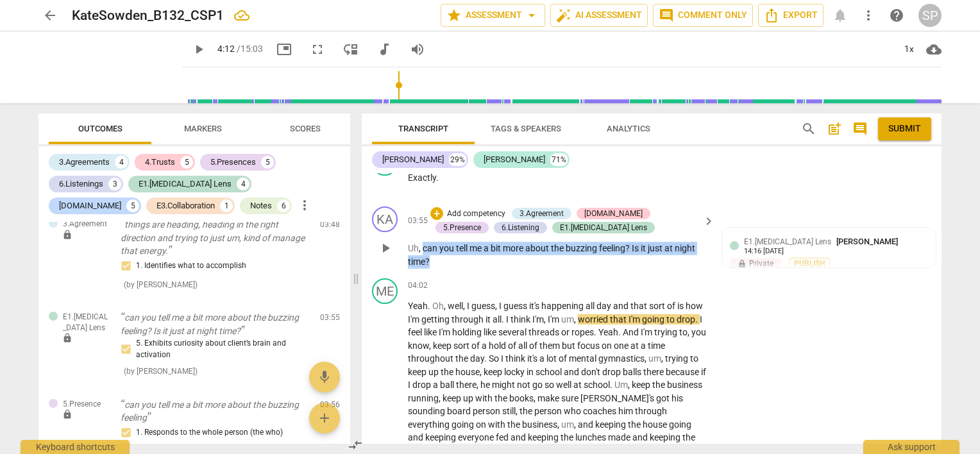
scroll to position [1290, 0]
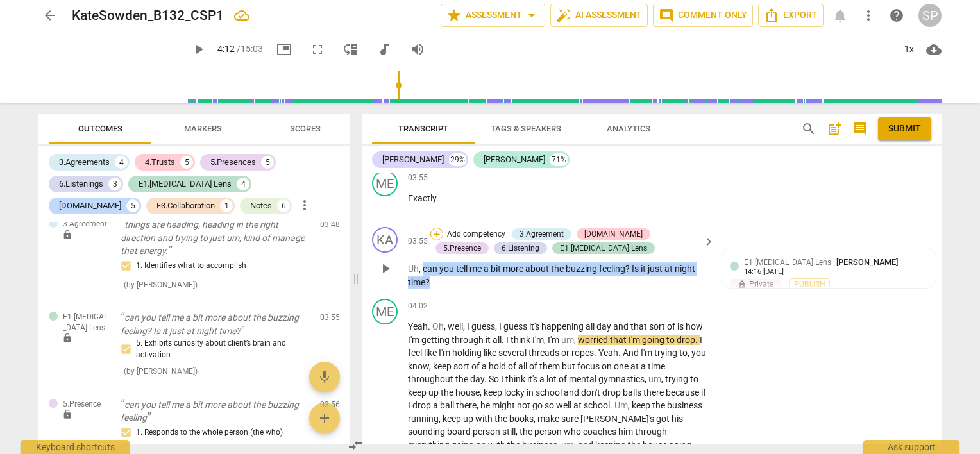
click at [435, 228] on div "+" at bounding box center [436, 234] width 13 height 13
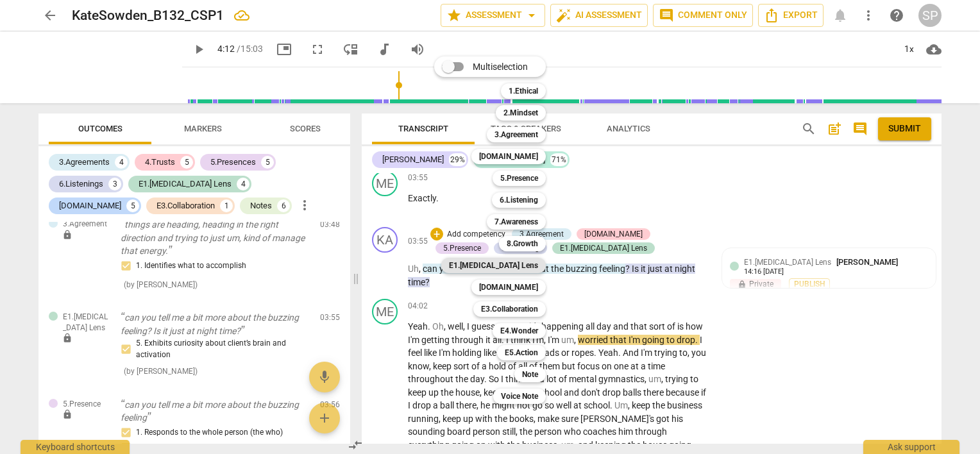
click at [520, 267] on b "E1.[MEDICAL_DATA] Lens" at bounding box center [493, 265] width 89 height 15
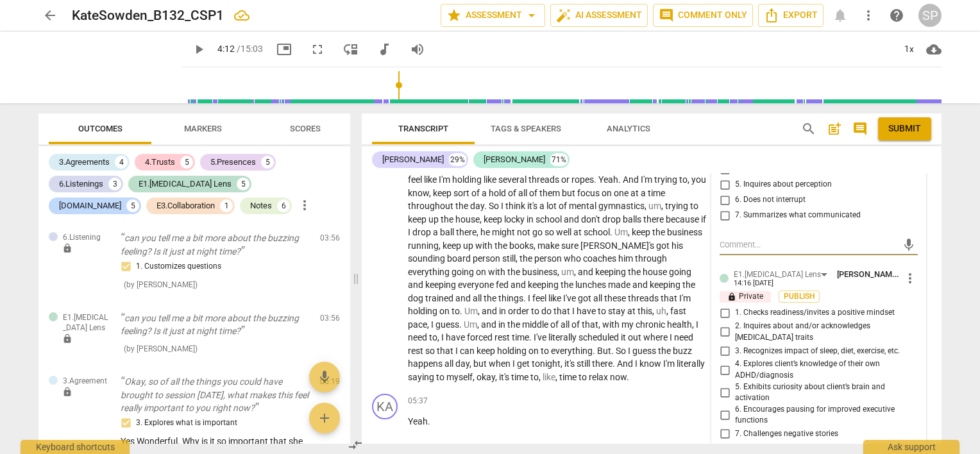
scroll to position [1483, 0]
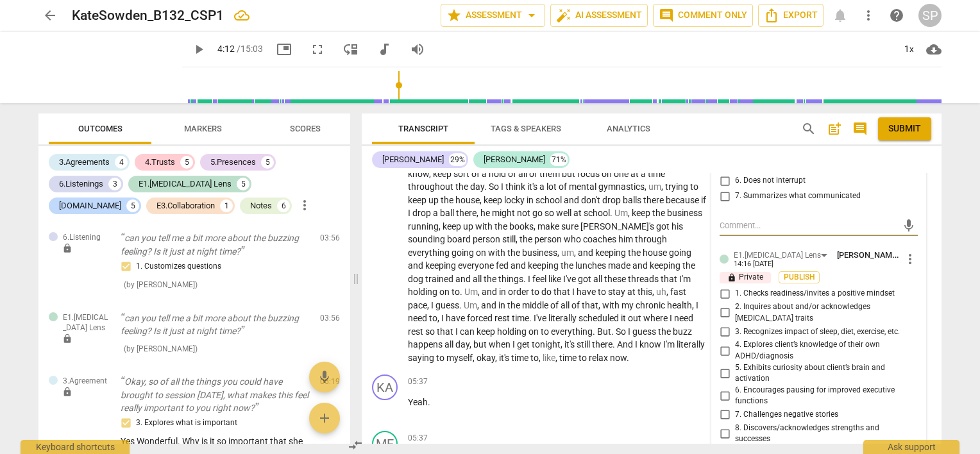
click at [727, 366] on input "5. Exhibits curiosity about client’s brain and activation" at bounding box center [724, 373] width 21 height 15
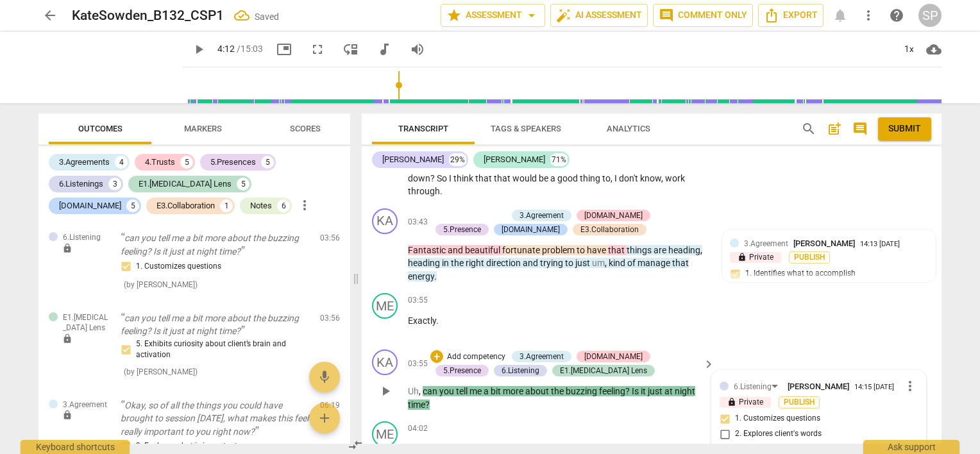
scroll to position [1162, 0]
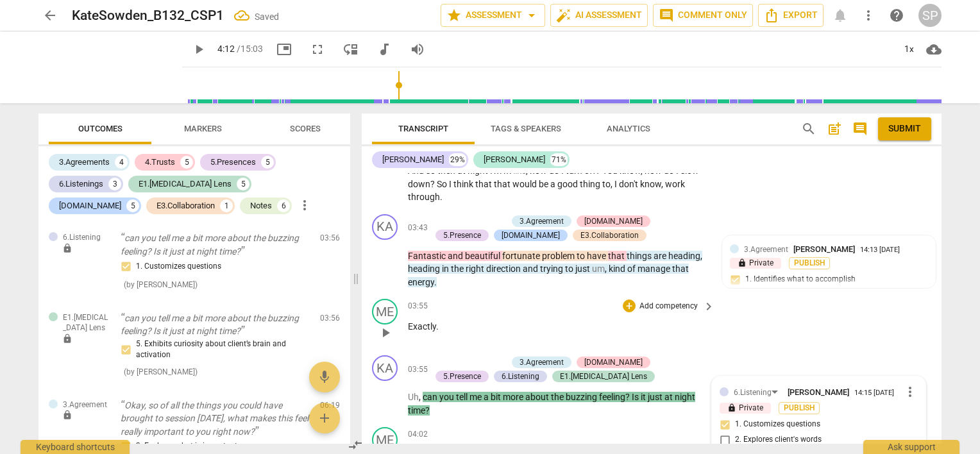
click at [532, 325] on p "Exactly ." at bounding box center [558, 326] width 300 height 13
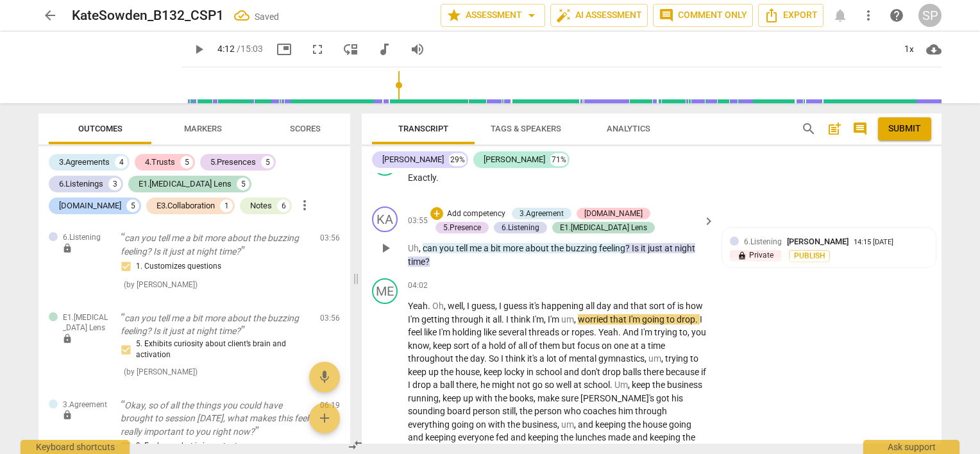
scroll to position [1354, 0]
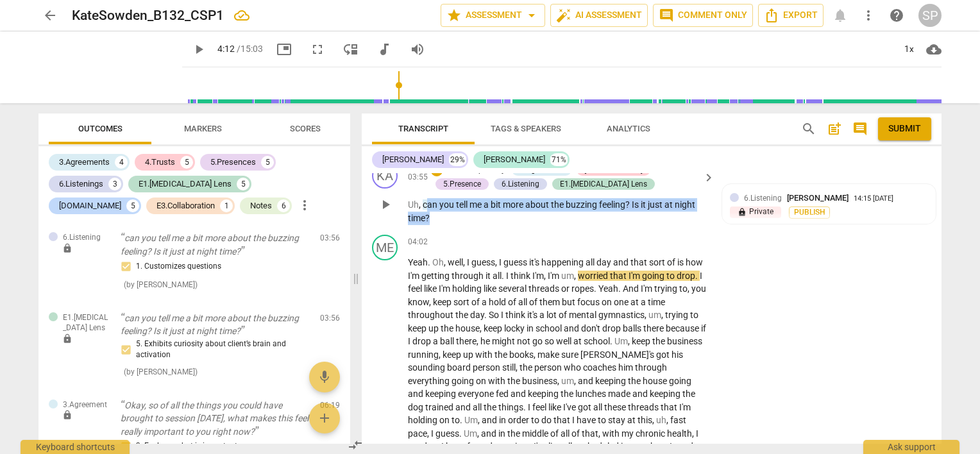
drag, startPoint x: 424, startPoint y: 197, endPoint x: 431, endPoint y: 214, distance: 18.5
click at [431, 214] on p "Uh , can you tell me a bit more about the buzzing feeling ? Is it just at night…" at bounding box center [558, 211] width 300 height 26
drag, startPoint x: 419, startPoint y: 192, endPoint x: 431, endPoint y: 212, distance: 23.9
click at [431, 212] on div "03:55 + Add competency 3.Agreement [DOMAIN_NAME] 5.Presence 6.Listening E1.[MED…" at bounding box center [562, 194] width 308 height 62
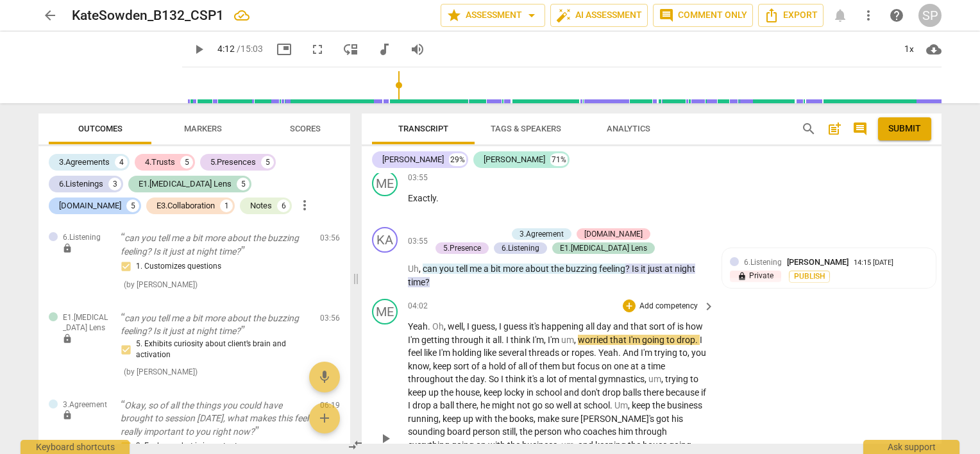
click at [486, 294] on div "ME play_arrow pause 04:02 + Add competency keyboard_arrow_right Yeah . Oh , wel…" at bounding box center [652, 428] width 580 height 268
drag, startPoint x: 564, startPoint y: 263, endPoint x: 628, endPoint y: 269, distance: 64.4
click at [628, 269] on p "Uh , can you tell me a bit more about the buzzing feeling ? Is it just at night…" at bounding box center [558, 275] width 300 height 26
click at [556, 294] on div "ME play_arrow pause 04:02 + Add competency keyboard_arrow_right Yeah . Oh , wel…" at bounding box center [652, 428] width 580 height 268
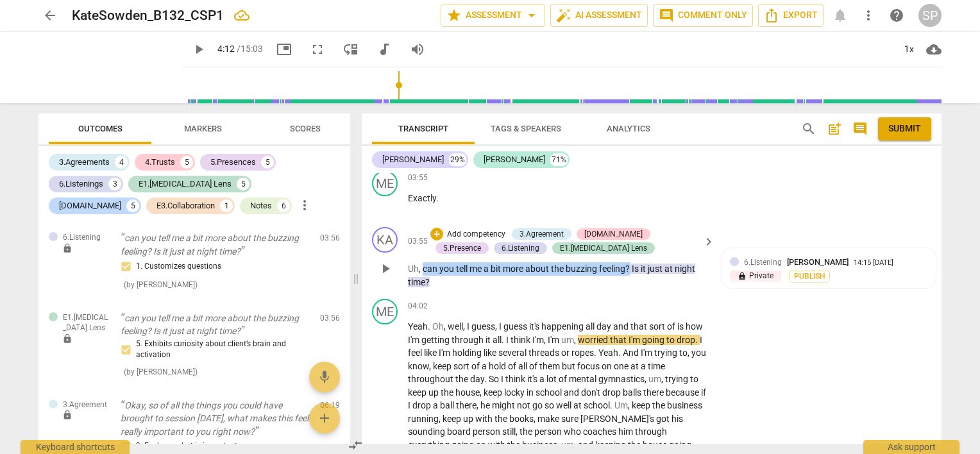
drag, startPoint x: 421, startPoint y: 265, endPoint x: 631, endPoint y: 262, distance: 210.4
click at [631, 262] on p "Uh , can you tell me a bit more about the buzzing feeling ? Is it just at night…" at bounding box center [558, 275] width 300 height 26
click at [437, 231] on div "+" at bounding box center [436, 234] width 13 height 13
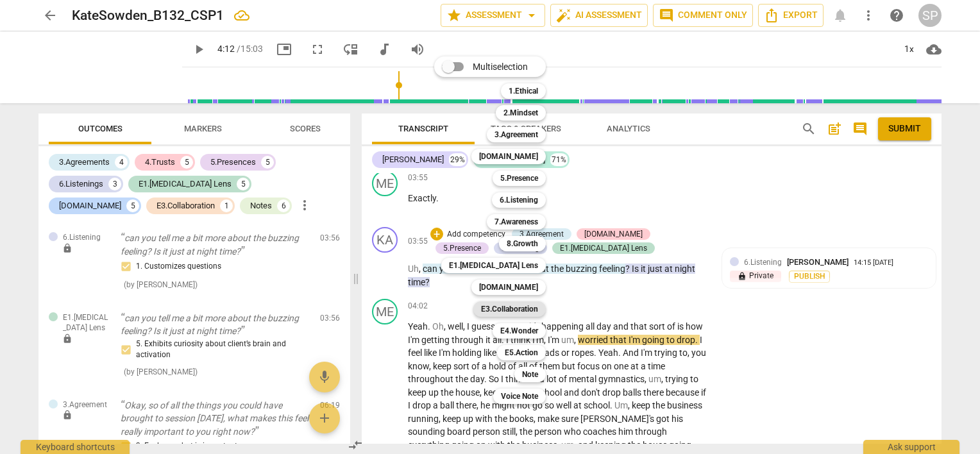
click at [526, 309] on b "E3.Collaboration" at bounding box center [509, 308] width 57 height 15
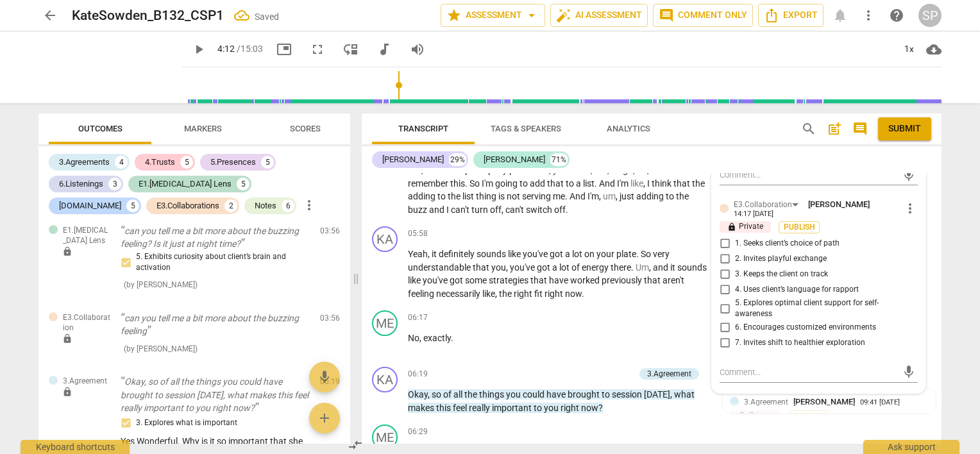
scroll to position [1803, 0]
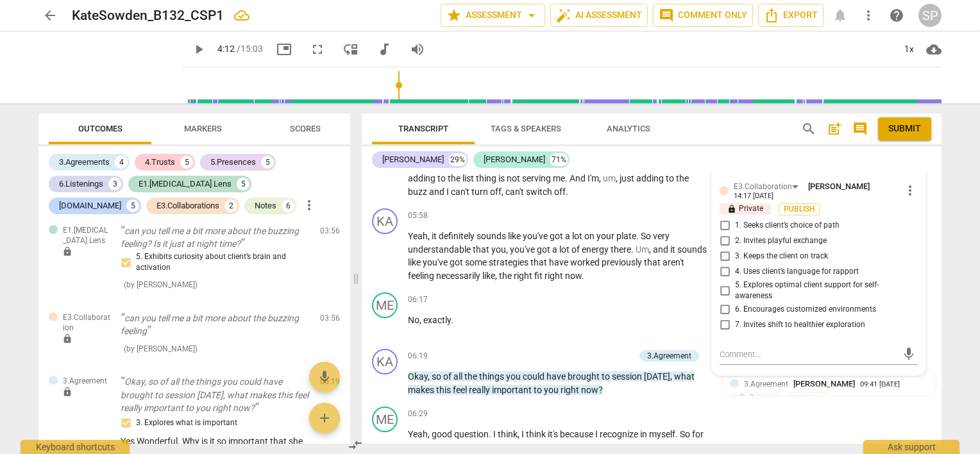
click at [724, 264] on input "4. Uses client’s language for rapport" at bounding box center [724, 271] width 21 height 15
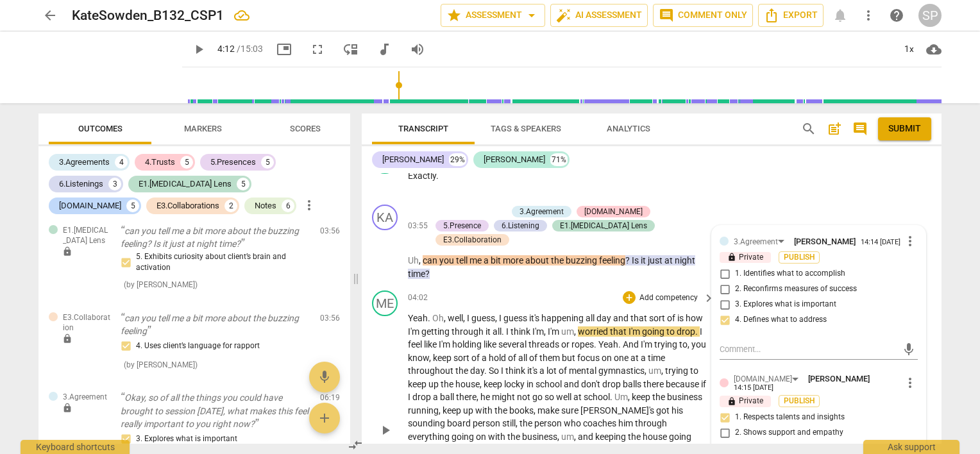
scroll to position [1290, 0]
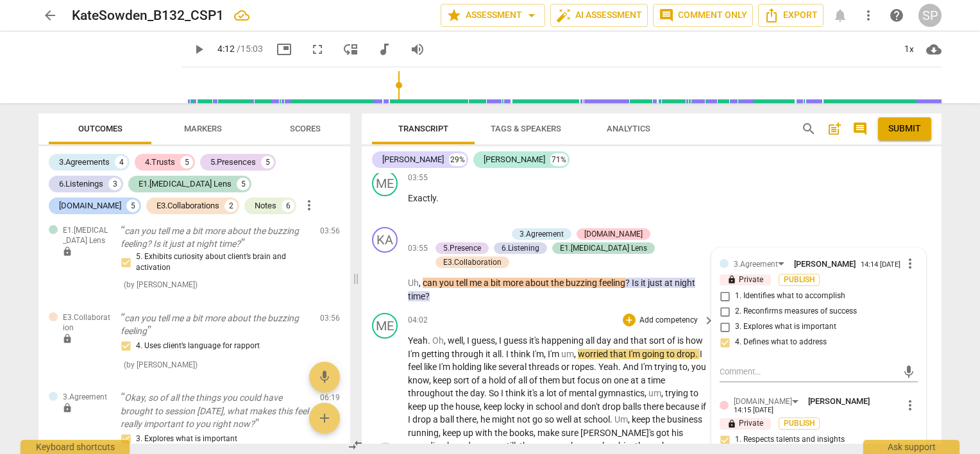
click at [382, 445] on span "play_arrow" at bounding box center [385, 452] width 15 height 15
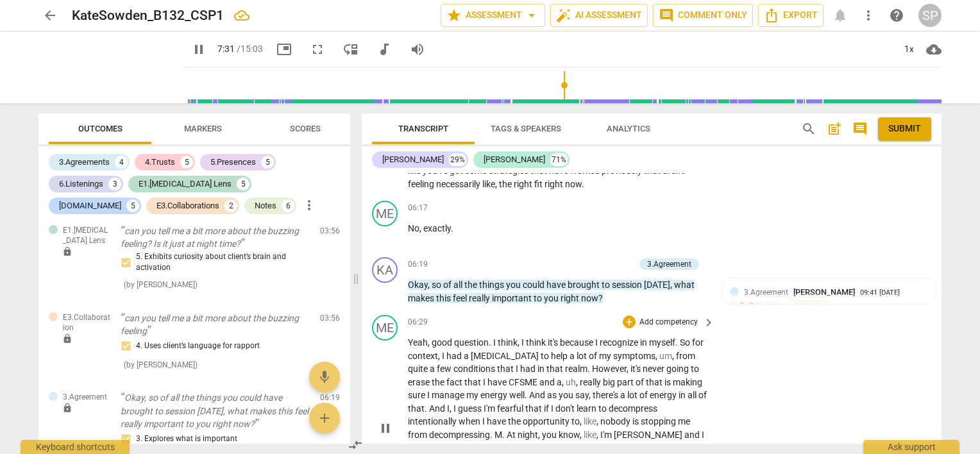
scroll to position [2171, 0]
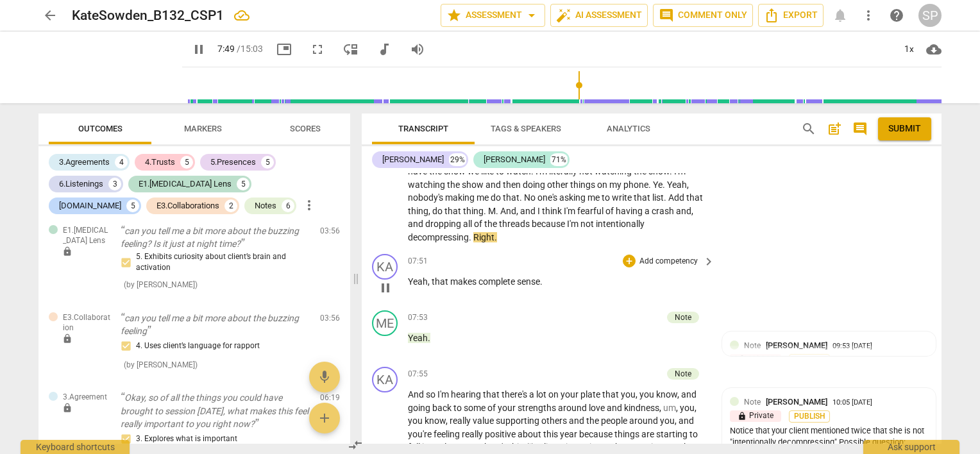
click at [385, 280] on span "pause" at bounding box center [385, 287] width 15 height 15
